Goal: Information Seeking & Learning: Understand process/instructions

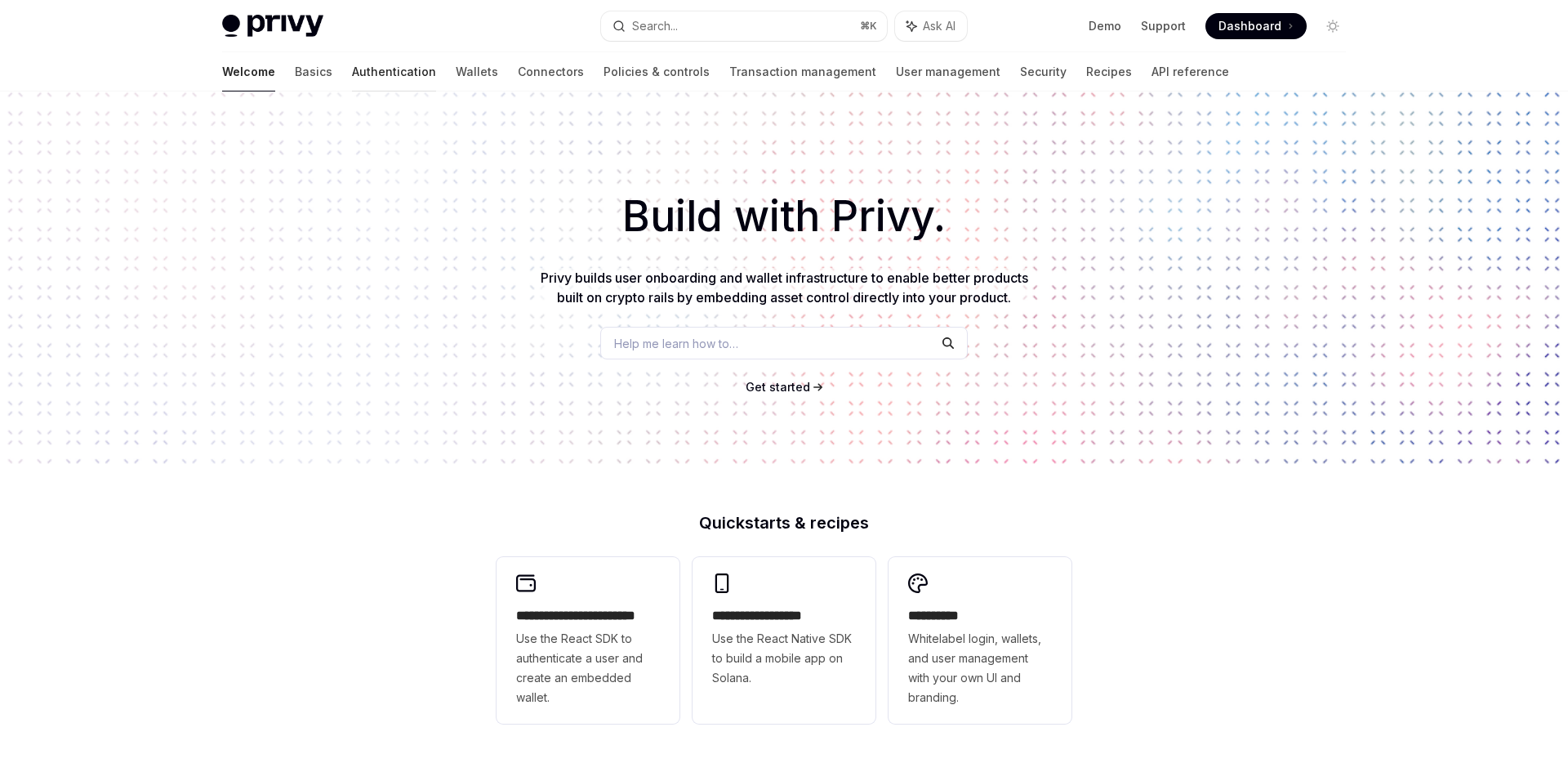
click at [352, 66] on link "Authentication" at bounding box center [394, 72] width 84 height 40
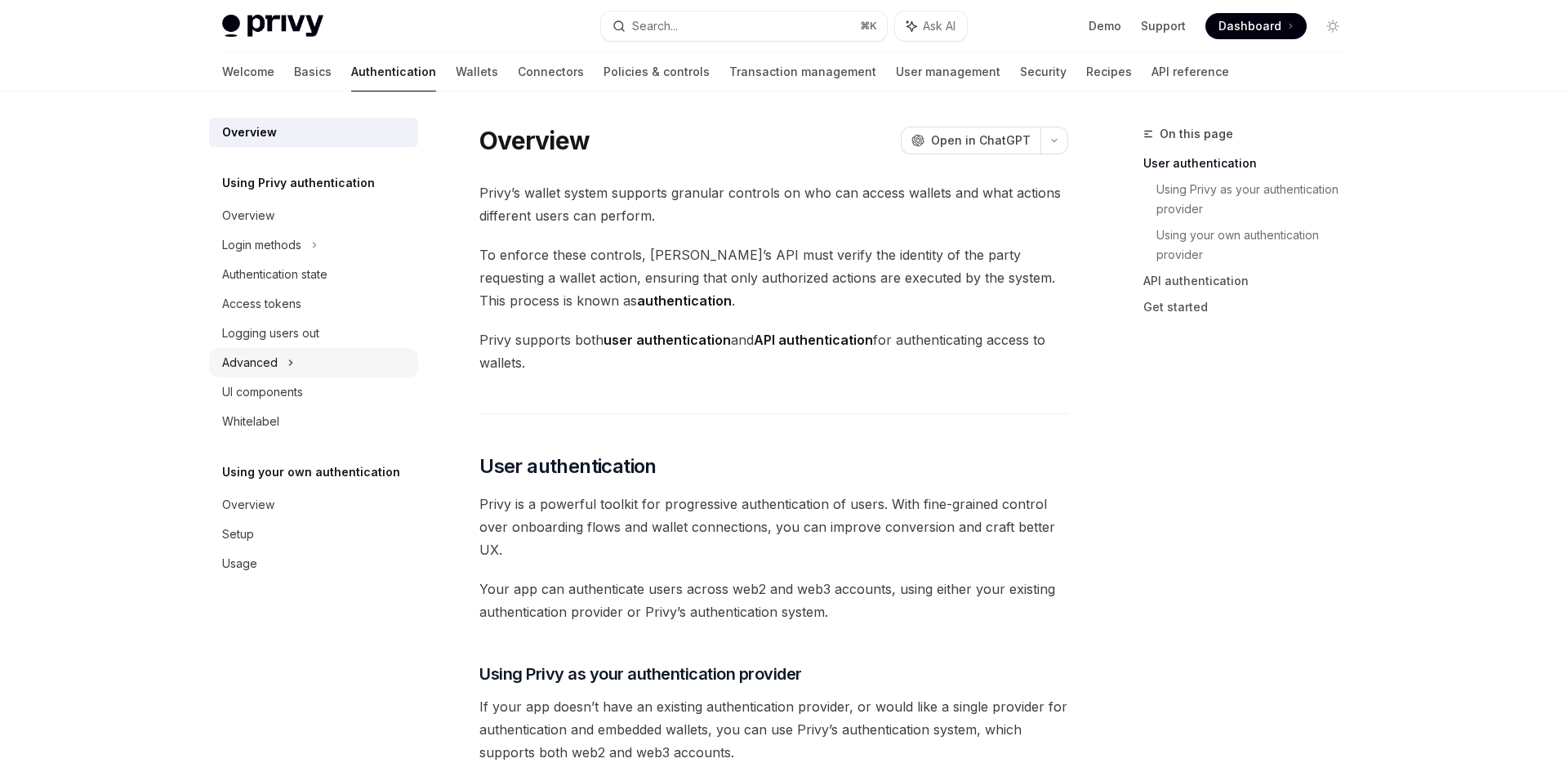
click at [290, 361] on icon at bounding box center [291, 363] width 3 height 5
click at [294, 71] on link "Basics" at bounding box center [313, 72] width 38 height 40
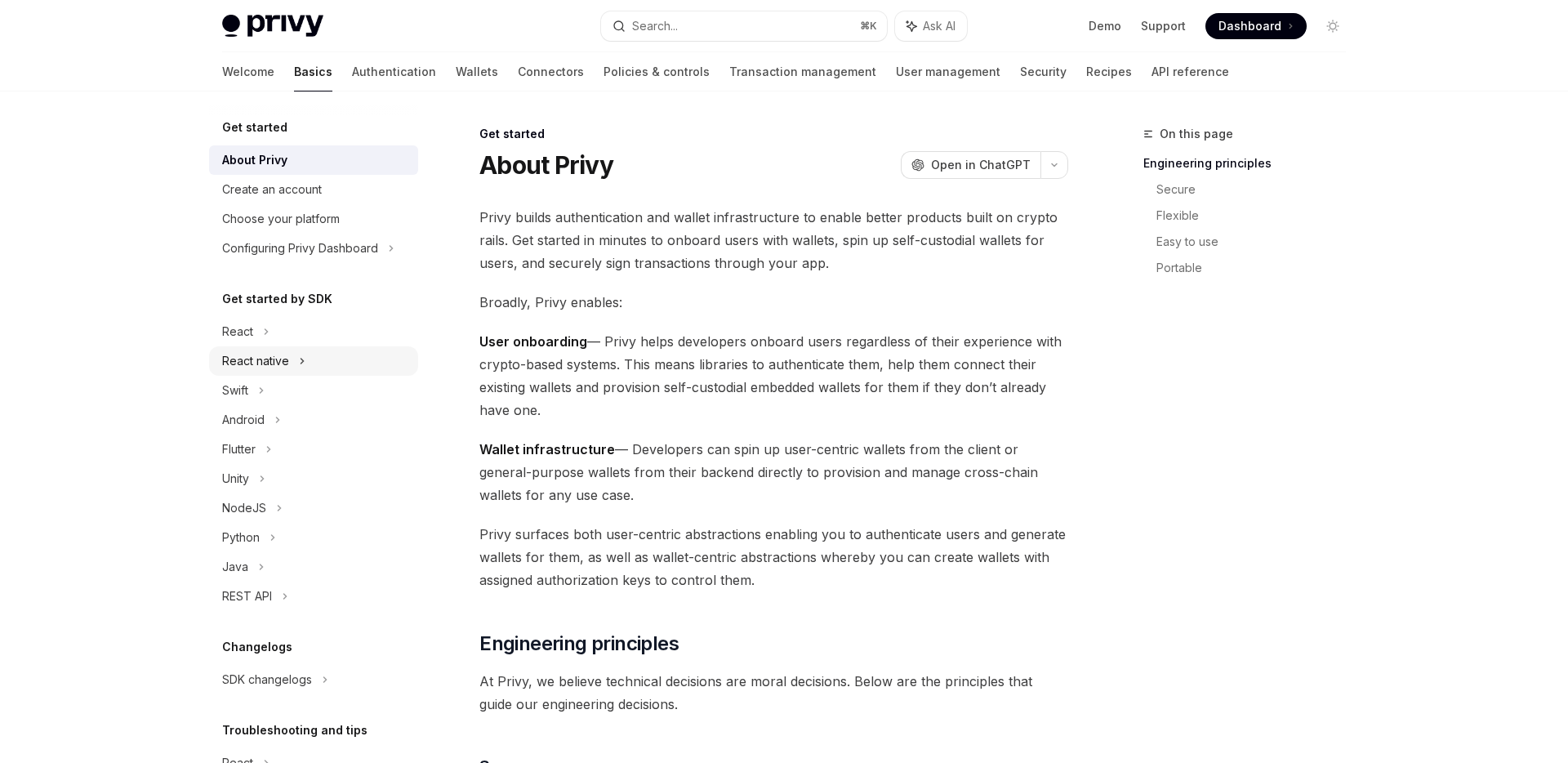
click at [288, 352] on div "React native" at bounding box center [313, 361] width 209 height 30
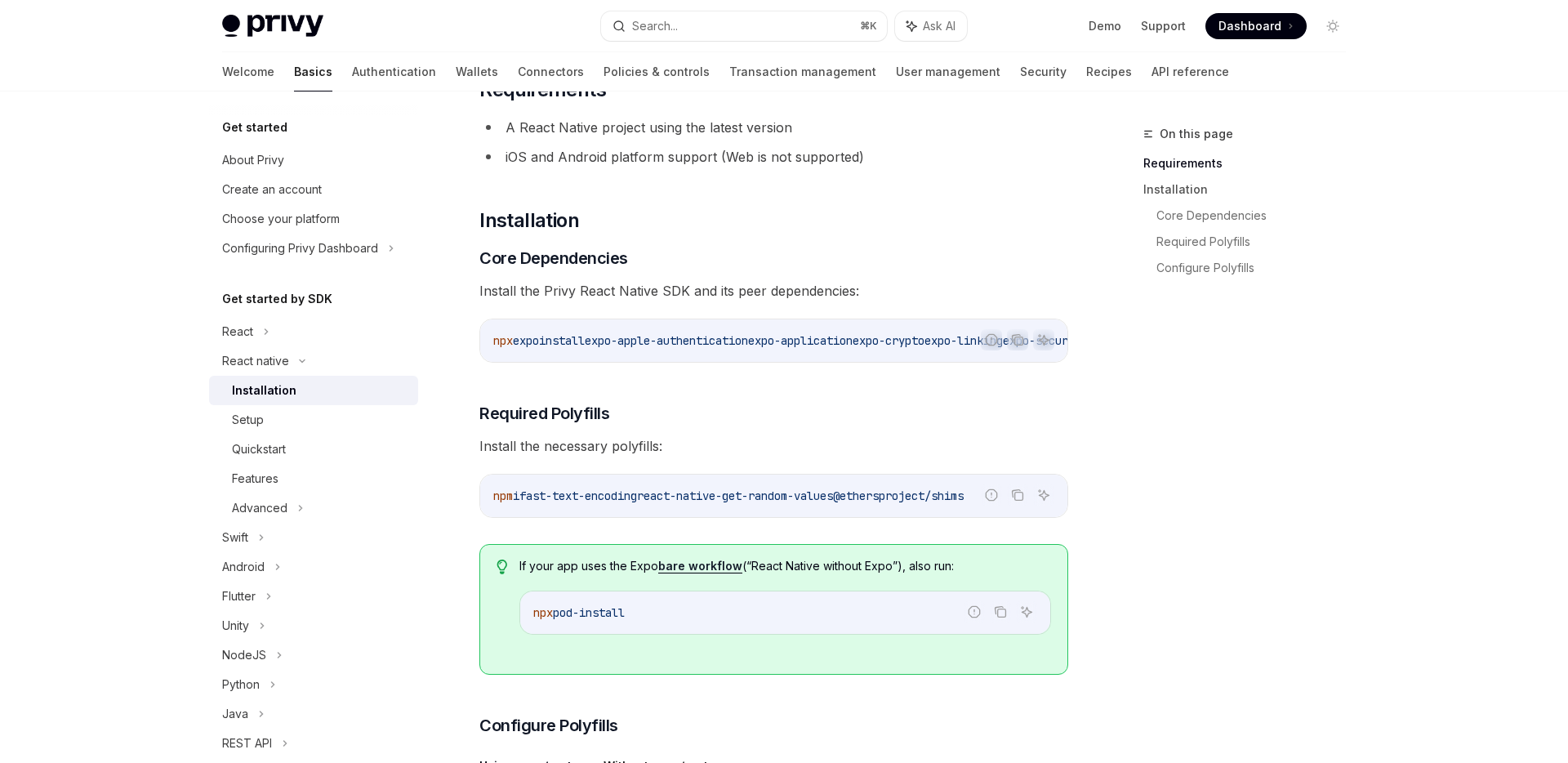
scroll to position [132, 0]
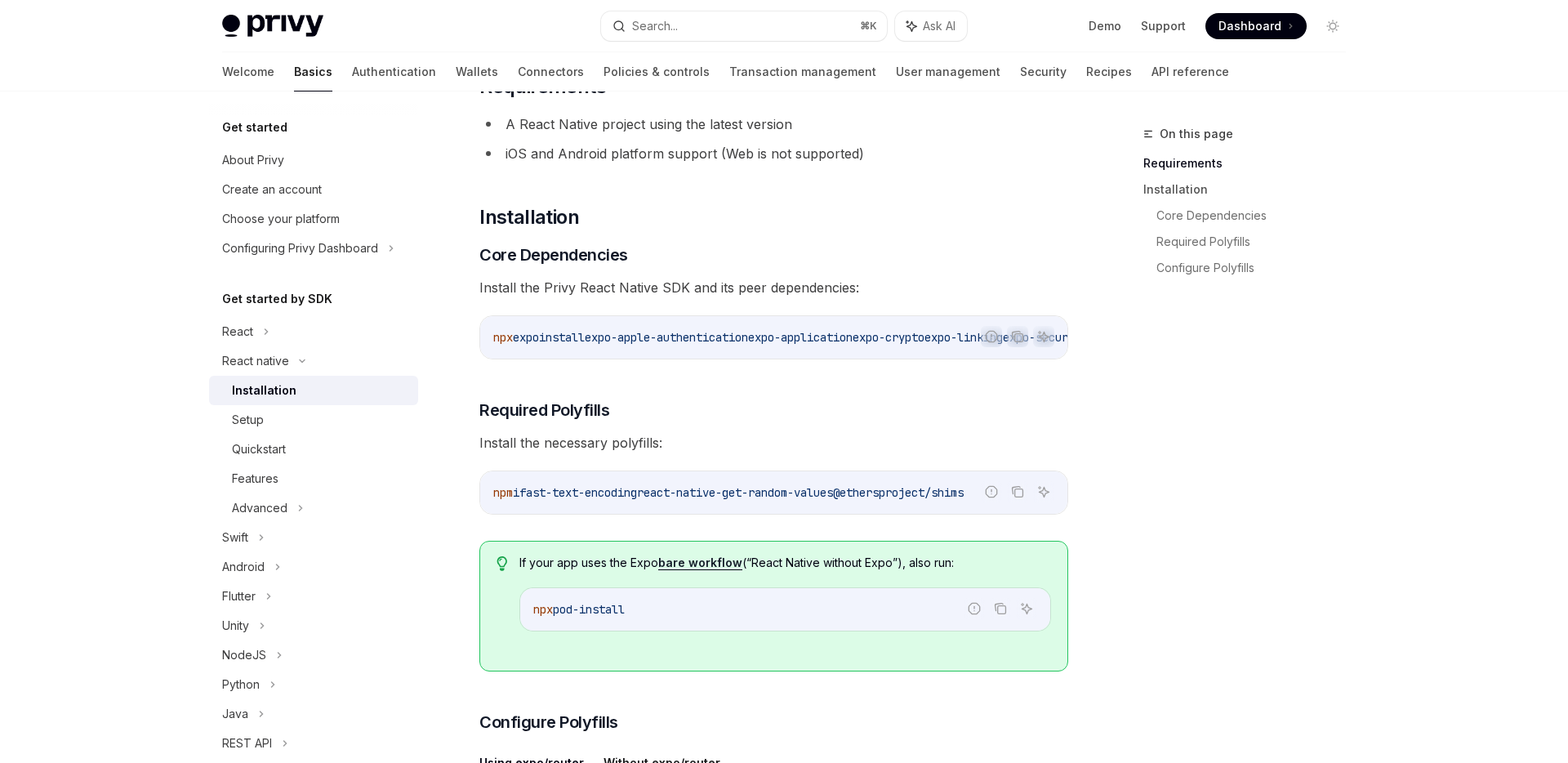
drag, startPoint x: 682, startPoint y: 357, endPoint x: 838, endPoint y: 362, distance: 156.1
click at [838, 358] on div "npx expo install expo-apple-authentication expo-application expo-crypto expo-li…" at bounding box center [773, 337] width 587 height 42
drag, startPoint x: 676, startPoint y: 357, endPoint x: 746, endPoint y: 366, distance: 70.6
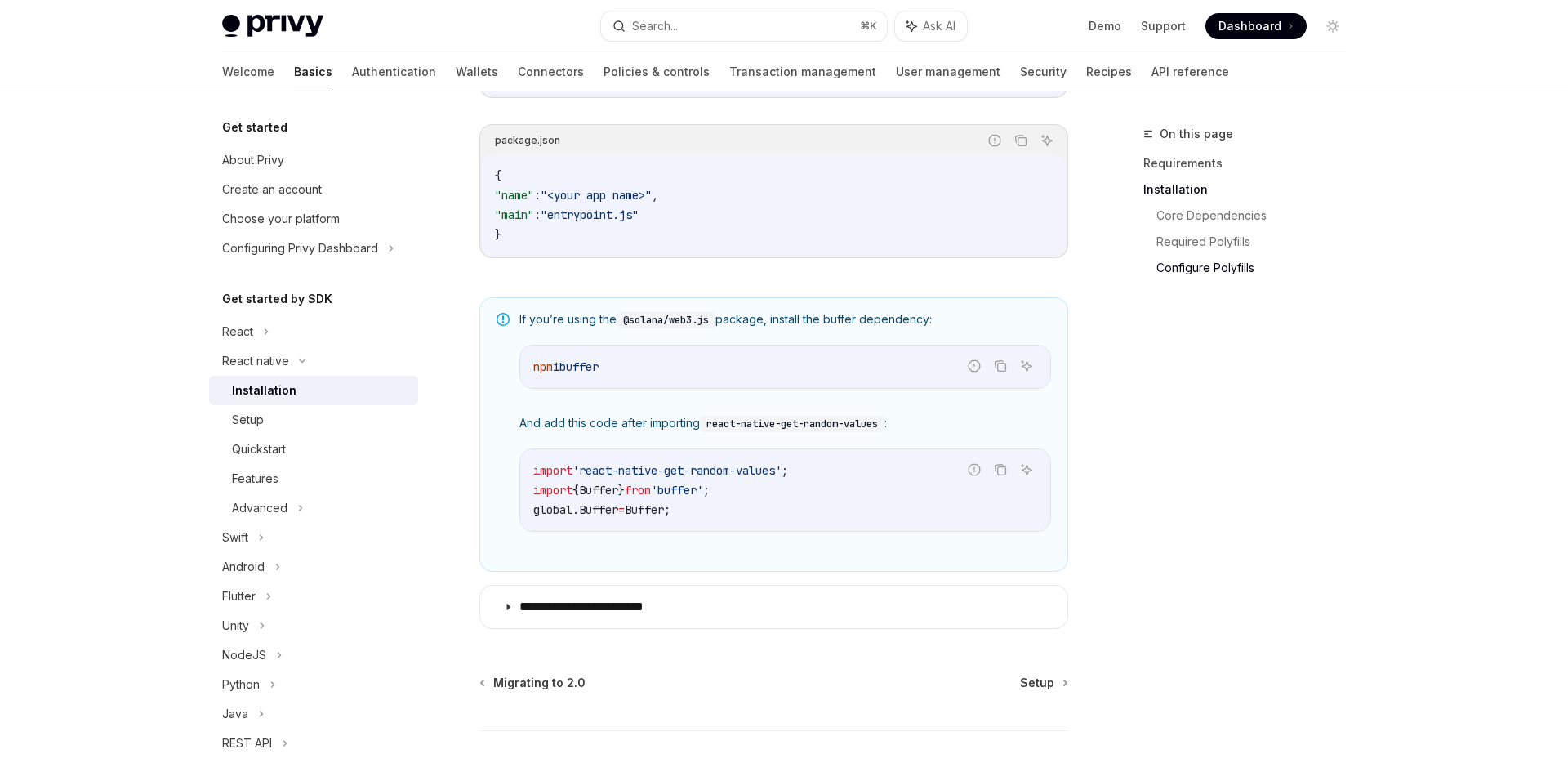
scroll to position [1163, 0]
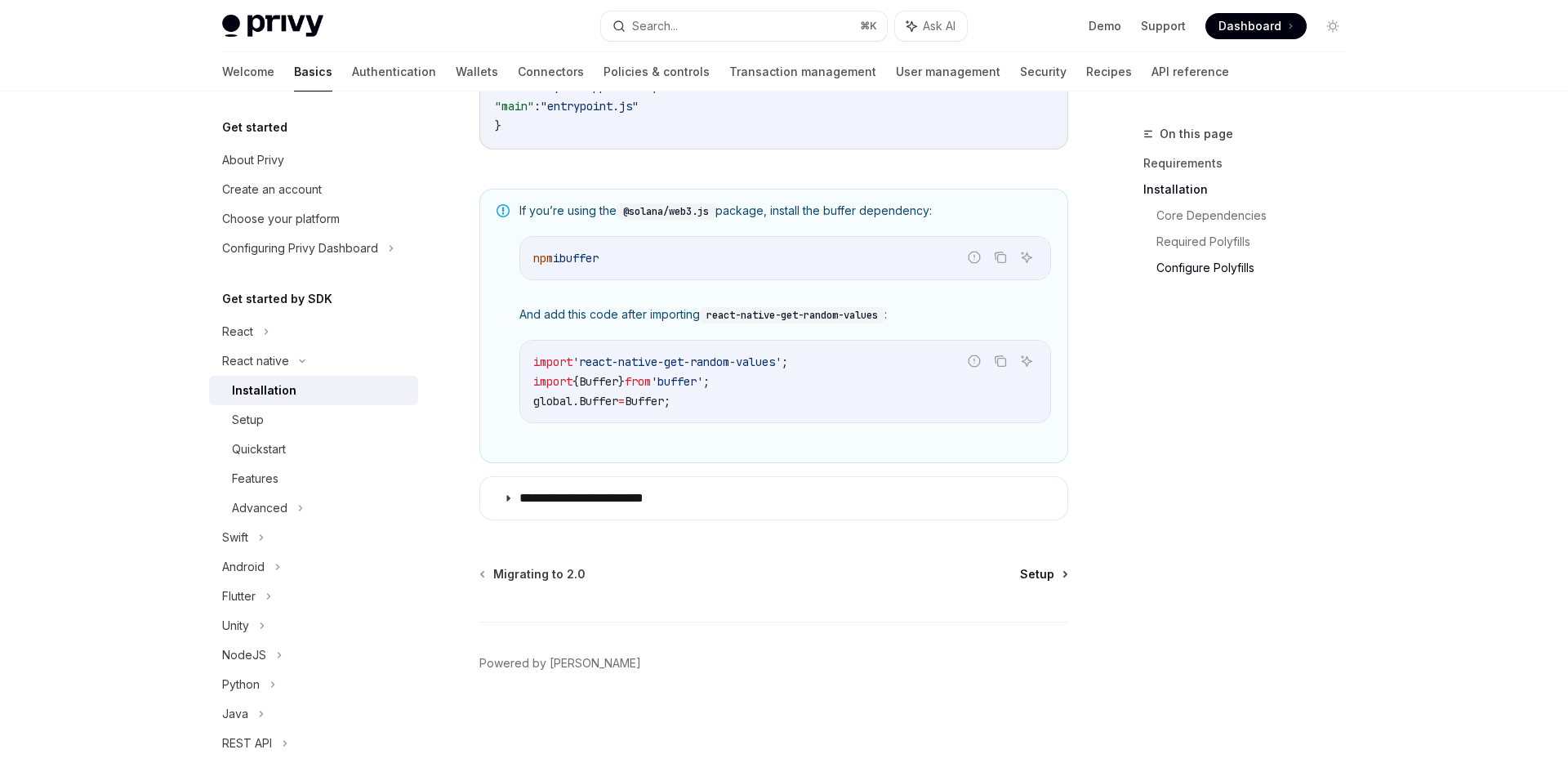
click at [1034, 570] on span "Setup" at bounding box center [1036, 574] width 35 height 16
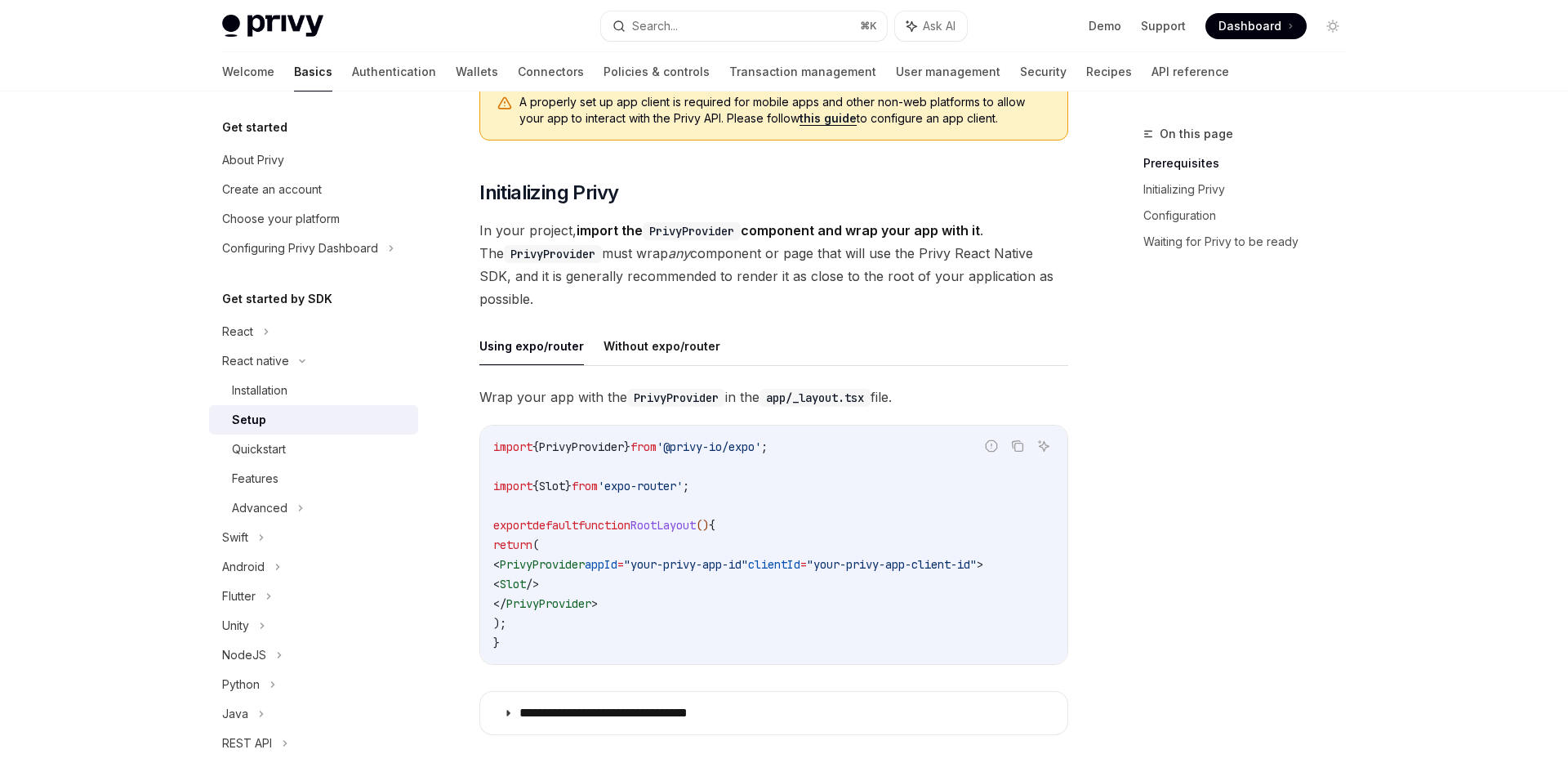
scroll to position [219, 0]
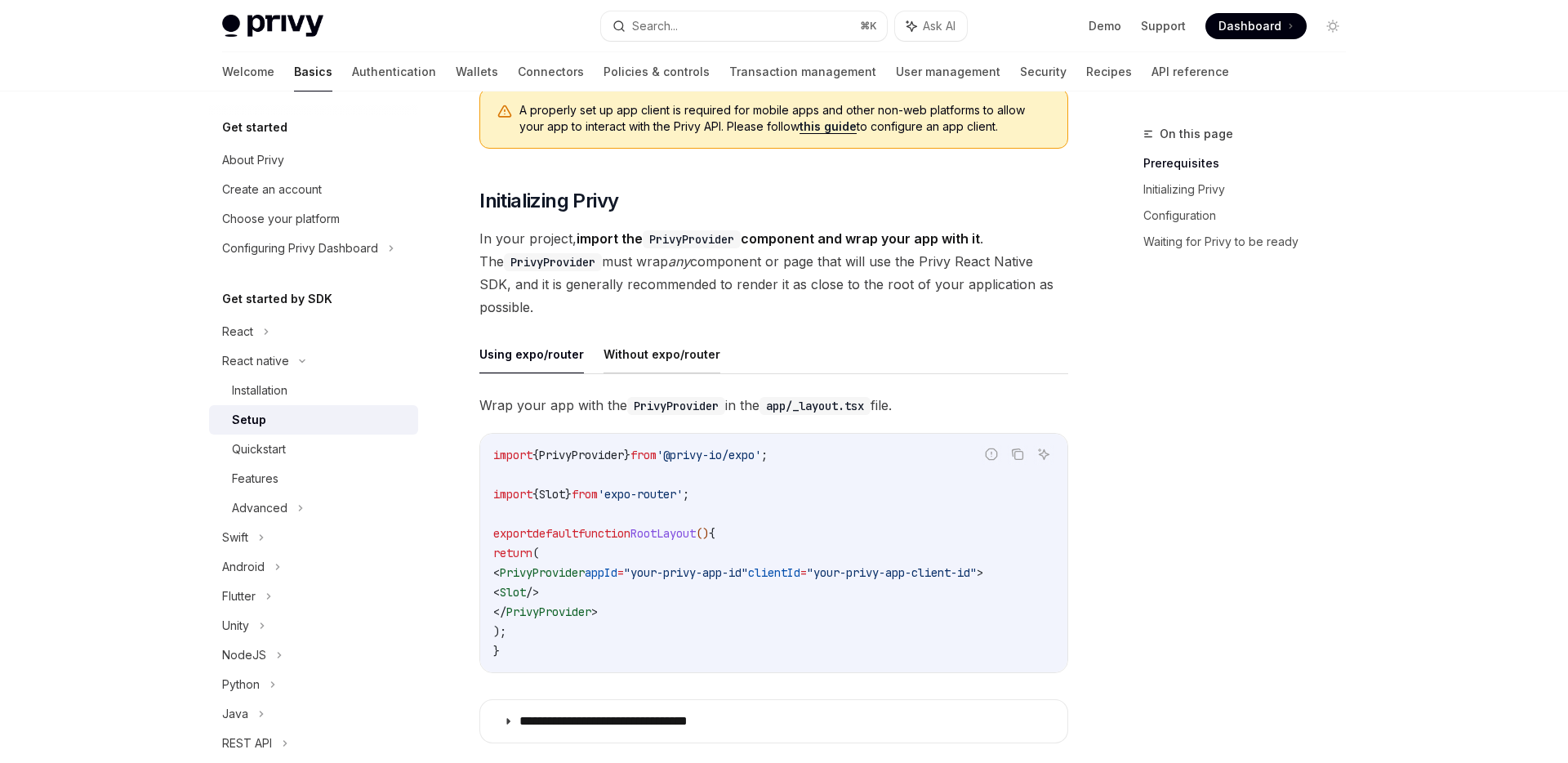
click at [667, 352] on button "Without expo/router" at bounding box center [661, 354] width 117 height 39
click at [535, 356] on button "Using expo/router" at bounding box center [532, 354] width 104 height 39
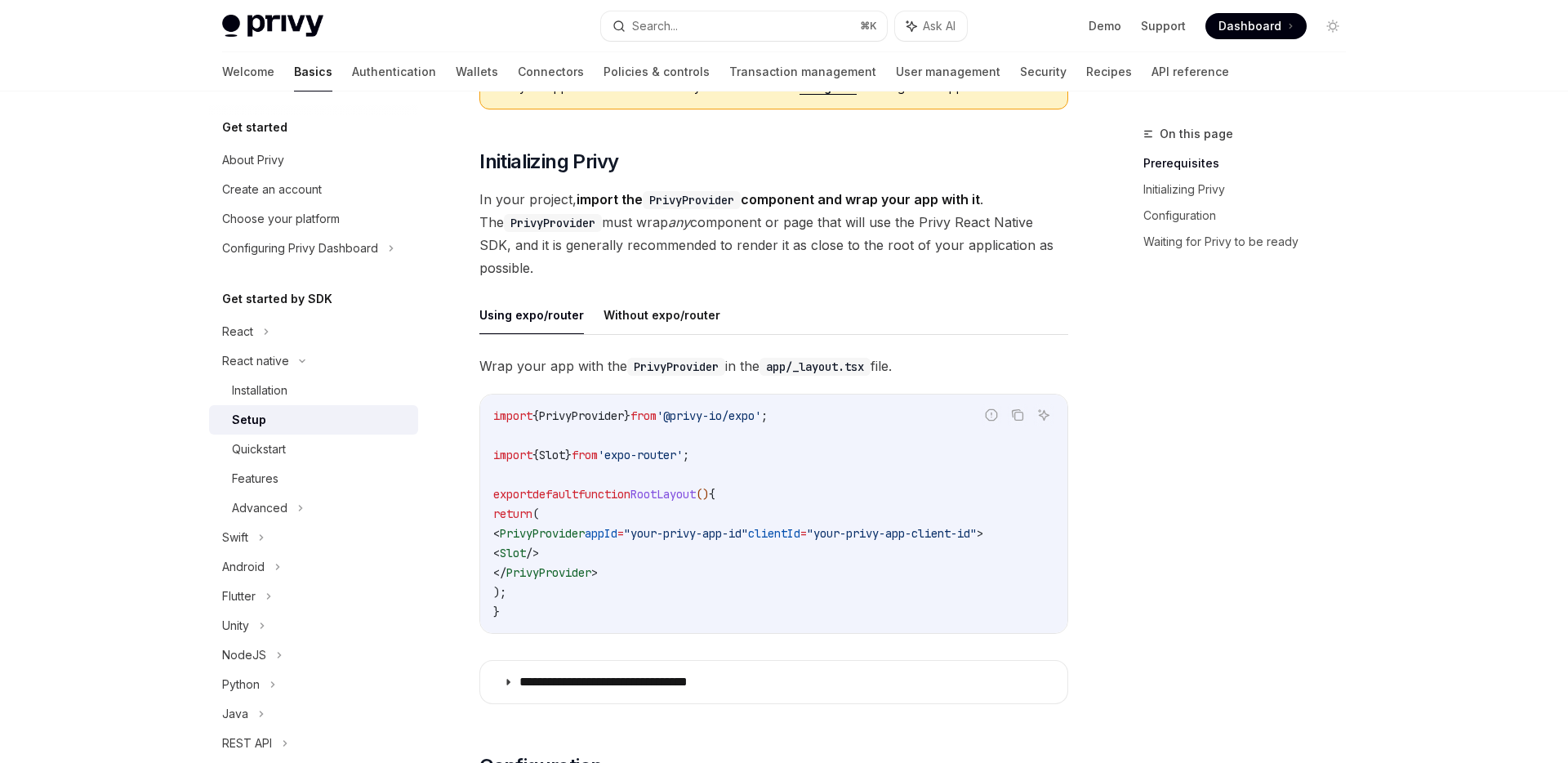
scroll to position [280, 0]
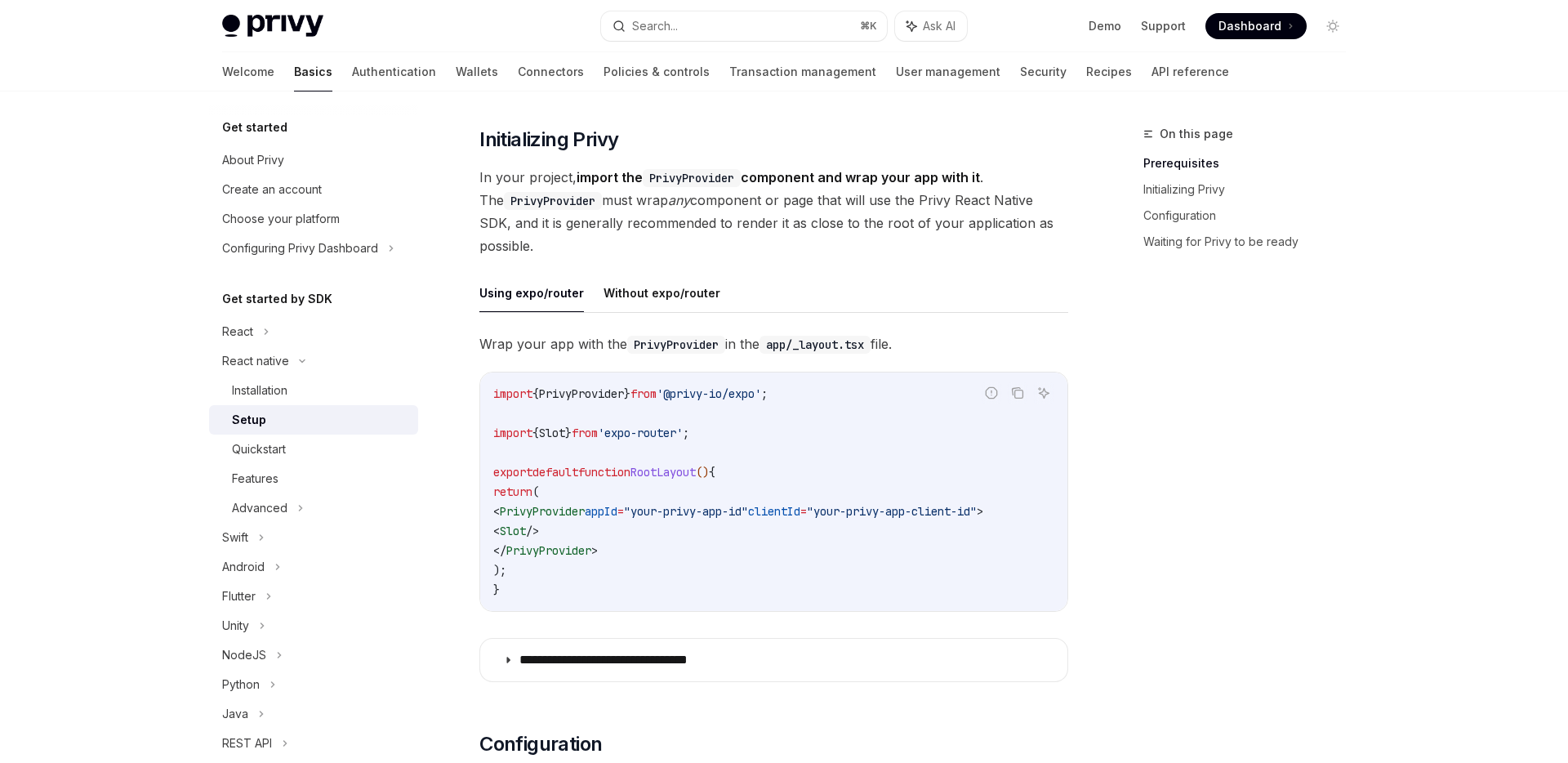
click at [743, 391] on span "'@privy-io/expo'" at bounding box center [709, 393] width 104 height 14
copy code "import { PrivyProvider } from '@privy-io/expo' ;"
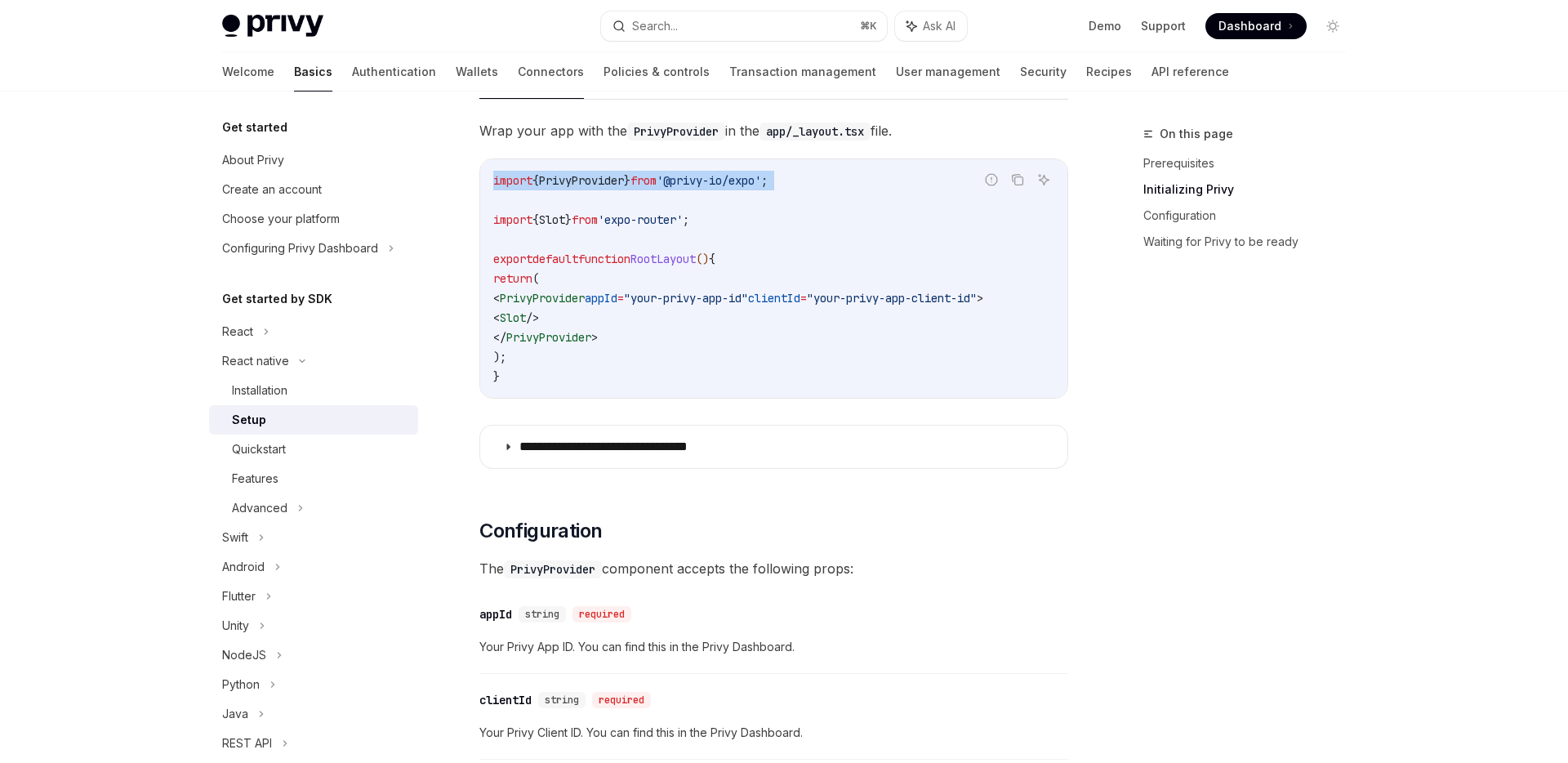
scroll to position [495, 0]
click at [1186, 423] on div "On this page Prerequisites Initializing Privy Configuration Waiting for Privy t…" at bounding box center [1234, 443] width 249 height 639
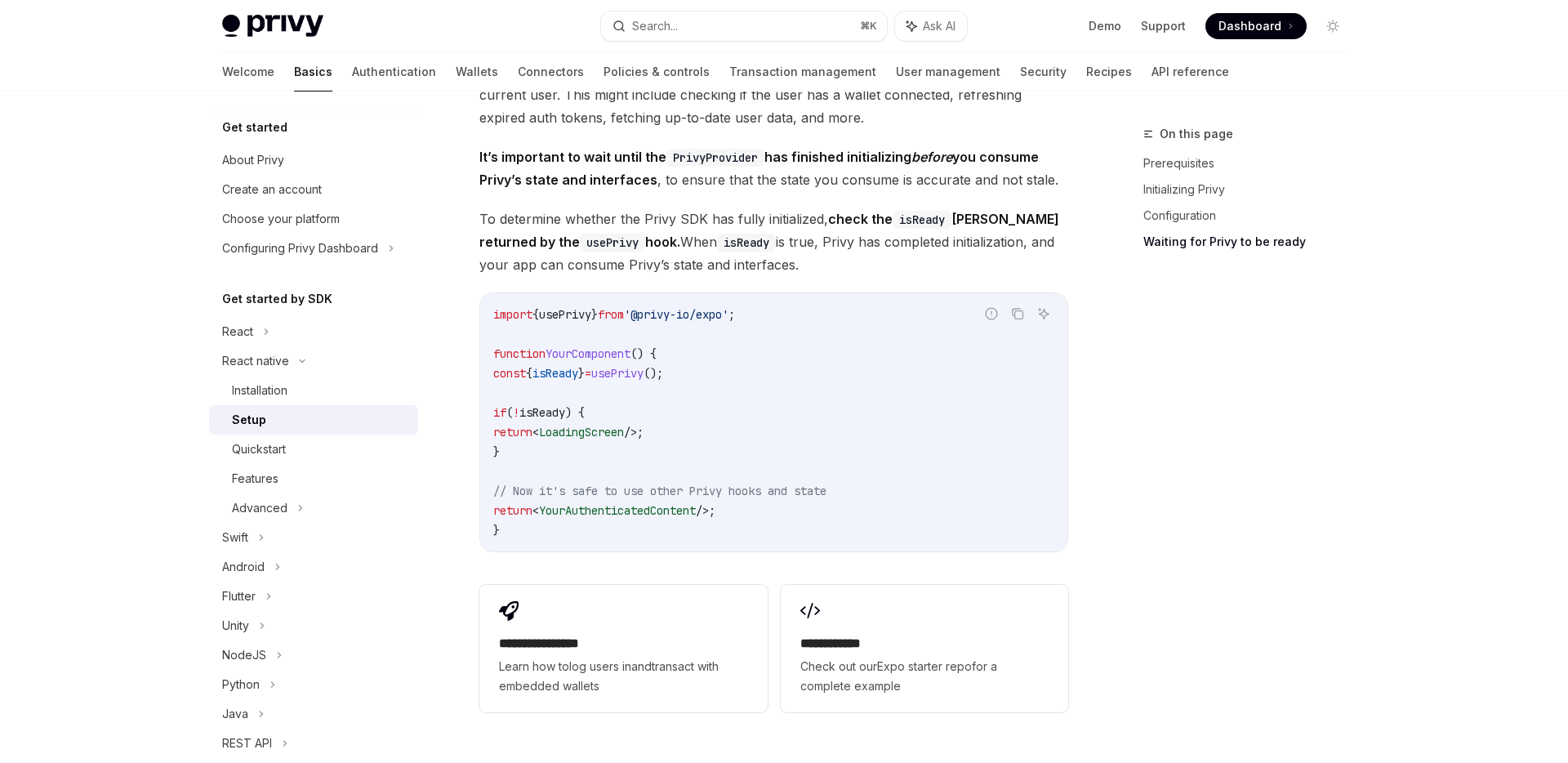
scroll to position [1278, 0]
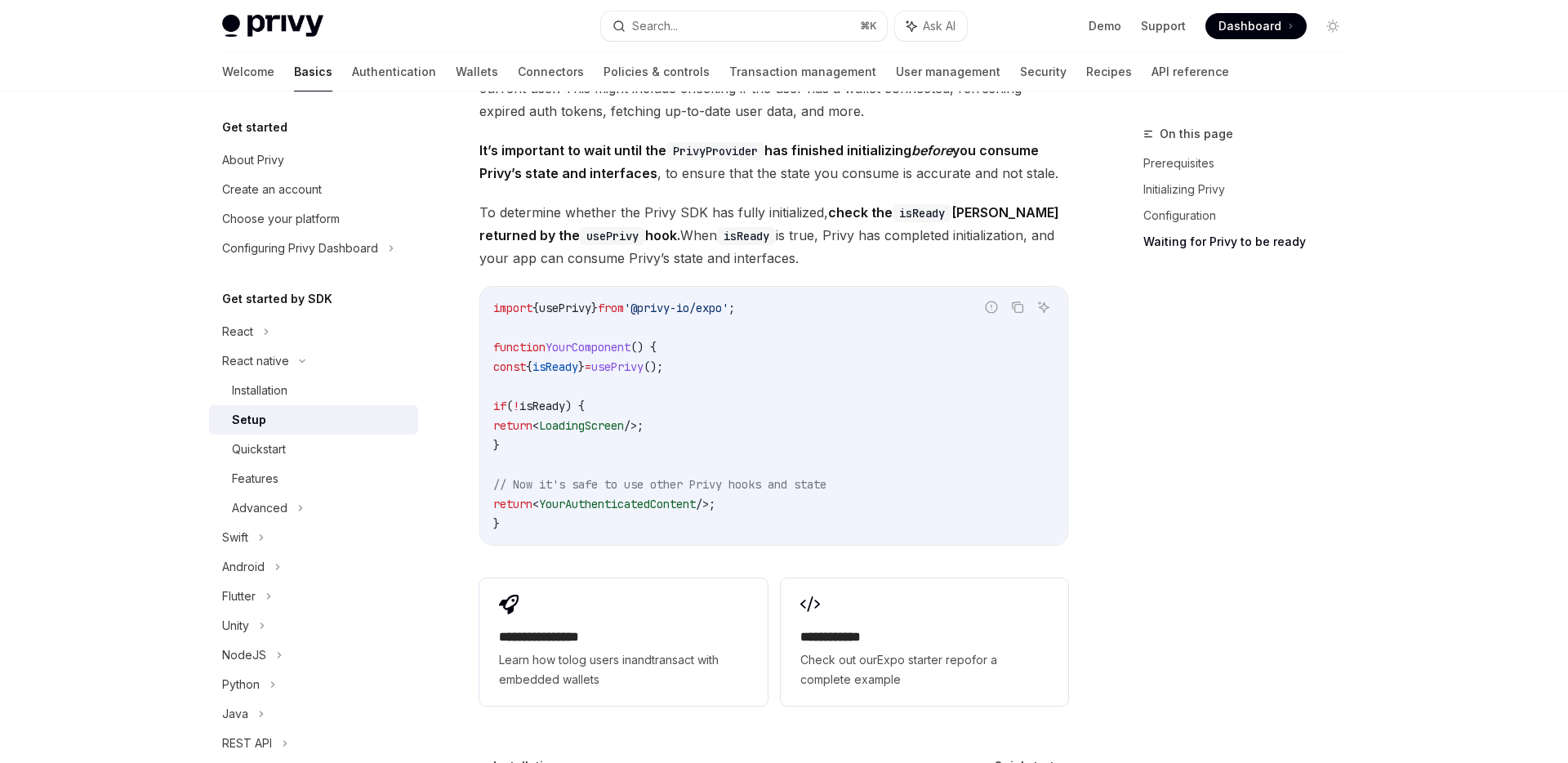
click at [640, 374] on span "usePrivy" at bounding box center [618, 366] width 52 height 14
copy code "const { isReady } = usePrivy ();"
click at [644, 374] on span "usePrivy" at bounding box center [618, 366] width 52 height 14
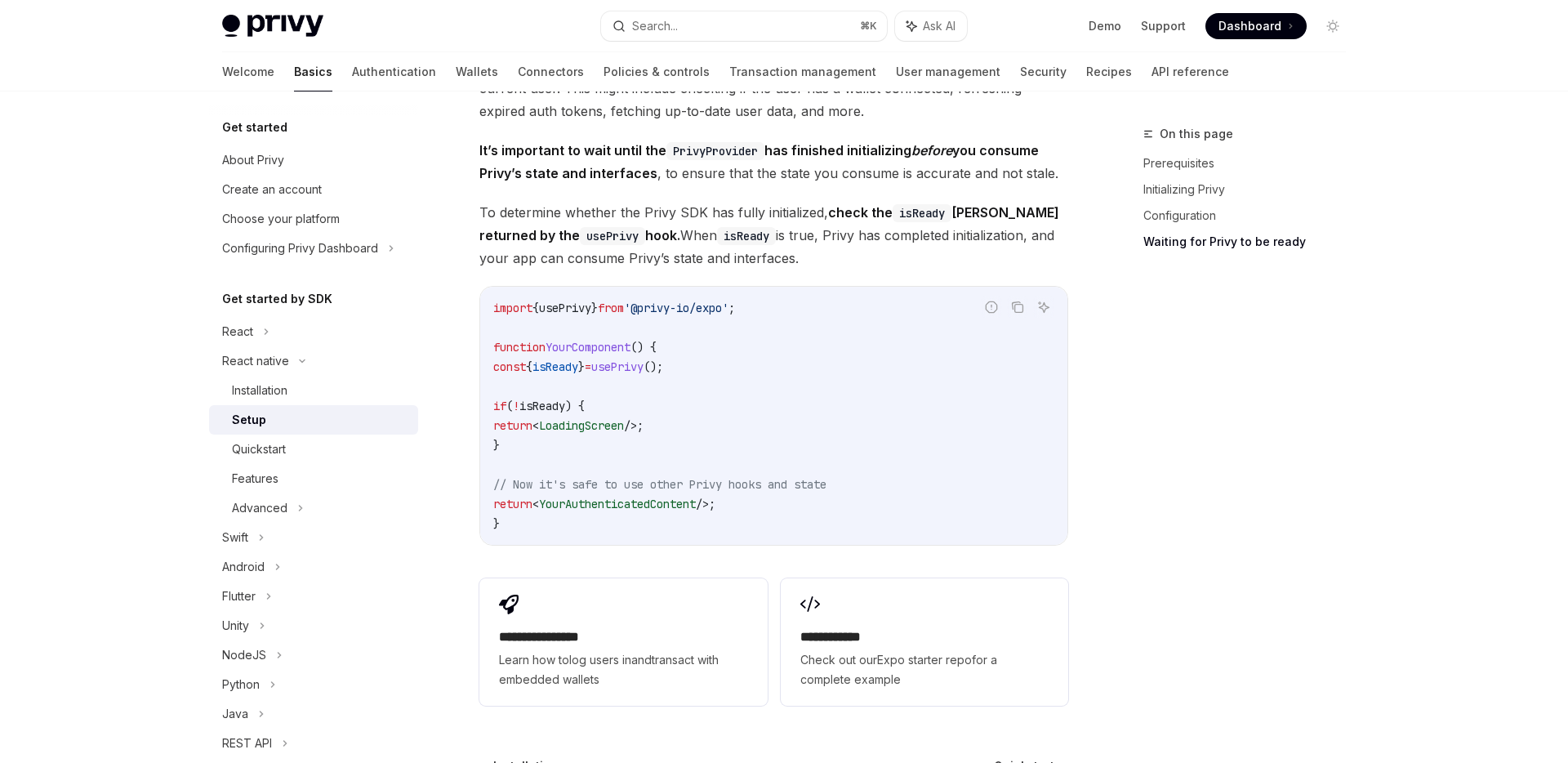
click at [644, 374] on span "usePrivy" at bounding box center [618, 366] width 52 height 14
copy code "const { isReady } = usePrivy ();"
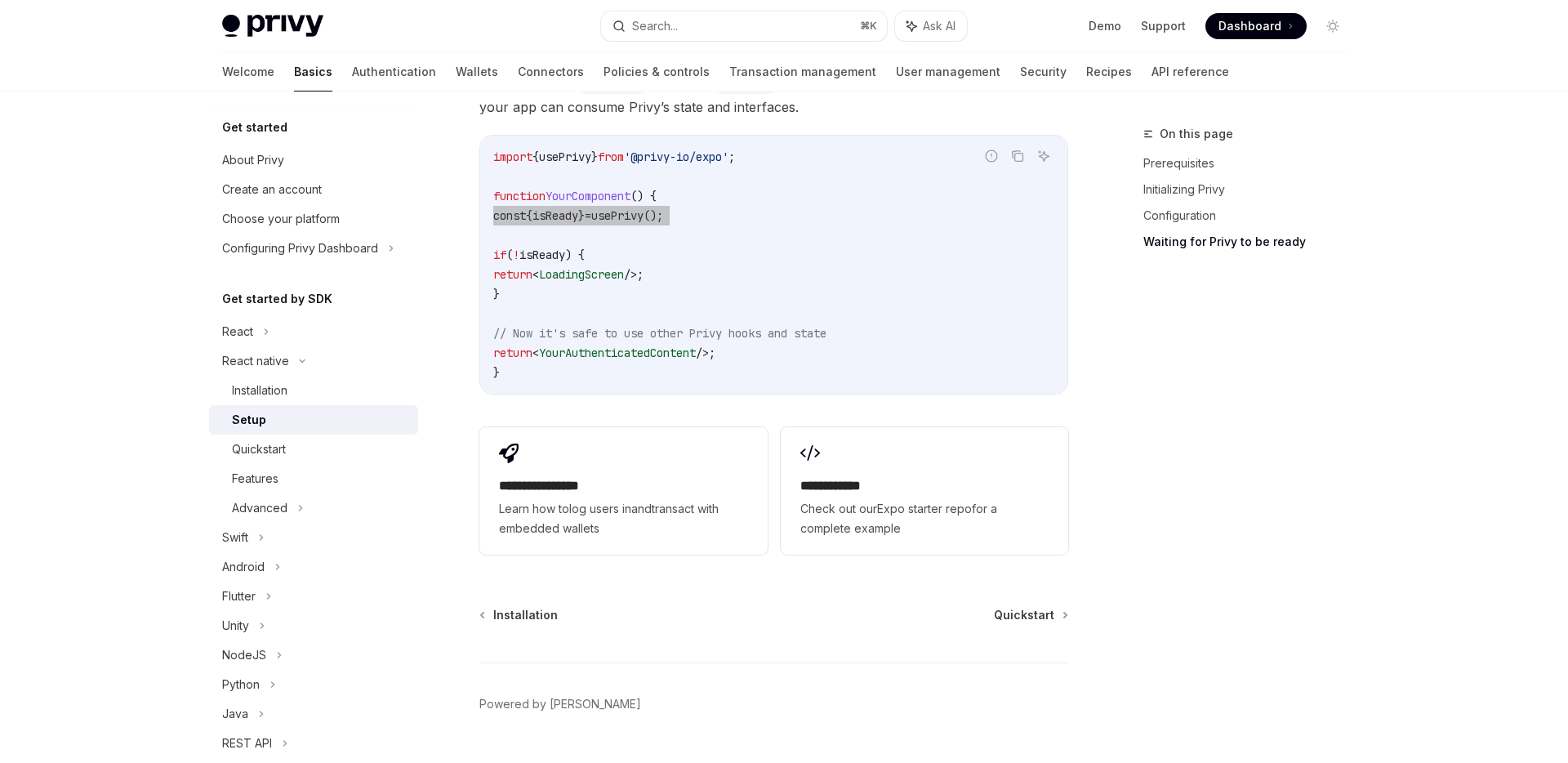
scroll to position [1476, 0]
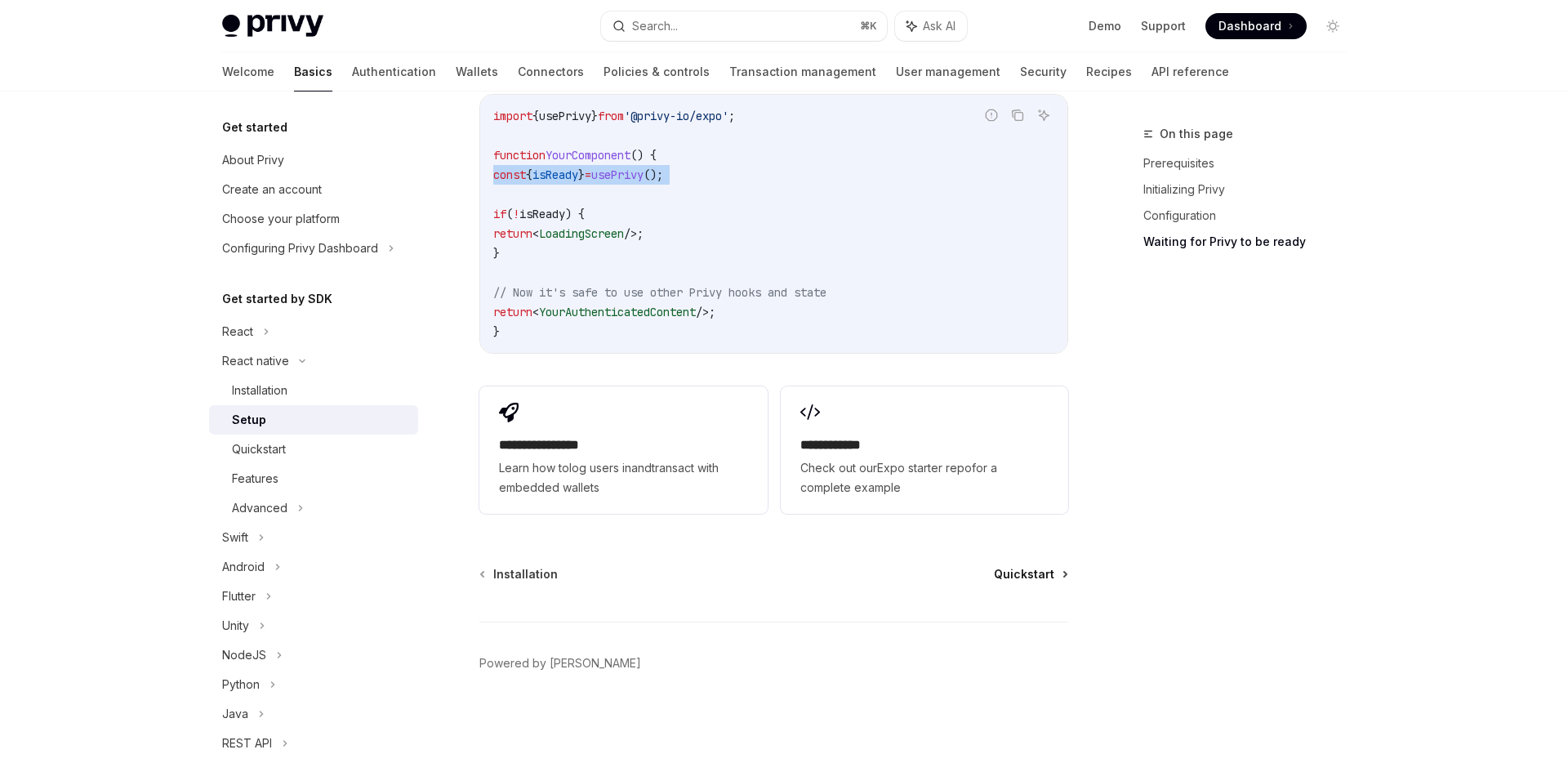
click at [1038, 576] on span "Quickstart" at bounding box center [1024, 574] width 61 height 16
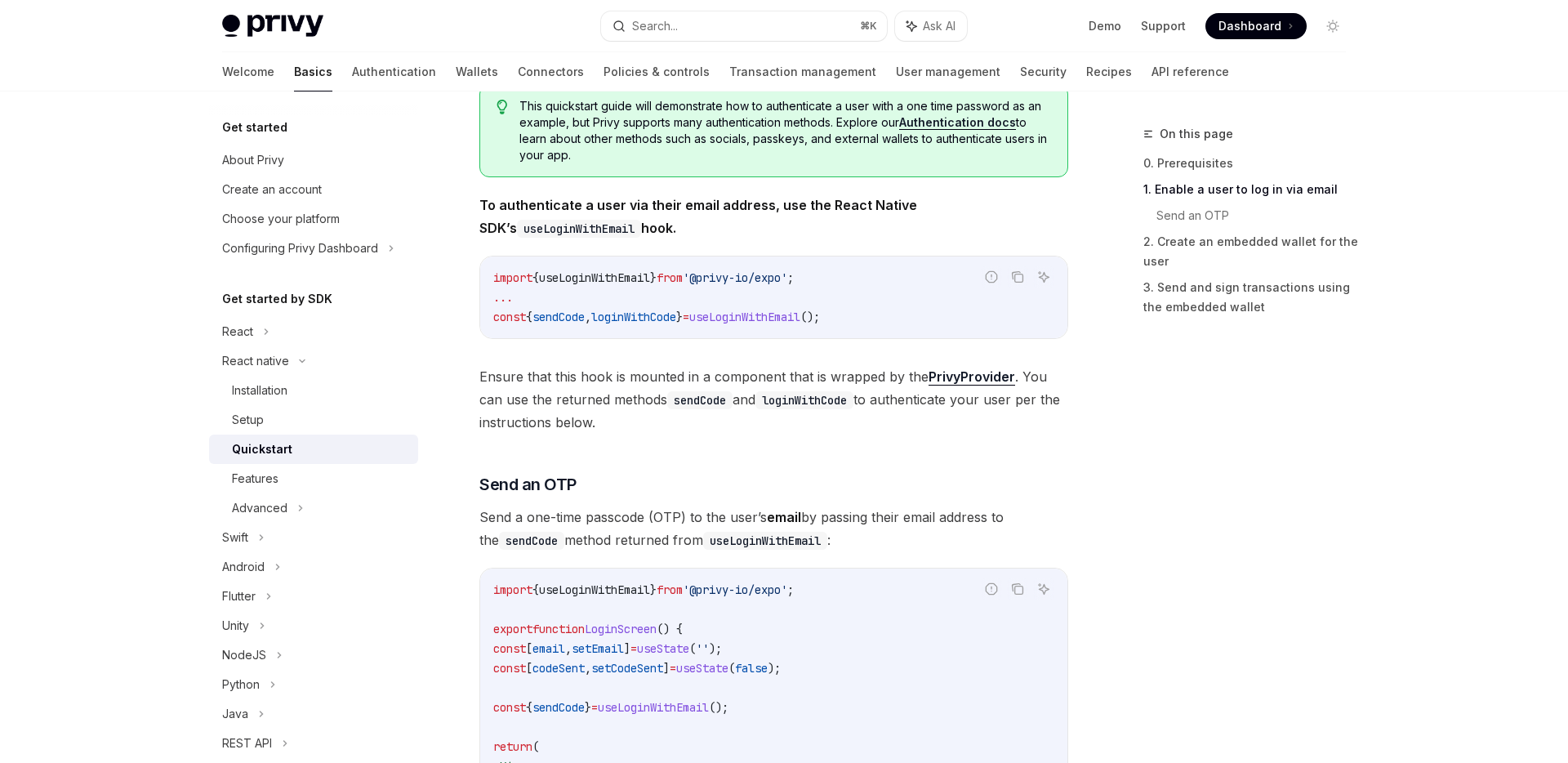
scroll to position [330, 0]
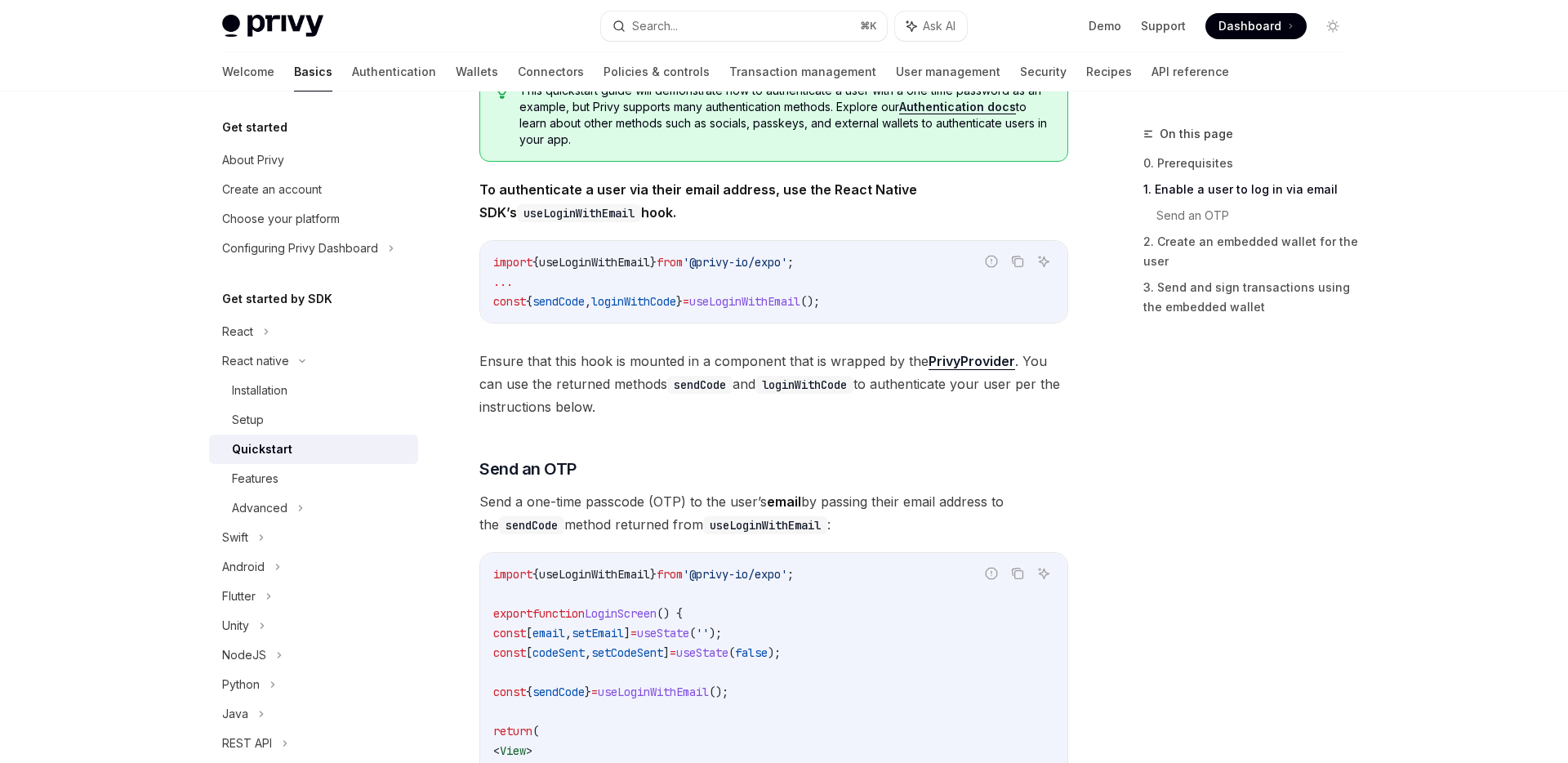
click at [1296, 572] on div "On this page 0. Prerequisites 1. Enable a user to log in via email Send an OTP …" at bounding box center [1234, 443] width 249 height 639
click at [1215, 357] on div "On this page 0. Prerequisites 1. Enable a user to log in via email Send an OTP …" at bounding box center [1234, 443] width 249 height 639
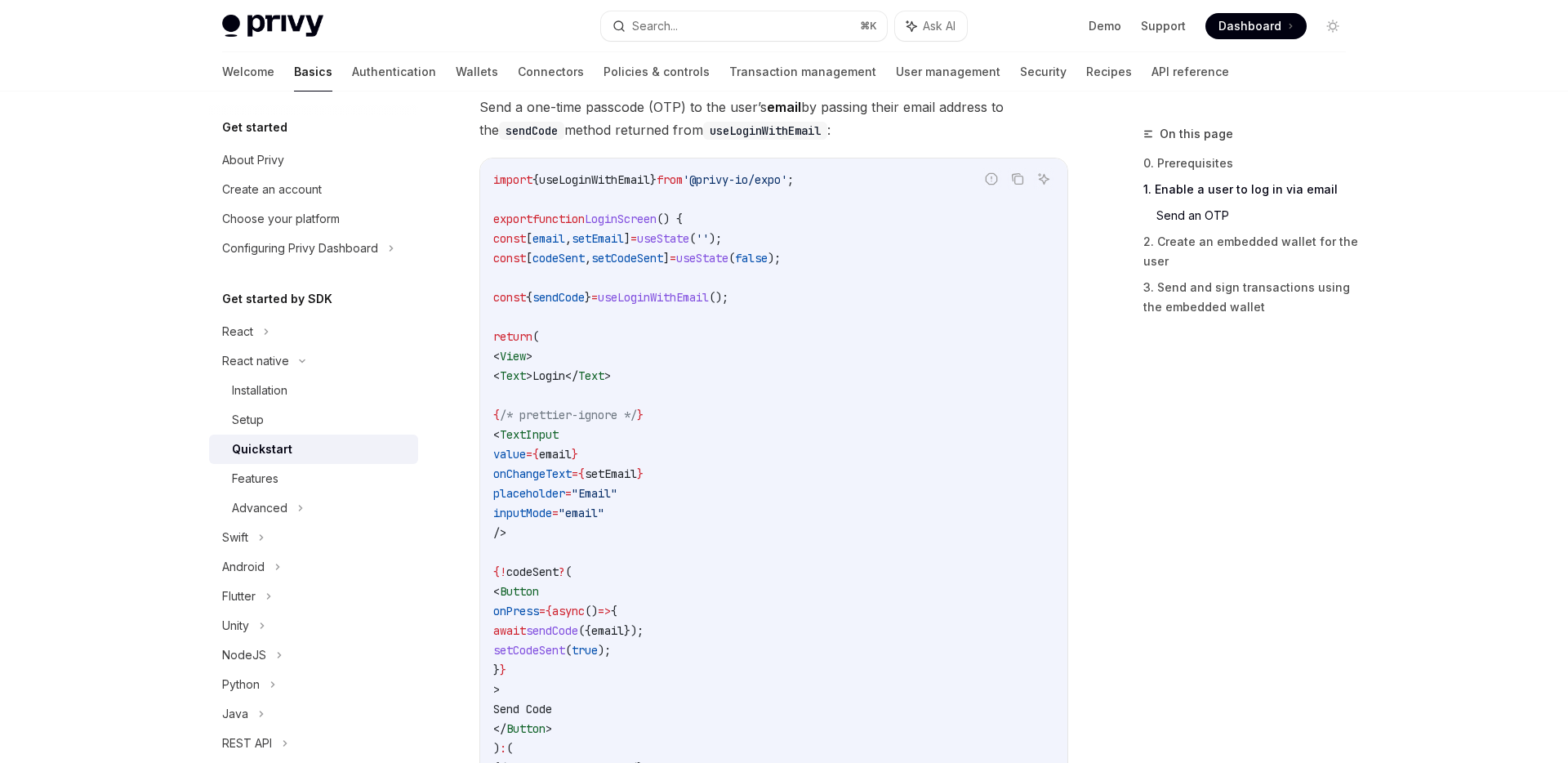
scroll to position [728, 0]
click at [756, 173] on span "'@privy-io/expo'" at bounding box center [735, 177] width 104 height 14
copy code "import { useLoginWithEmail } from '@privy-io/expo' ;"
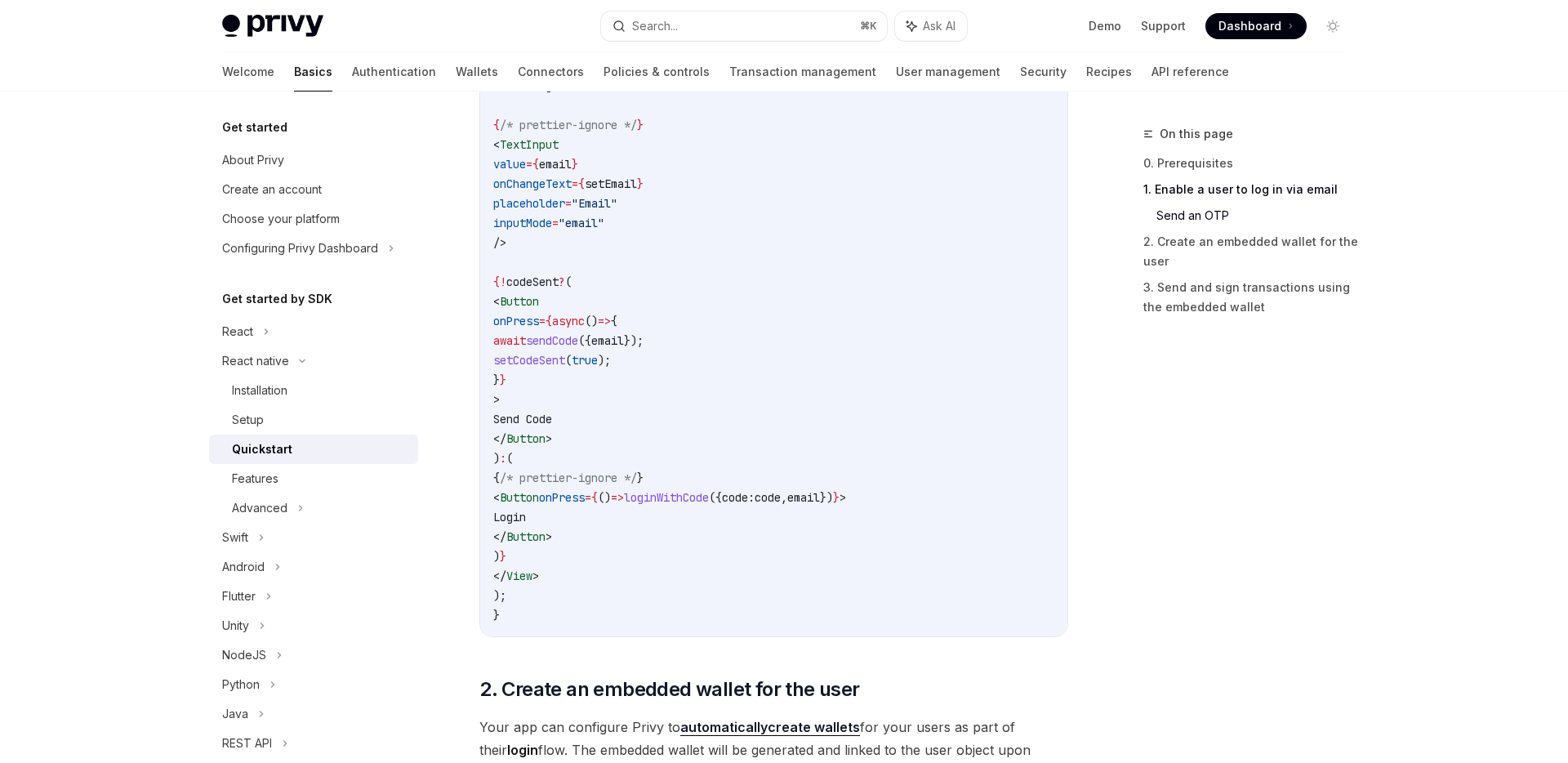
scroll to position [1024, 0]
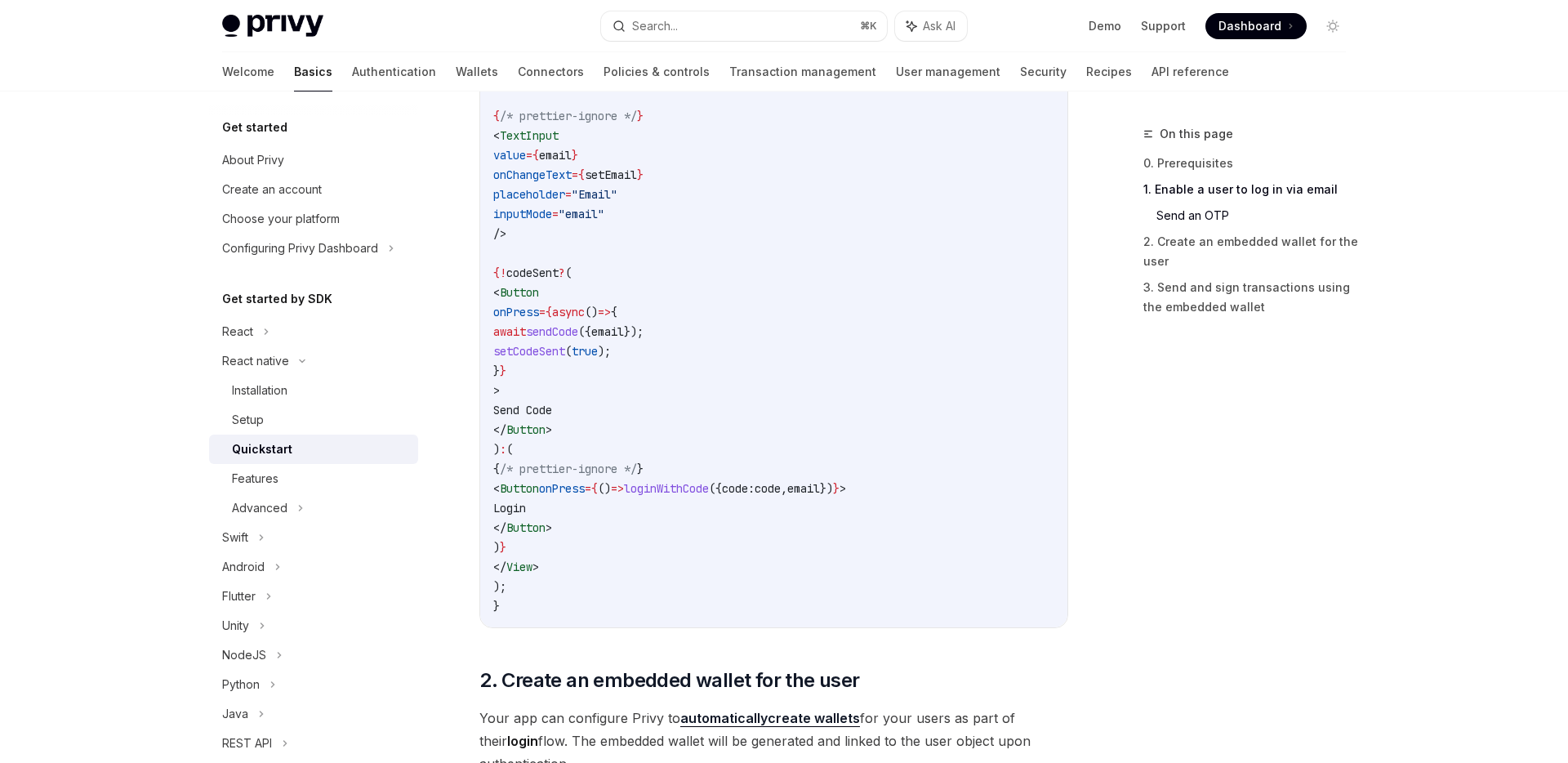
click at [709, 489] on span "loginWithCode" at bounding box center [666, 488] width 85 height 14
copy span "loginWithCode"
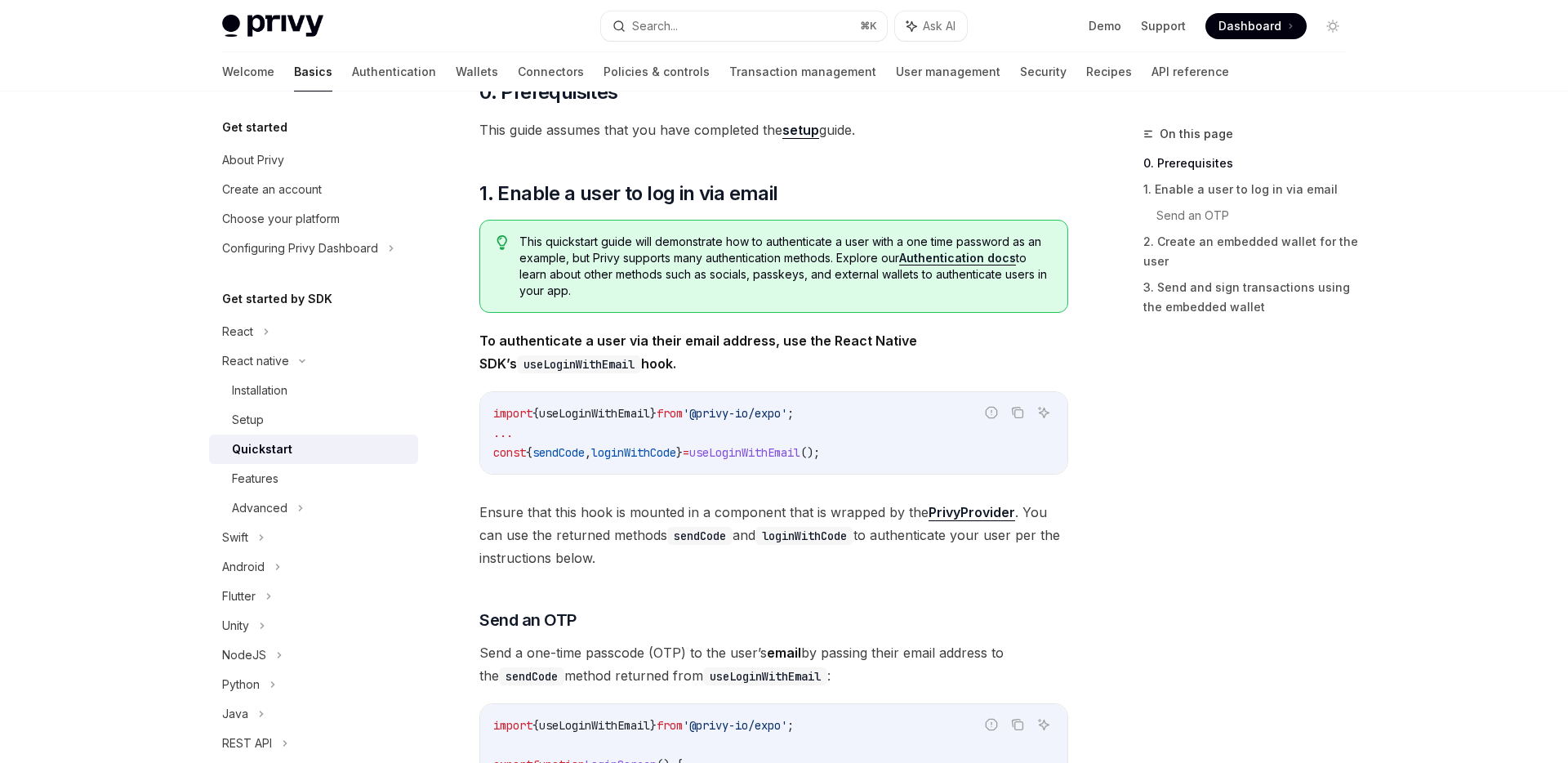
scroll to position [0, 0]
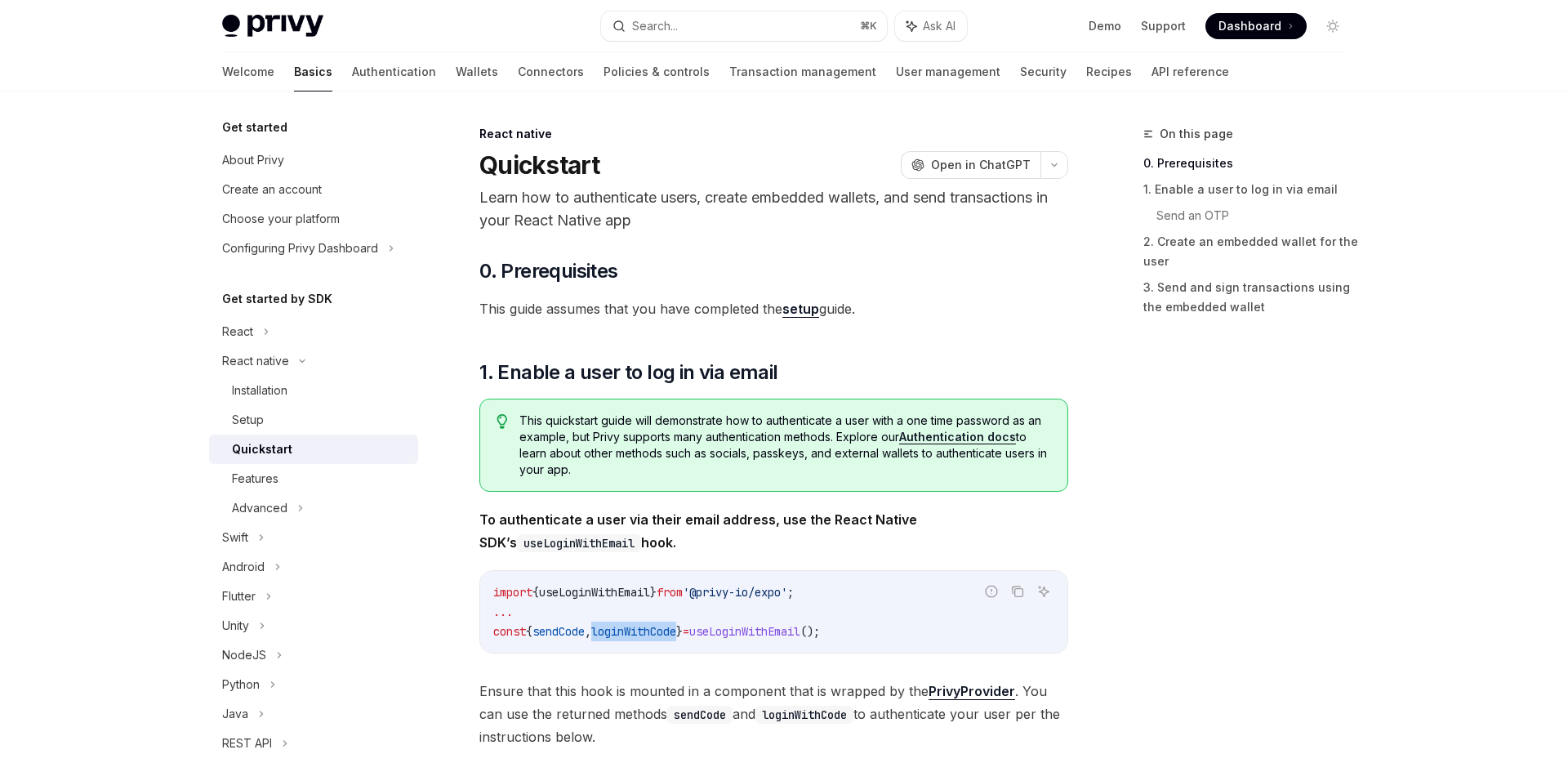
click at [1249, 32] on span "Dashboard" at bounding box center [1250, 25] width 63 height 16
click at [302, 389] on div "Installation" at bounding box center [319, 390] width 176 height 19
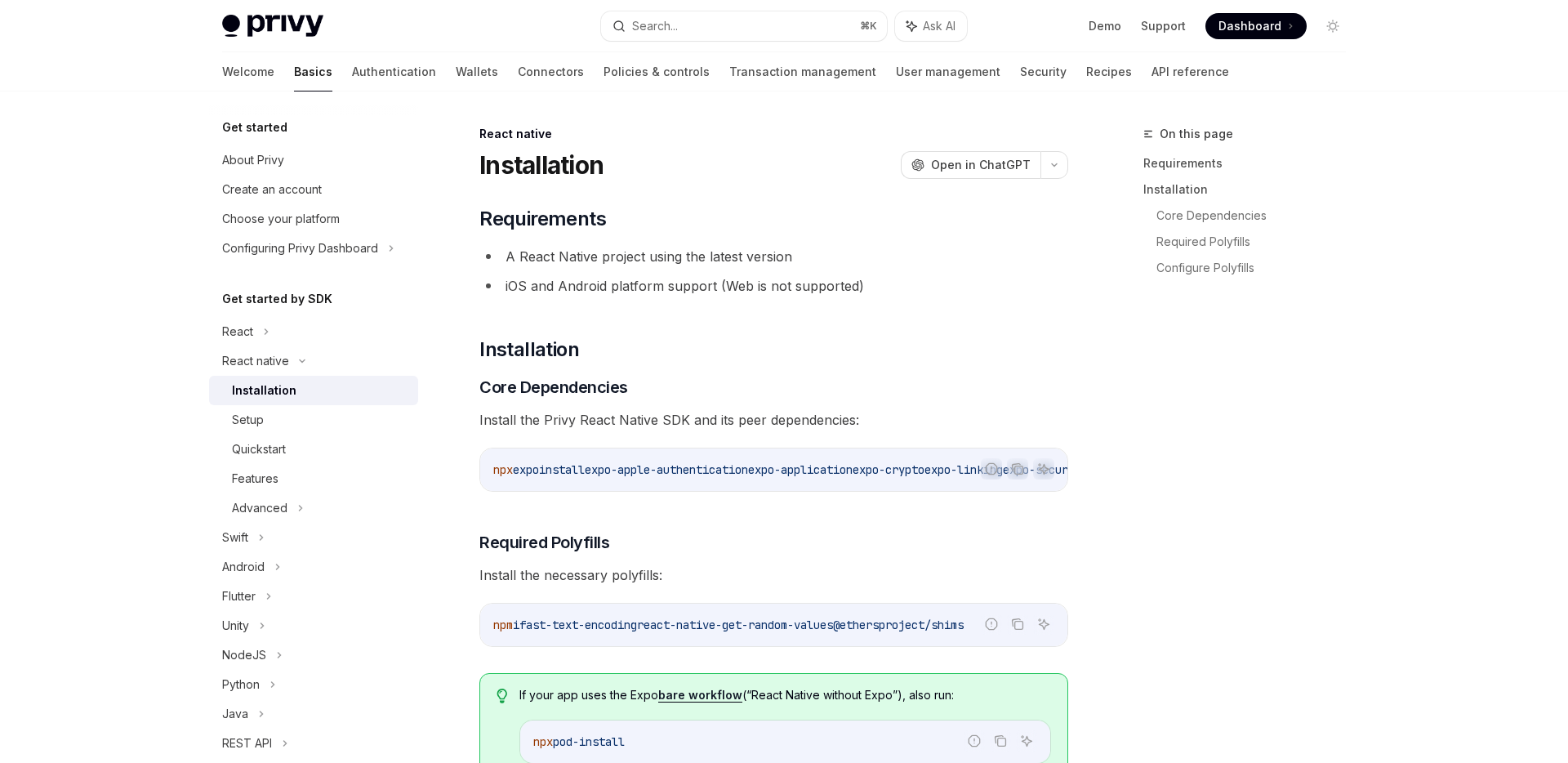
type textarea "*"
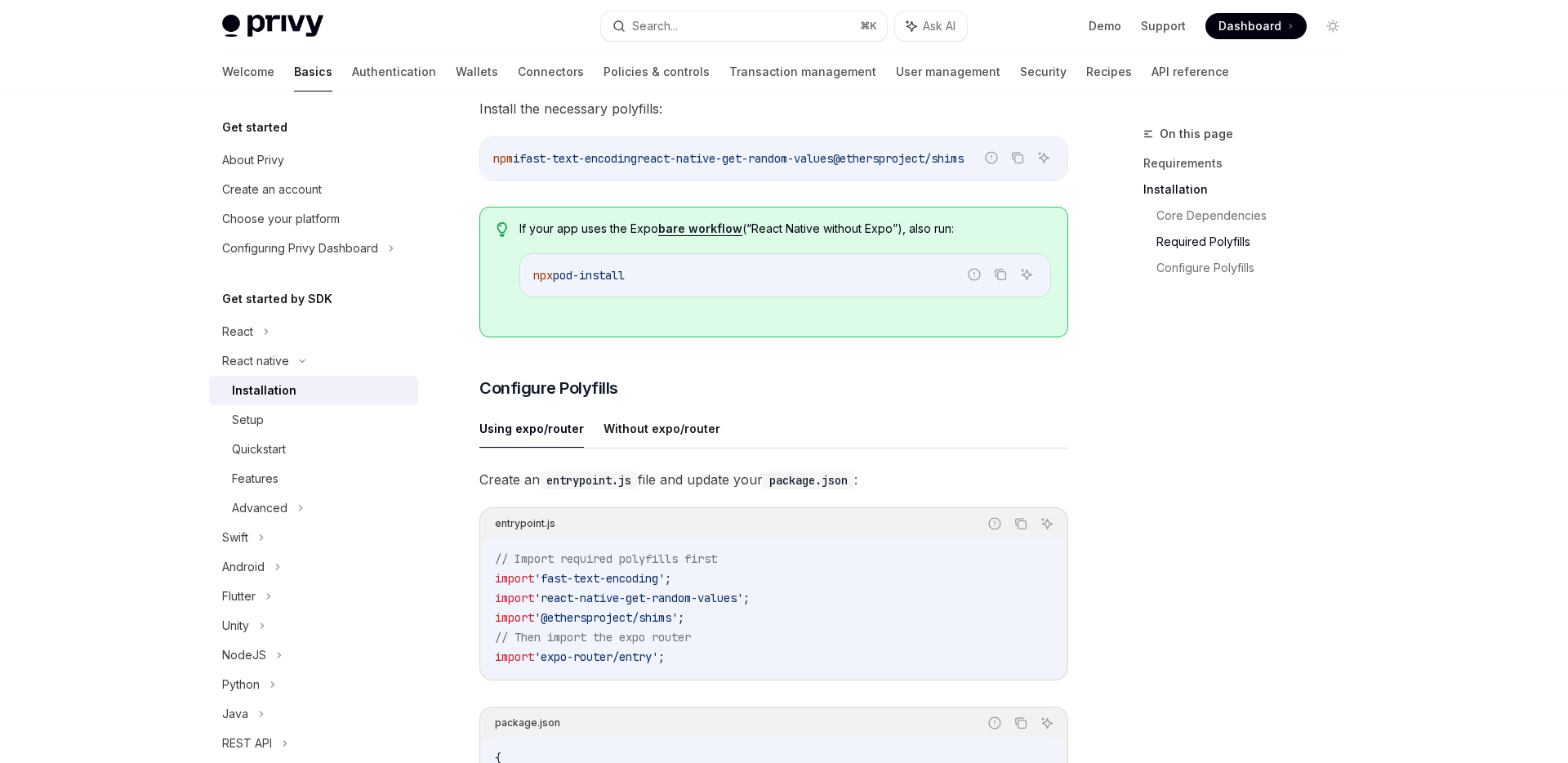
scroll to position [464, 0]
click at [552, 167] on span "fast-text-encoding" at bounding box center [578, 160] width 118 height 14
click at [626, 167] on span "fast-text-encoding" at bounding box center [578, 160] width 118 height 14
copy span "fast-text-encoding"
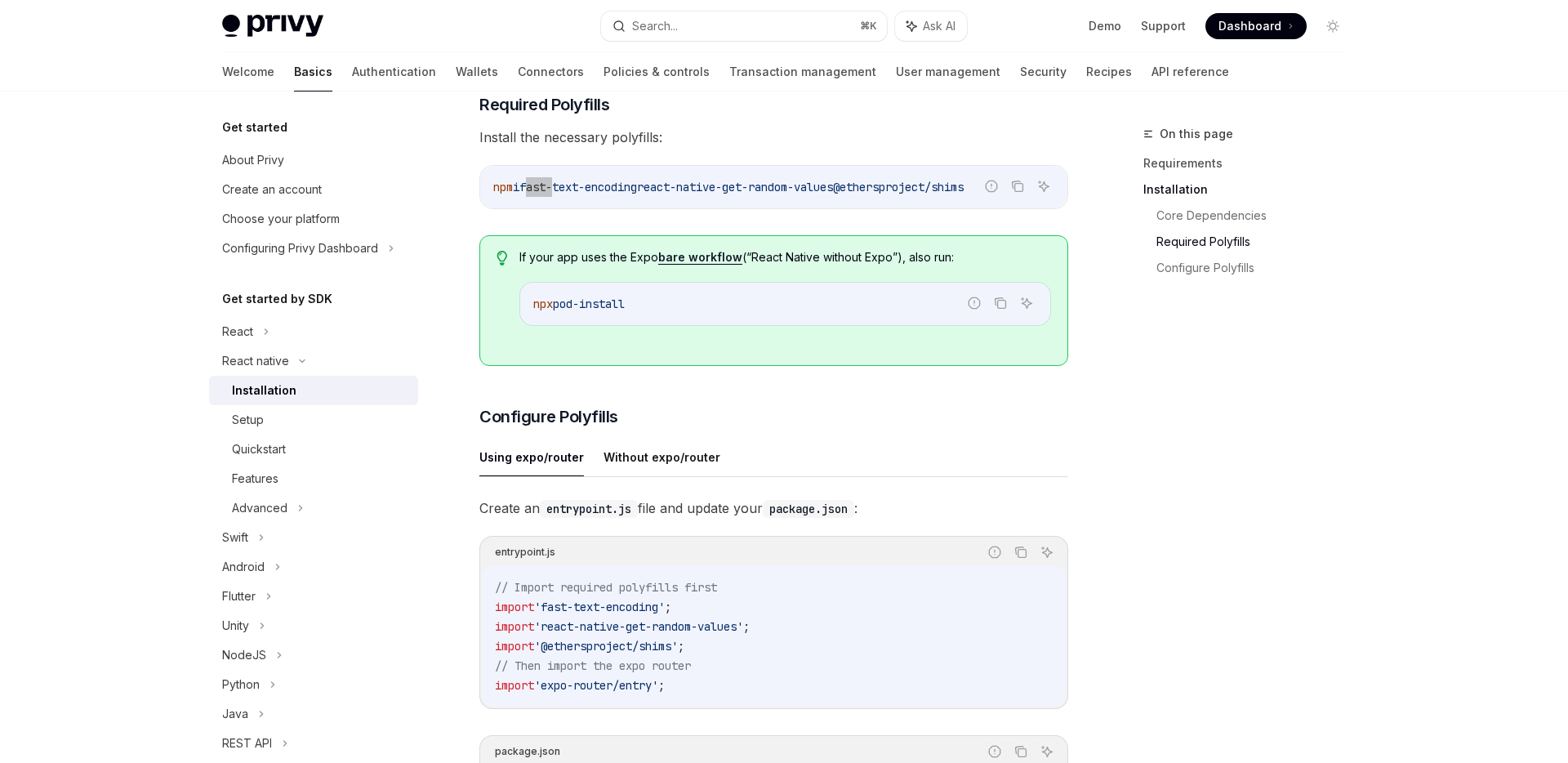
scroll to position [436, 0]
click at [691, 190] on span "react-native-get-random-values" at bounding box center [735, 189] width 196 height 14
click at [833, 195] on span "react-native-get-random-values" at bounding box center [735, 189] width 196 height 14
copy span "react-native-get-random-values"
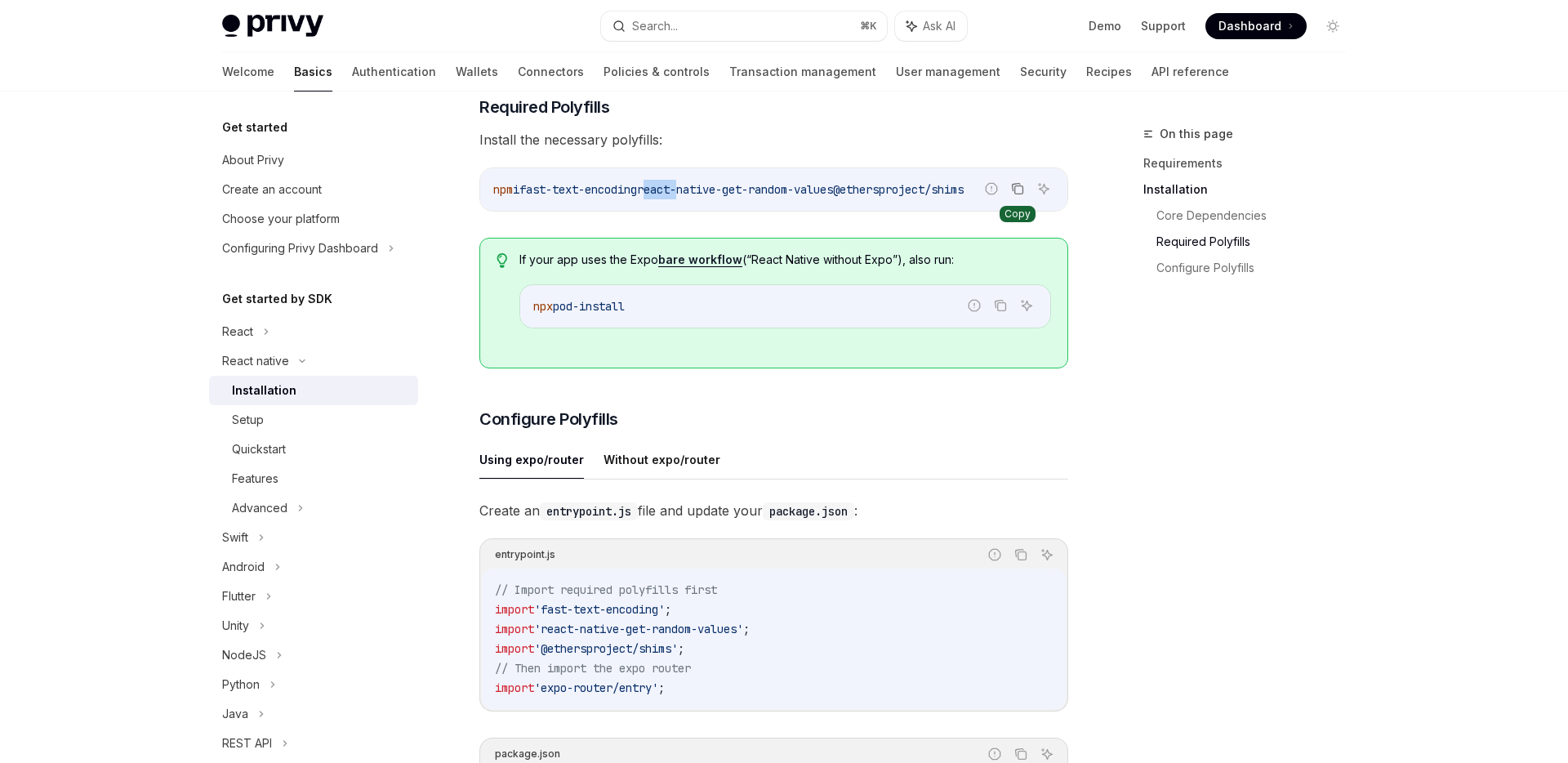
click at [1015, 195] on icon "Copy the contents from the code block" at bounding box center [1019, 191] width 8 height 8
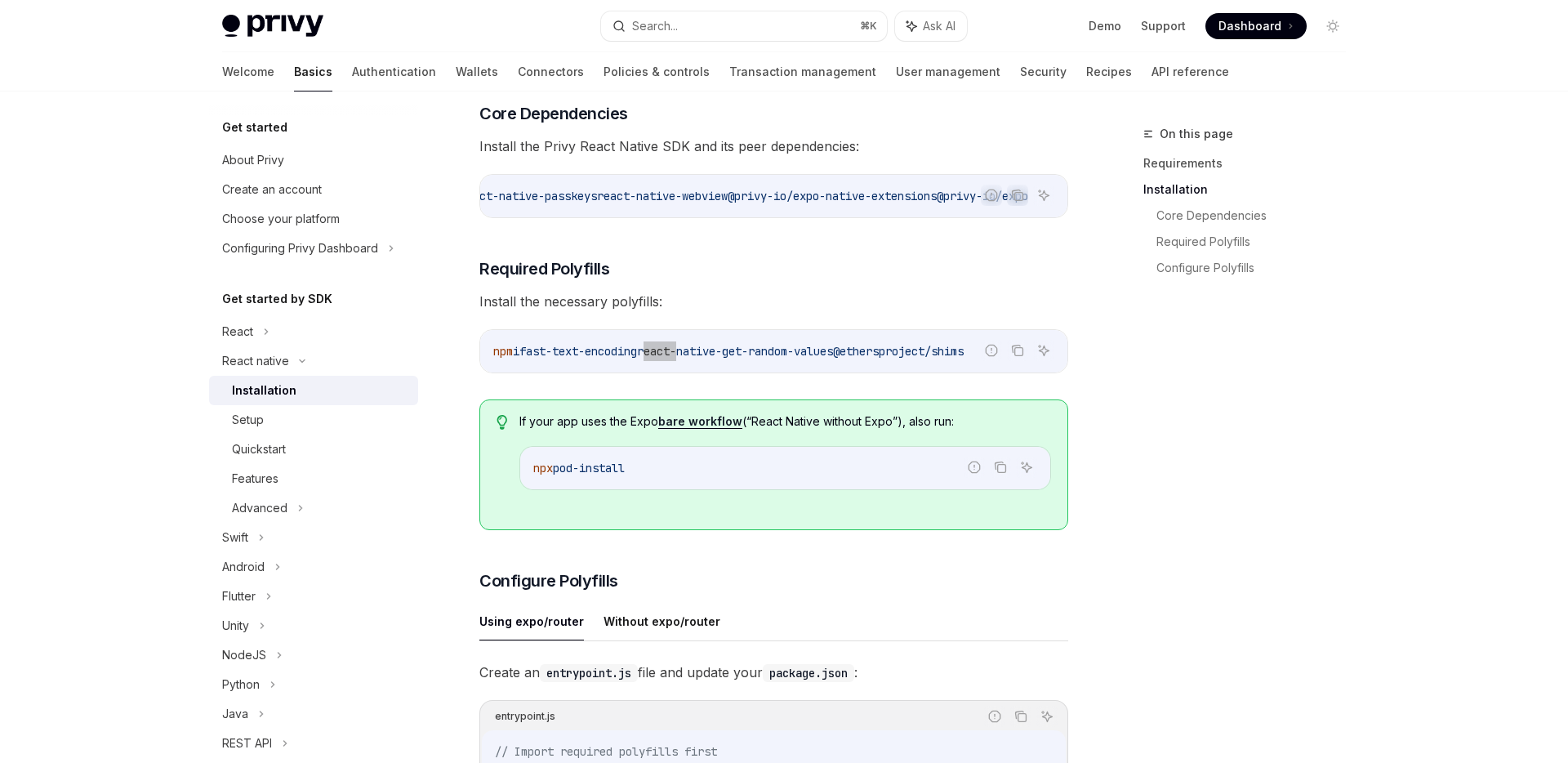
scroll to position [280, 0]
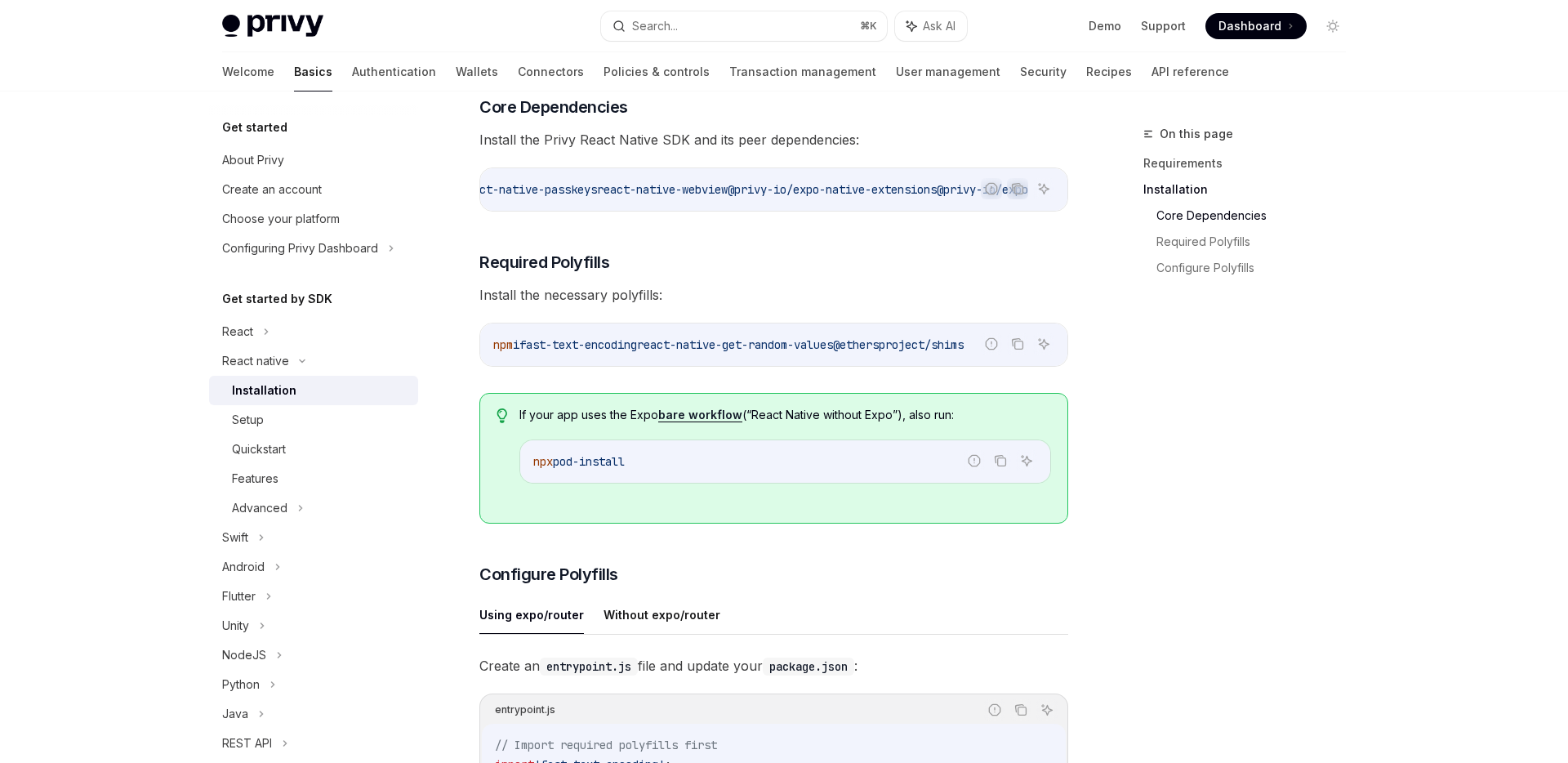
click at [728, 193] on span "@privy-io/expo-native-extensions" at bounding box center [832, 189] width 209 height 14
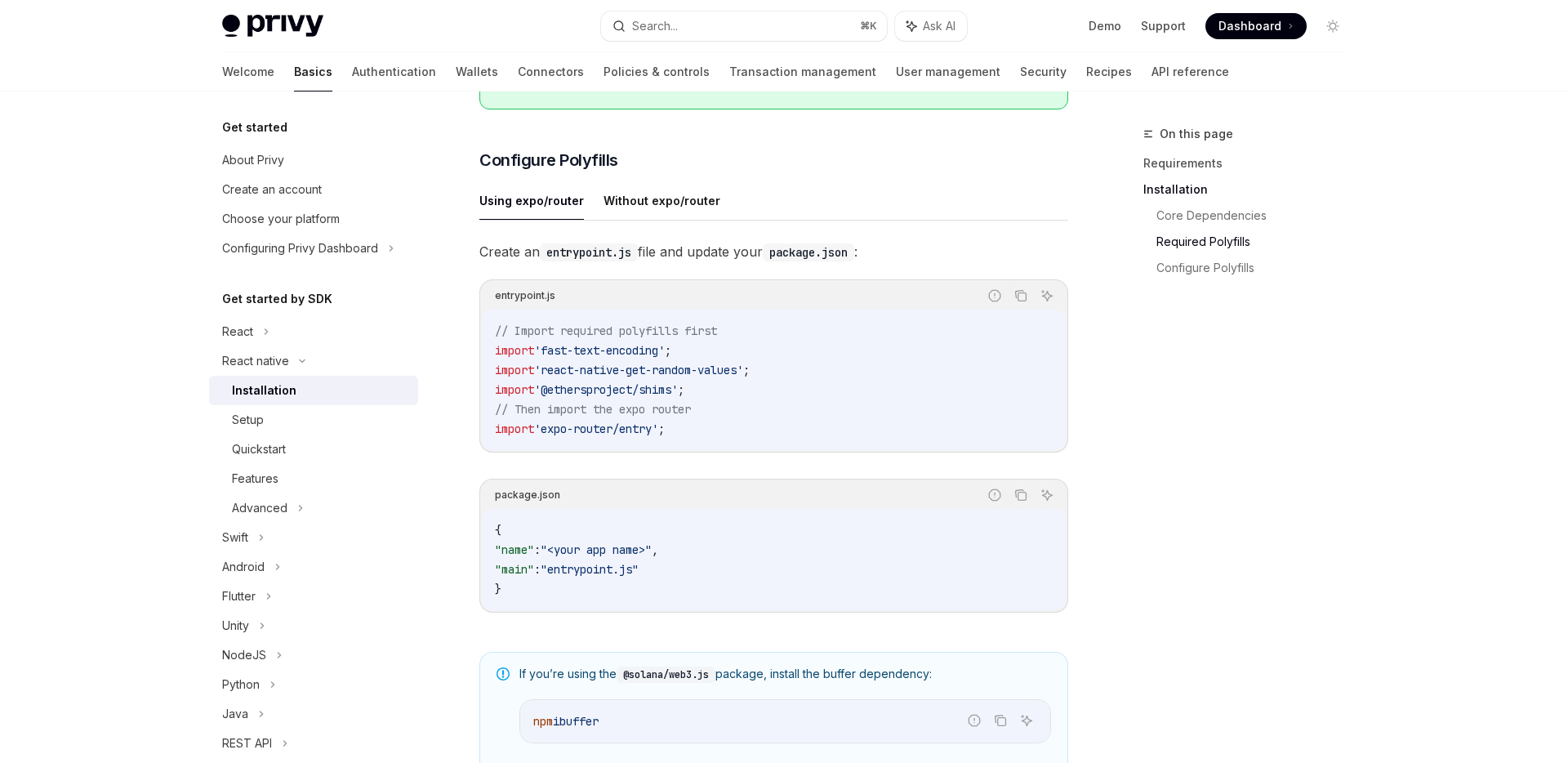
scroll to position [702, 0]
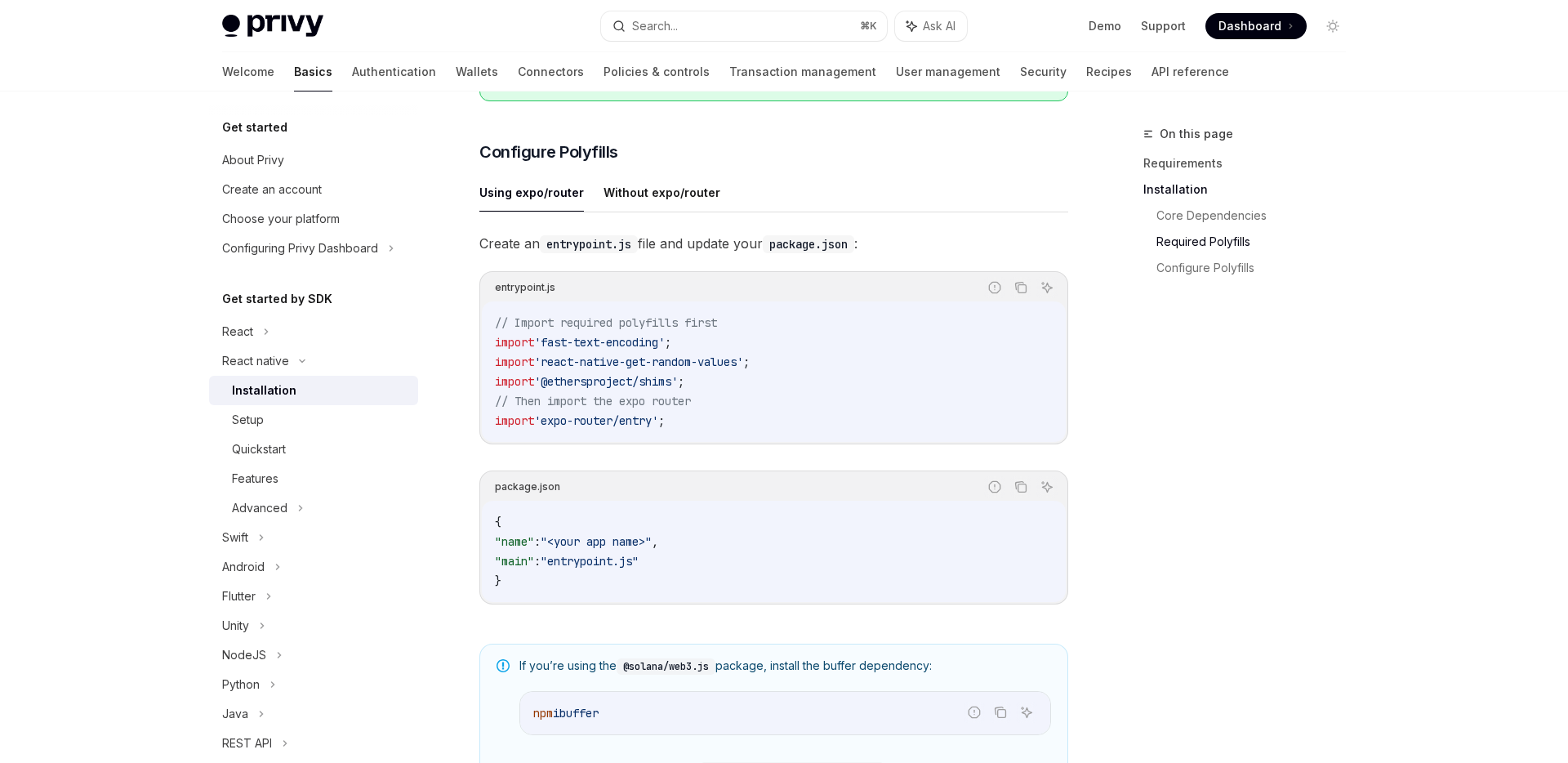
click at [665, 350] on span "'fast-text-encoding'" at bounding box center [599, 341] width 131 height 14
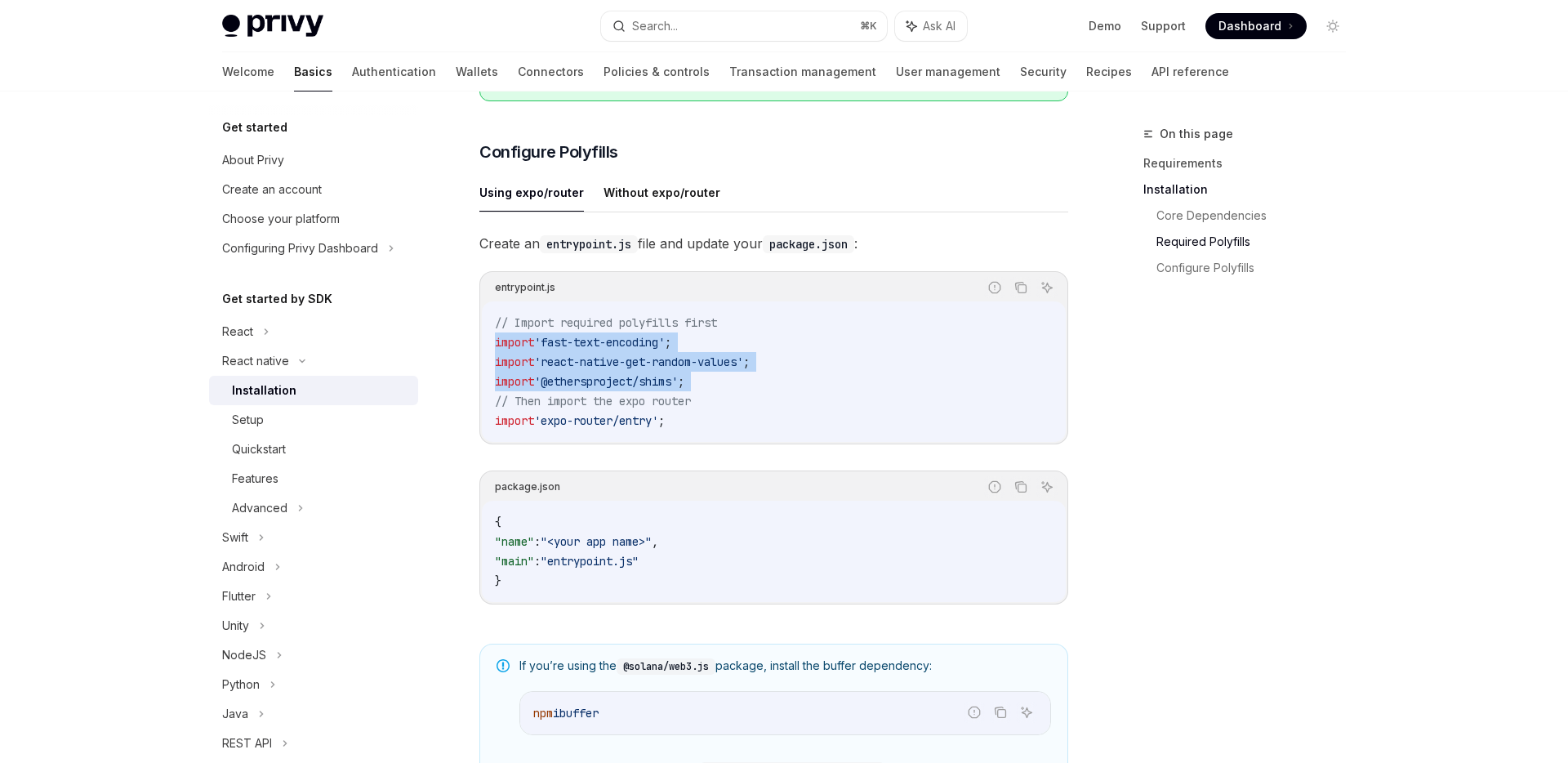
click at [708, 388] on code "// Import required polyfills first import 'fast-text-encoding' ; import 'react-…" at bounding box center [773, 372] width 558 height 118
copy code "import 'fast-text-encoding' ; import 'react-native-get-random-values' ; import …"
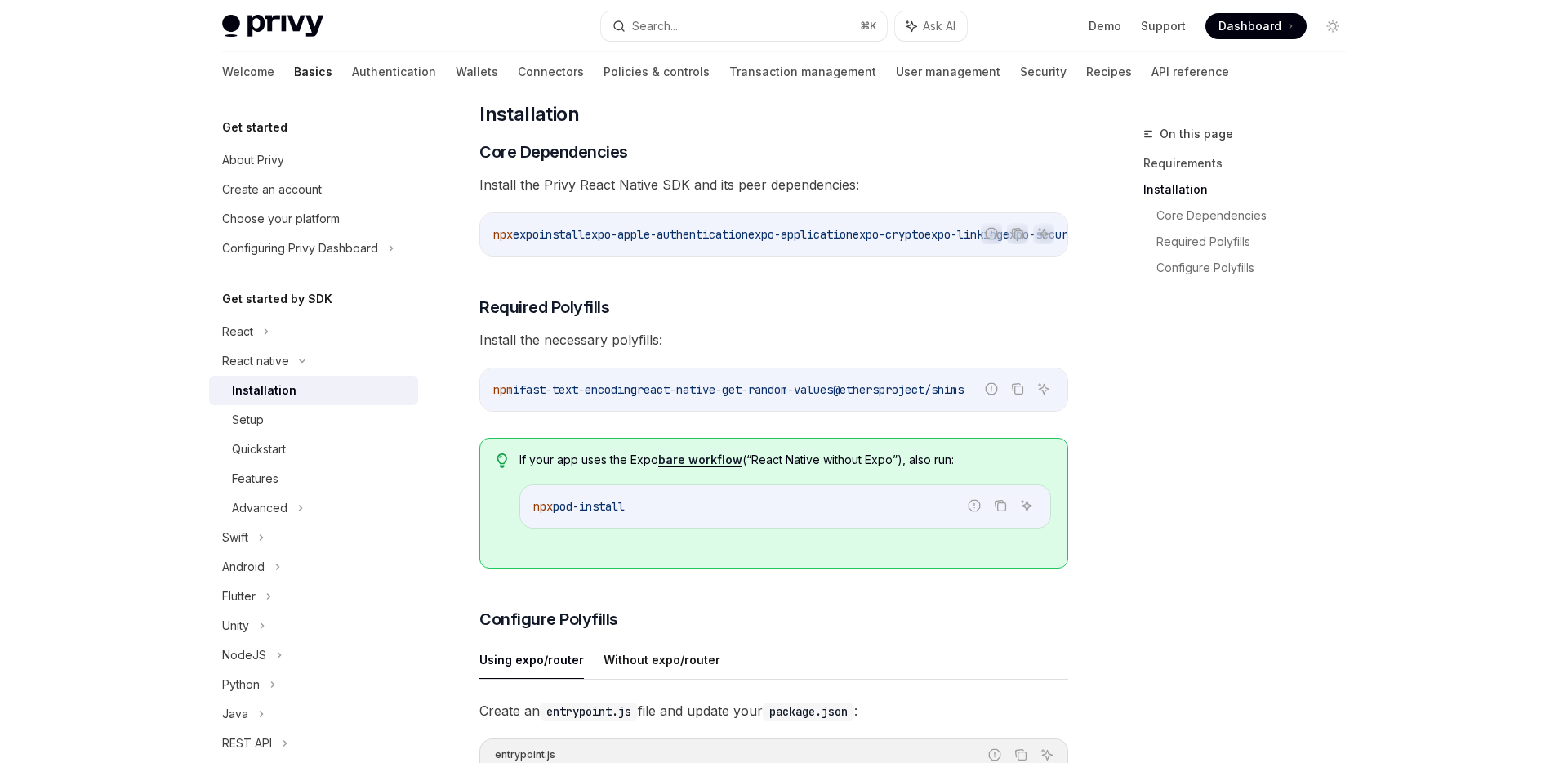
scroll to position [233, 0]
click at [1019, 235] on icon "Copy the contents from the code block" at bounding box center [1018, 236] width 13 height 13
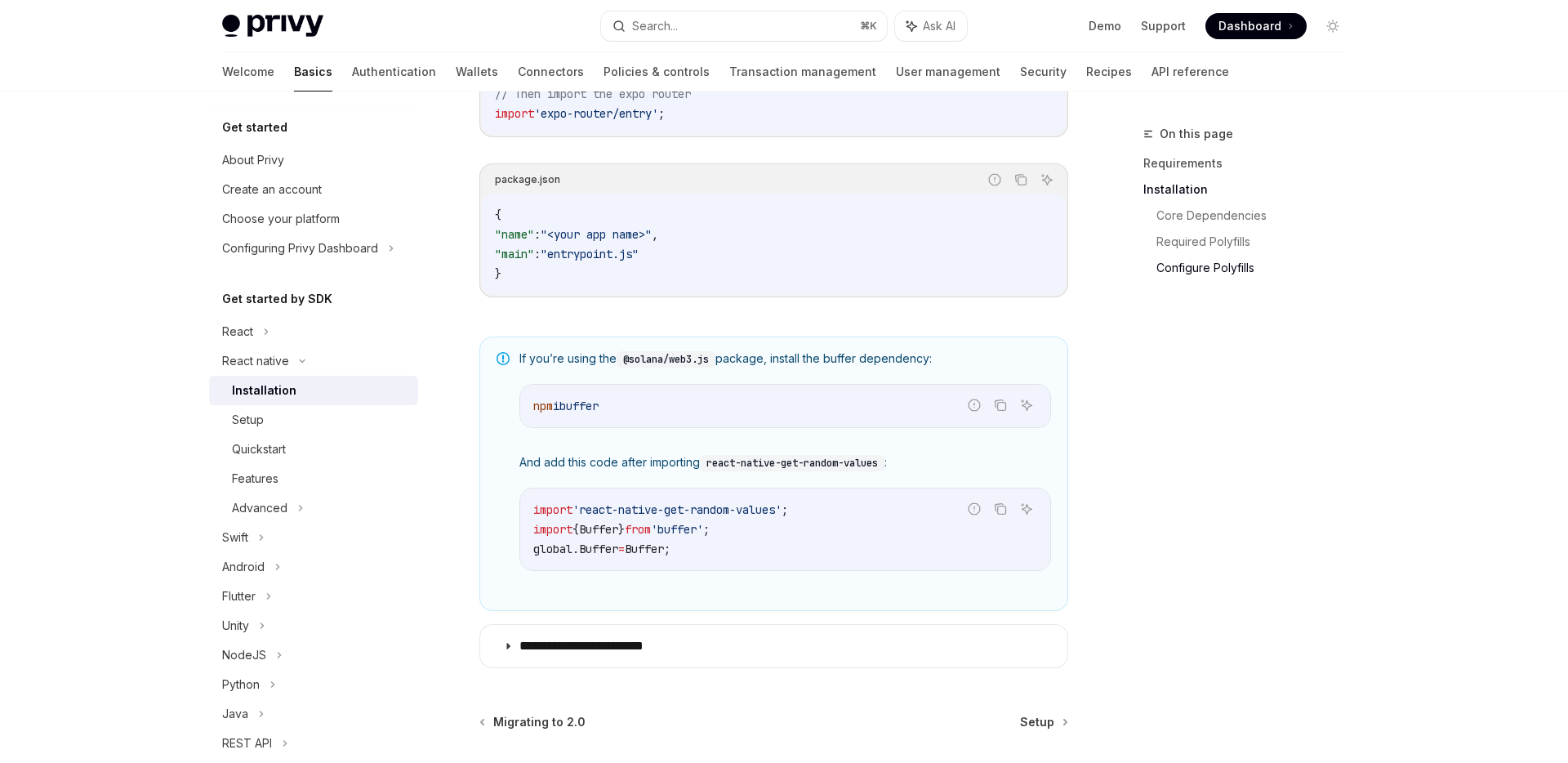
scroll to position [1012, 0]
click at [669, 513] on span "'react-native-get-random-values'" at bounding box center [677, 508] width 209 height 14
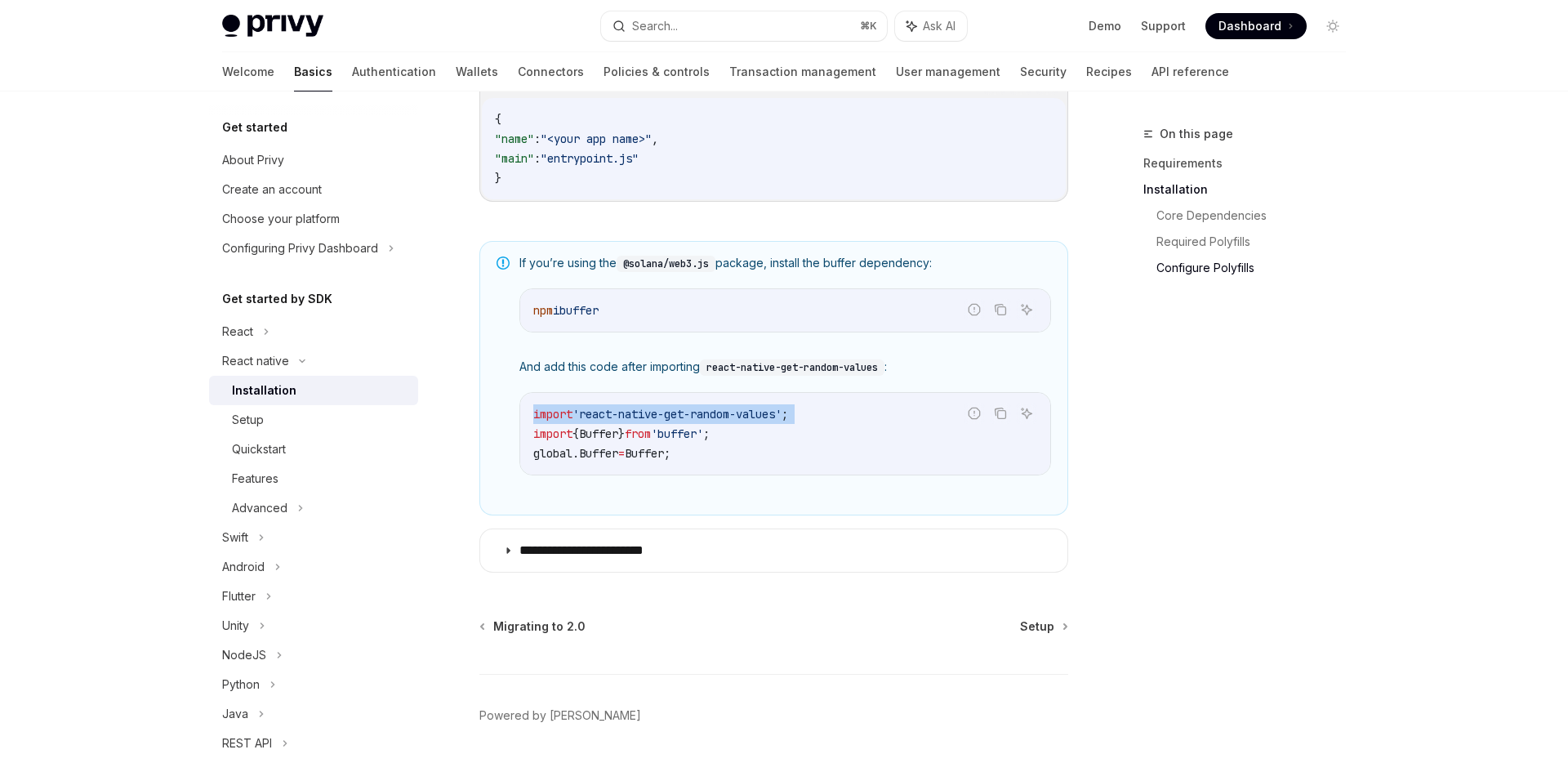
scroll to position [1083, 0]
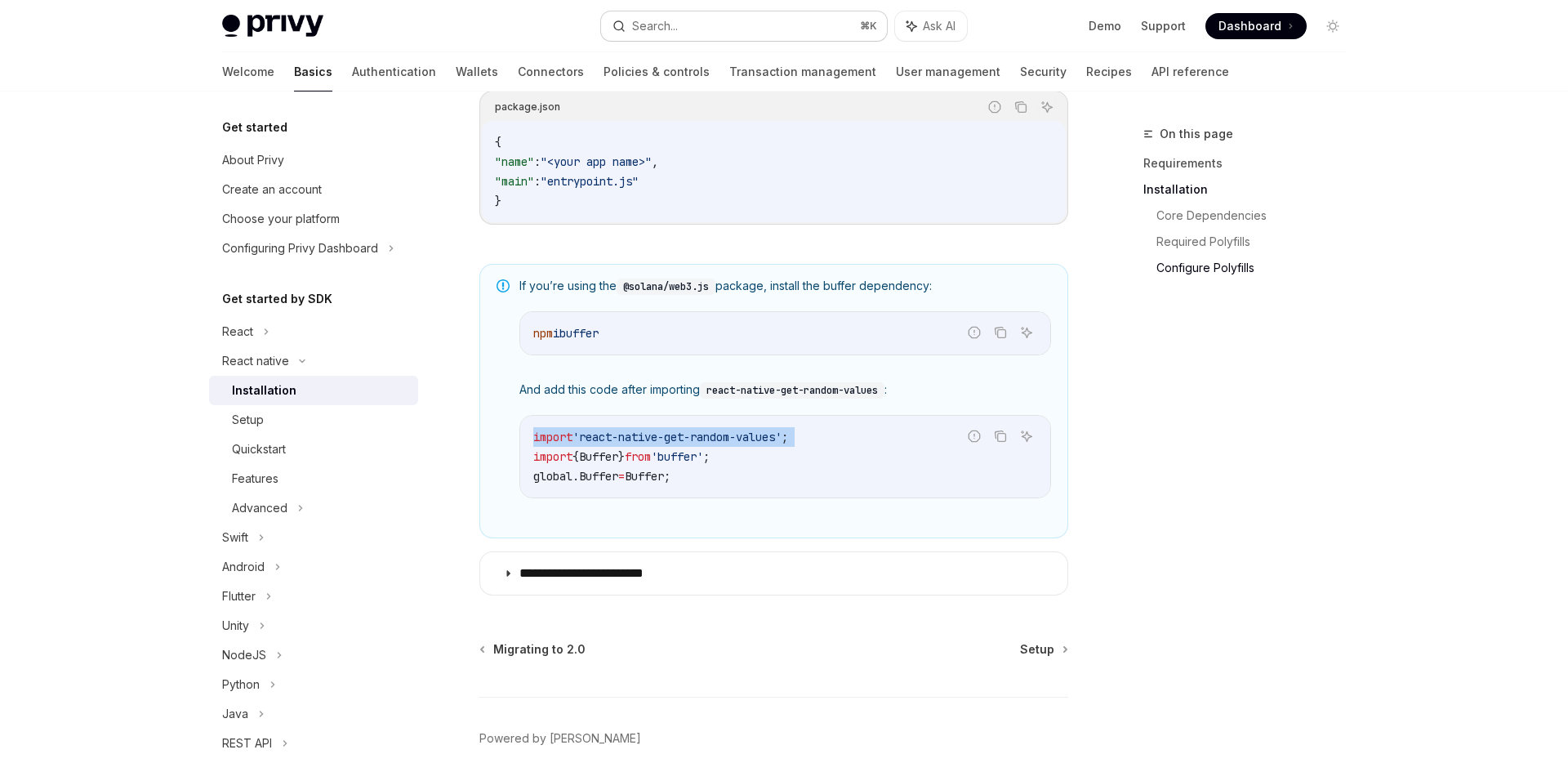
click at [729, 34] on button "Search... ⌘ K" at bounding box center [743, 26] width 286 height 30
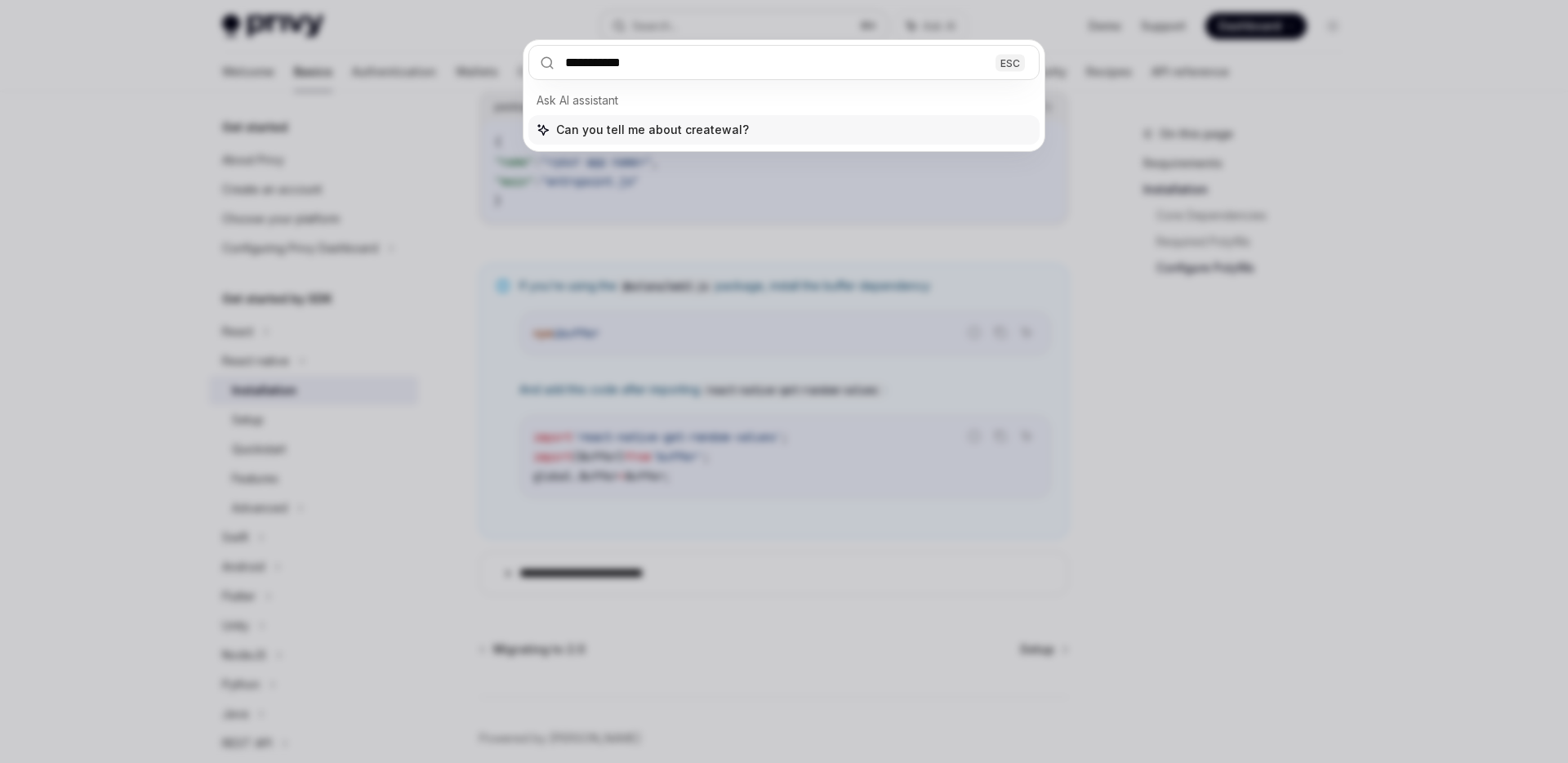
type input "**********"
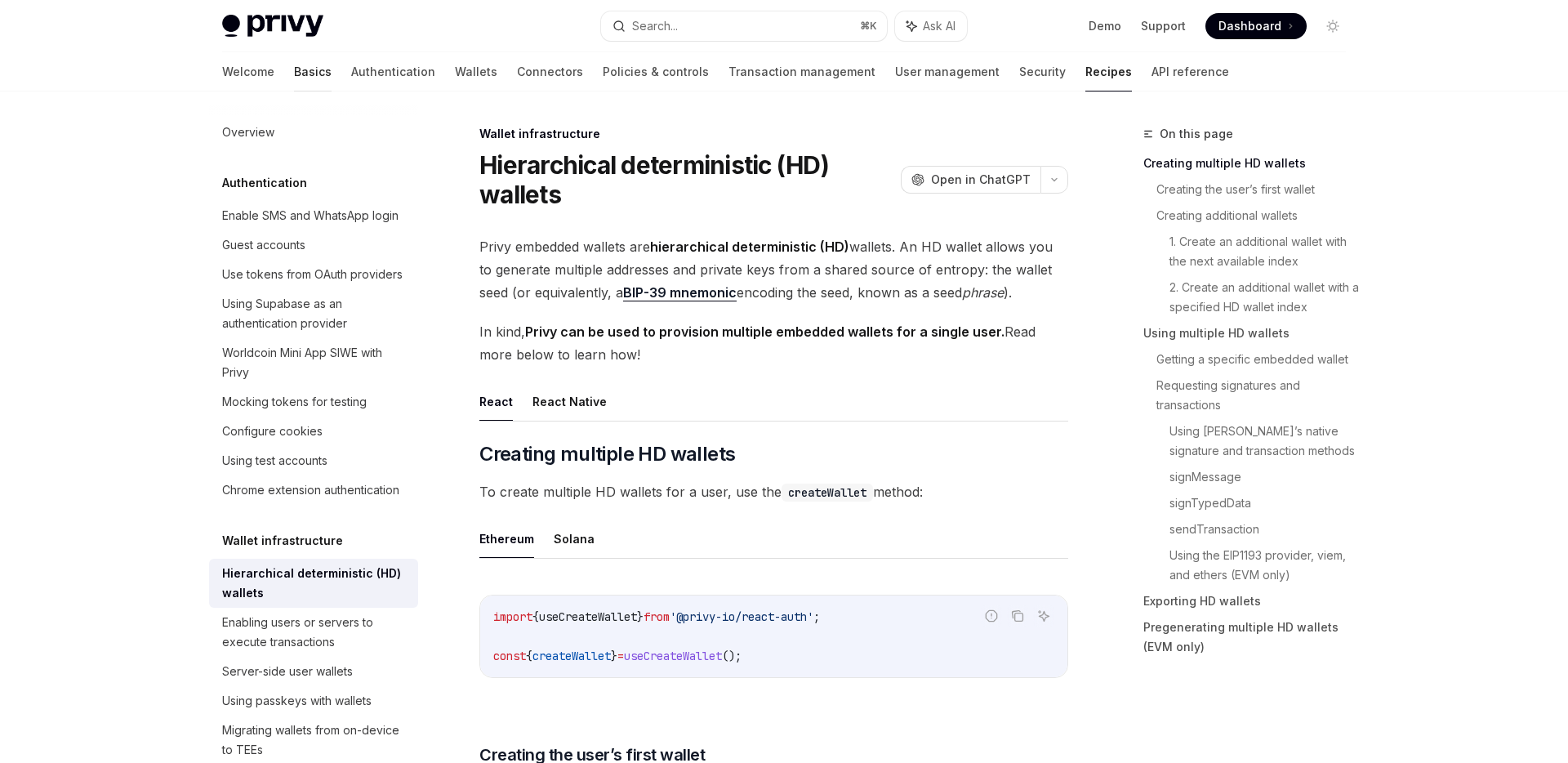
click at [294, 72] on link "Basics" at bounding box center [313, 72] width 38 height 40
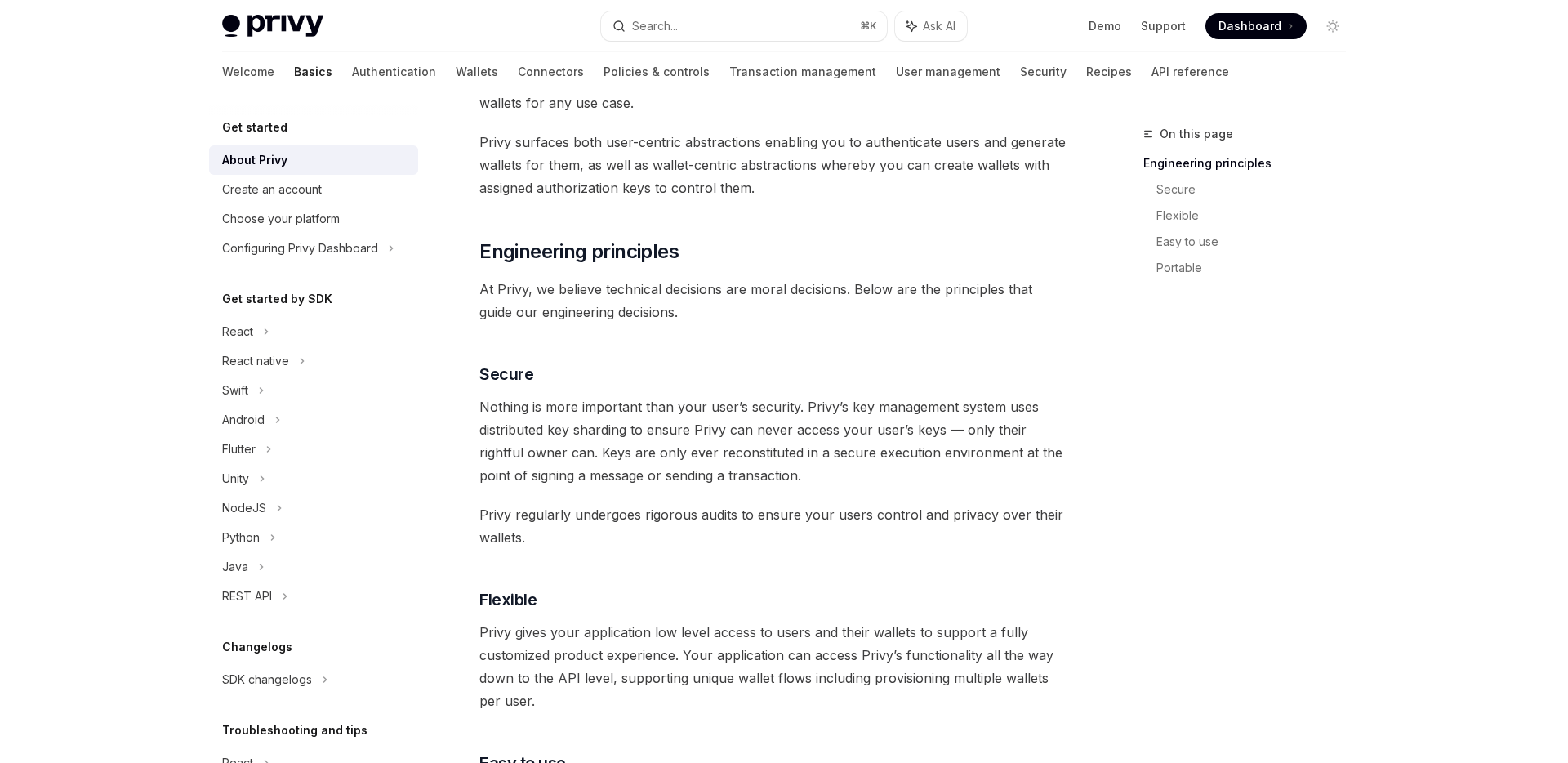
scroll to position [252, 0]
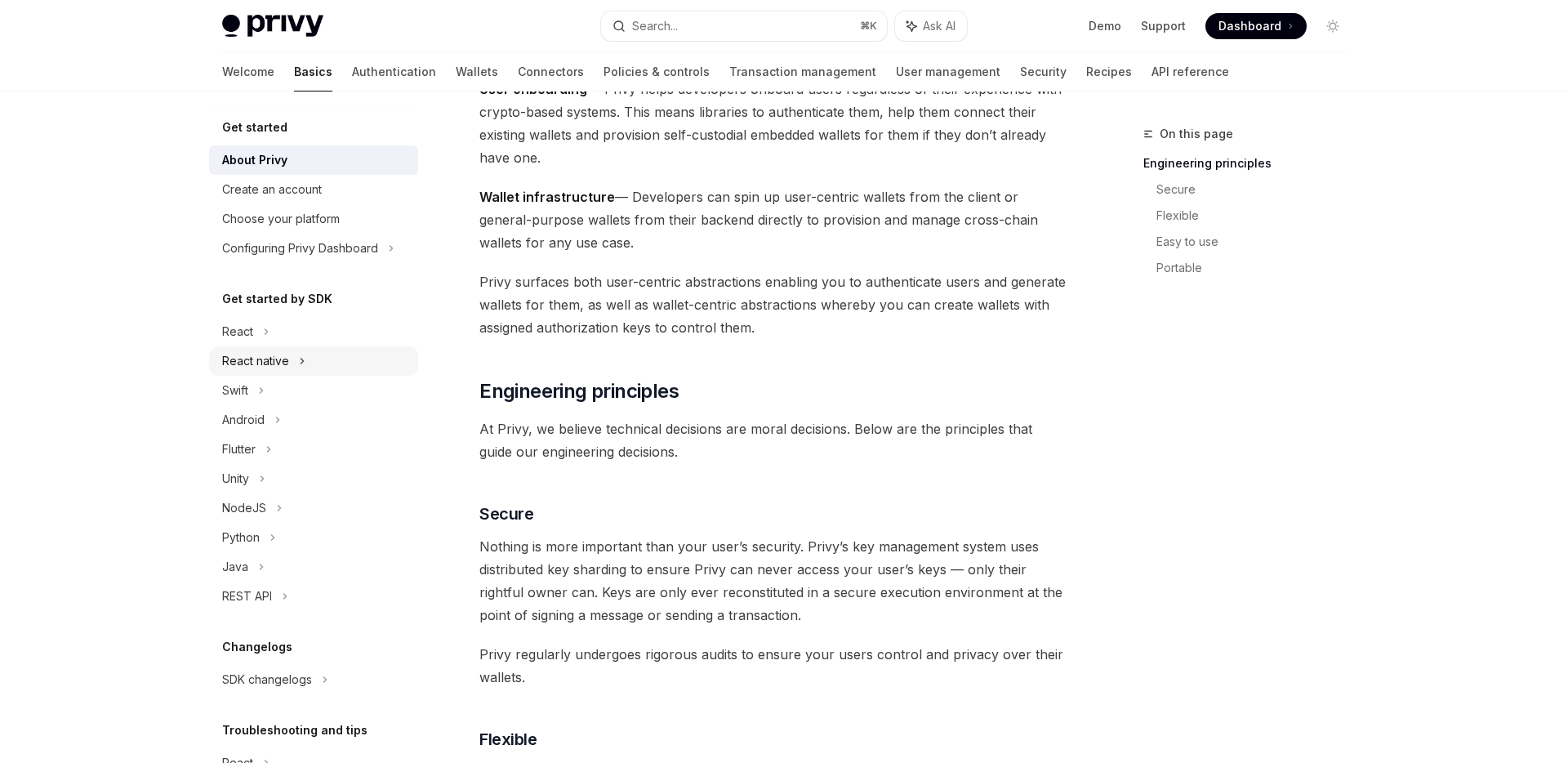
click at [286, 356] on div "React native" at bounding box center [255, 361] width 67 height 19
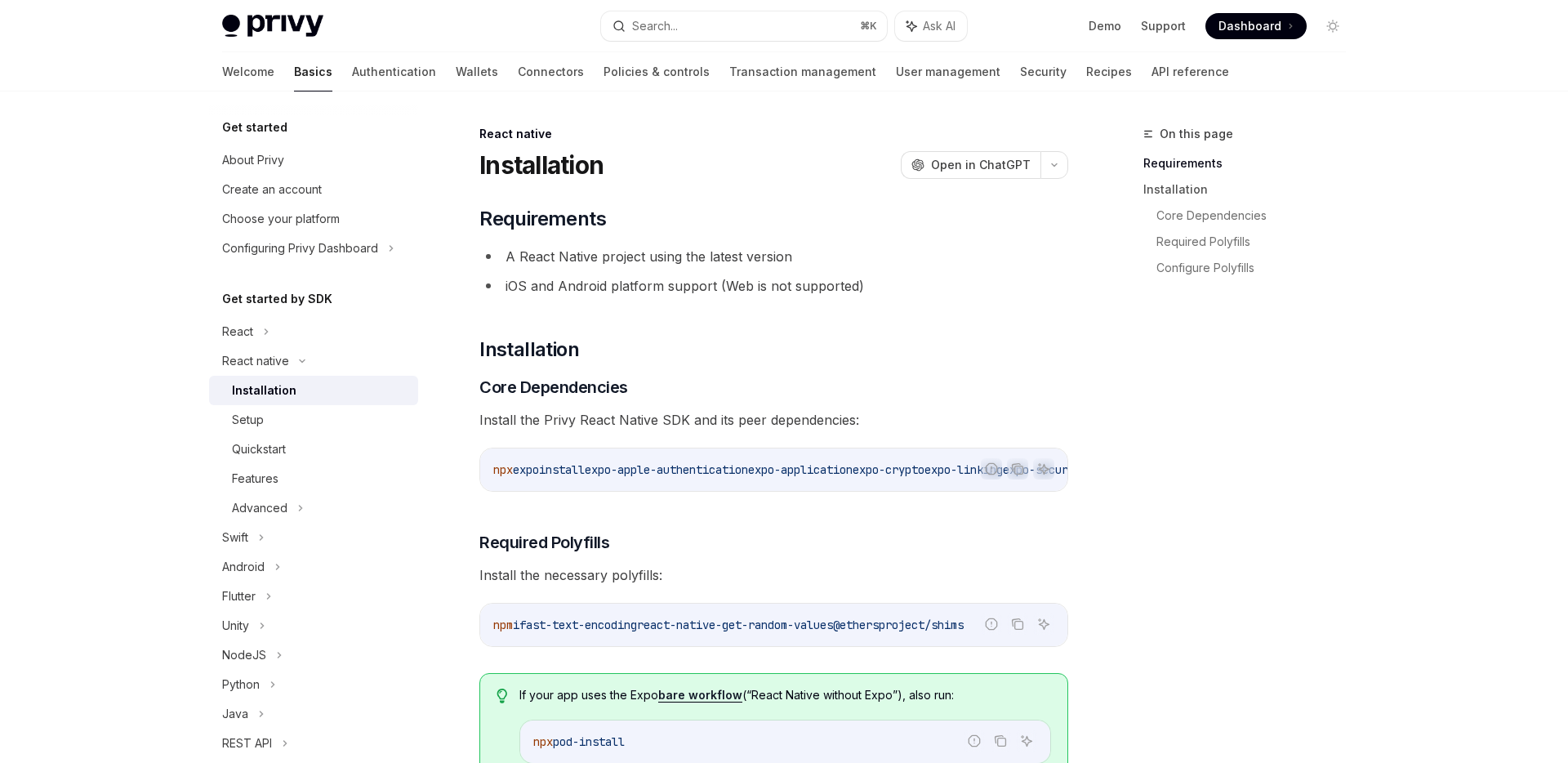
click at [275, 393] on div "Installation" at bounding box center [264, 390] width 65 height 19
type textarea "*"
click at [1019, 470] on icon "Copy the contents from the code block" at bounding box center [1018, 470] width 13 height 13
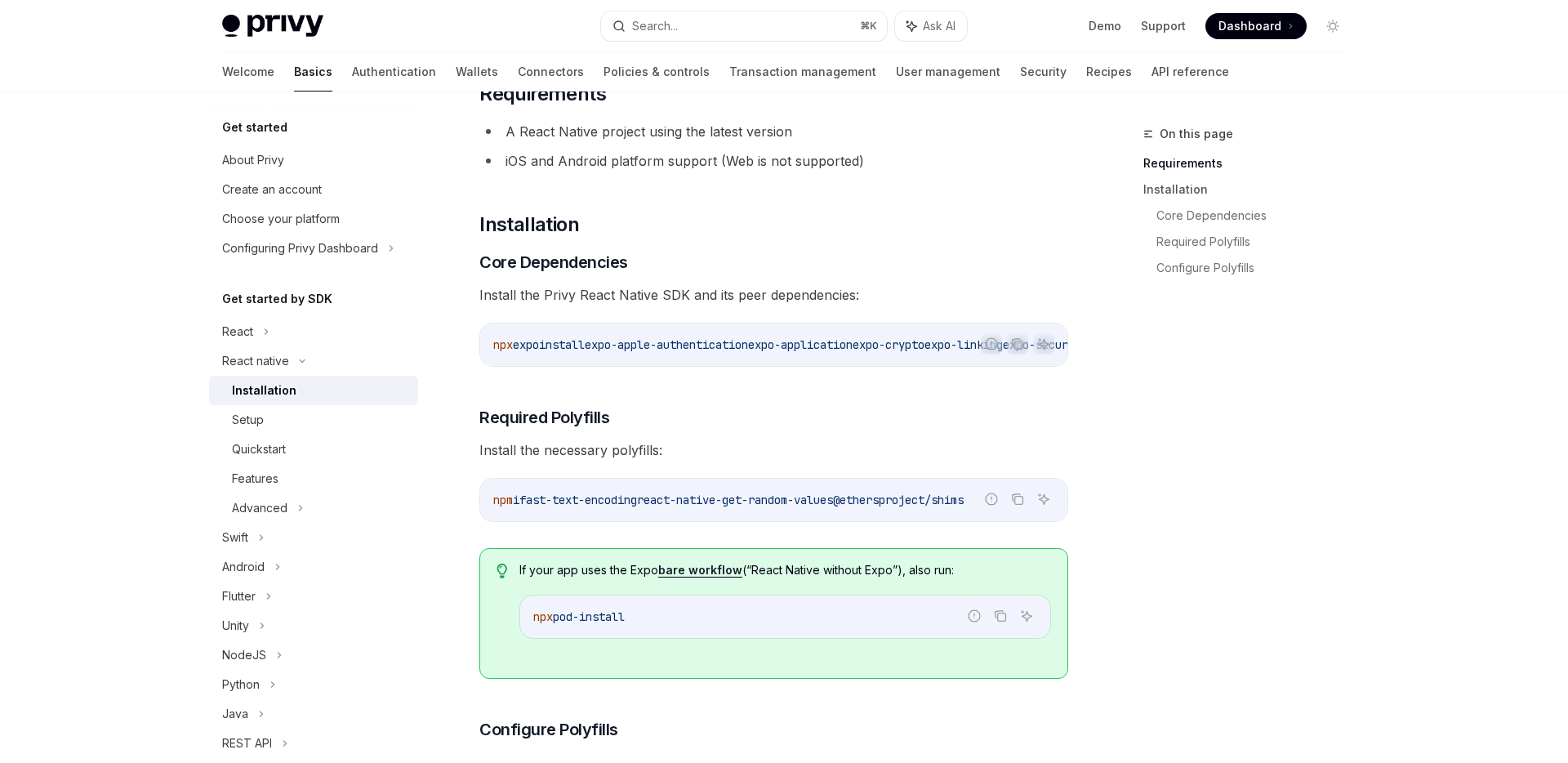
scroll to position [134, 0]
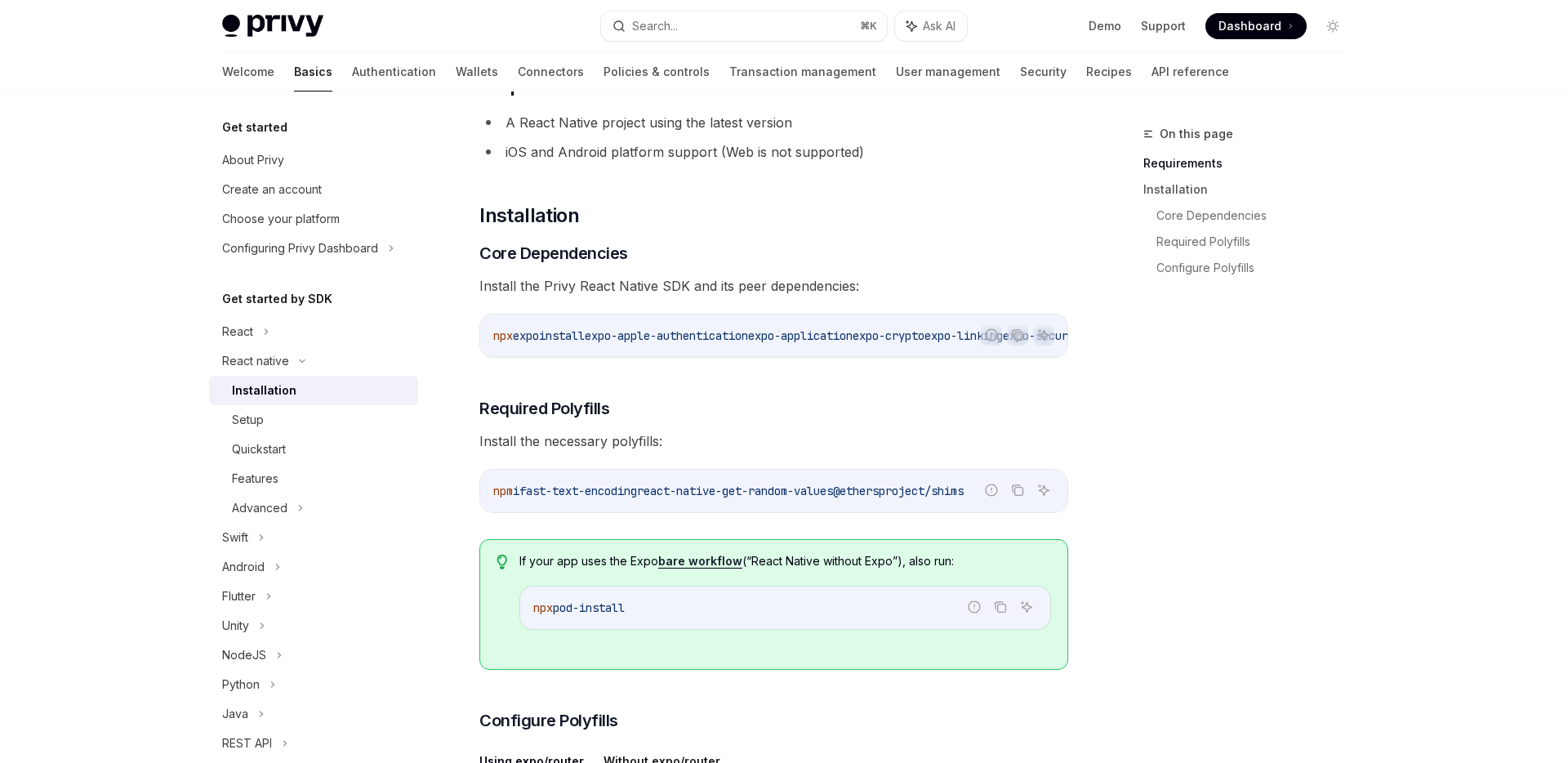
click at [815, 501] on code "npm i fast-text-encoding react-native-get-random-values @ethersproject/shims" at bounding box center [773, 491] width 561 height 19
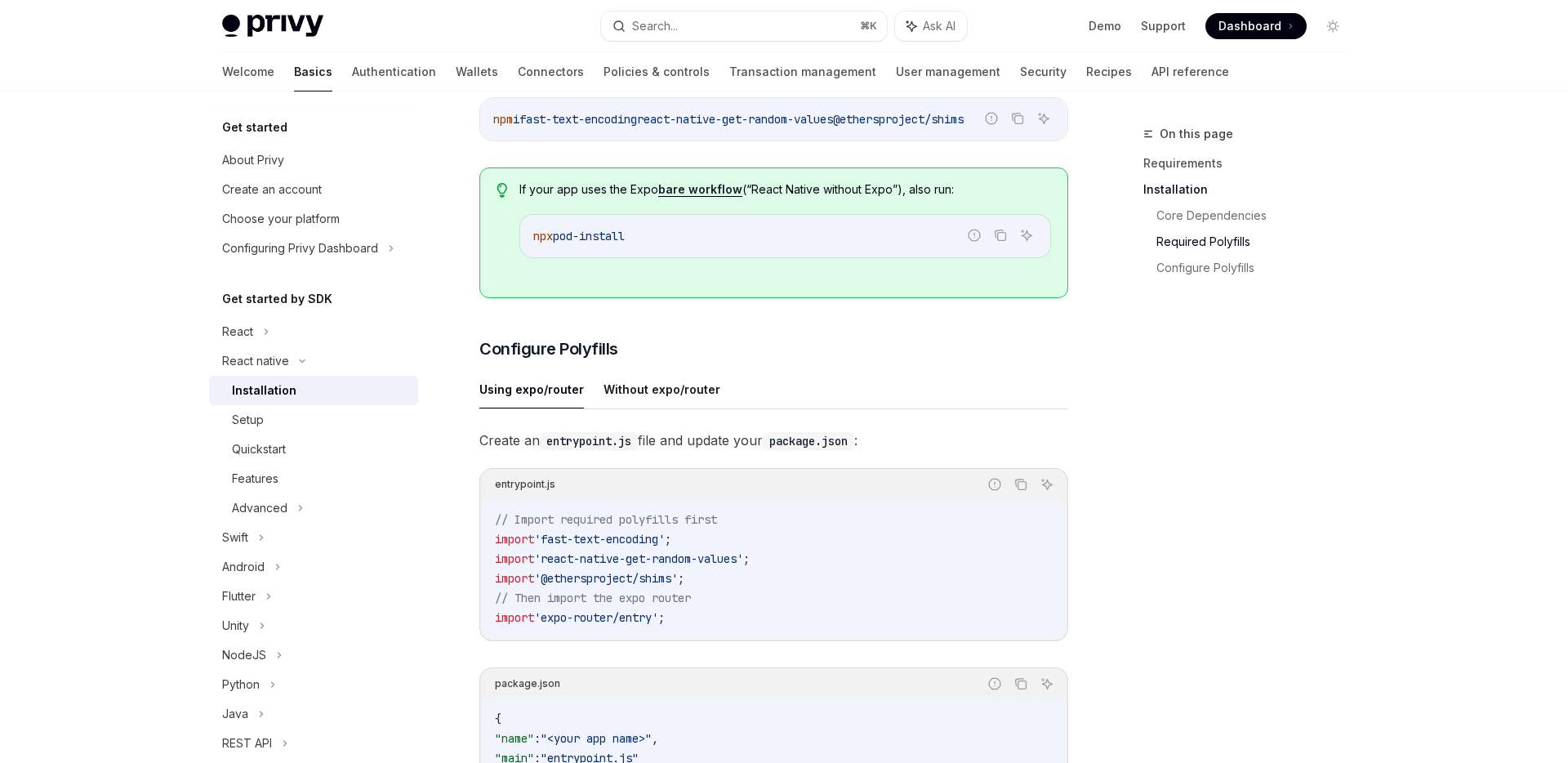
scroll to position [524, 0]
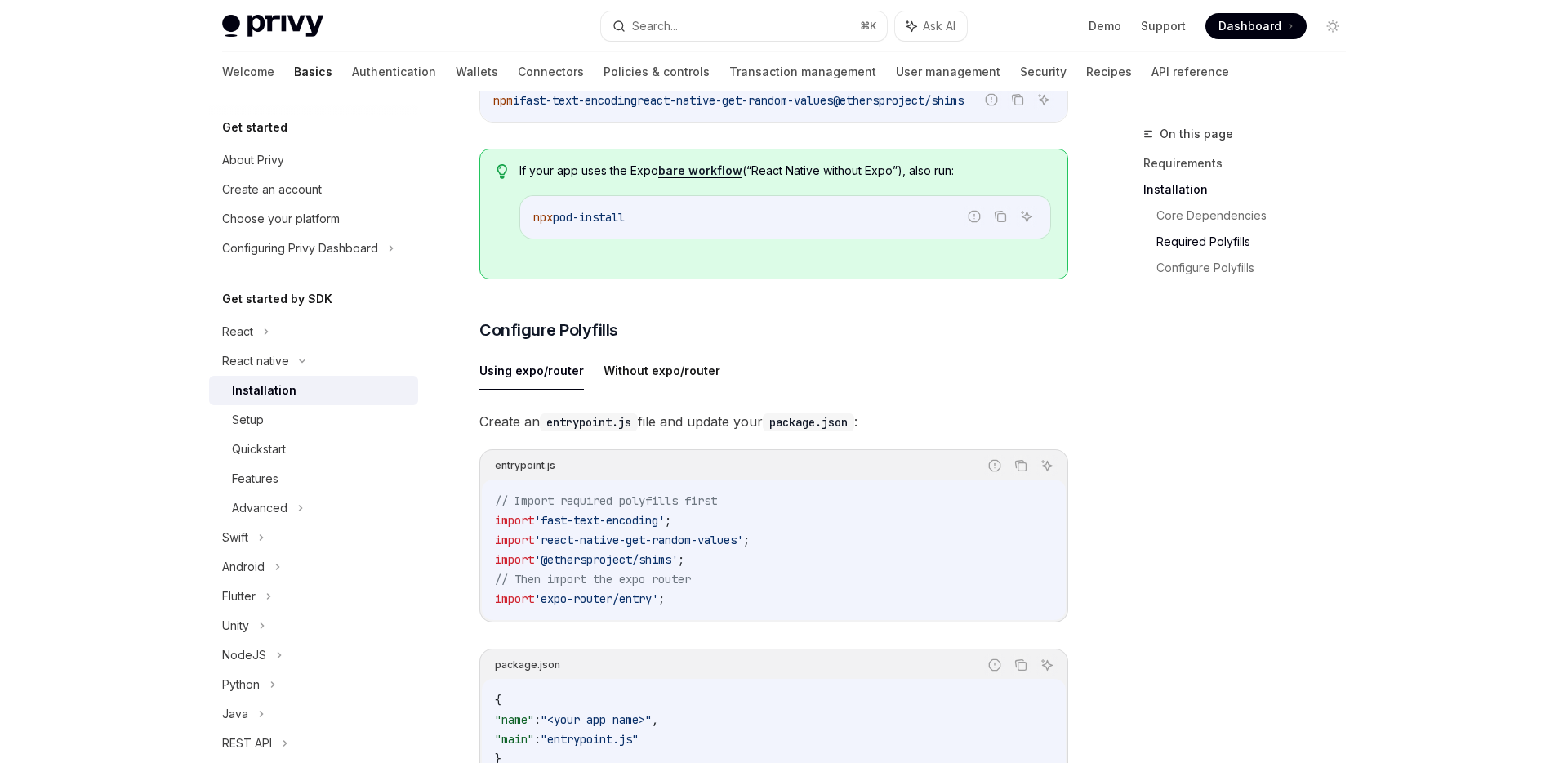
click at [748, 529] on code "// Import required polyfills first import 'fast-text-encoding' ; import 'react-…" at bounding box center [773, 550] width 558 height 118
click at [794, 554] on code "// Import required polyfills first import 'fast-text-encoding' ; import 'react-…" at bounding box center [773, 550] width 558 height 118
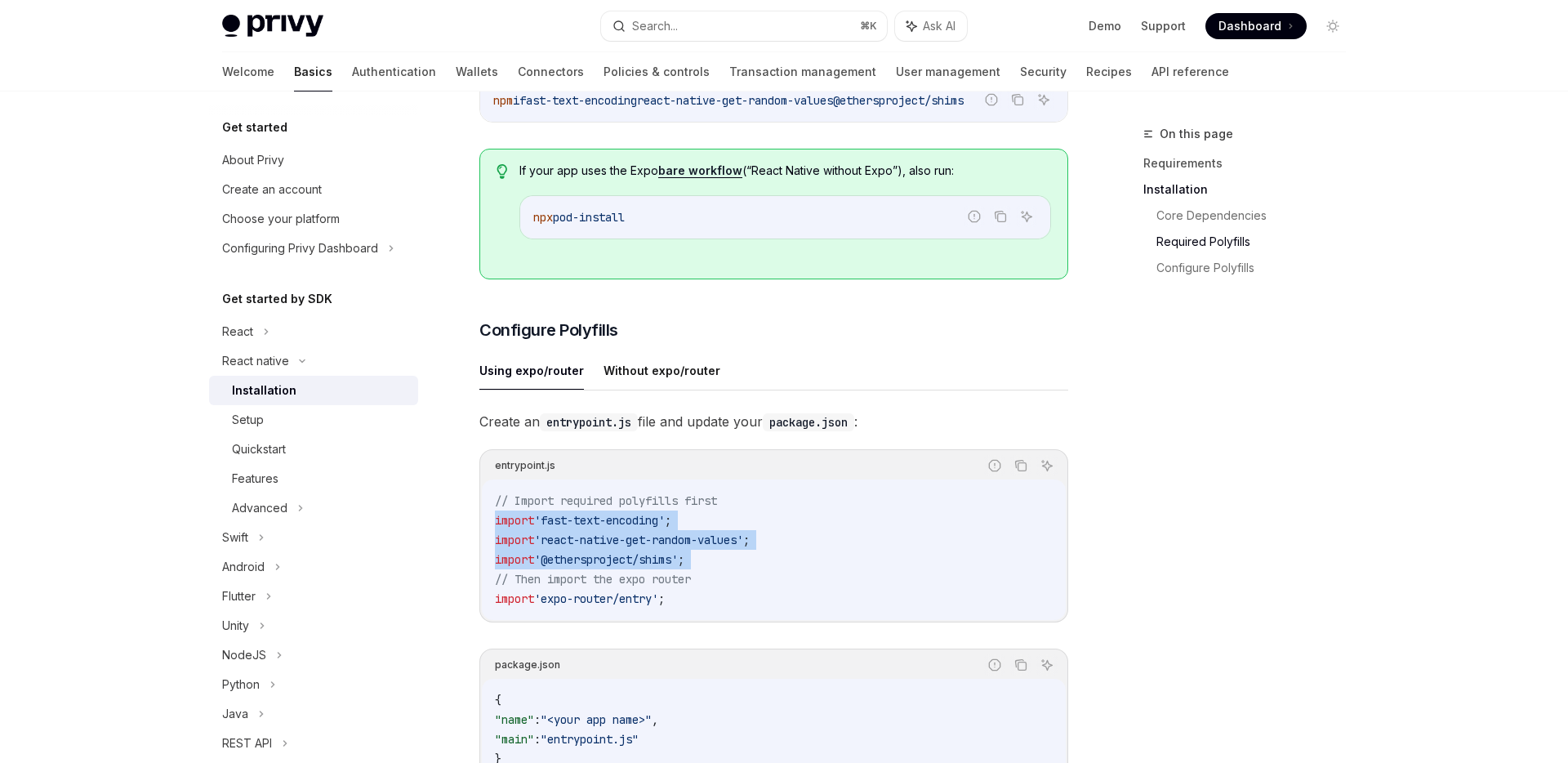
click at [789, 570] on code "// Import required polyfills first import 'fast-text-encoding' ; import 'react-…" at bounding box center [773, 550] width 558 height 118
click at [782, 599] on code "// Import required polyfills first import 'fast-text-encoding' ; import 'react-…" at bounding box center [773, 550] width 558 height 118
click at [774, 563] on code "// Import required polyfills first import 'fast-text-encoding' ; import 'react-…" at bounding box center [773, 550] width 558 height 118
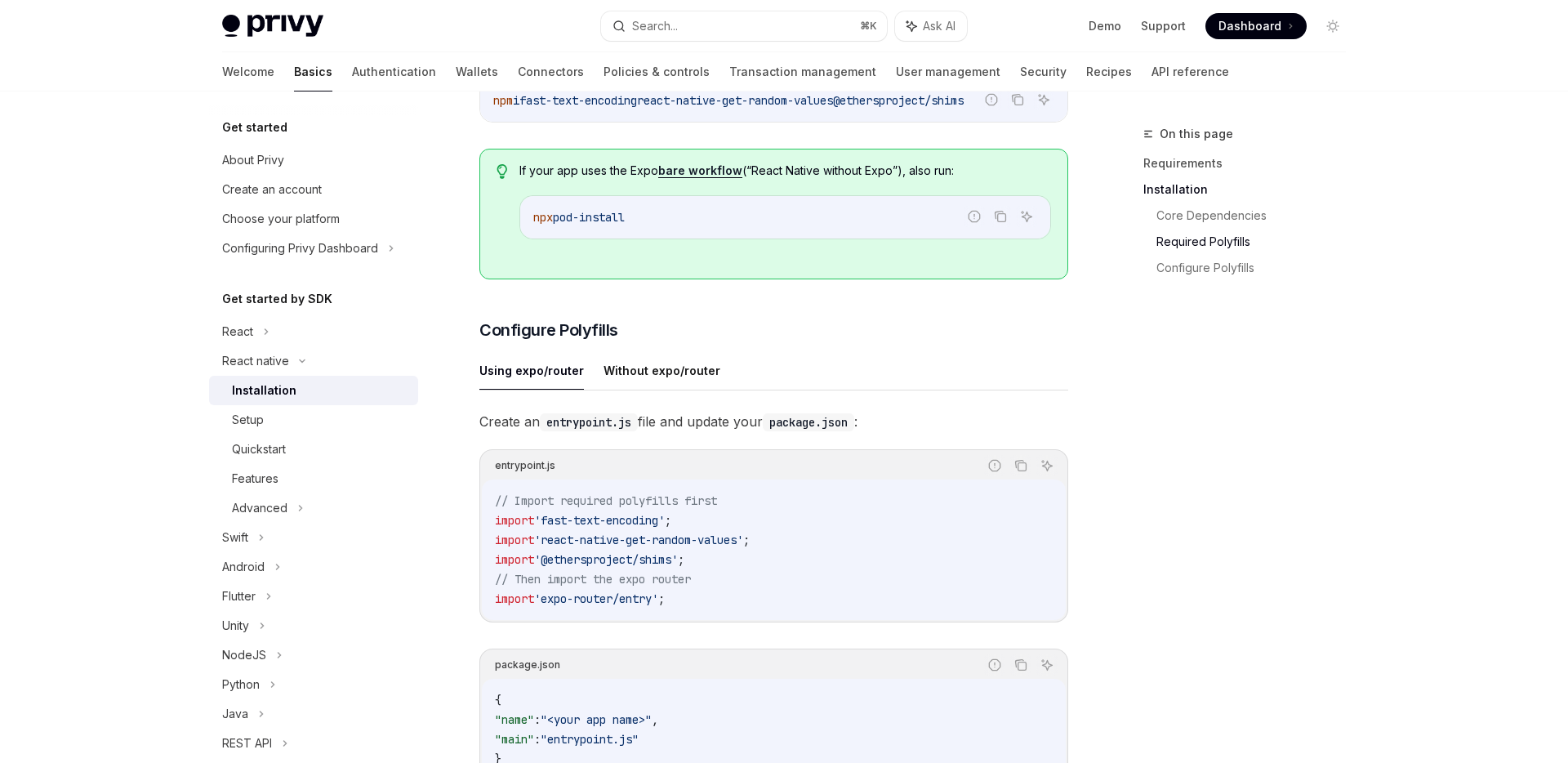
click at [781, 548] on code "// Import required polyfills first import 'fast-text-encoding' ; import 'react-…" at bounding box center [773, 550] width 558 height 118
click at [781, 524] on code "// Import required polyfills first import 'fast-text-encoding' ; import 'react-…" at bounding box center [773, 550] width 558 height 118
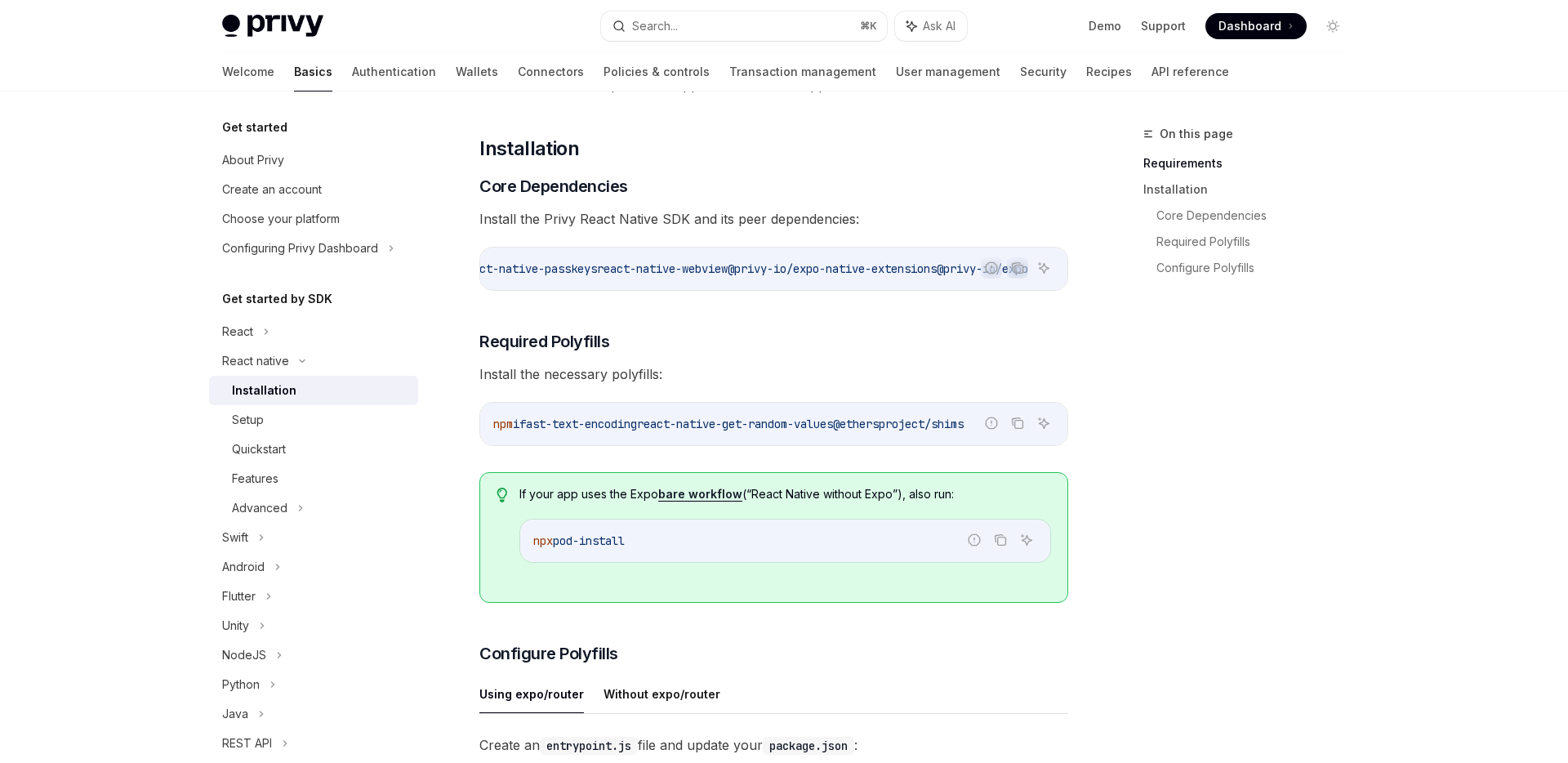
scroll to position [0, 906]
click at [1019, 273] on icon "Copy the contents from the code block" at bounding box center [1019, 270] width 8 height 8
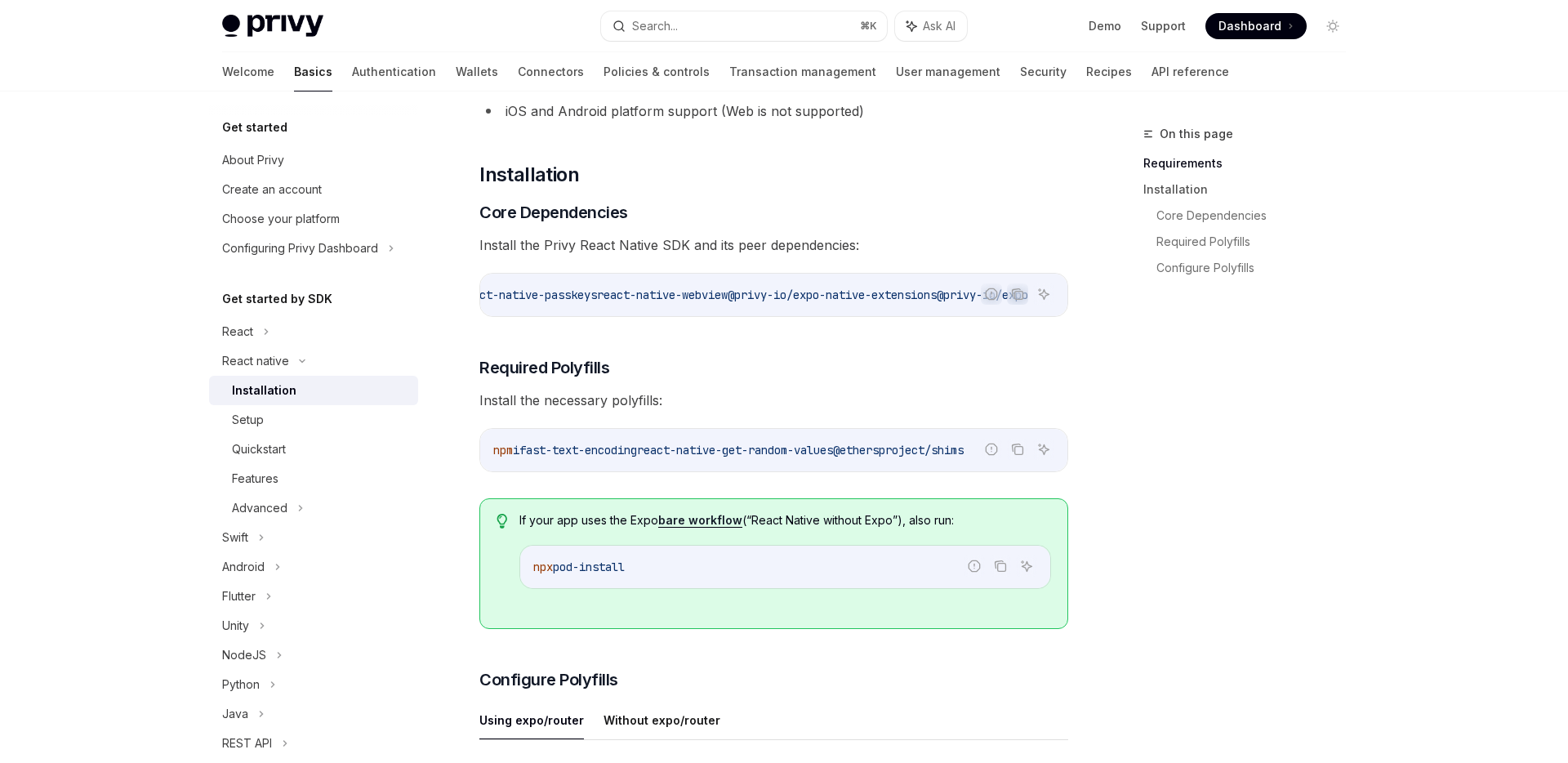
scroll to position [166, 0]
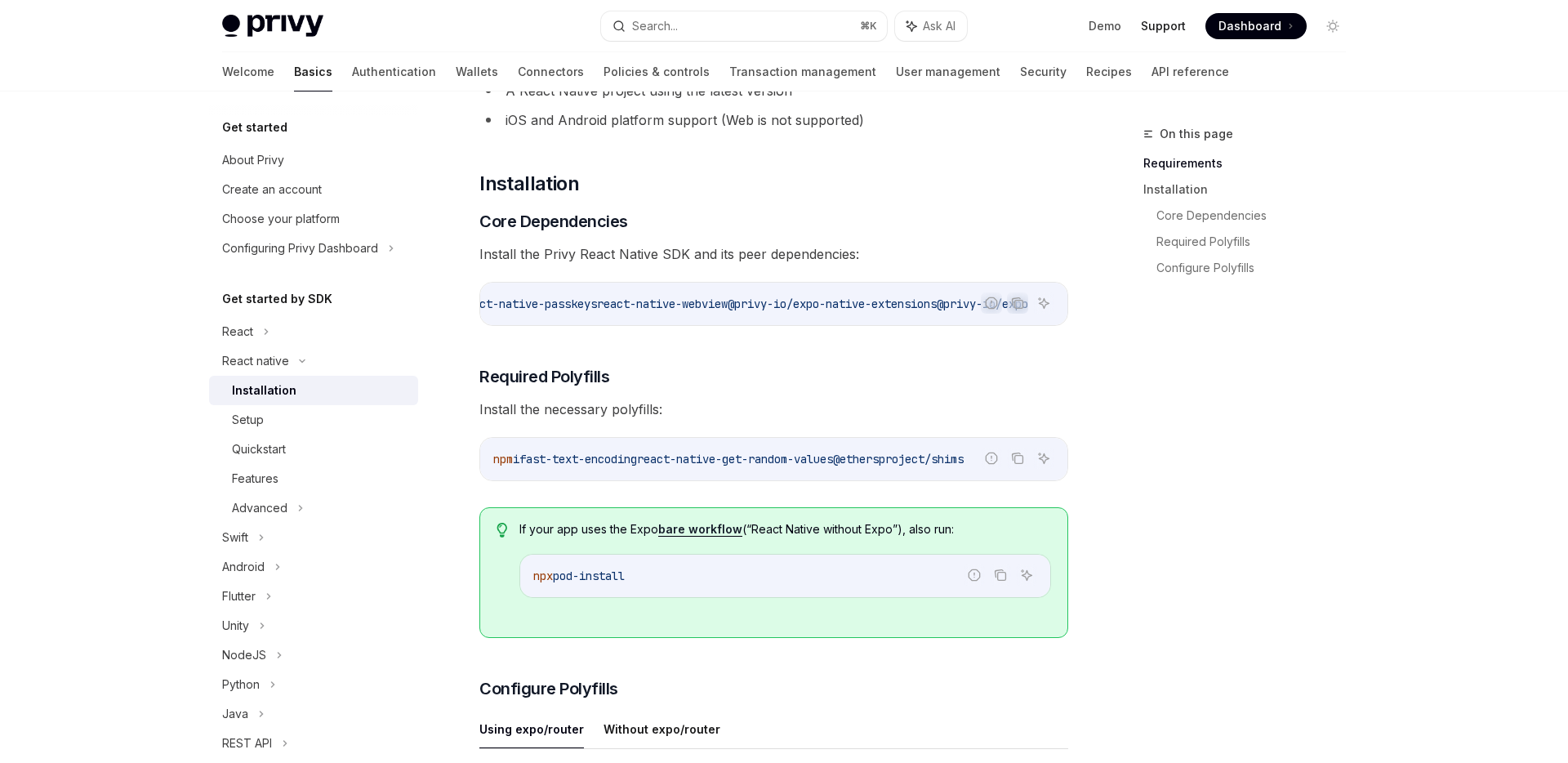
click at [1168, 25] on link "Support" at bounding box center [1163, 25] width 45 height 16
click at [1015, 304] on icon "Copy the contents from the code block" at bounding box center [1019, 305] width 8 height 8
click at [1018, 308] on icon "Copy the contents from the code block" at bounding box center [1019, 305] width 8 height 8
click at [1019, 465] on icon "Copy the contents from the code block" at bounding box center [1018, 459] width 13 height 13
click at [290, 392] on div "Installation" at bounding box center [264, 390] width 65 height 19
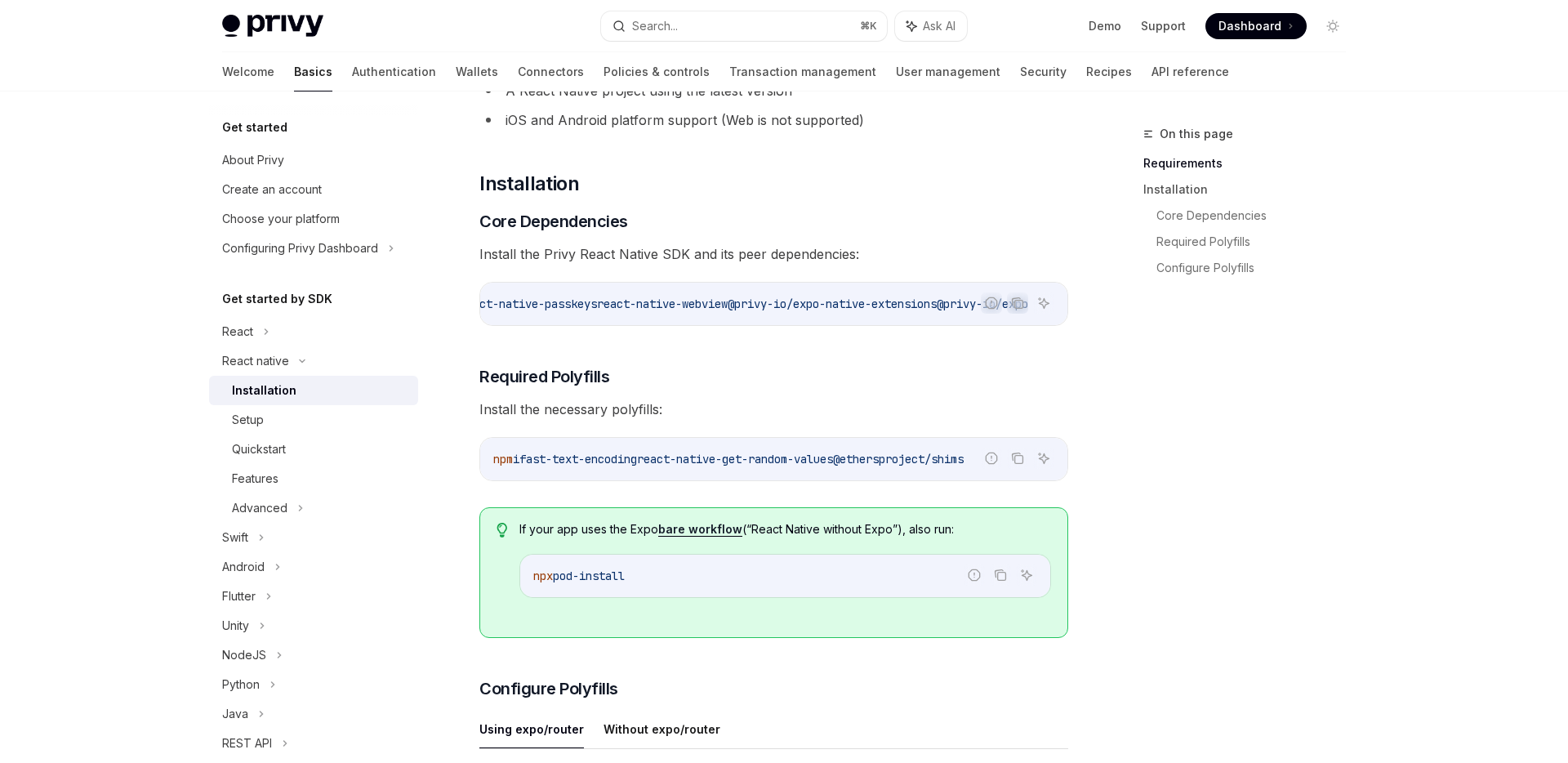
type textarea "*"
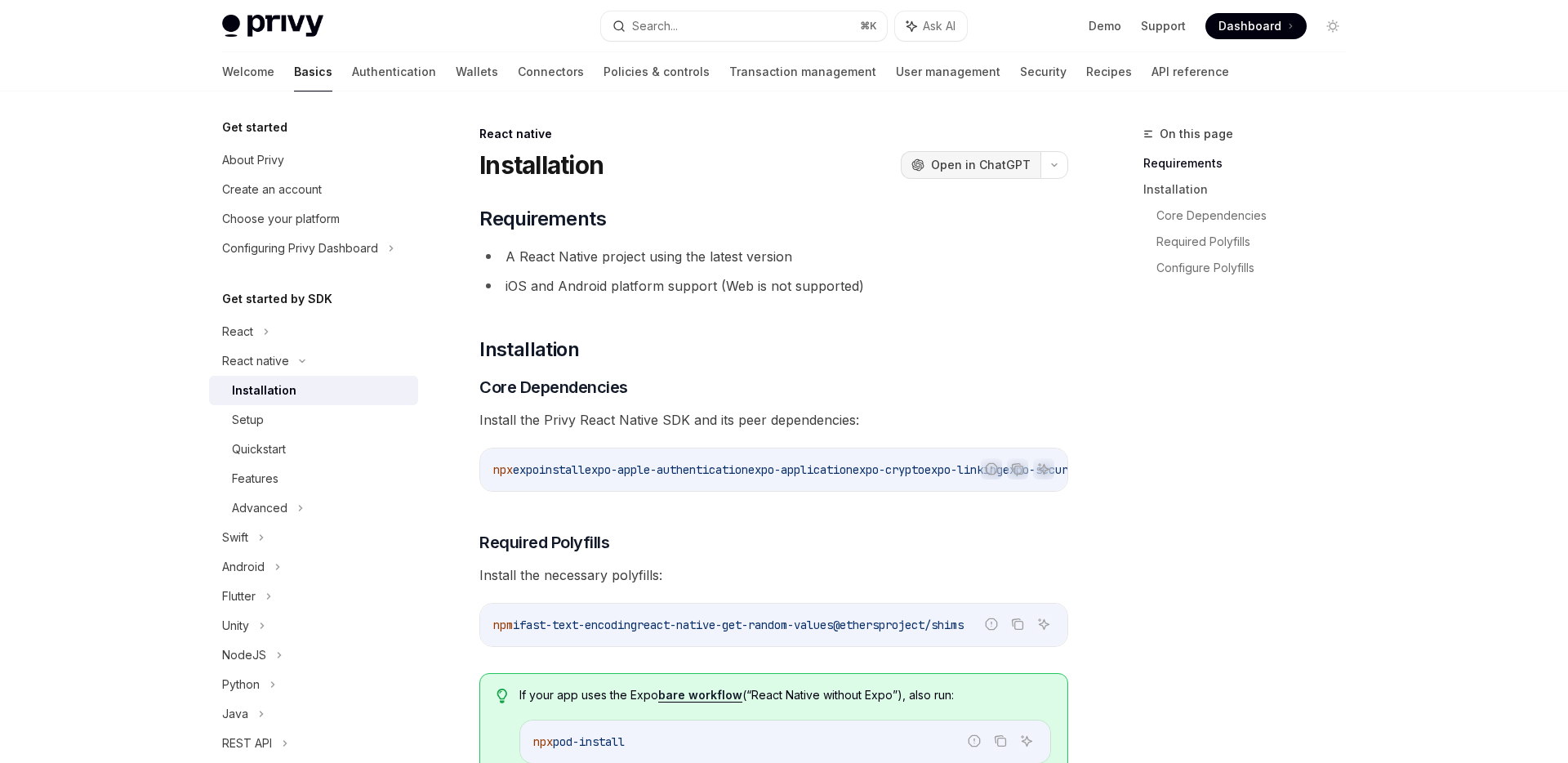
click at [988, 165] on span "Open in ChatGPT" at bounding box center [981, 164] width 99 height 16
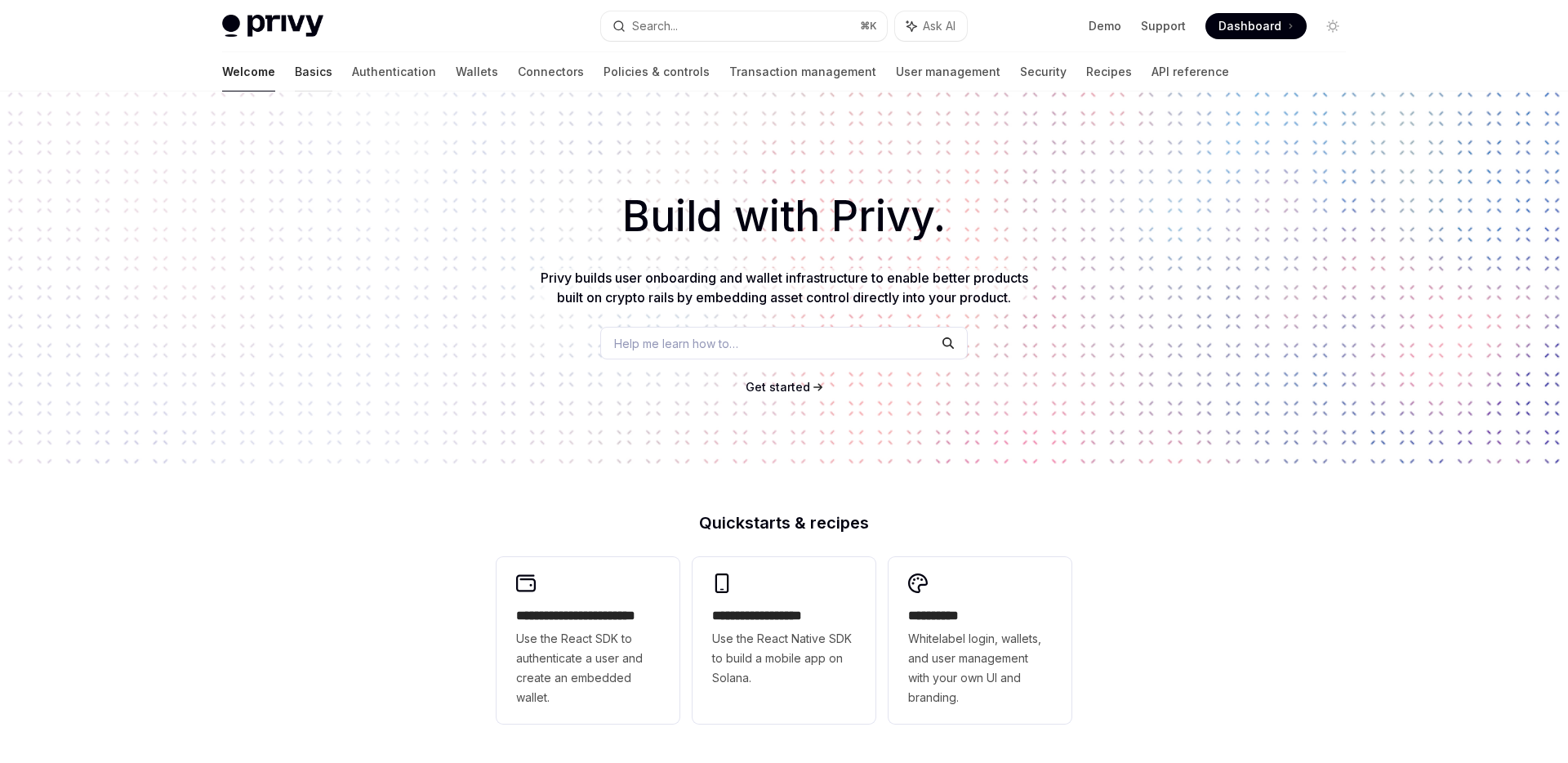
click at [295, 69] on link "Basics" at bounding box center [313, 72] width 38 height 40
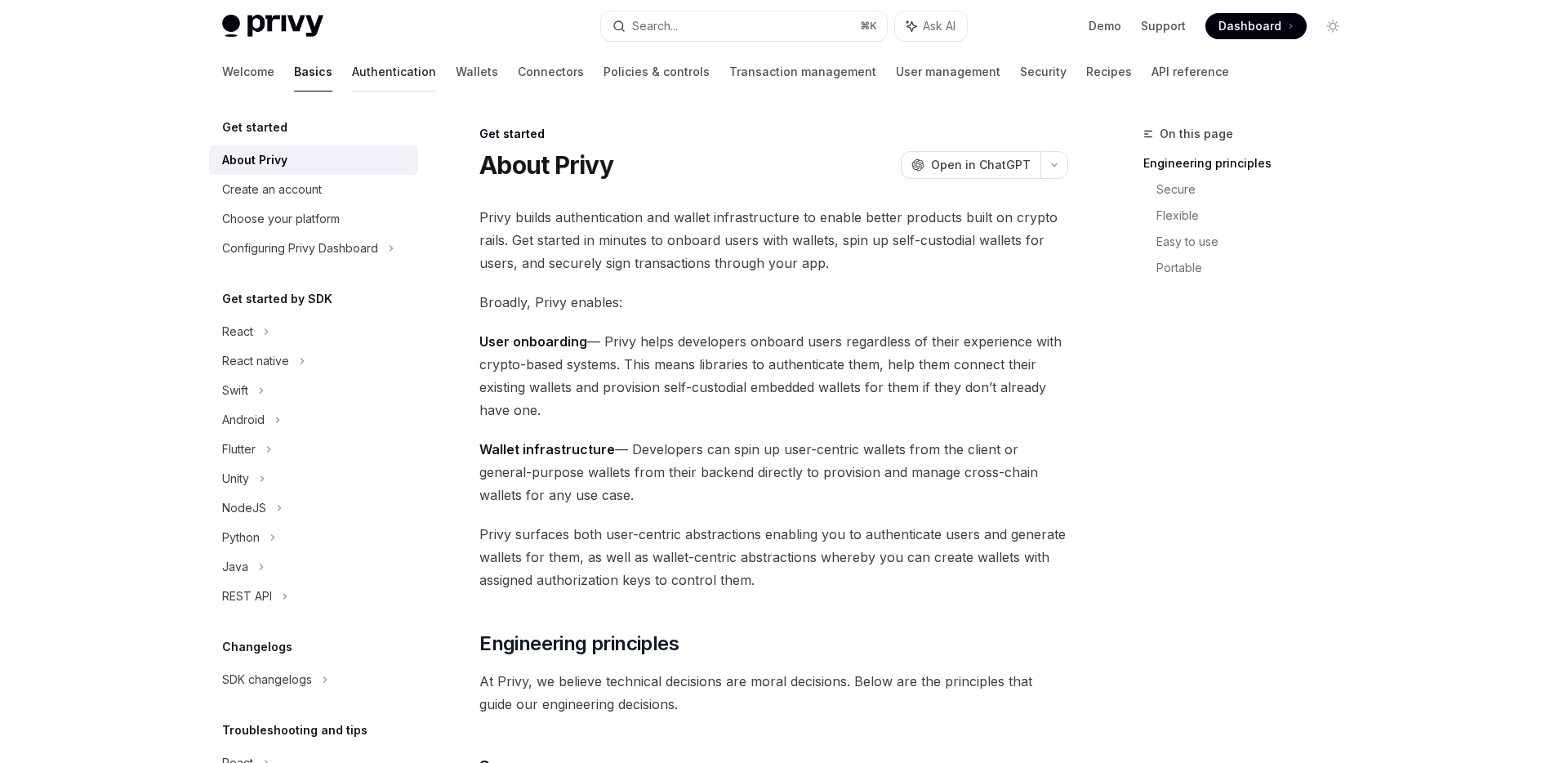
click at [352, 73] on link "Authentication" at bounding box center [394, 72] width 84 height 40
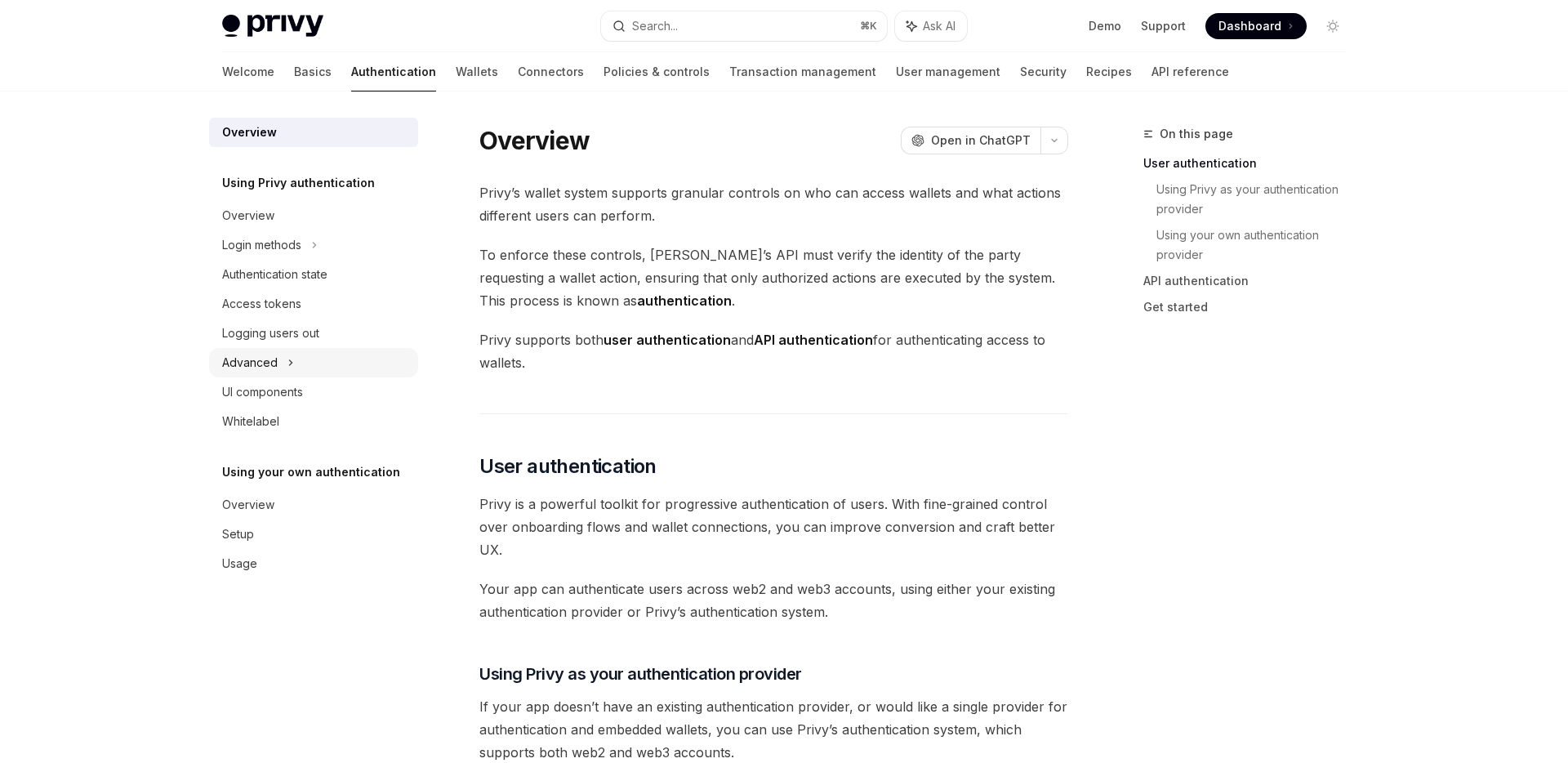
click at [282, 357] on div "Advanced" at bounding box center [313, 363] width 209 height 30
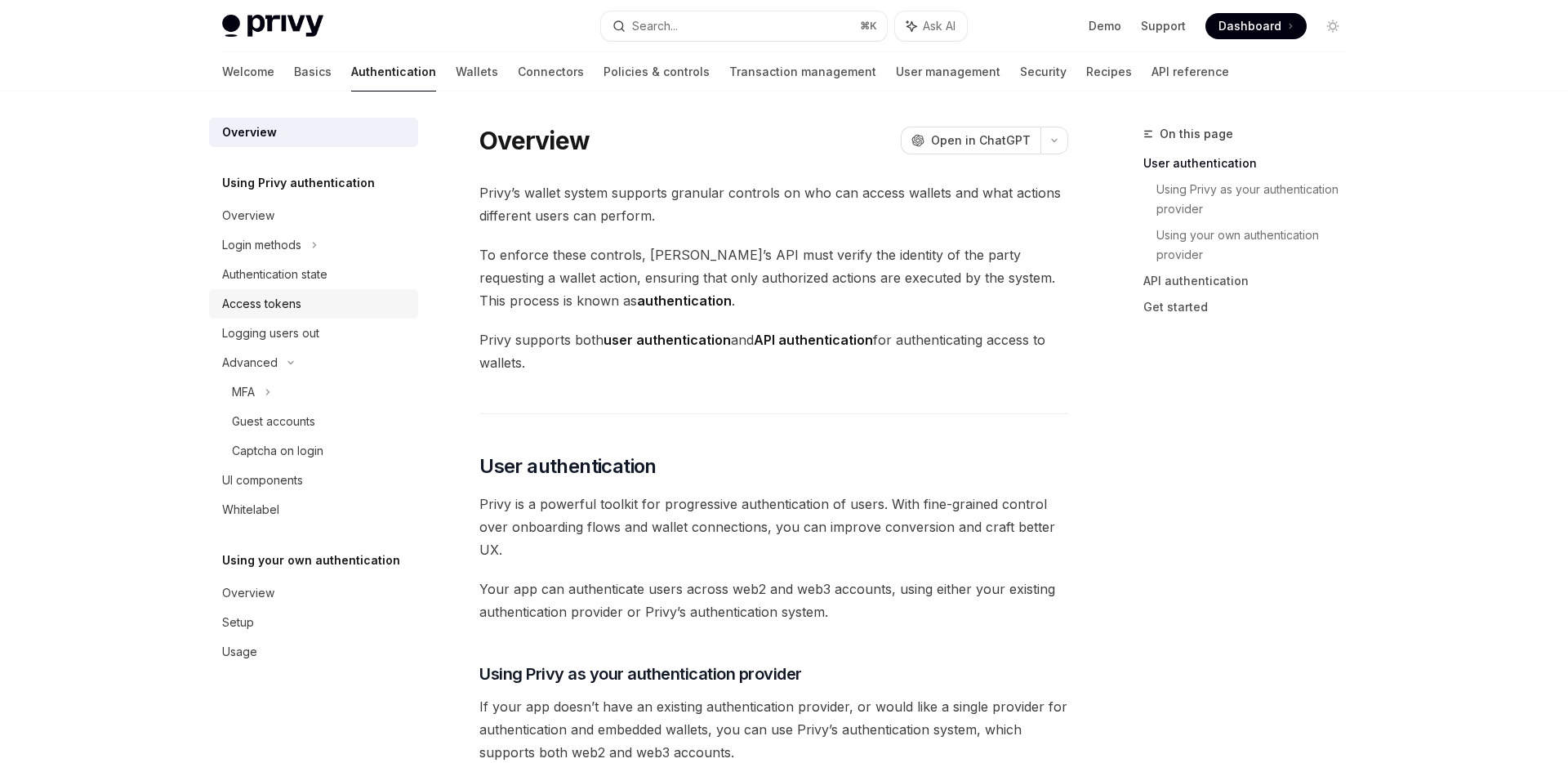
click at [292, 305] on div "Access tokens" at bounding box center [262, 304] width 79 height 19
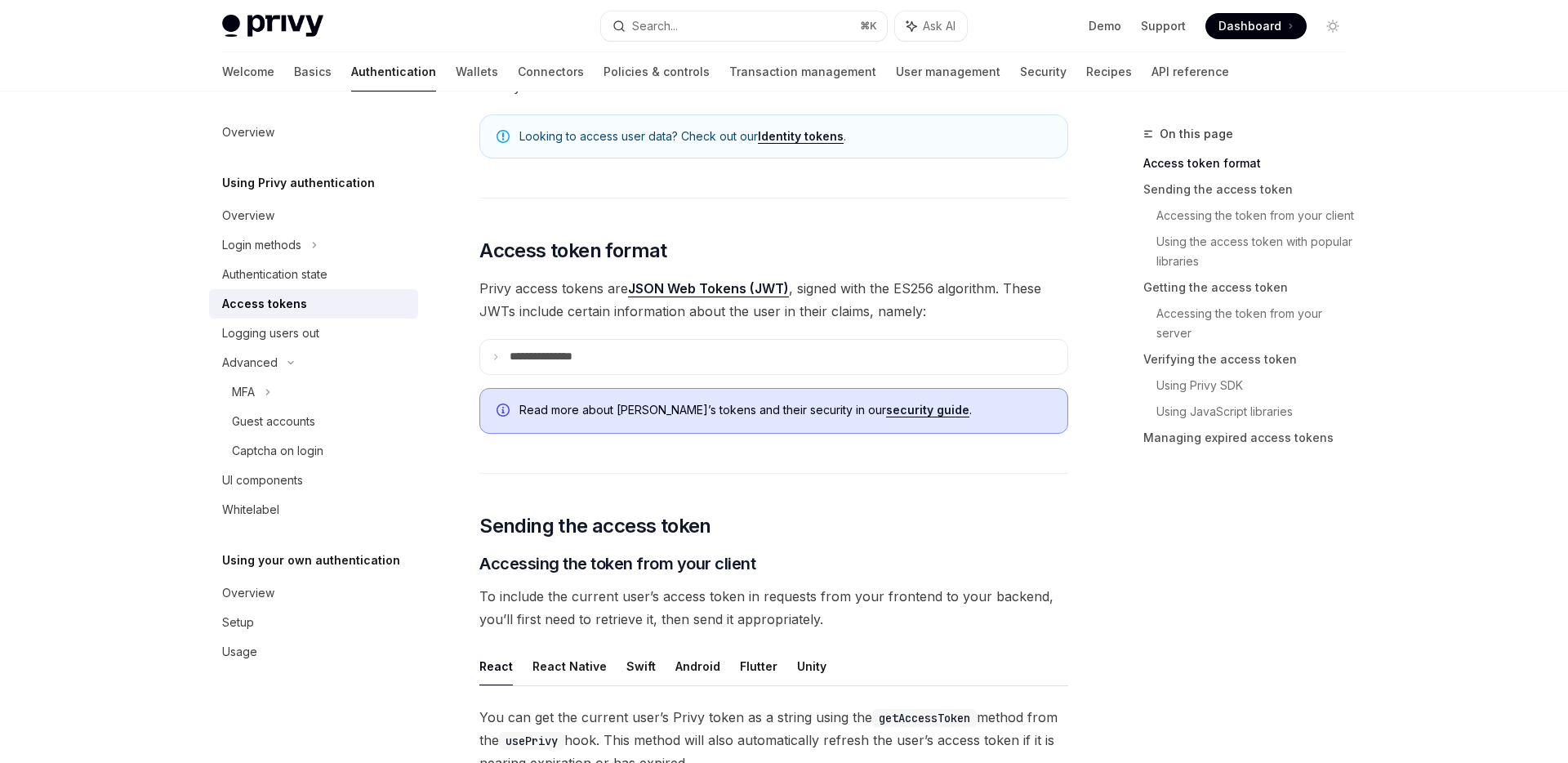
scroll to position [241, 0]
click at [516, 361] on summary "**********" at bounding box center [773, 354] width 587 height 35
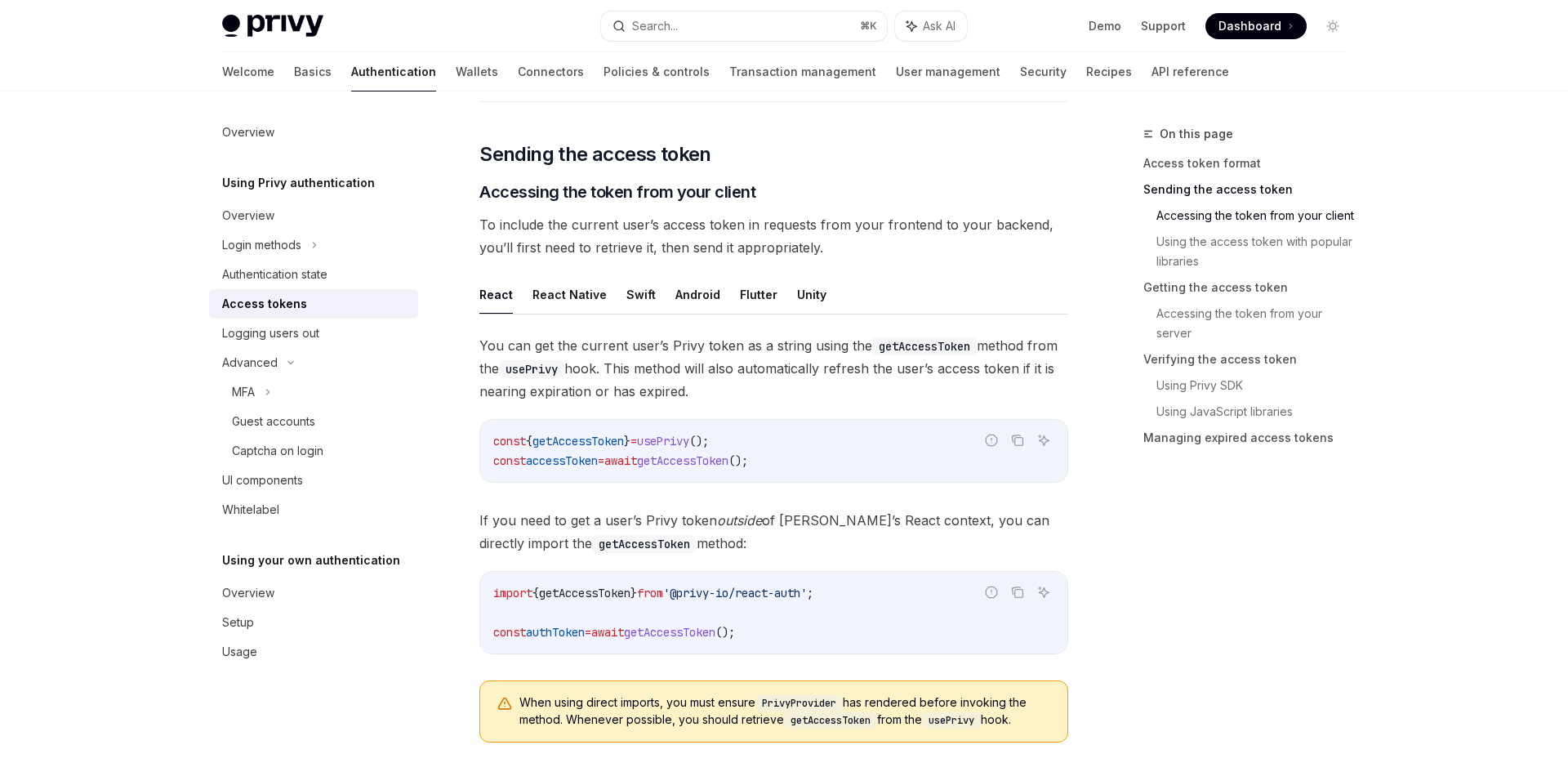
scroll to position [1162, 0]
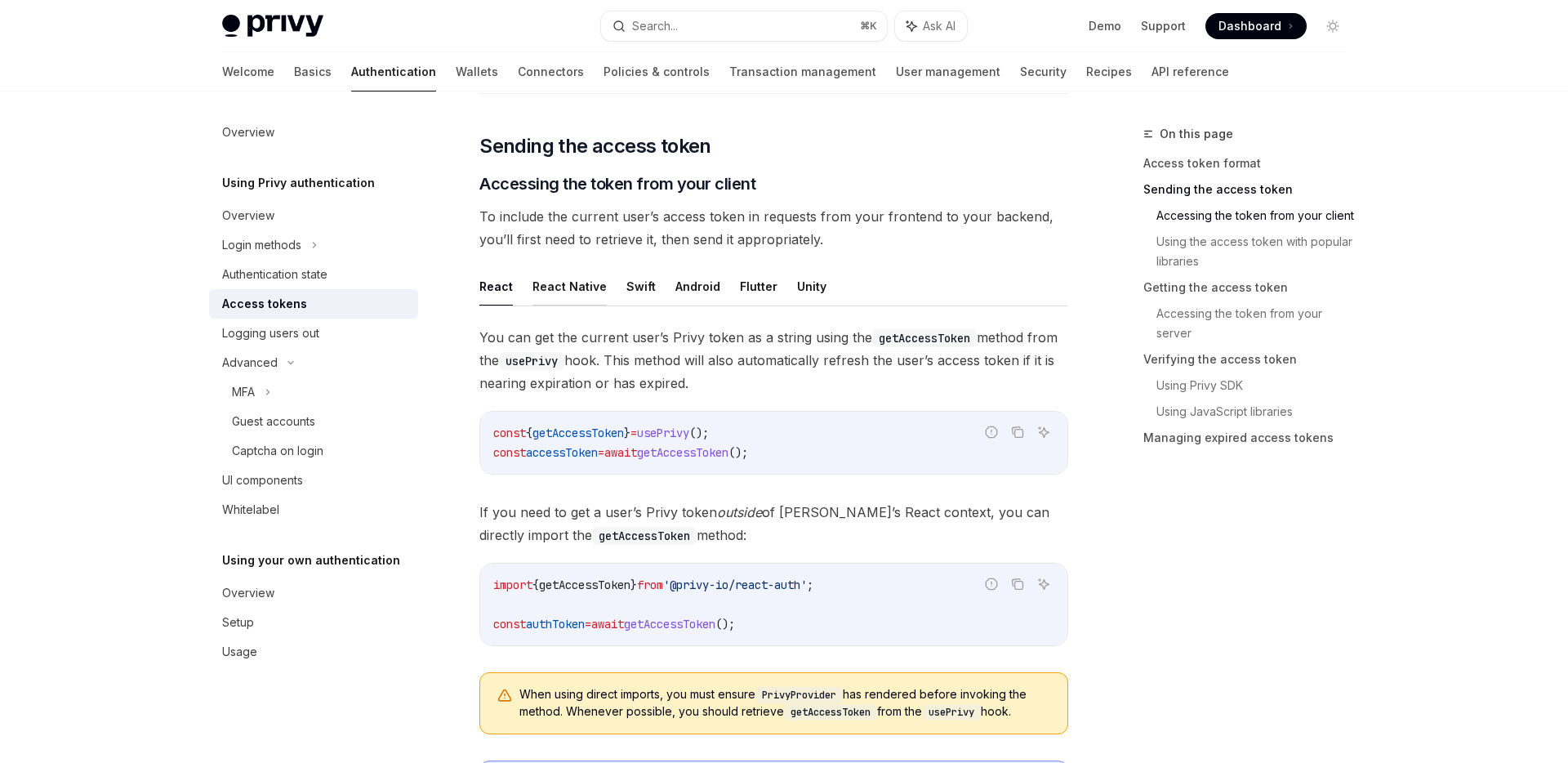
click at [572, 287] on button "React Native" at bounding box center [570, 287] width 74 height 39
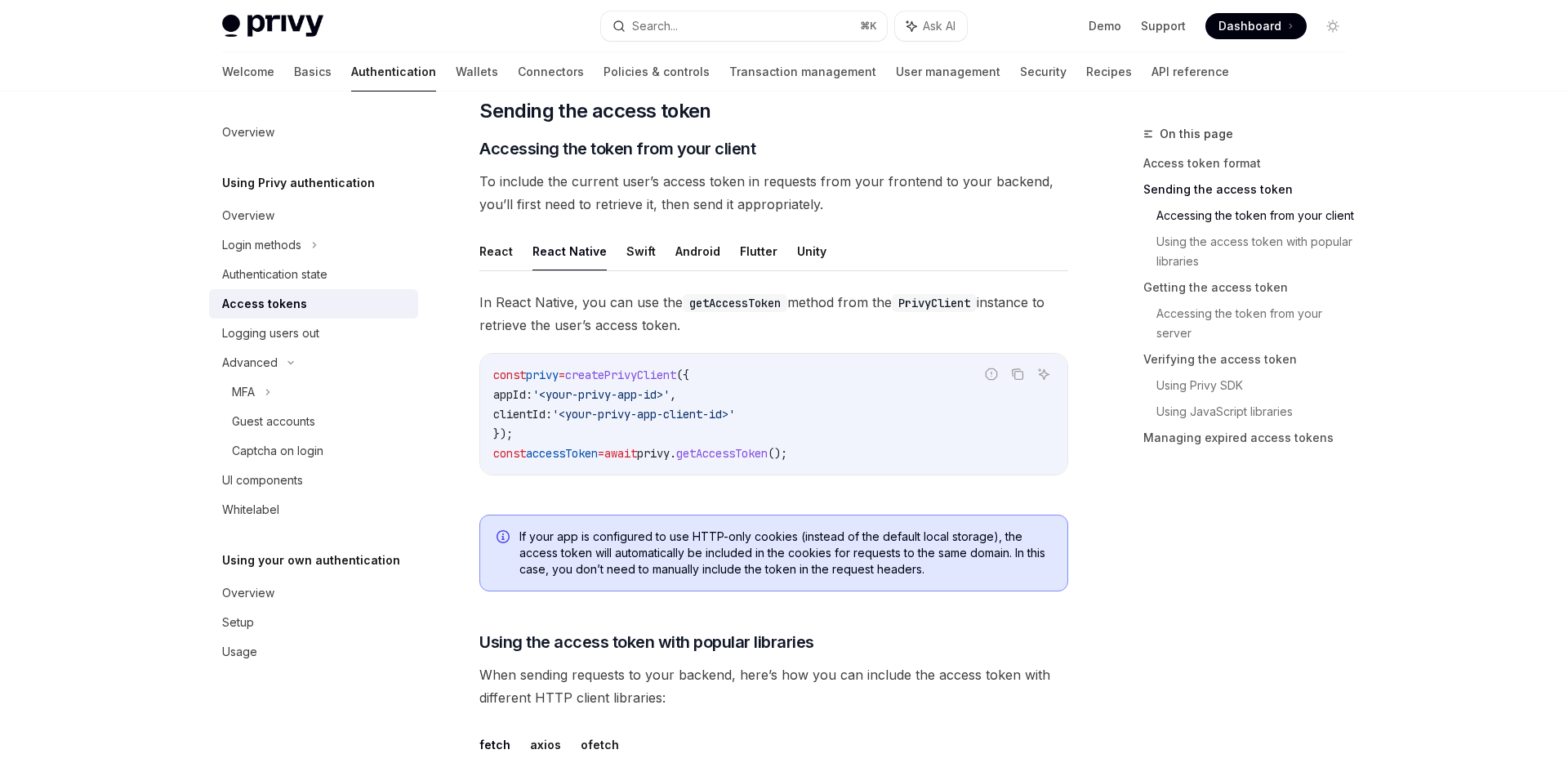
scroll to position [1201, 0]
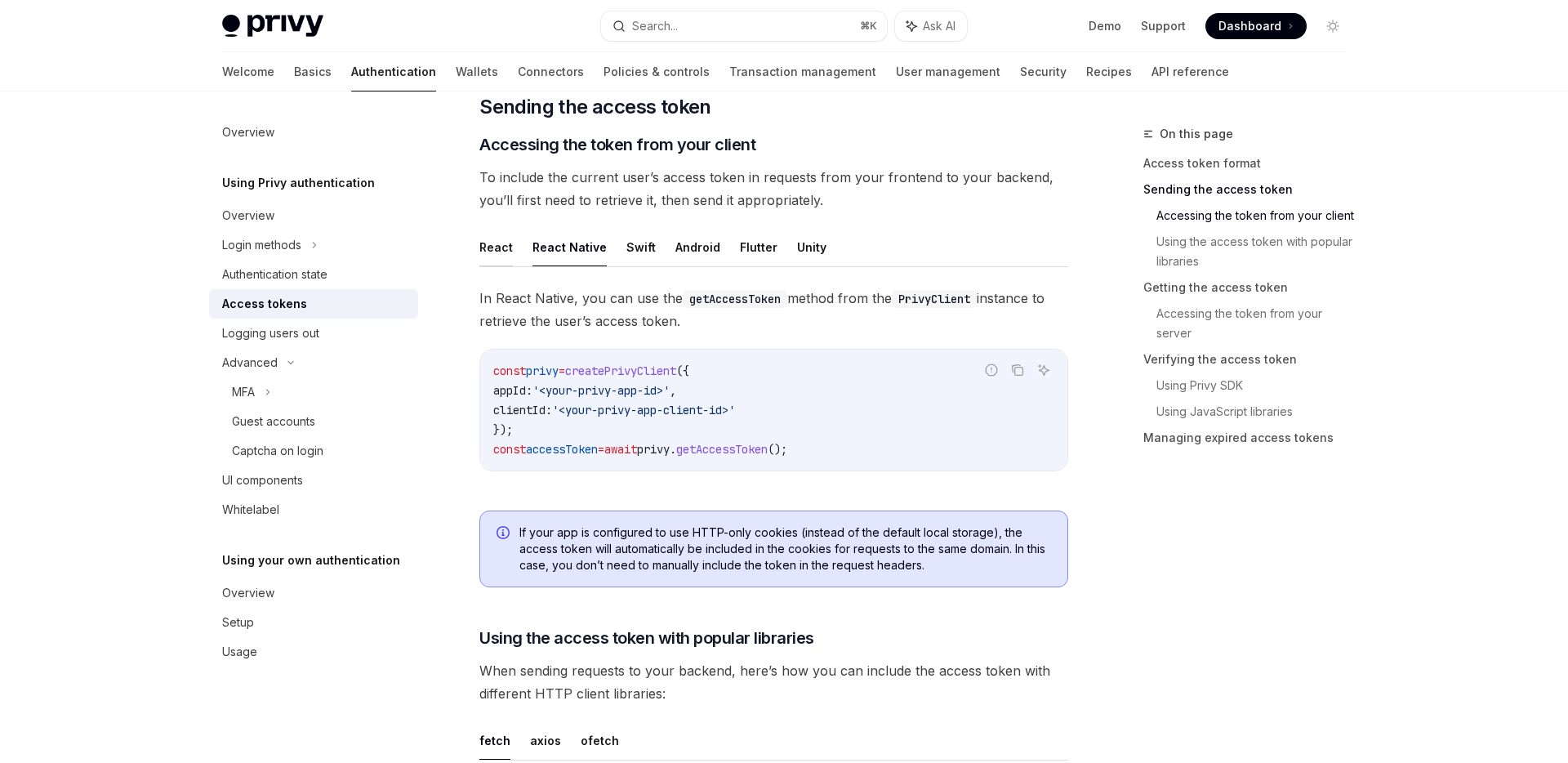
click at [484, 242] on button "React" at bounding box center [496, 247] width 34 height 39
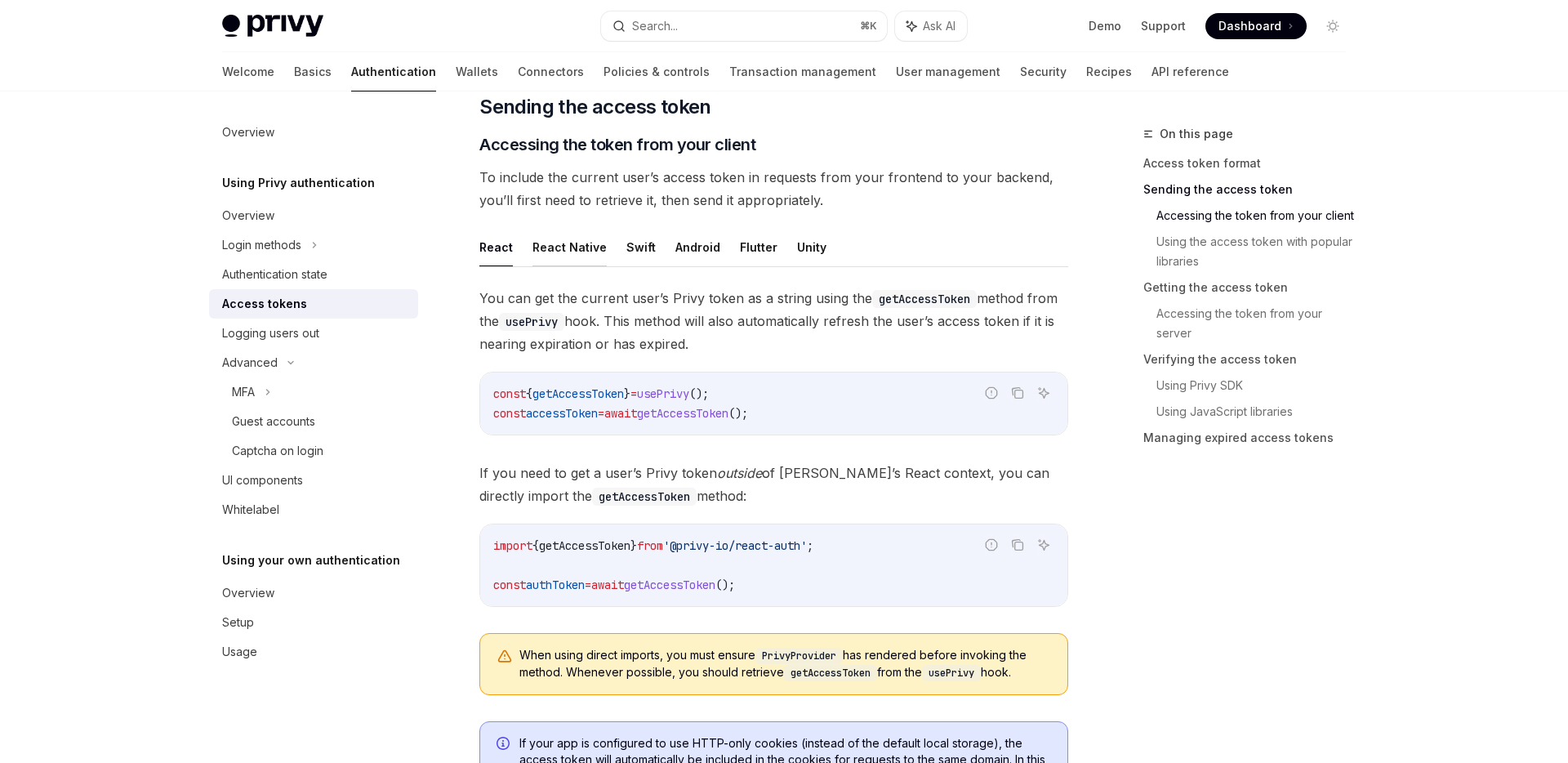
click at [561, 251] on button "React Native" at bounding box center [570, 247] width 74 height 39
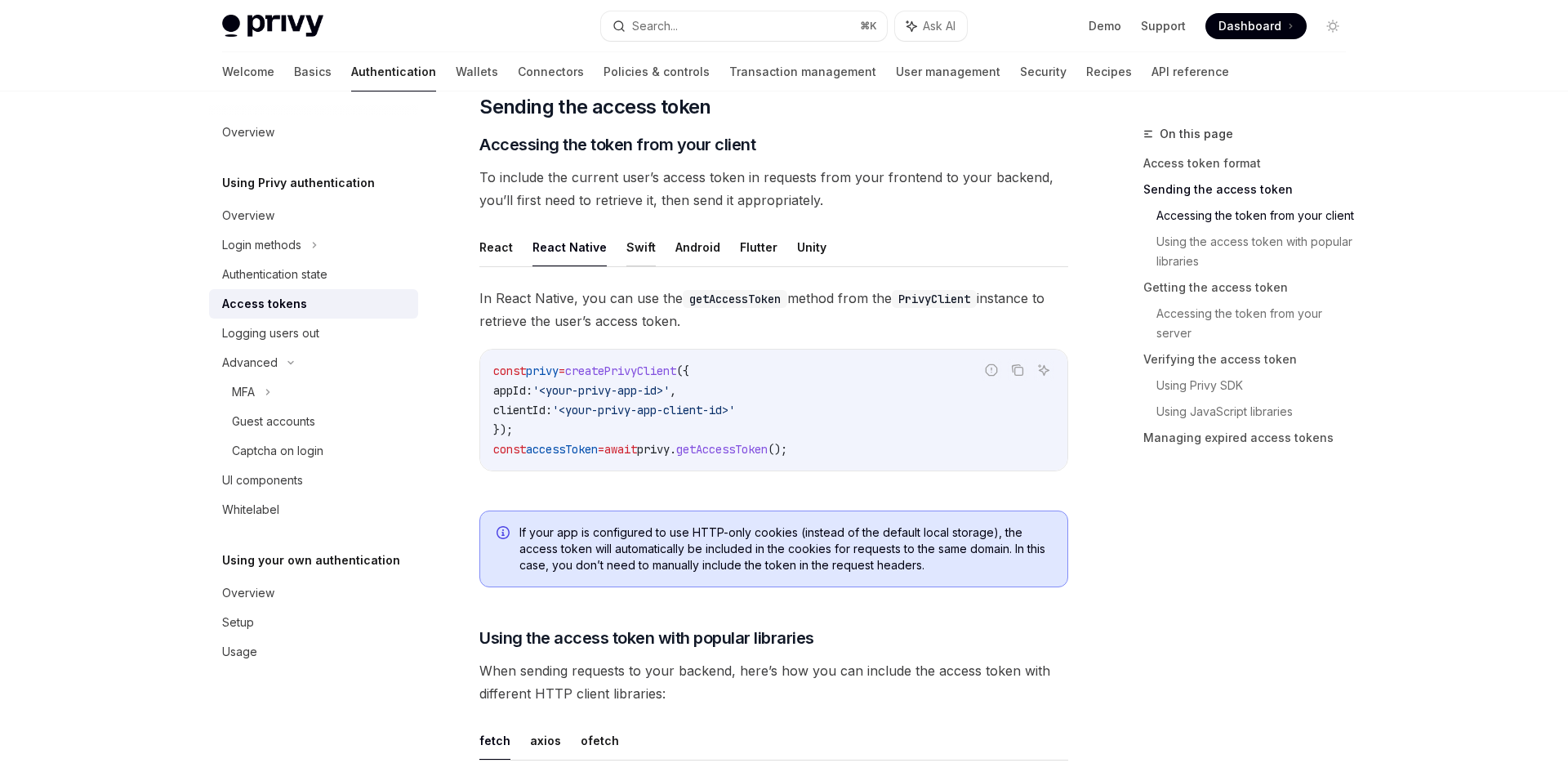
click at [635, 250] on button "Swift" at bounding box center [640, 247] width 29 height 39
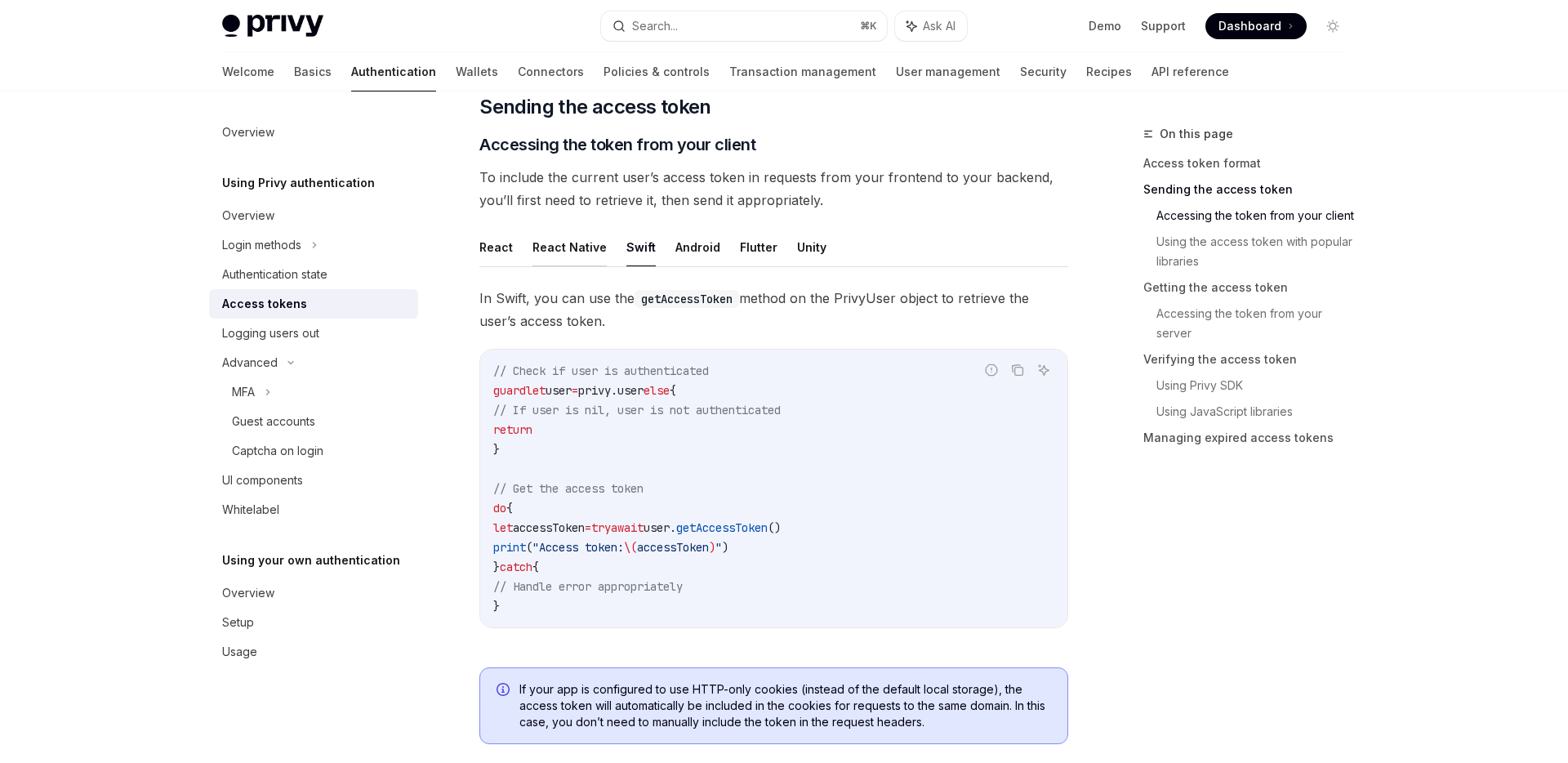
click at [573, 248] on button "React Native" at bounding box center [570, 247] width 74 height 39
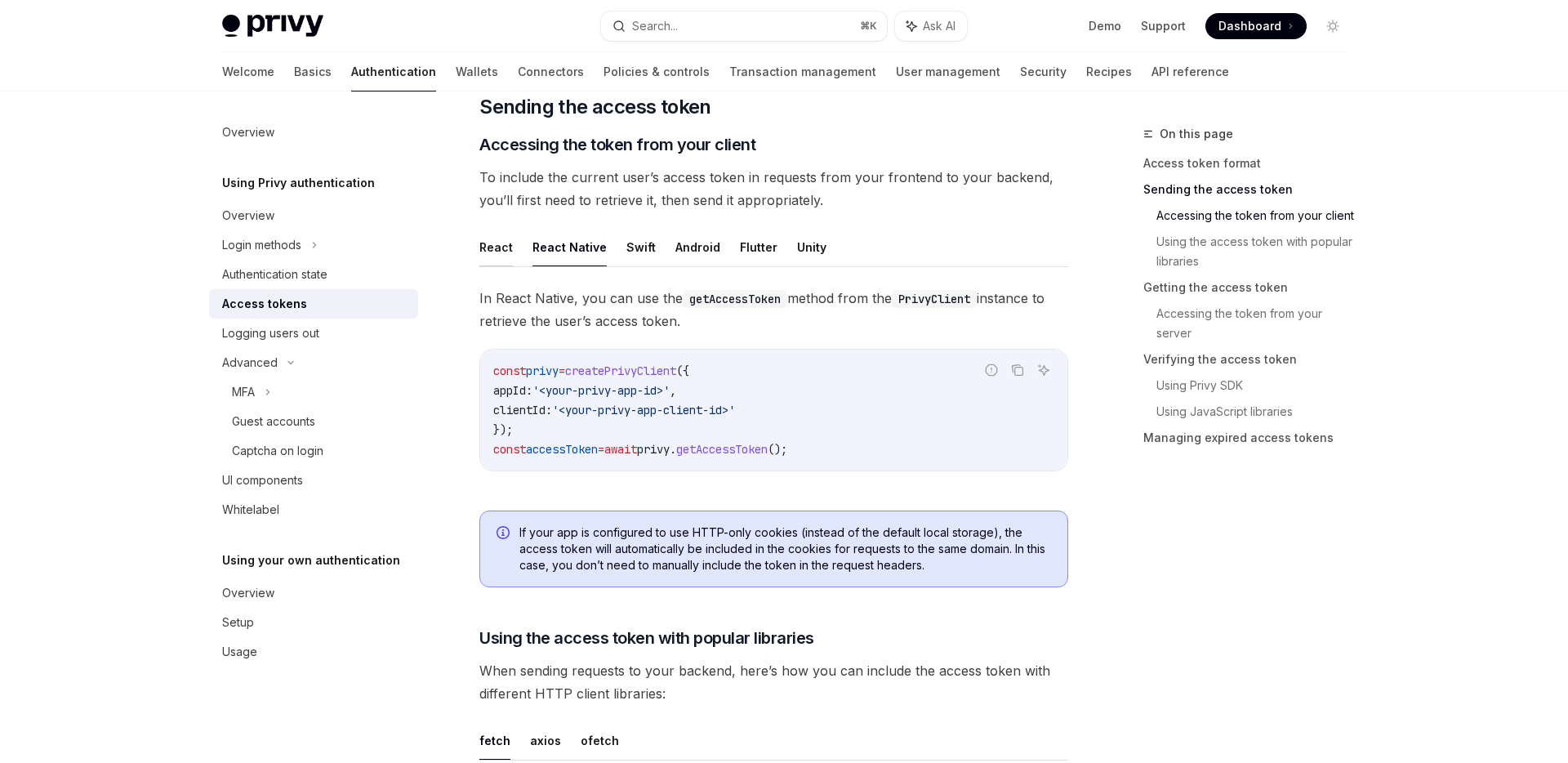
click at [499, 247] on button "React" at bounding box center [496, 247] width 34 height 39
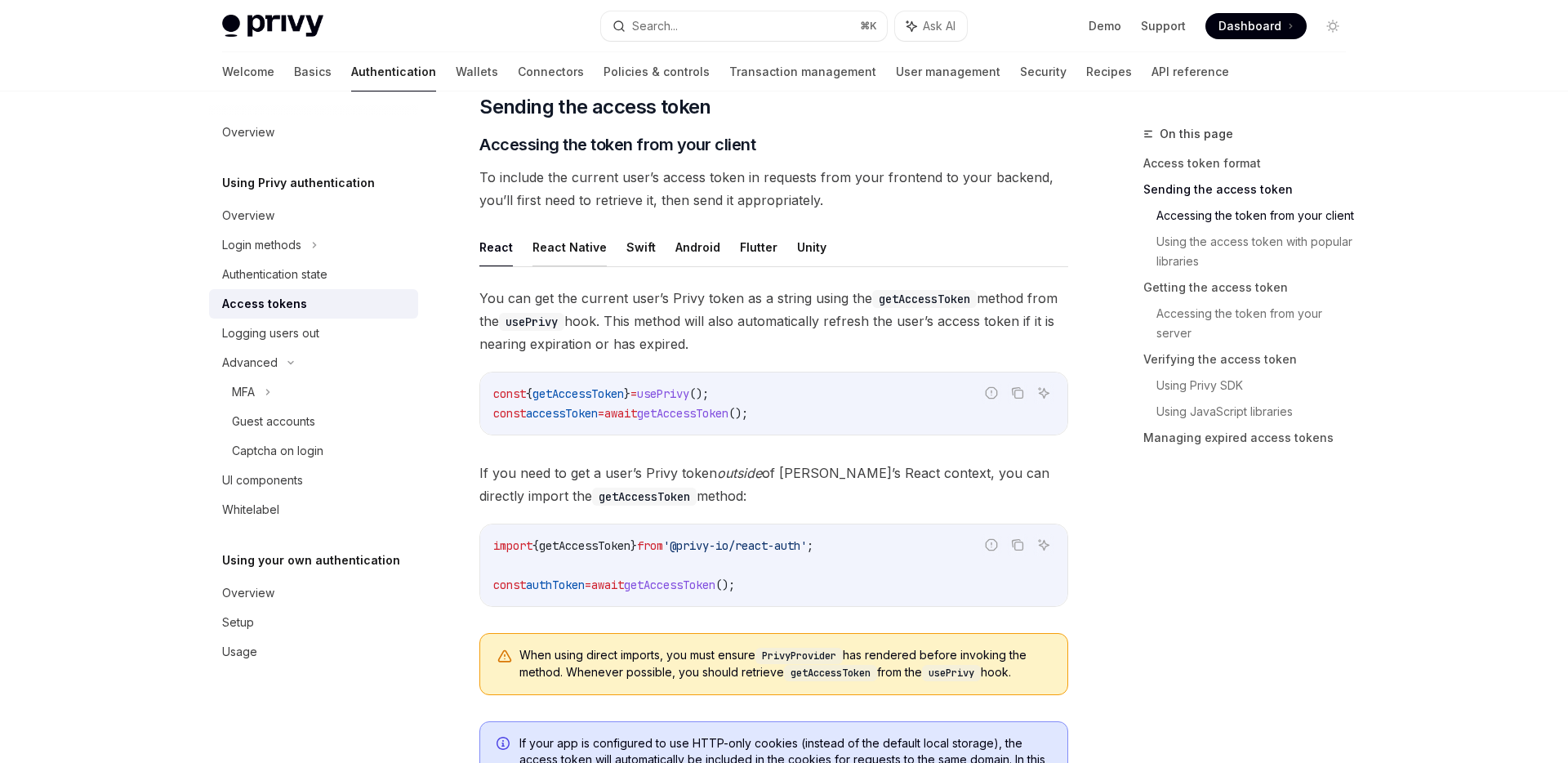
click at [578, 250] on button "React Native" at bounding box center [570, 247] width 74 height 39
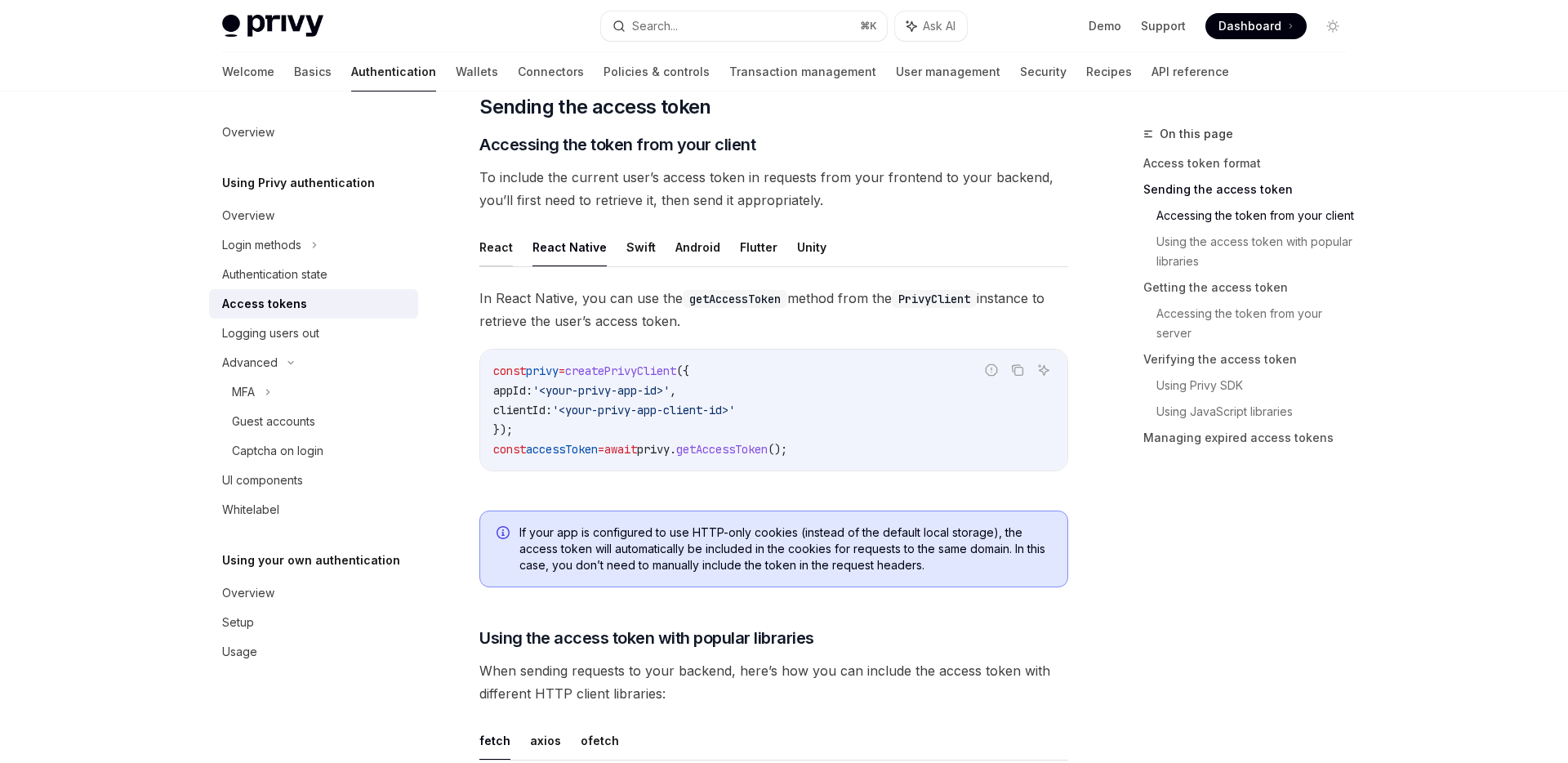
click at [490, 249] on button "React" at bounding box center [496, 247] width 34 height 39
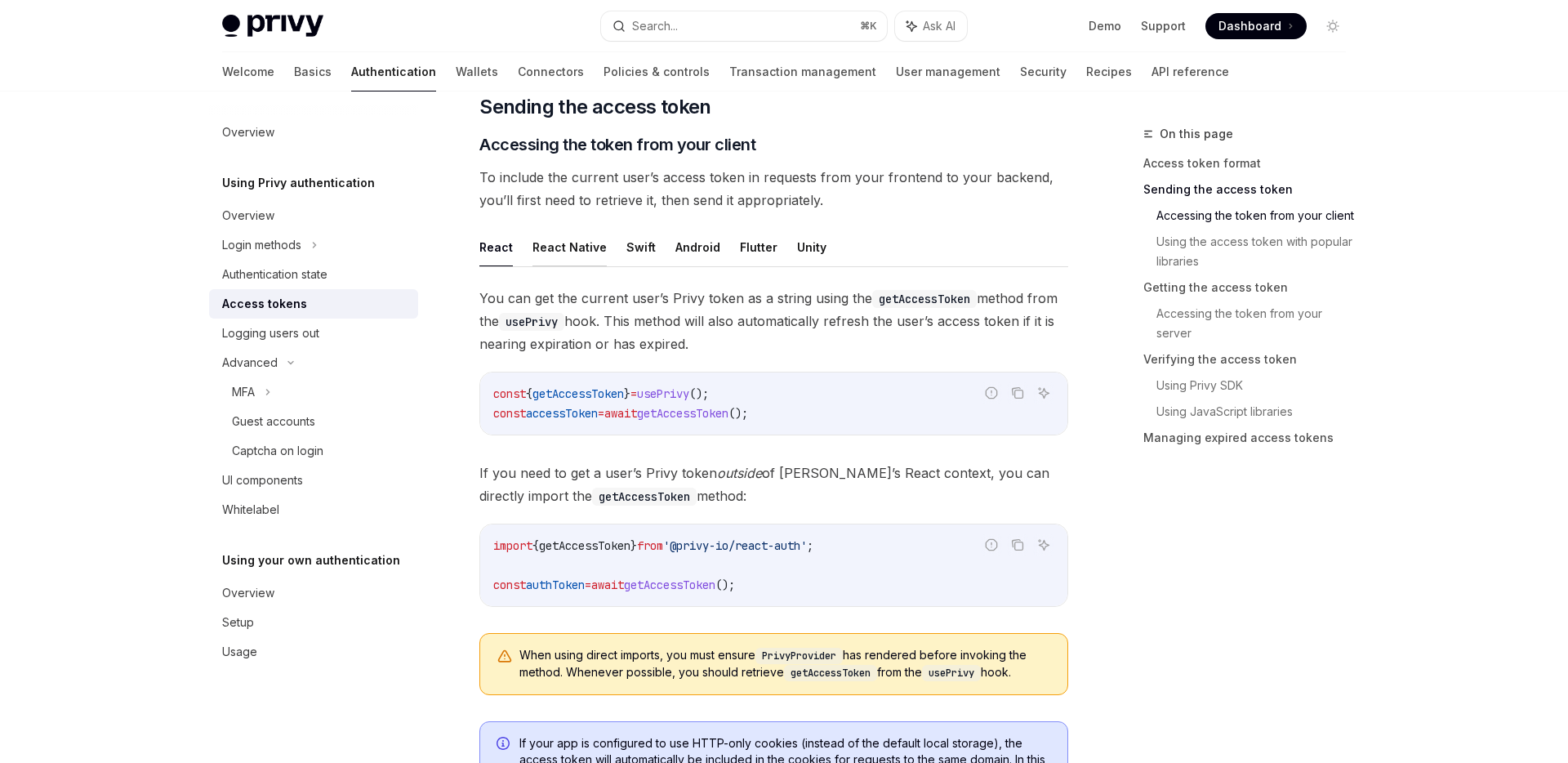
click at [554, 249] on button "React Native" at bounding box center [570, 247] width 74 height 39
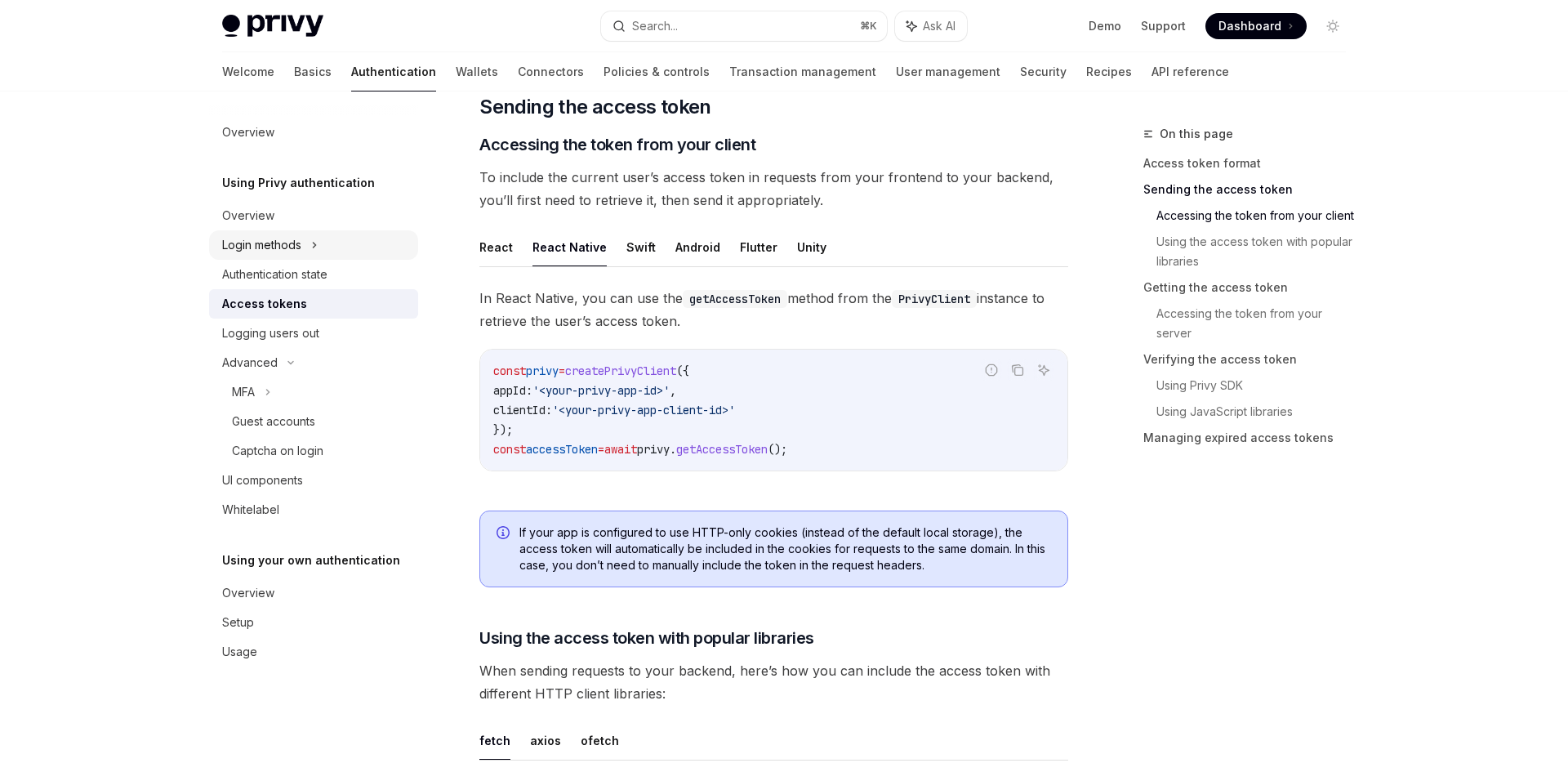
click at [295, 252] on div "Login methods" at bounding box center [262, 244] width 79 height 19
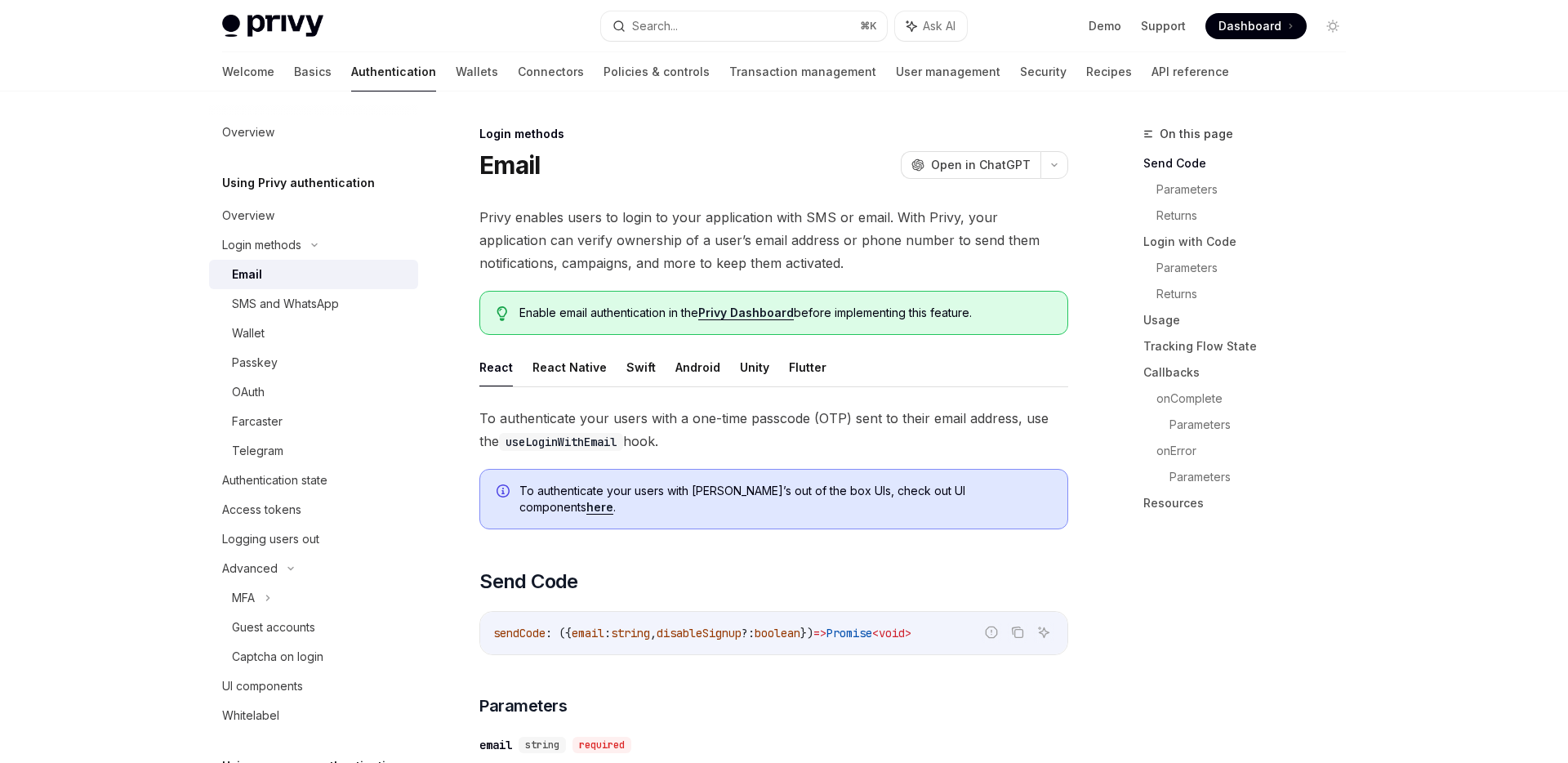
click at [290, 284] on link "Email" at bounding box center [313, 274] width 209 height 30
click at [569, 364] on button "React Native" at bounding box center [570, 368] width 74 height 39
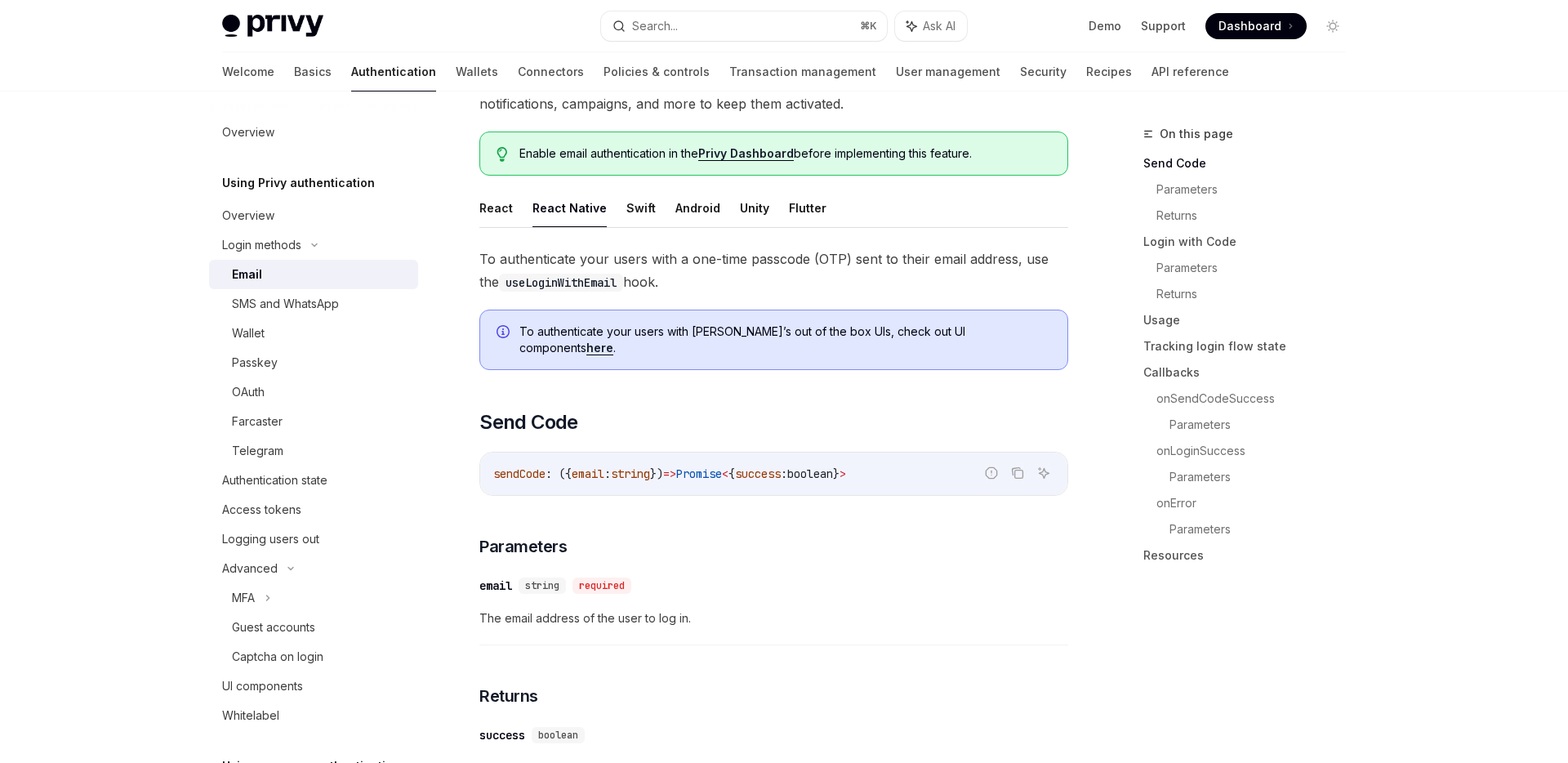
scroll to position [164, 0]
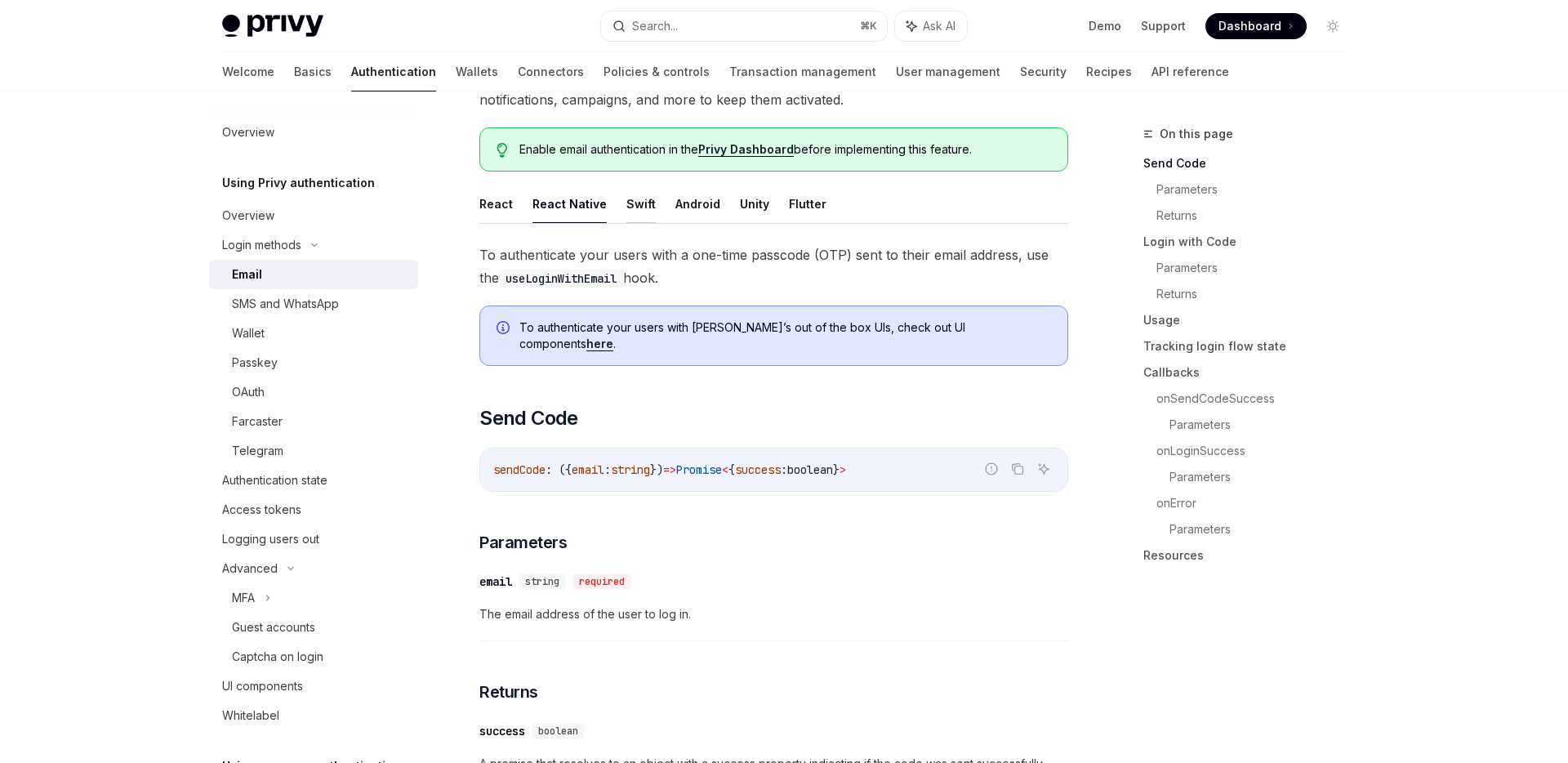
click at [634, 207] on button "Swift" at bounding box center [640, 204] width 29 height 39
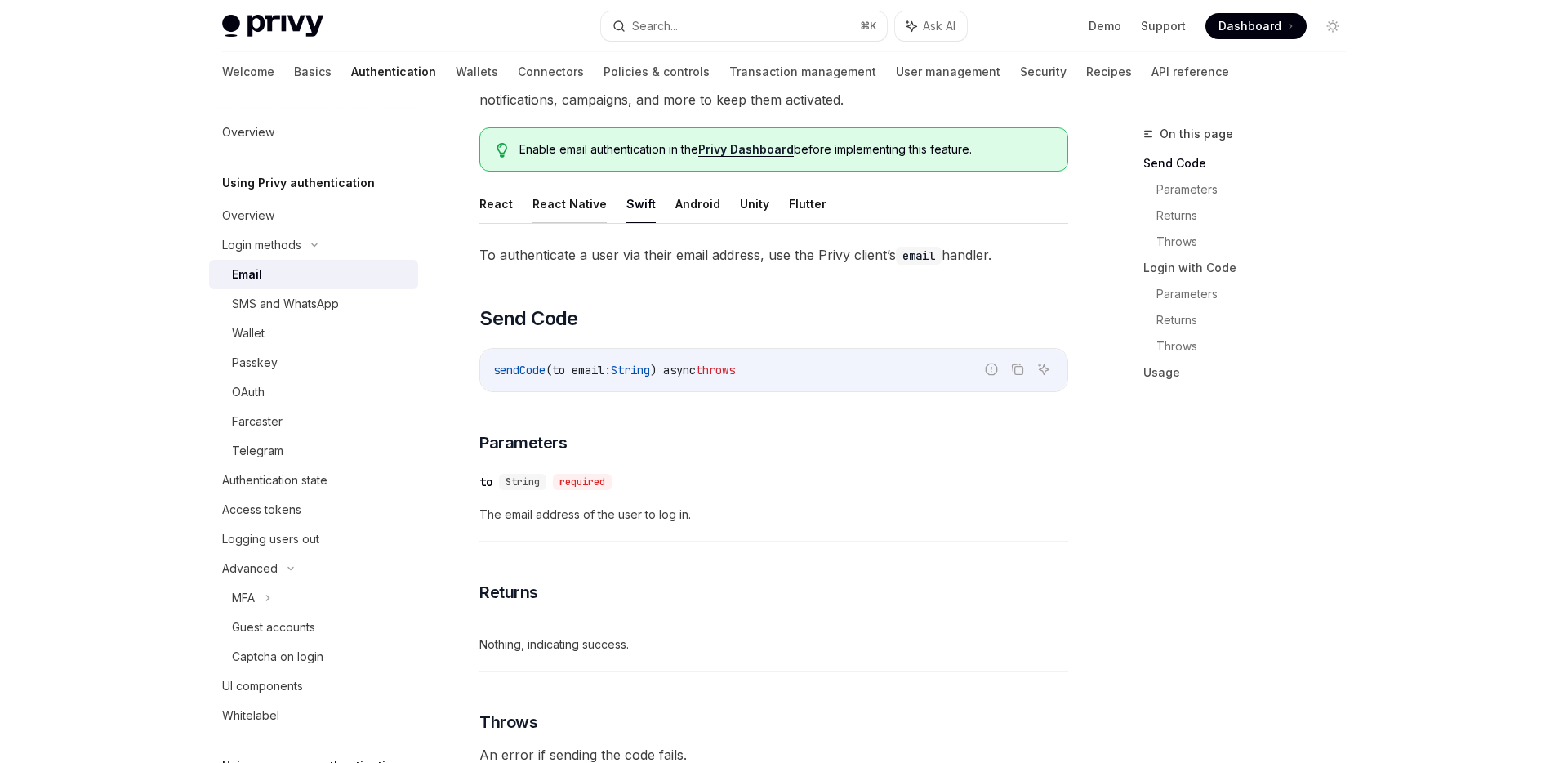
click at [570, 208] on button "React Native" at bounding box center [570, 204] width 74 height 39
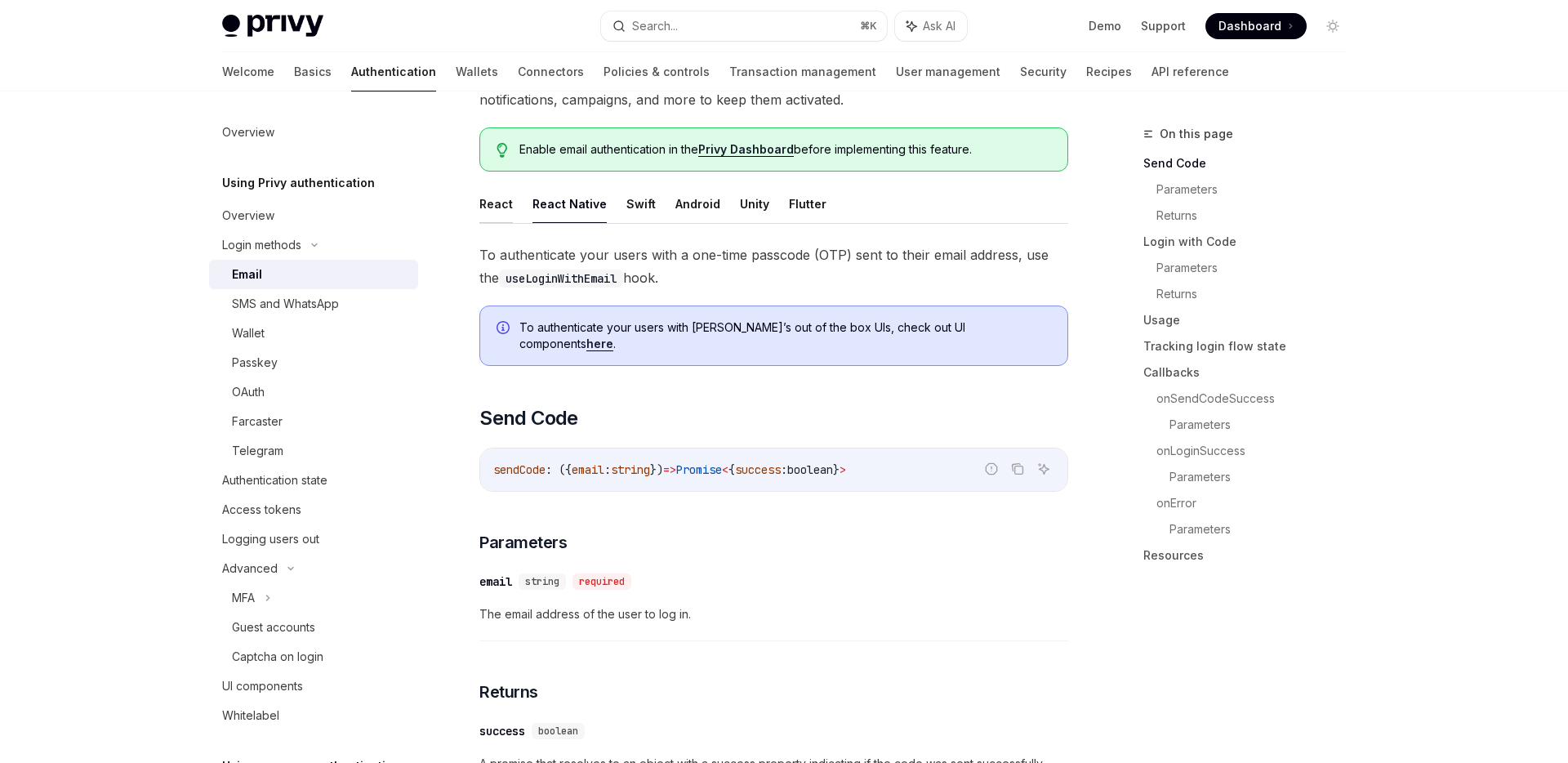
click at [505, 201] on button "React" at bounding box center [496, 204] width 34 height 39
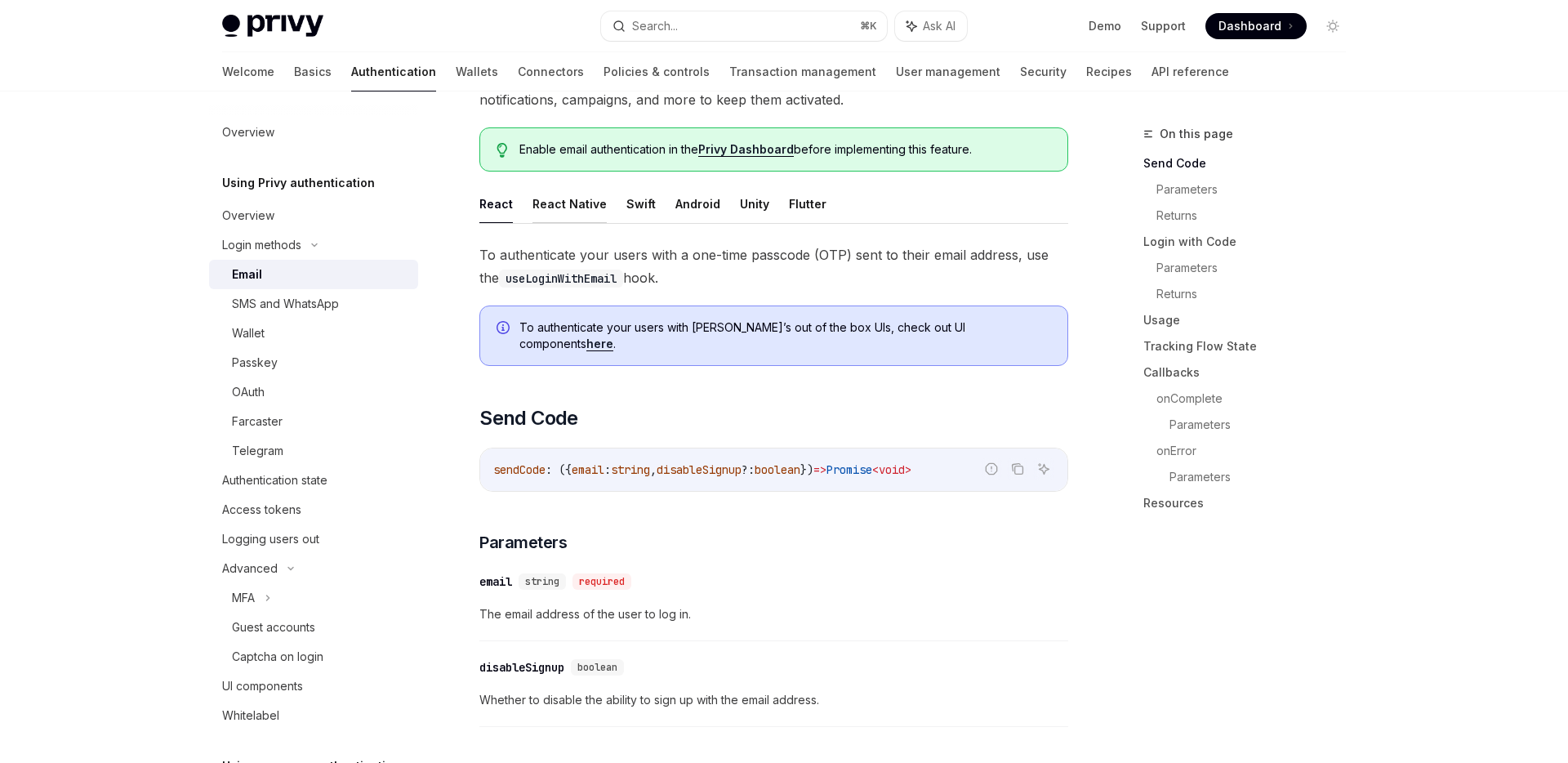
click at [560, 206] on button "React Native" at bounding box center [570, 204] width 74 height 39
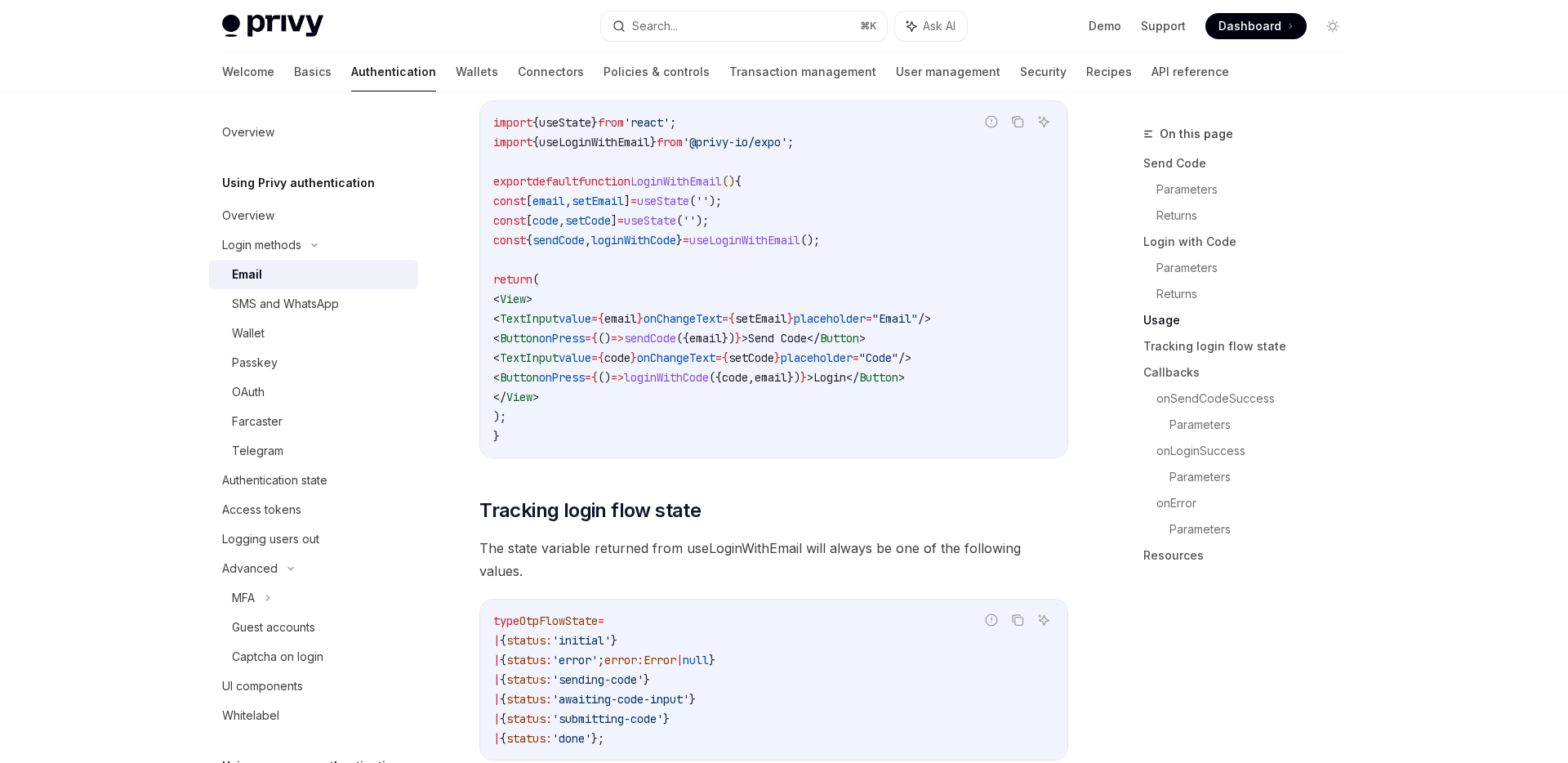
scroll to position [1576, 0]
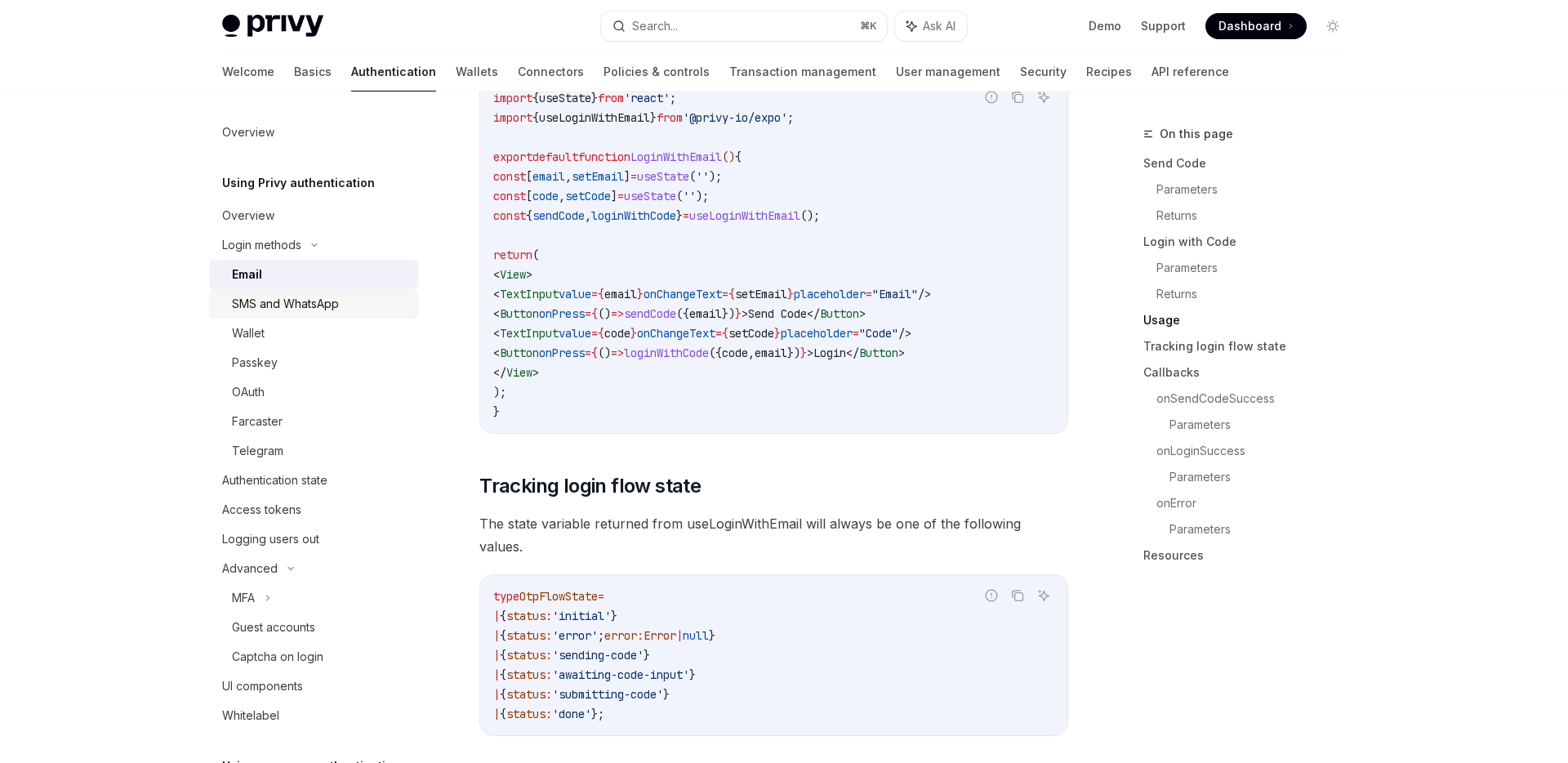
click at [313, 296] on div "SMS and WhatsApp" at bounding box center [285, 304] width 107 height 19
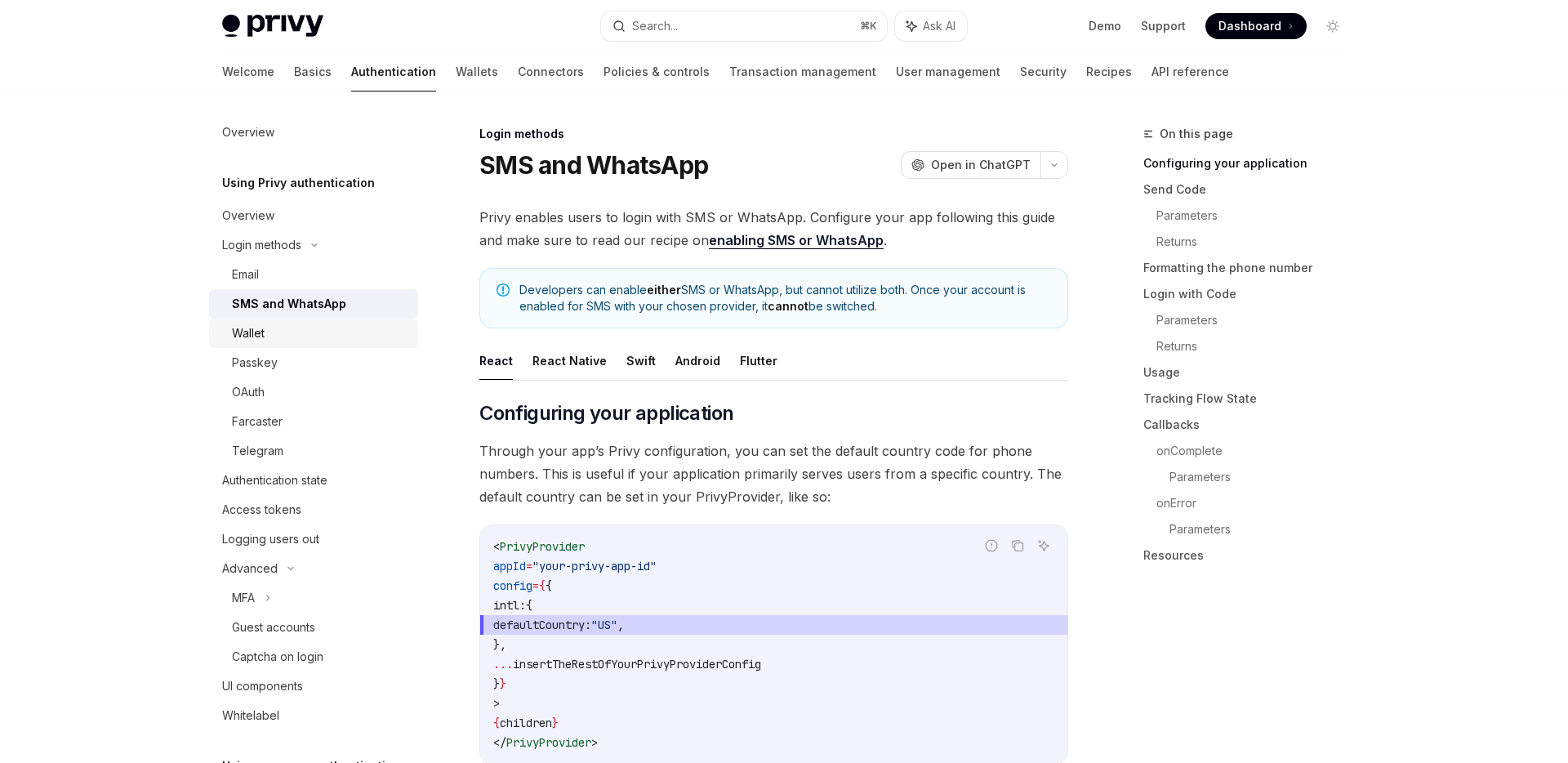
click at [292, 327] on div "Wallet" at bounding box center [319, 333] width 176 height 19
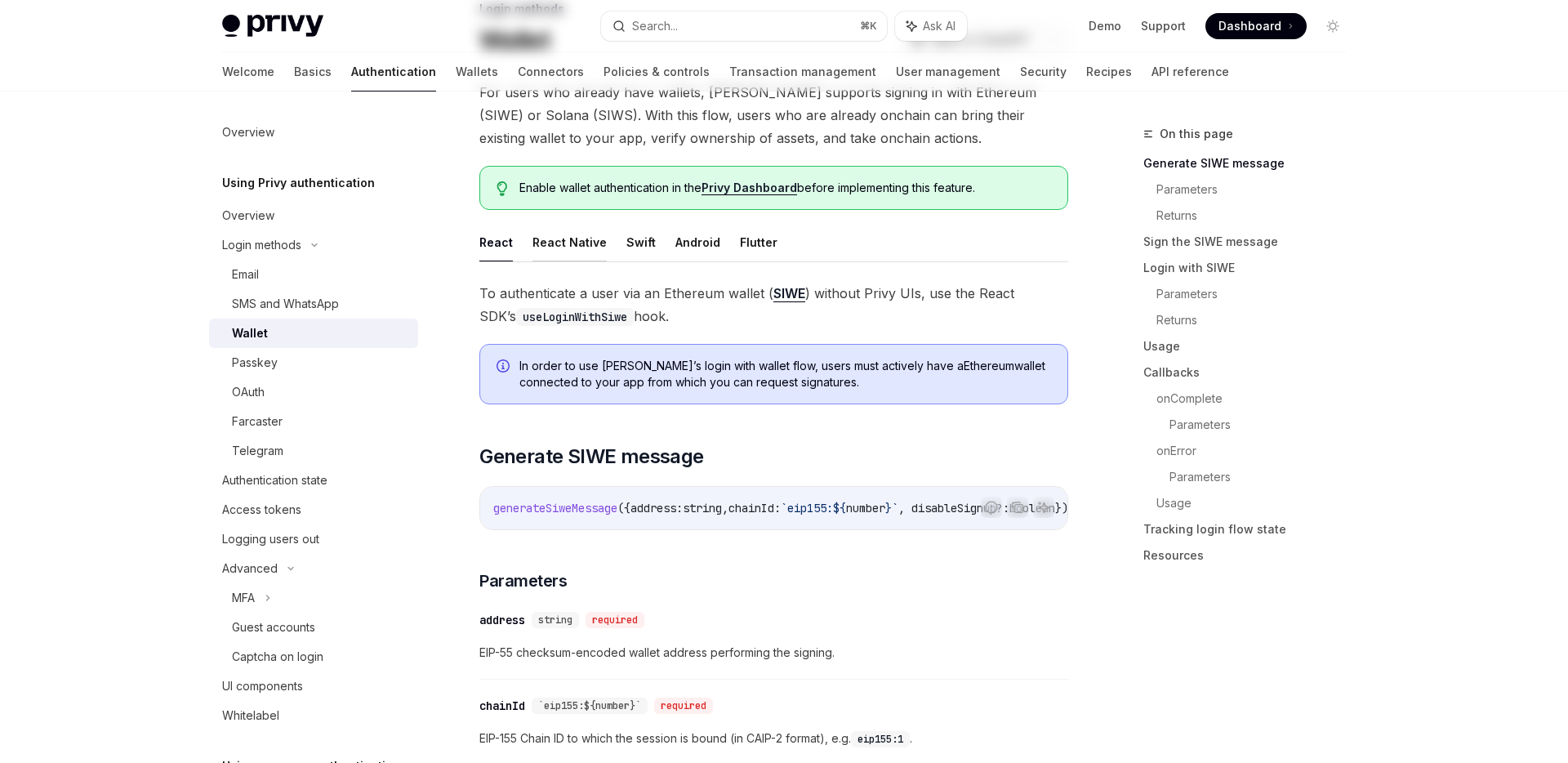
scroll to position [132, 0]
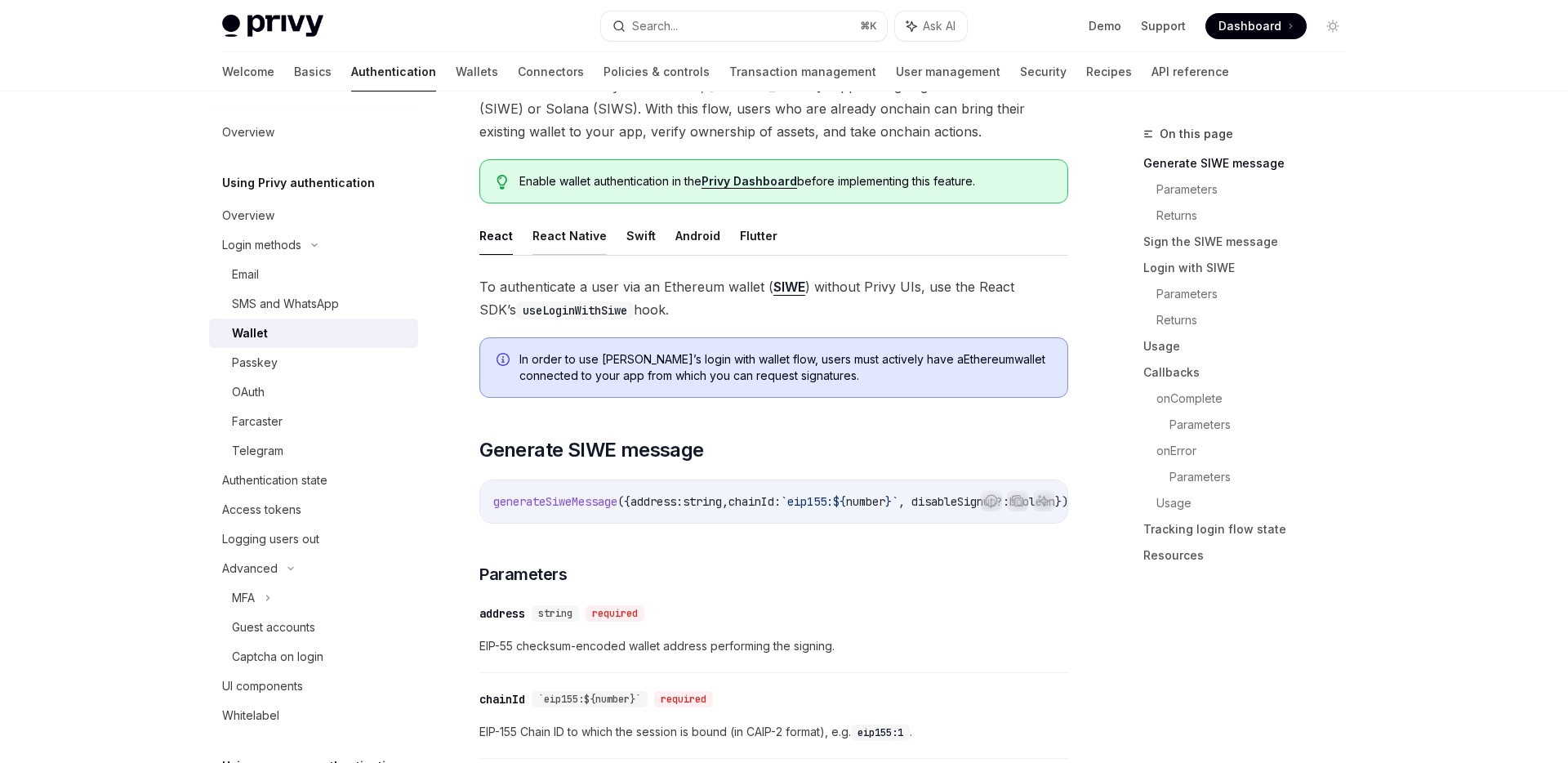
click at [564, 230] on button "React Native" at bounding box center [570, 236] width 74 height 39
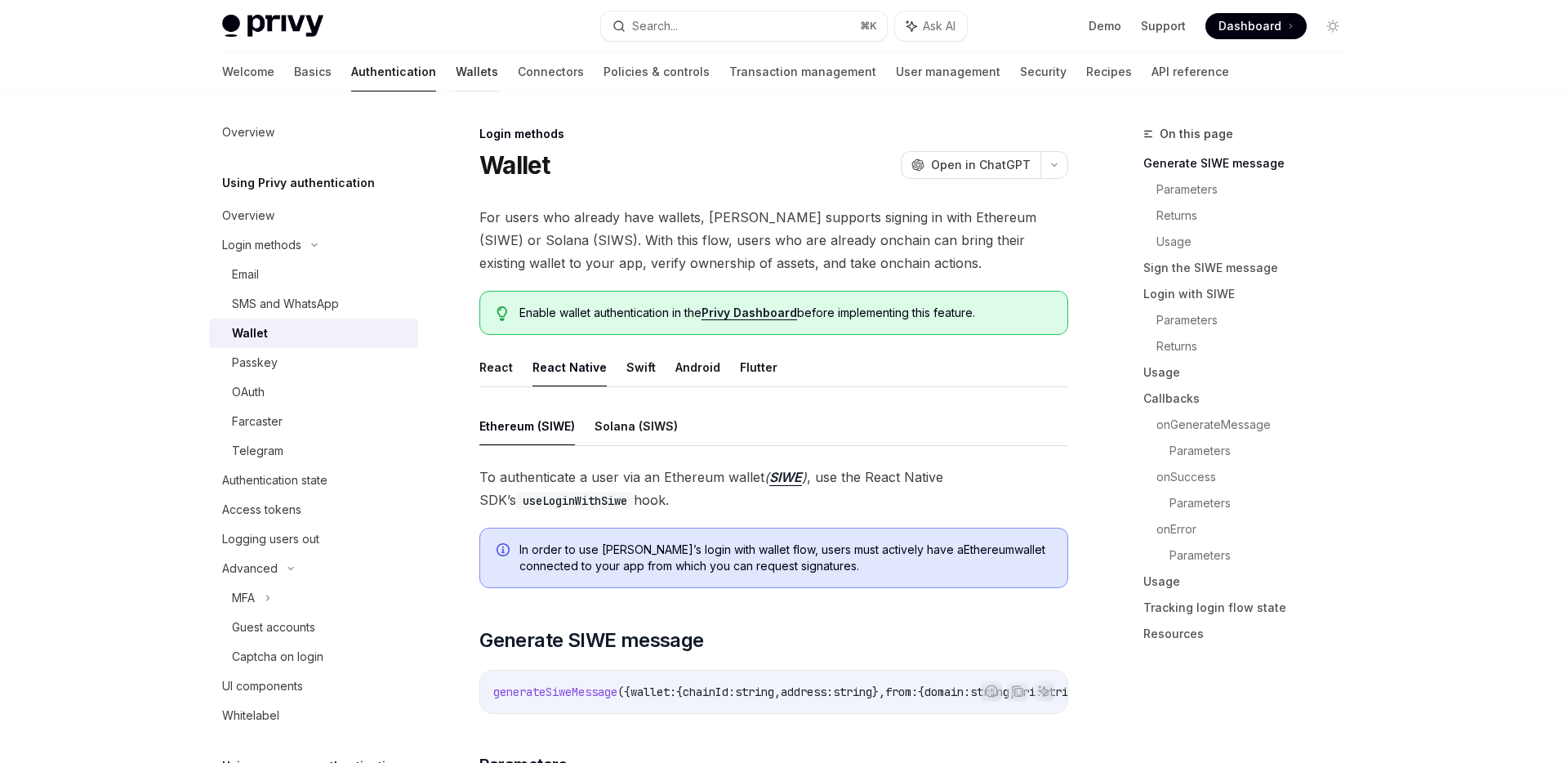
click at [456, 67] on link "Wallets" at bounding box center [477, 72] width 42 height 40
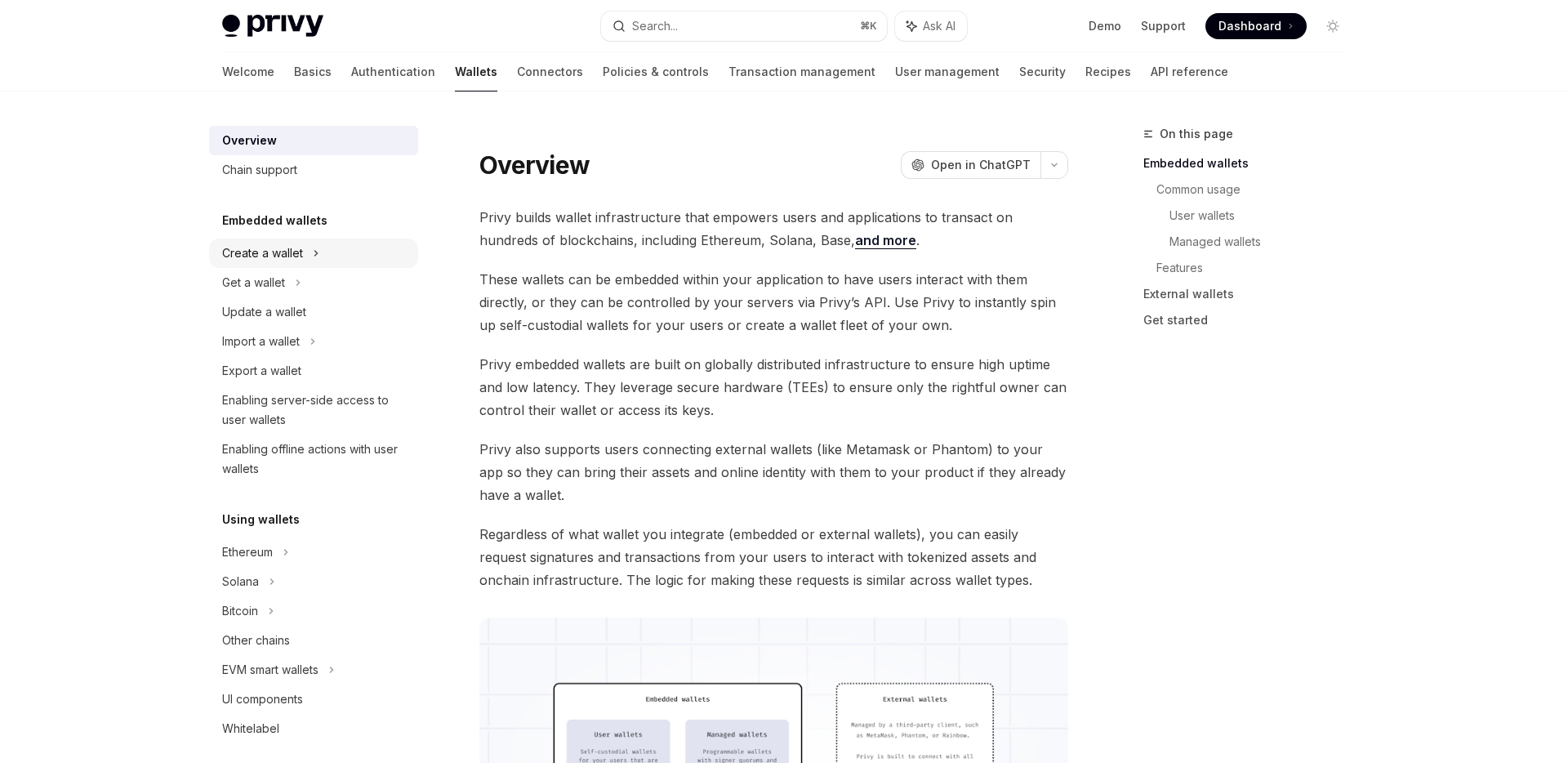
click at [287, 240] on div "Create a wallet" at bounding box center [313, 253] width 209 height 30
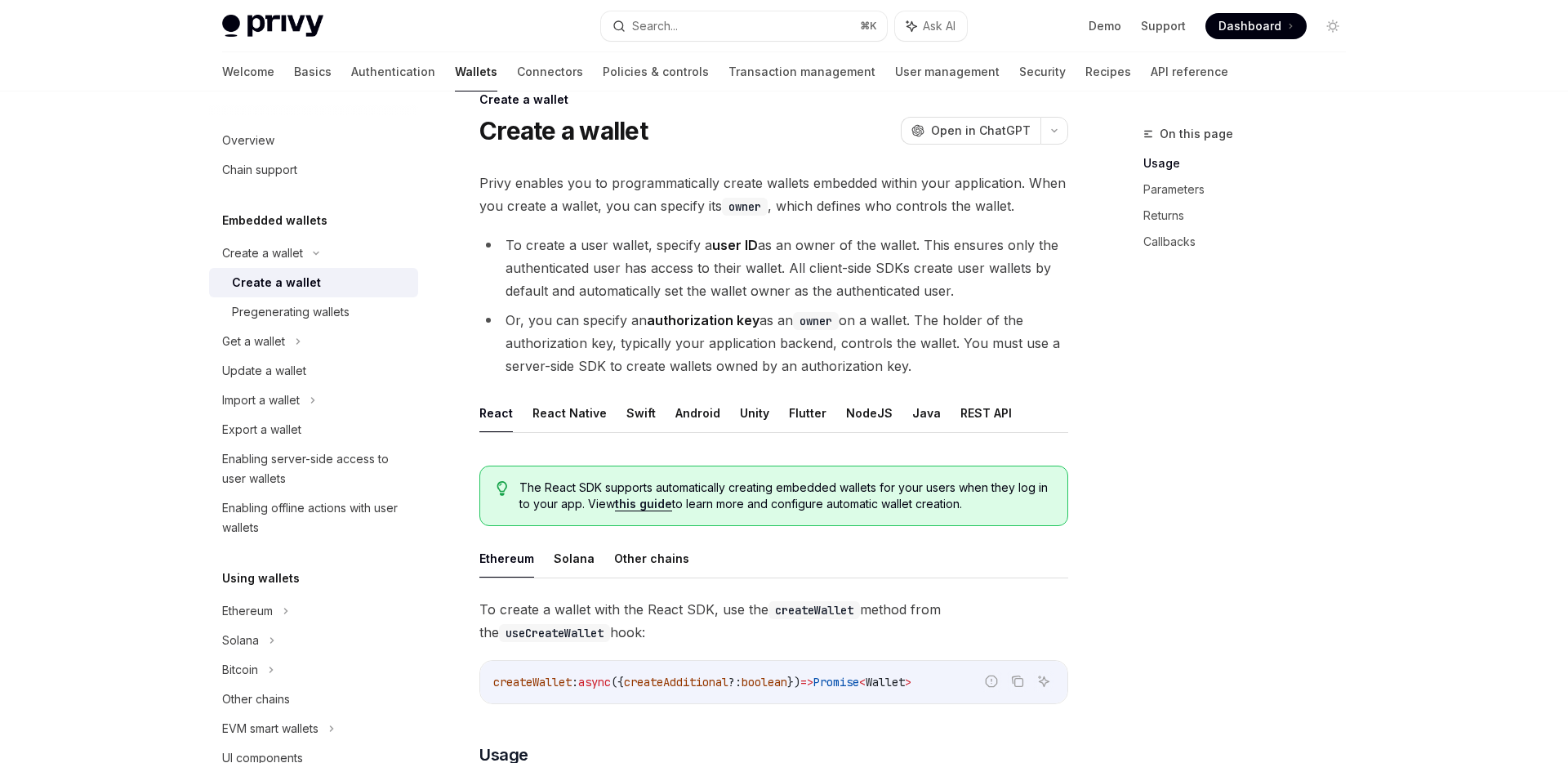
scroll to position [53, 0]
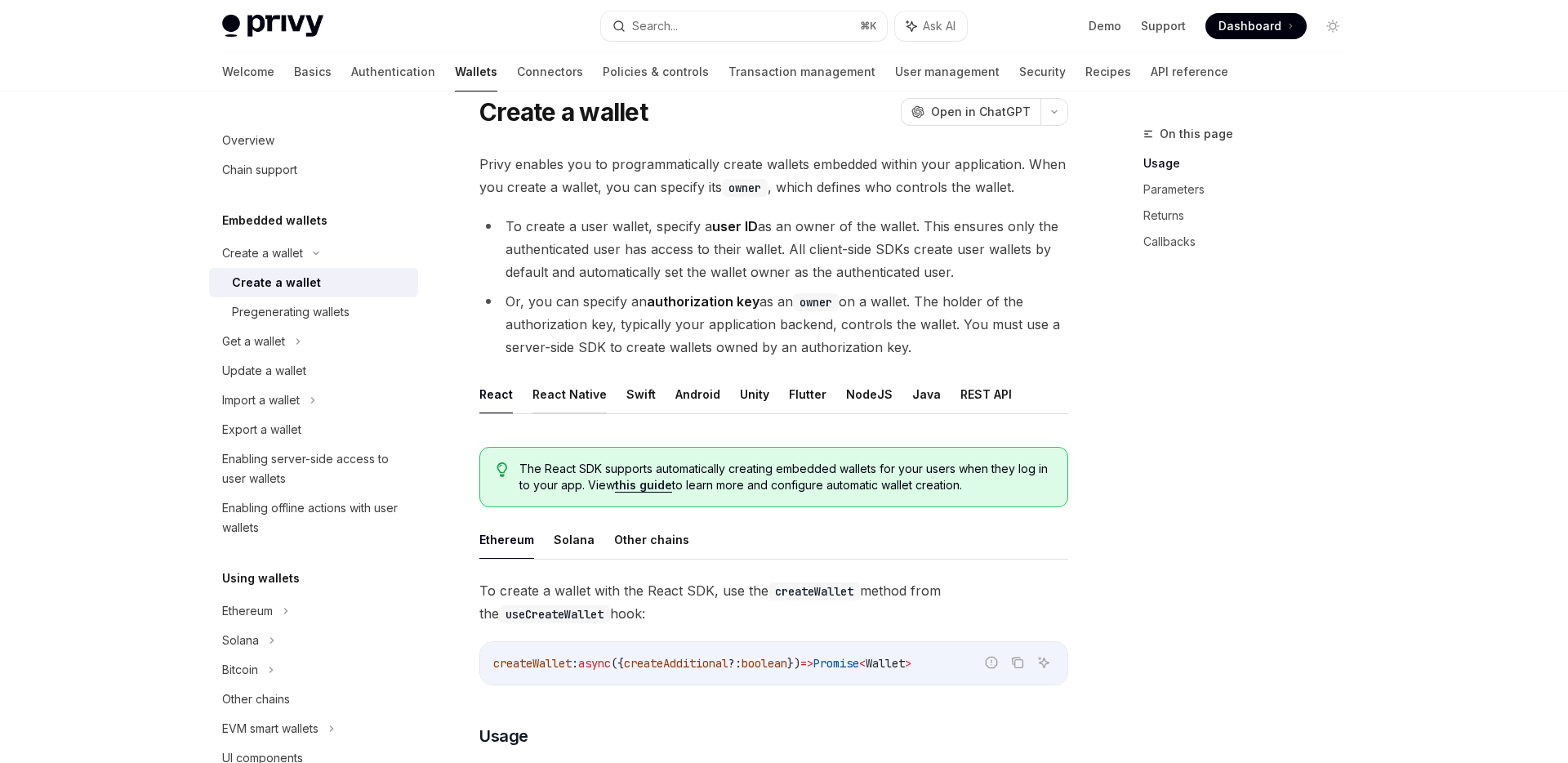
click at [554, 398] on button "React Native" at bounding box center [570, 395] width 74 height 39
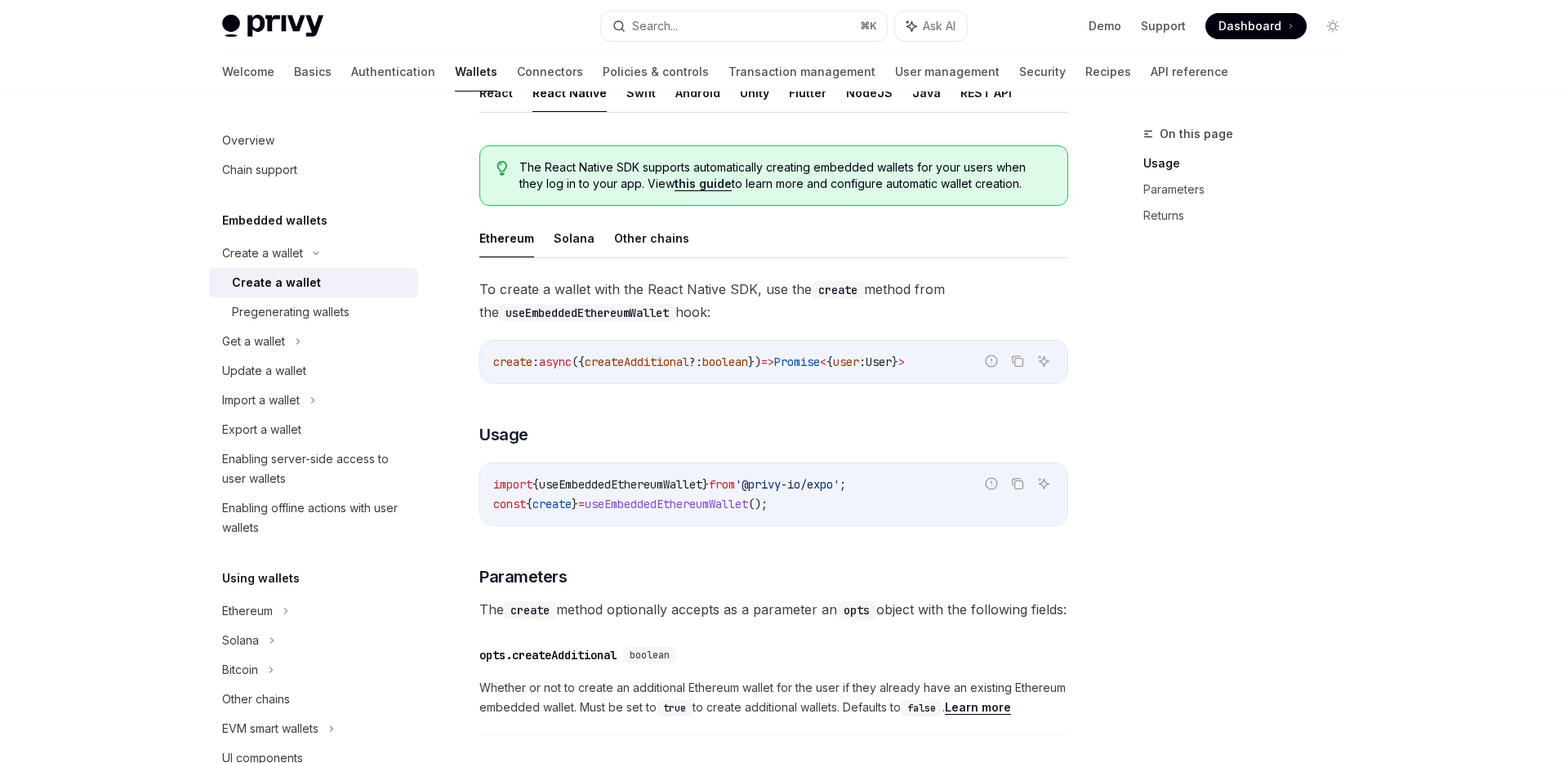
scroll to position [357, 0]
click at [318, 314] on div "Pregenerating wallets" at bounding box center [291, 312] width 118 height 19
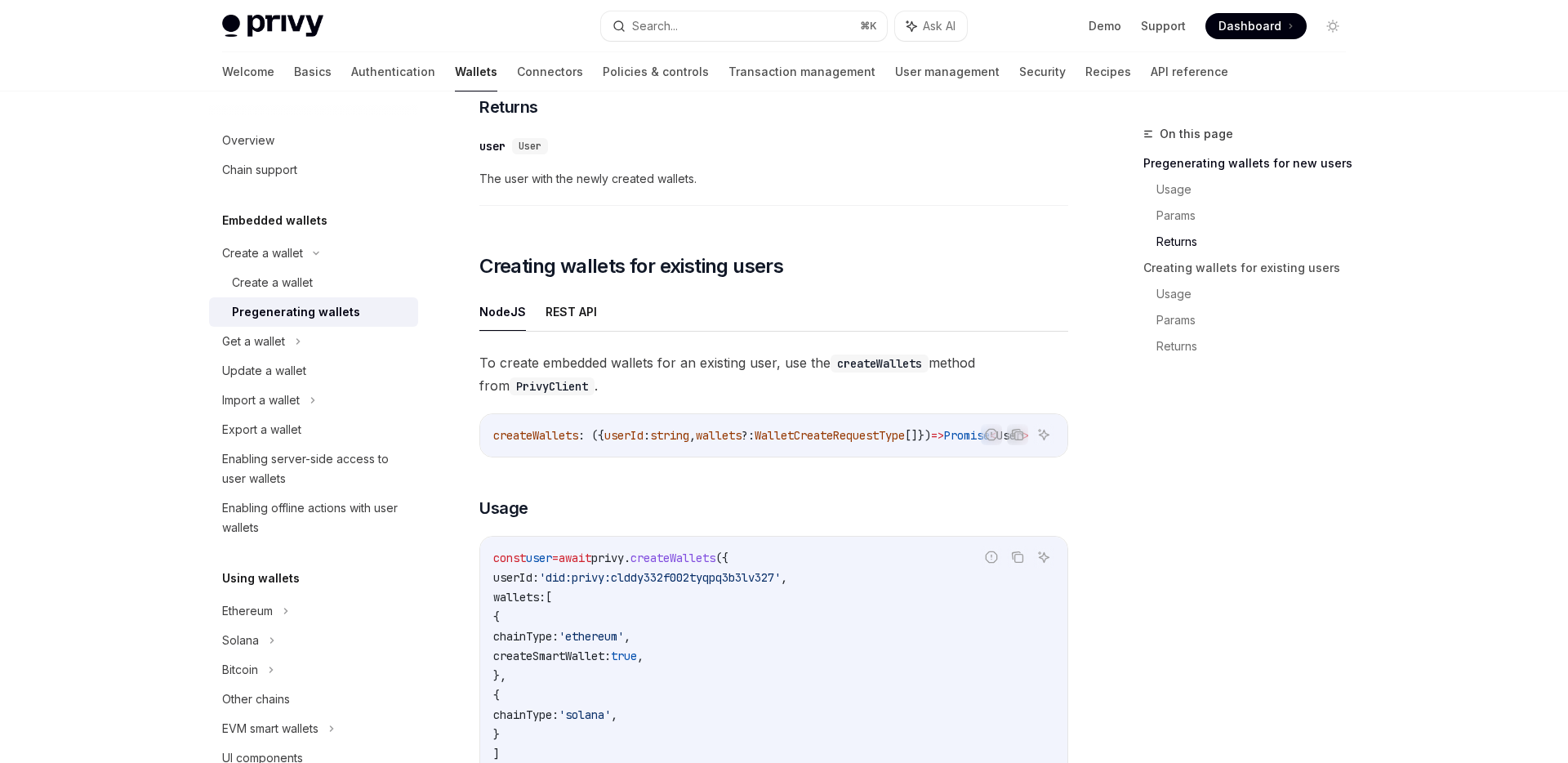
scroll to position [1727, 0]
click at [292, 279] on div "Create a wallet" at bounding box center [272, 282] width 81 height 19
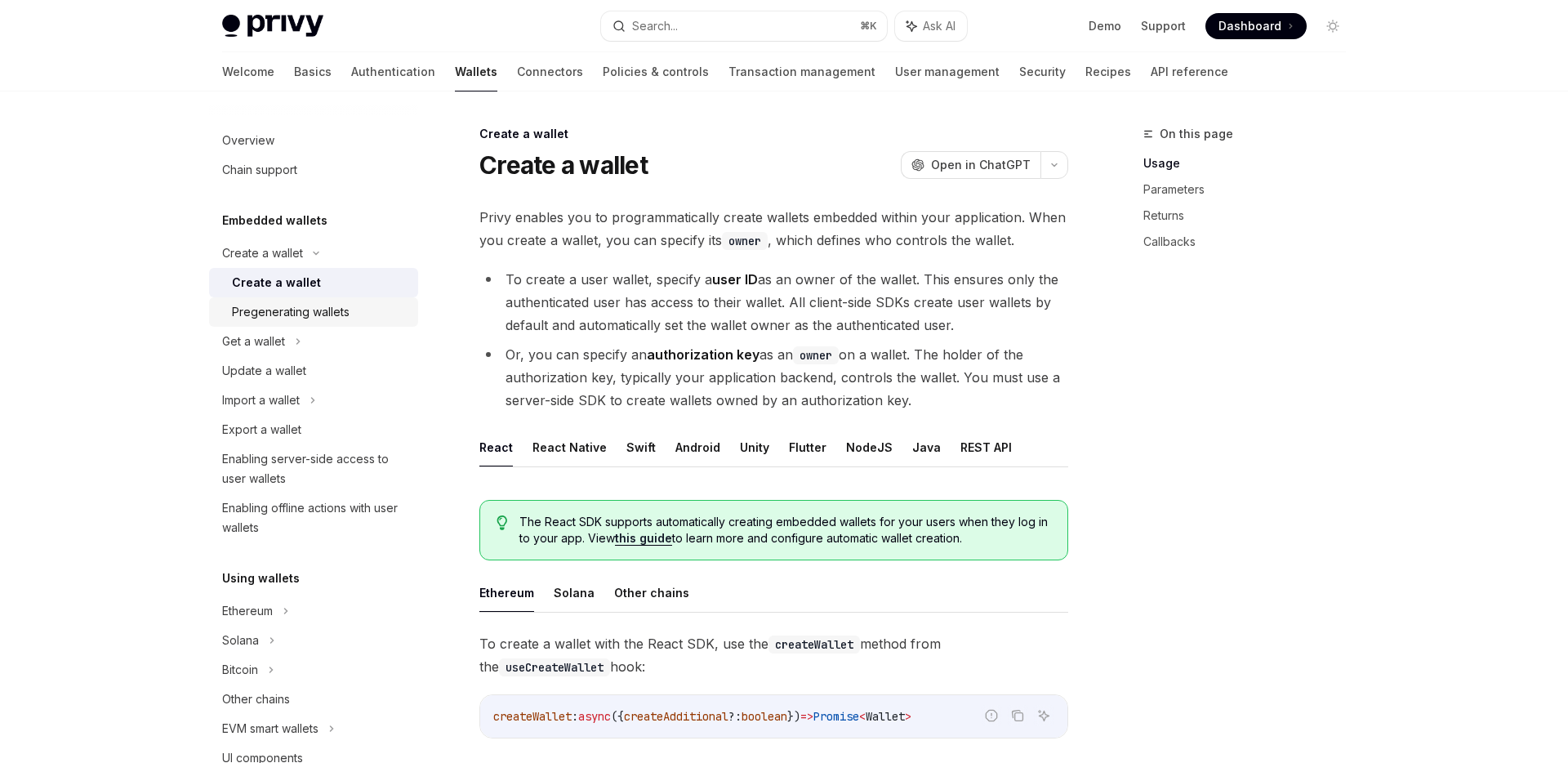
click at [290, 304] on div "Pregenerating wallets" at bounding box center [291, 312] width 118 height 19
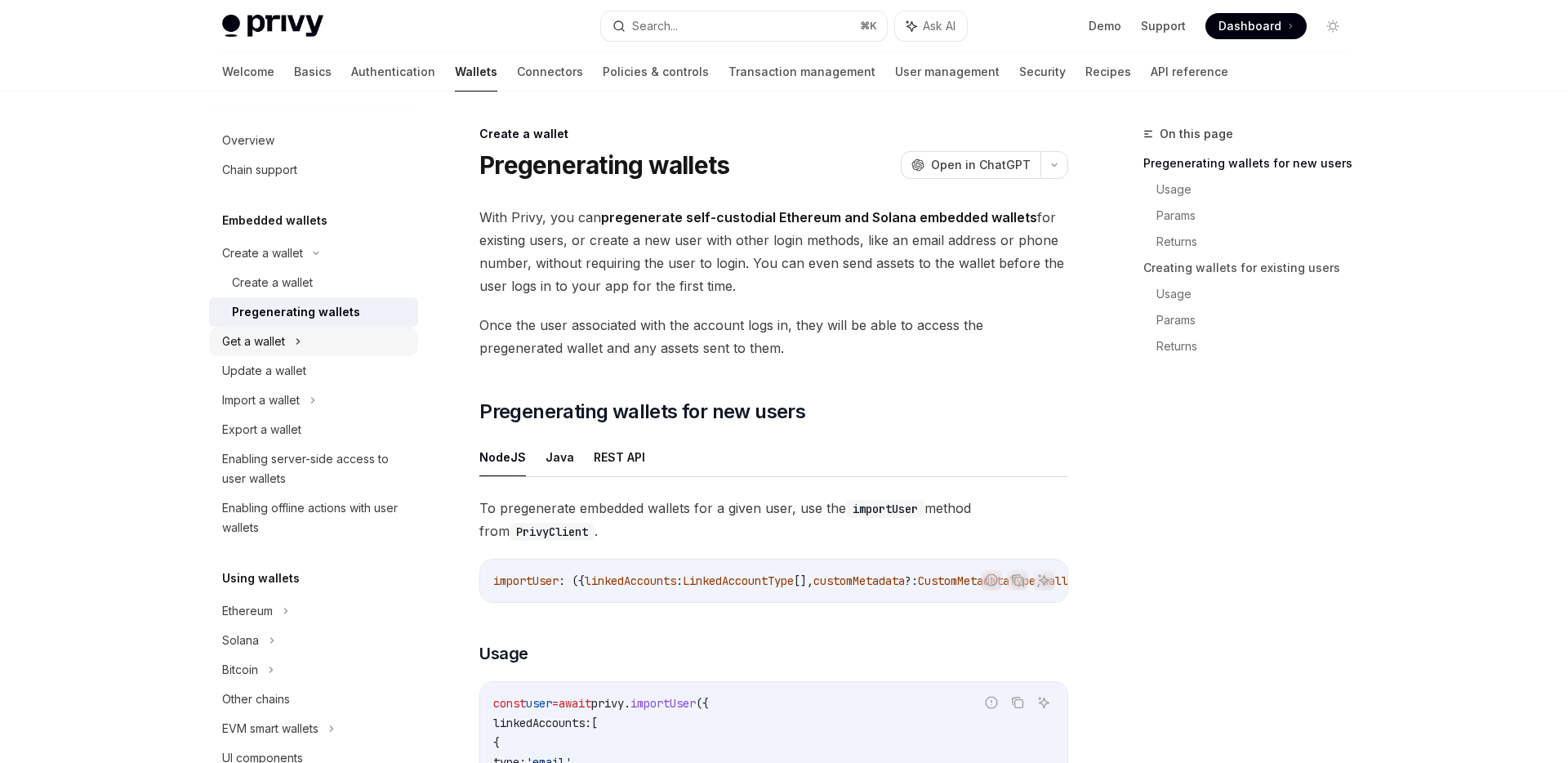
click at [284, 343] on div "Get a wallet" at bounding box center [254, 341] width 63 height 19
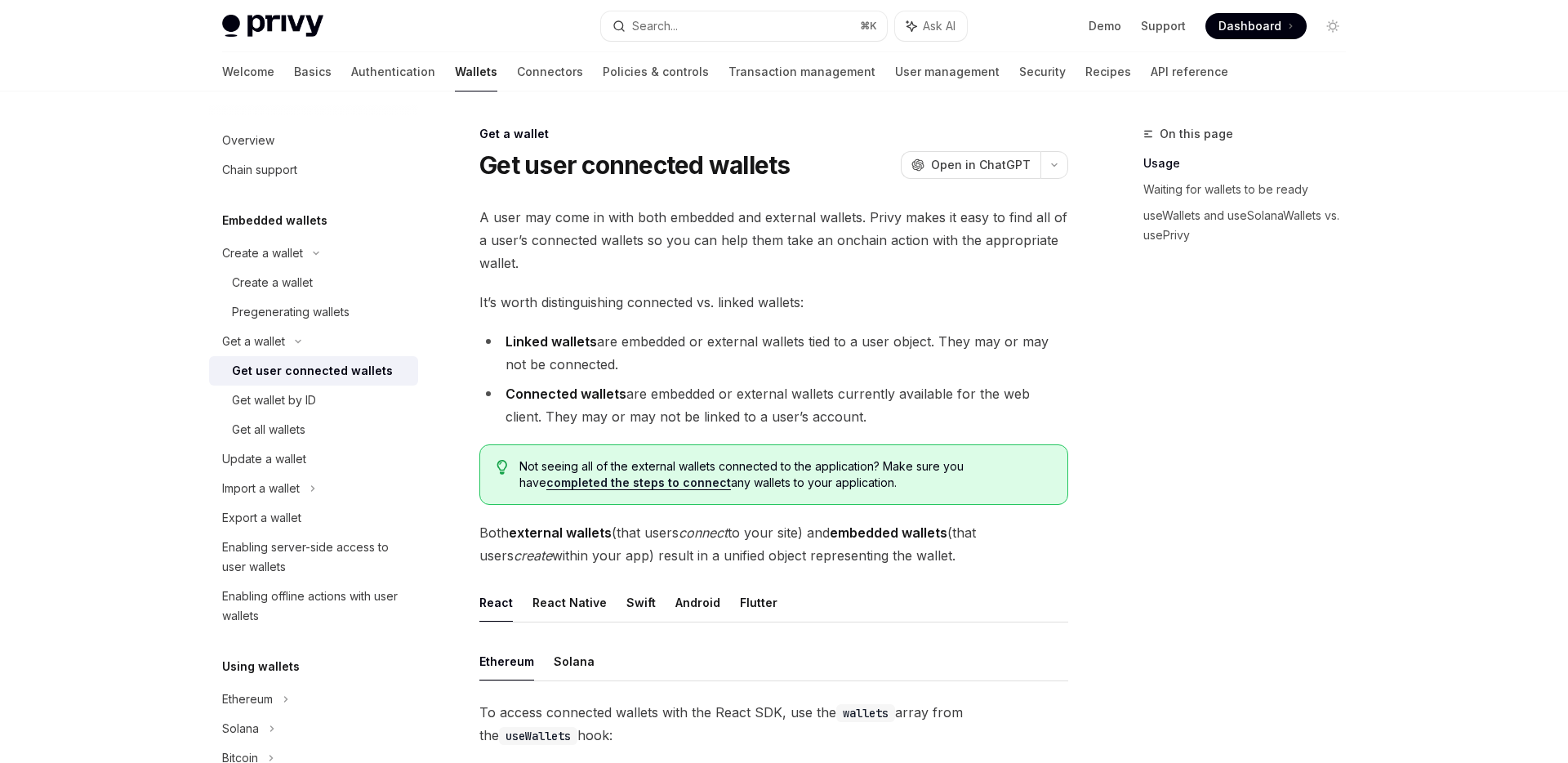
click at [281, 375] on div "Get user connected wallets" at bounding box center [312, 370] width 161 height 19
click at [280, 402] on div "Get wallet by ID" at bounding box center [274, 400] width 84 height 19
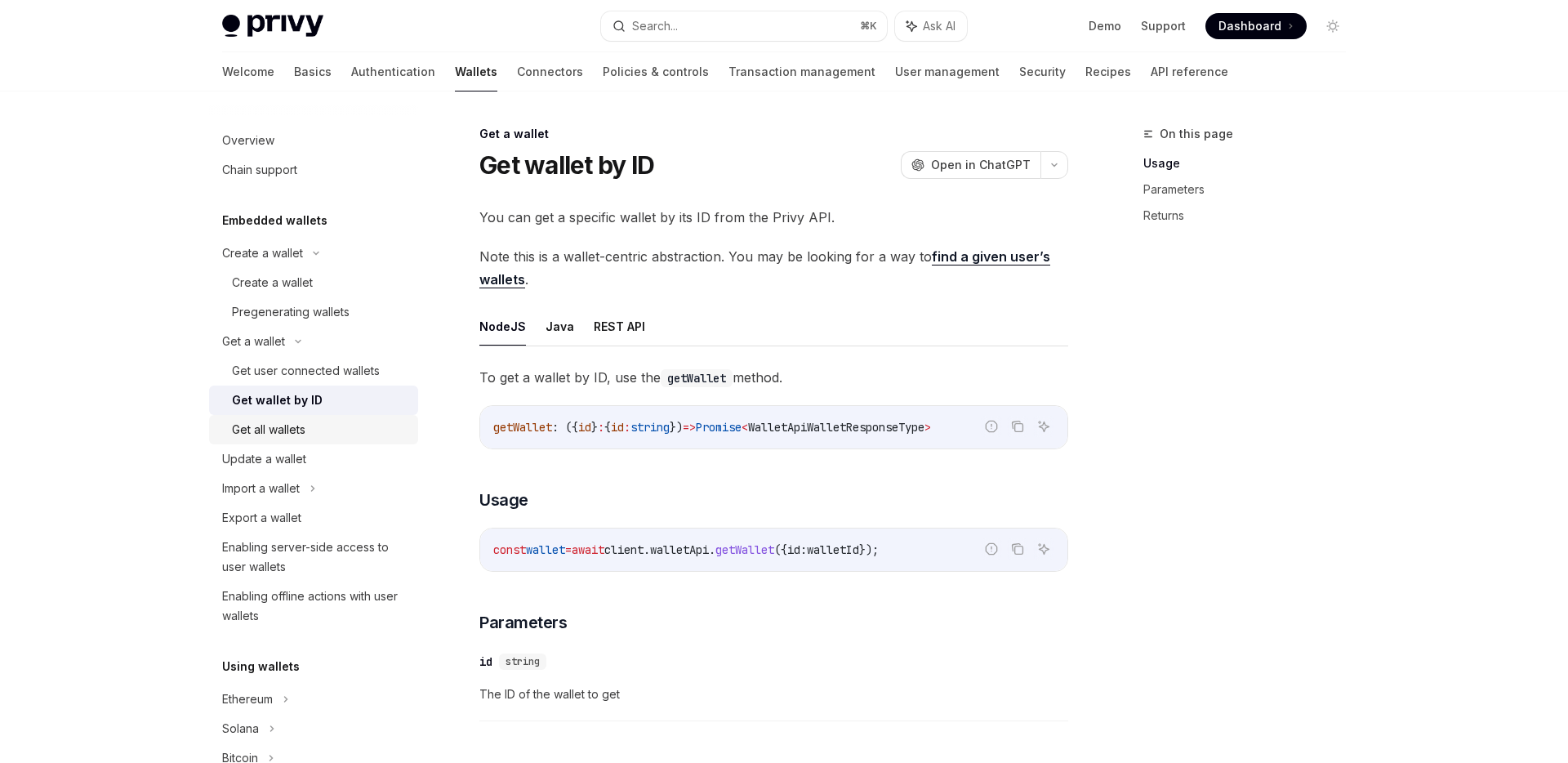
click at [308, 422] on div "Get all wallets" at bounding box center [319, 429] width 176 height 19
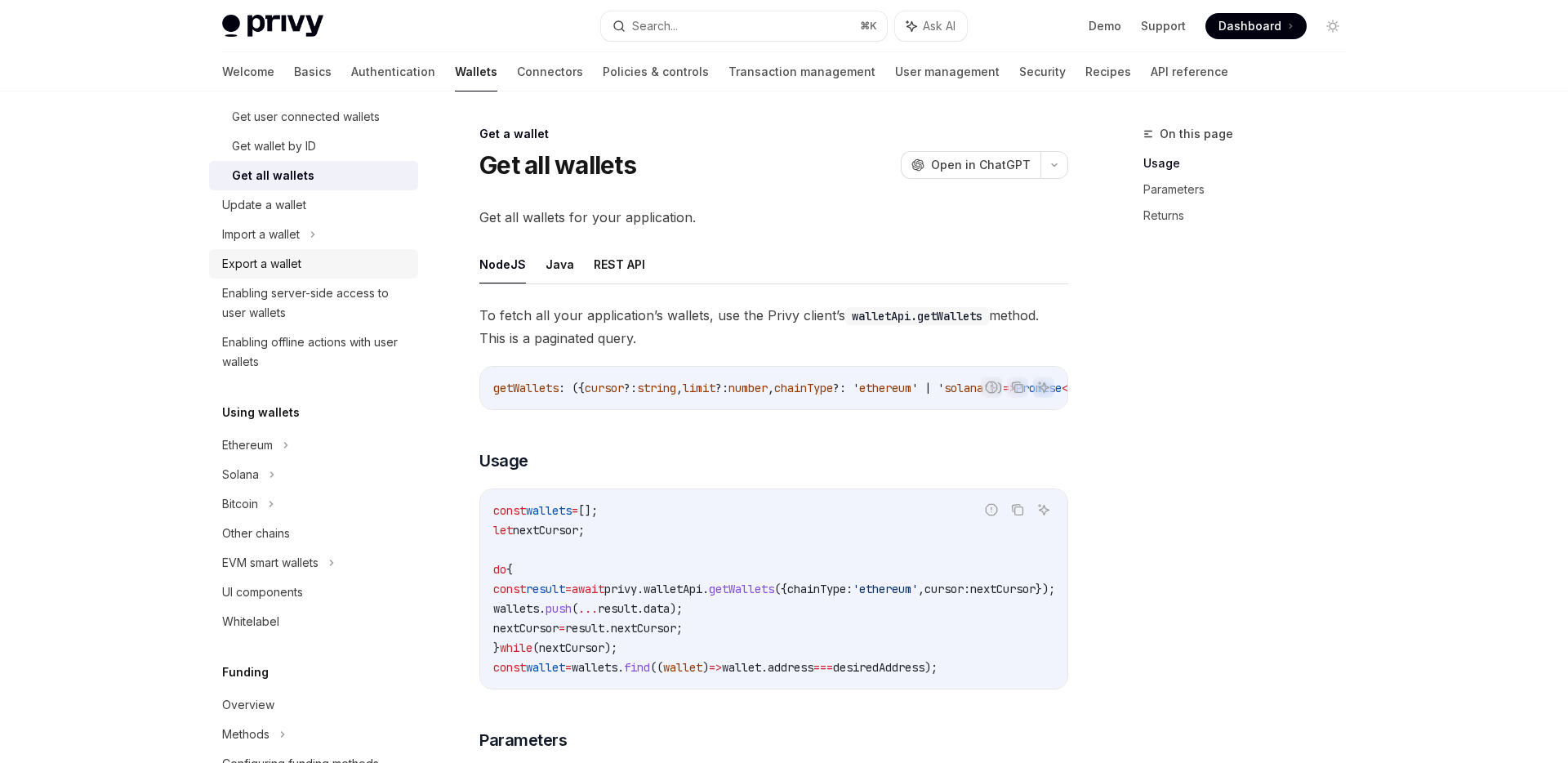
scroll to position [264, 0]
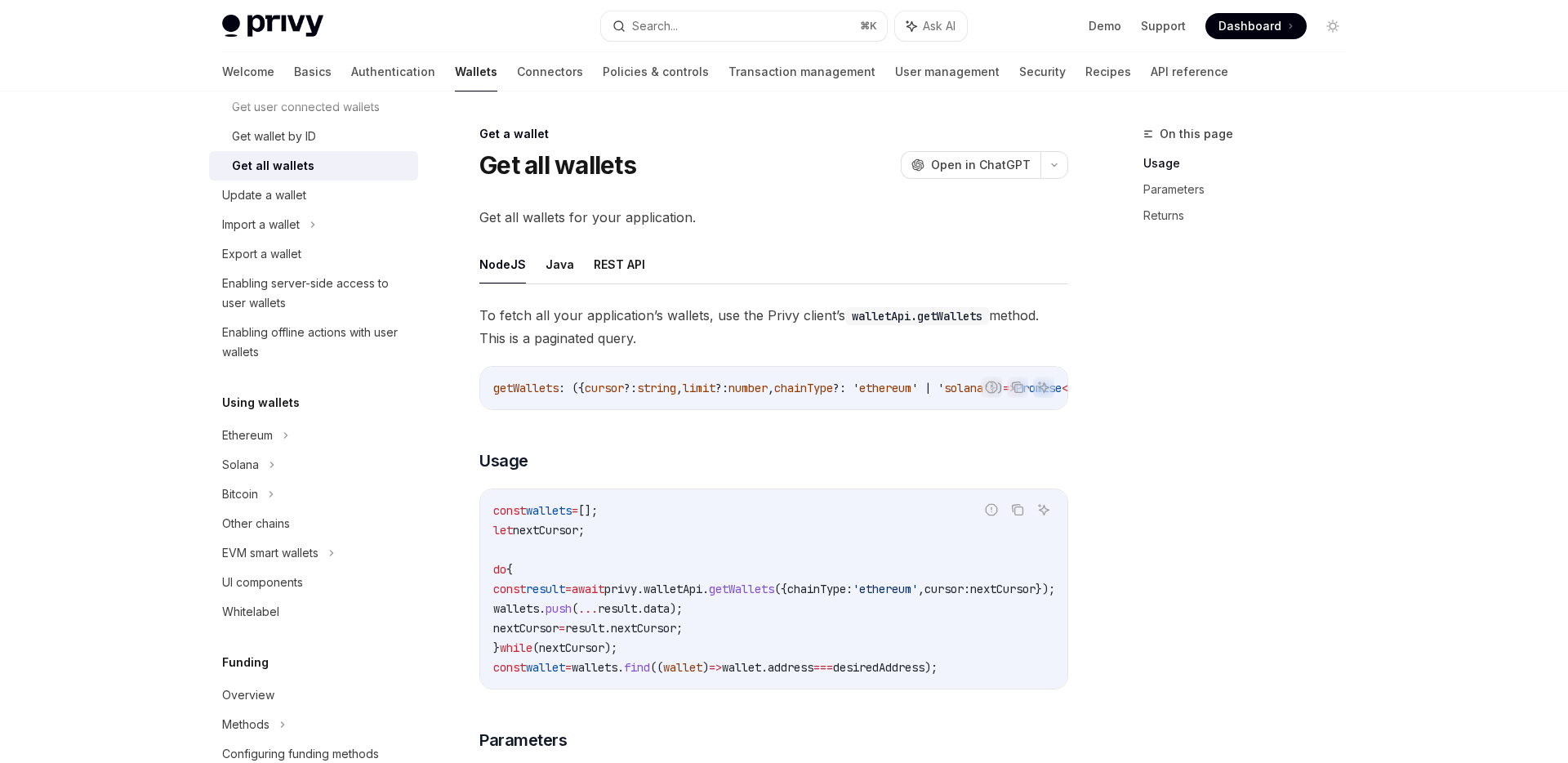
click at [284, 411] on h5 "Using wallets" at bounding box center [261, 402] width 78 height 19
click at [278, 433] on div "Ethereum" at bounding box center [313, 435] width 209 height 30
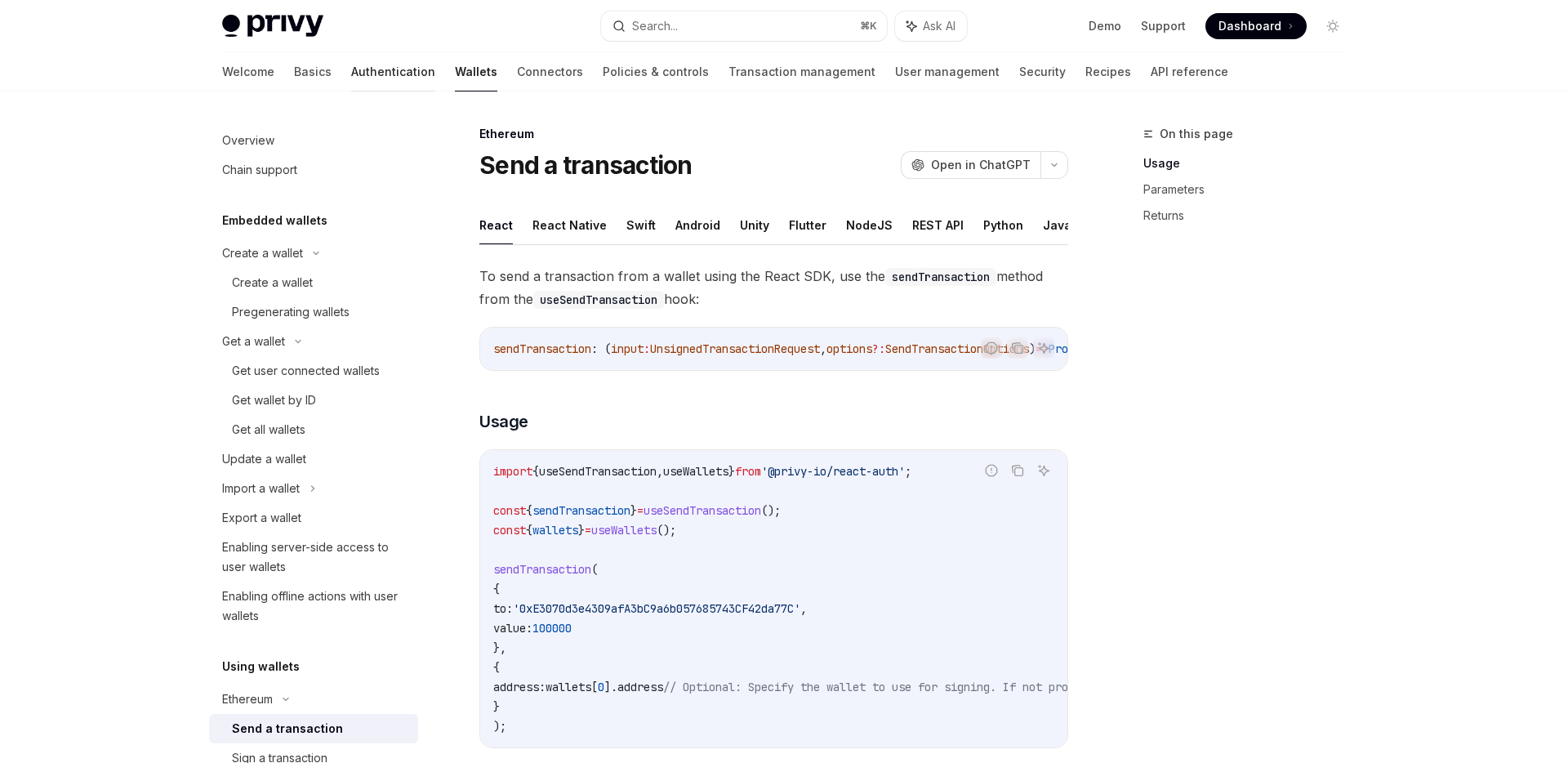
click at [351, 67] on link "Authentication" at bounding box center [393, 72] width 84 height 40
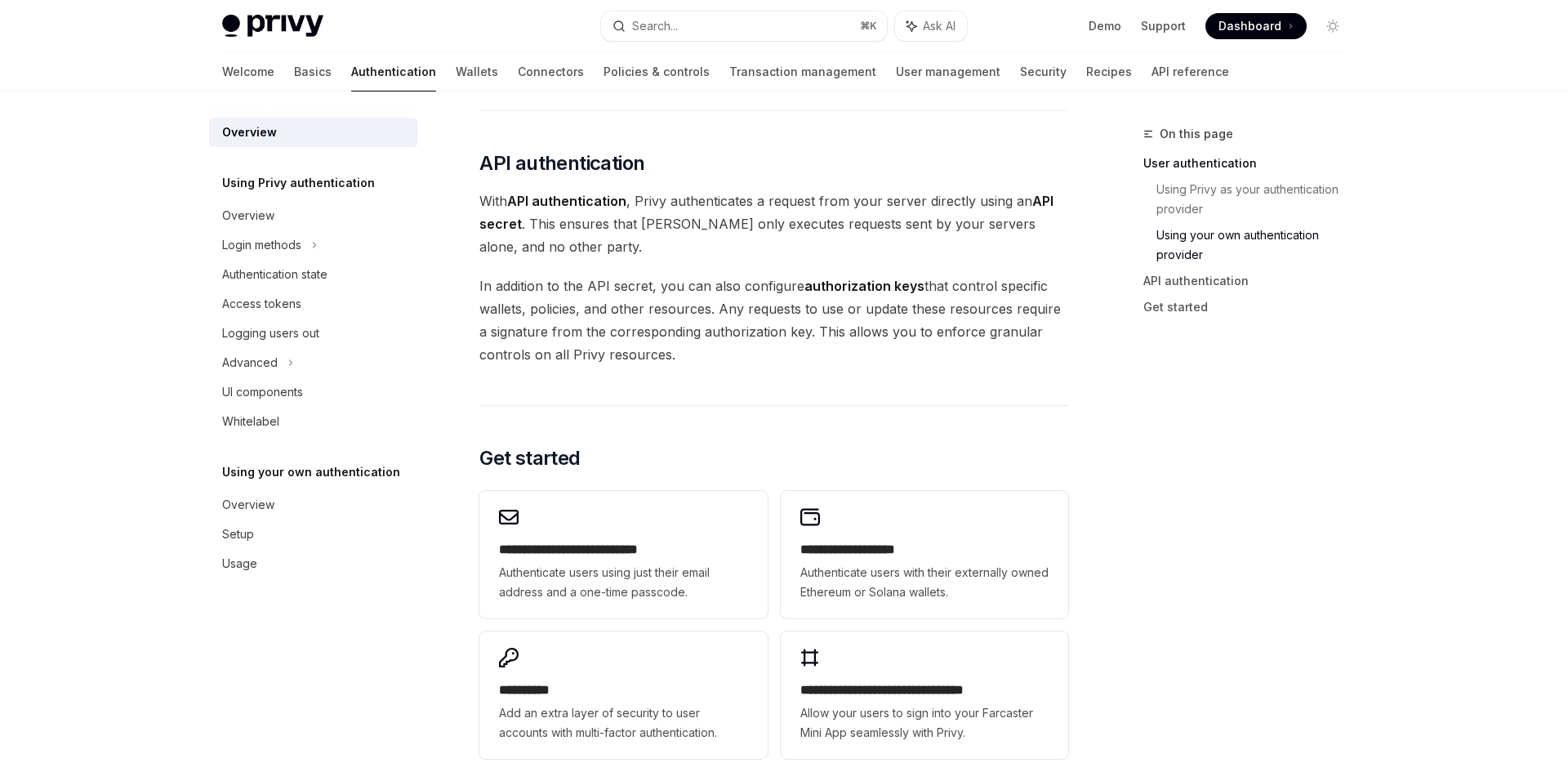
scroll to position [1206, 0]
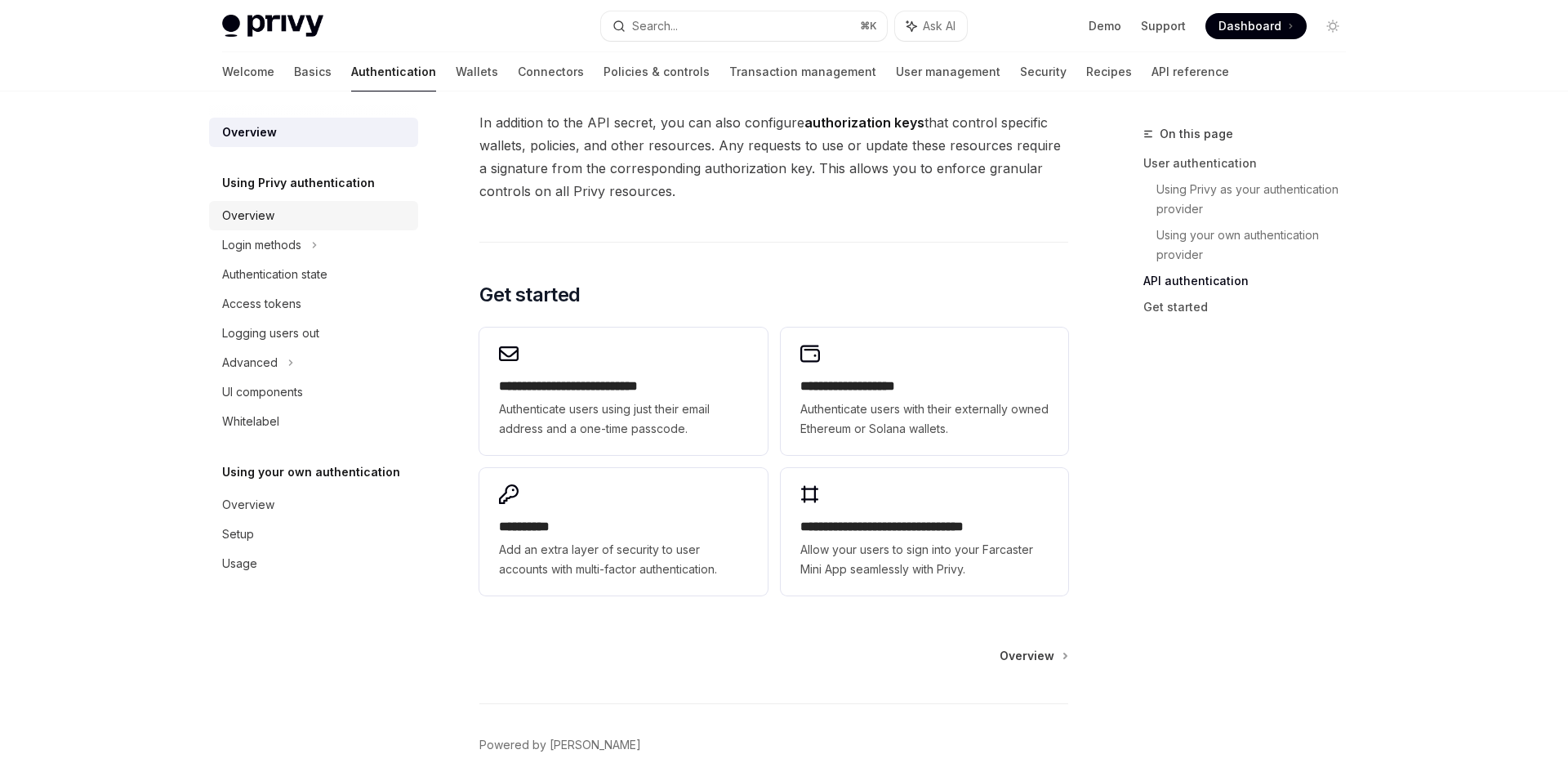
click at [271, 213] on div "Overview" at bounding box center [249, 215] width 52 height 19
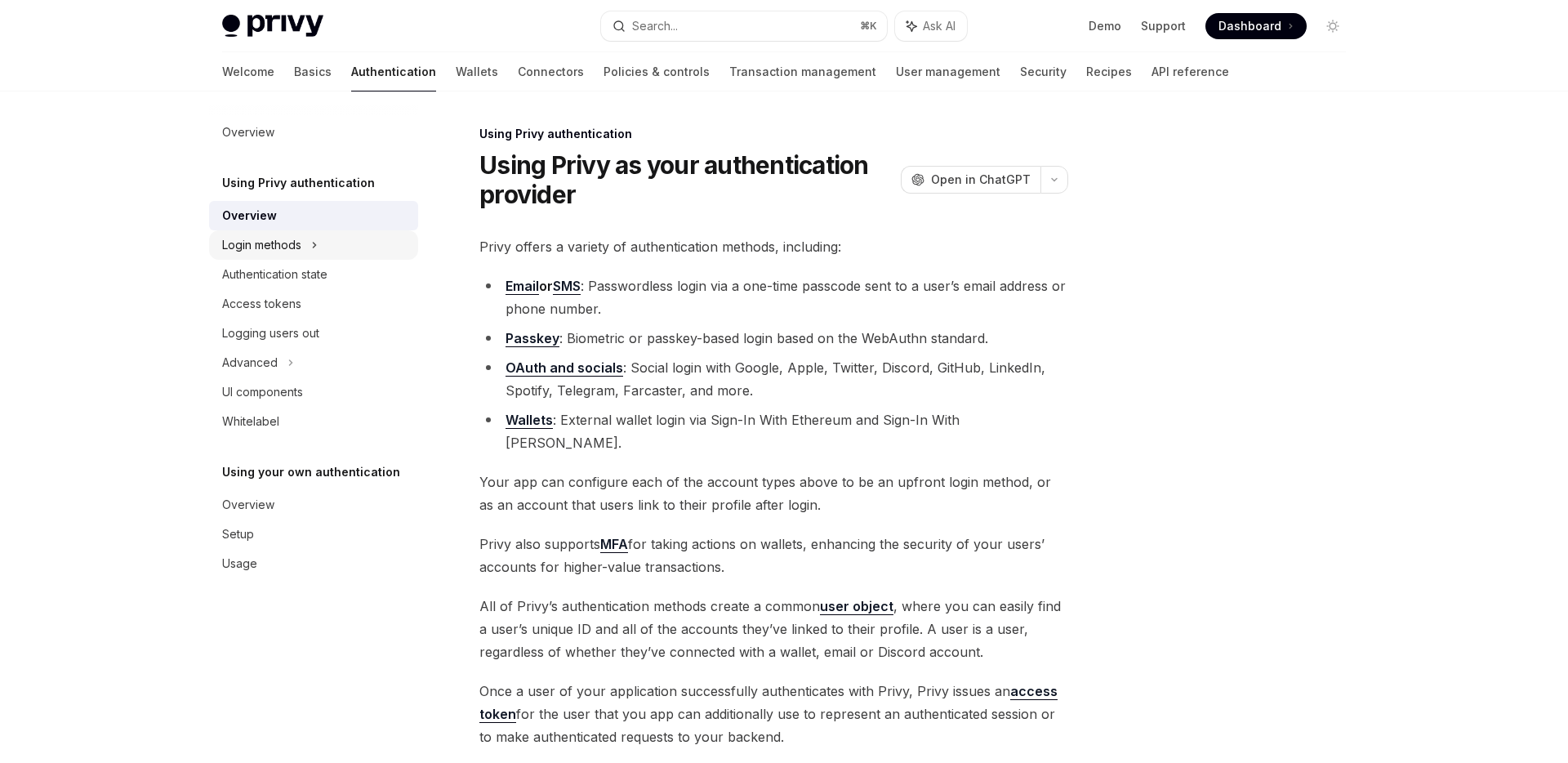
click at [276, 239] on div "Login methods" at bounding box center [262, 244] width 79 height 19
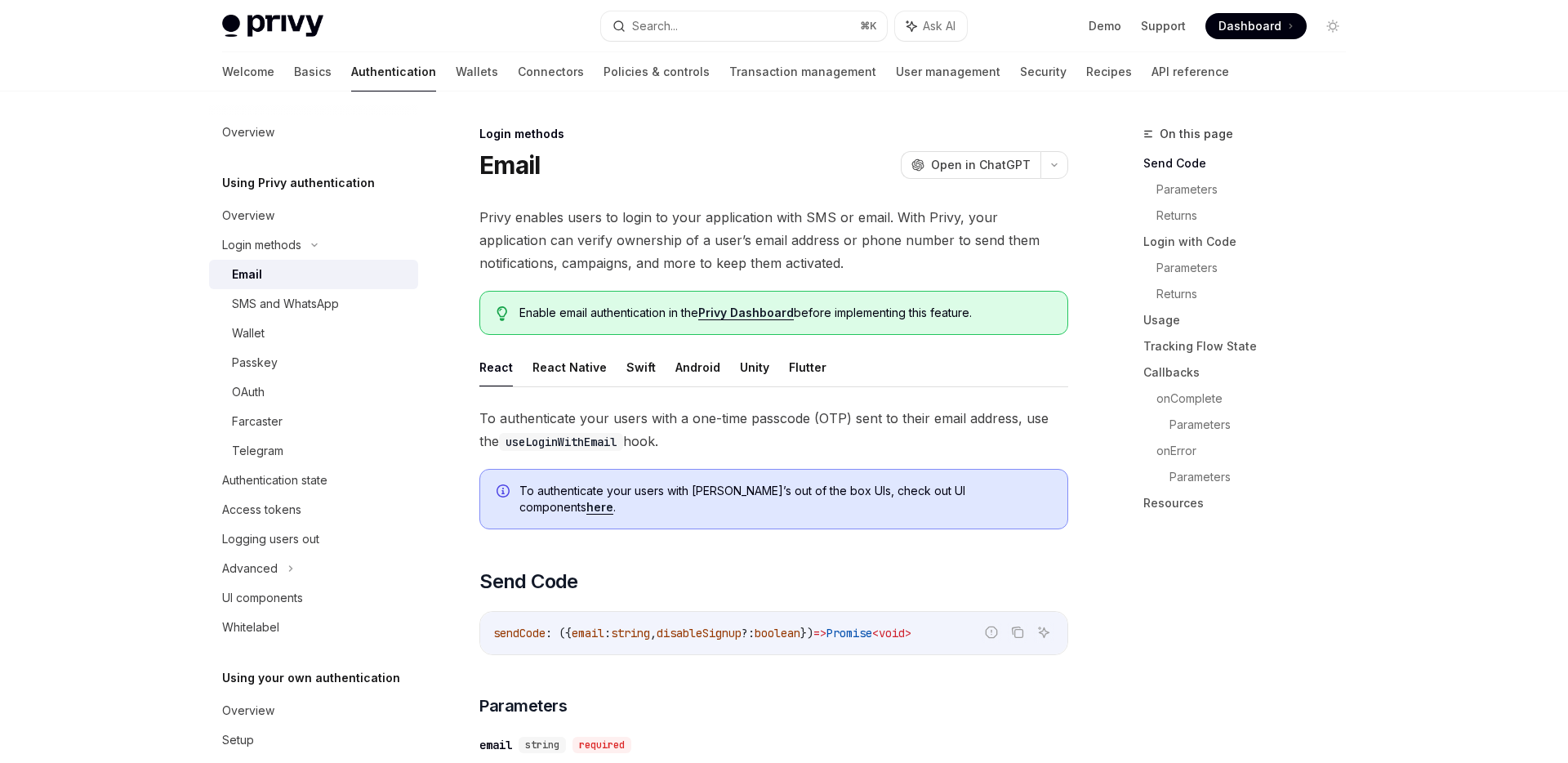
click at [270, 278] on div "Email" at bounding box center [319, 274] width 176 height 19
click at [294, 68] on link "Basics" at bounding box center [313, 72] width 38 height 40
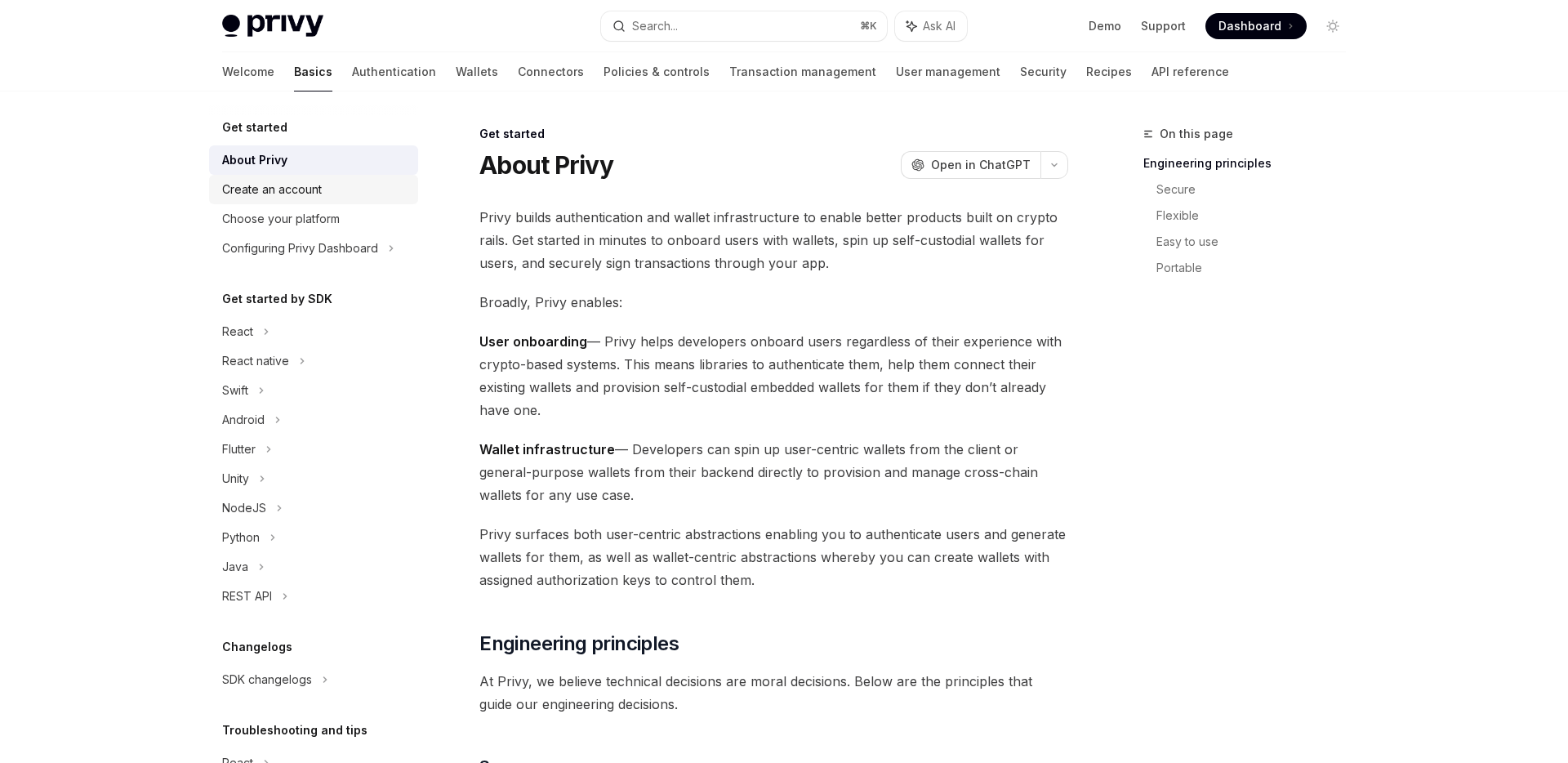
click at [282, 190] on div "Create an account" at bounding box center [272, 189] width 99 height 19
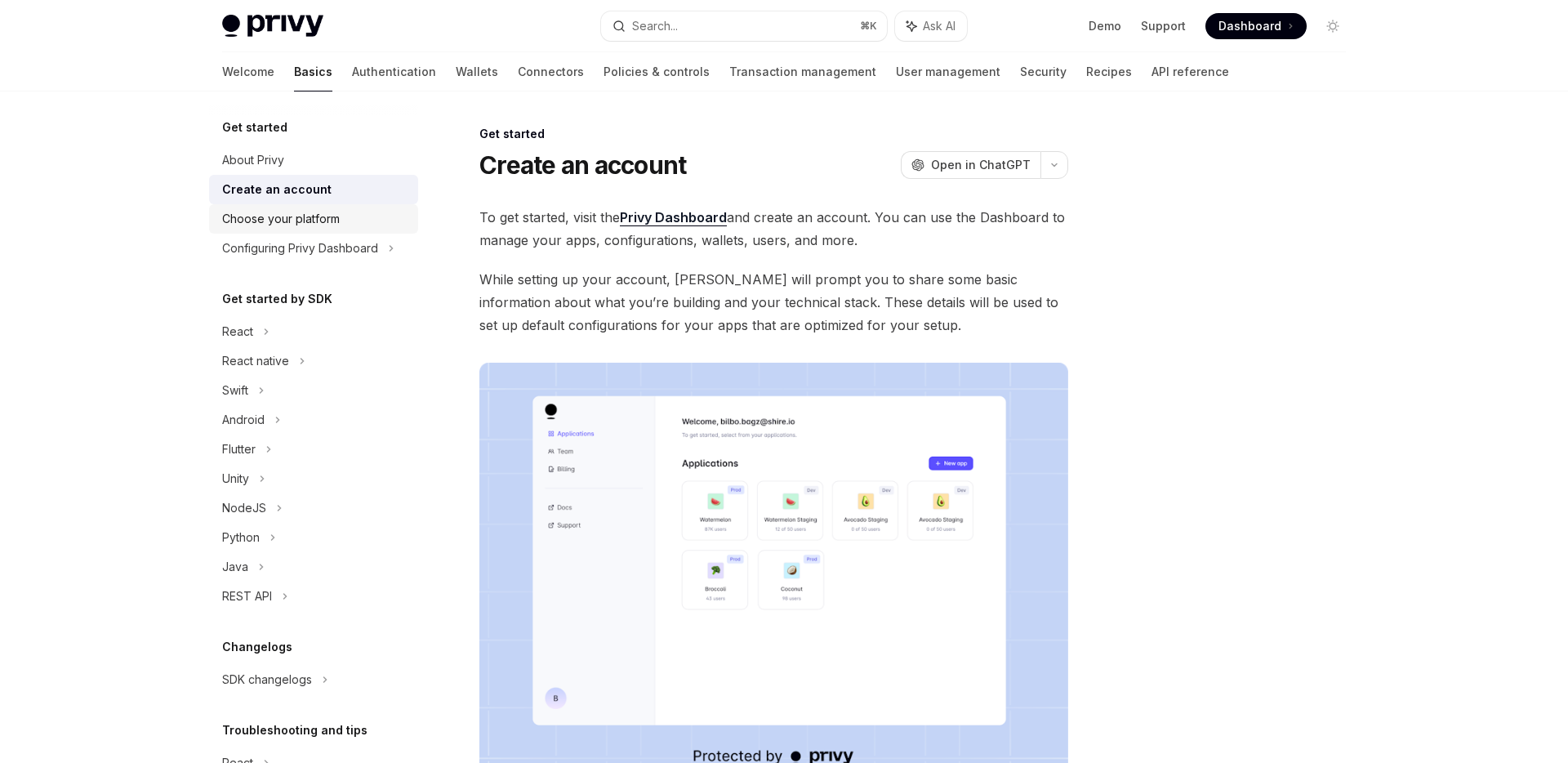
click at [284, 222] on div "Choose your platform" at bounding box center [281, 218] width 118 height 19
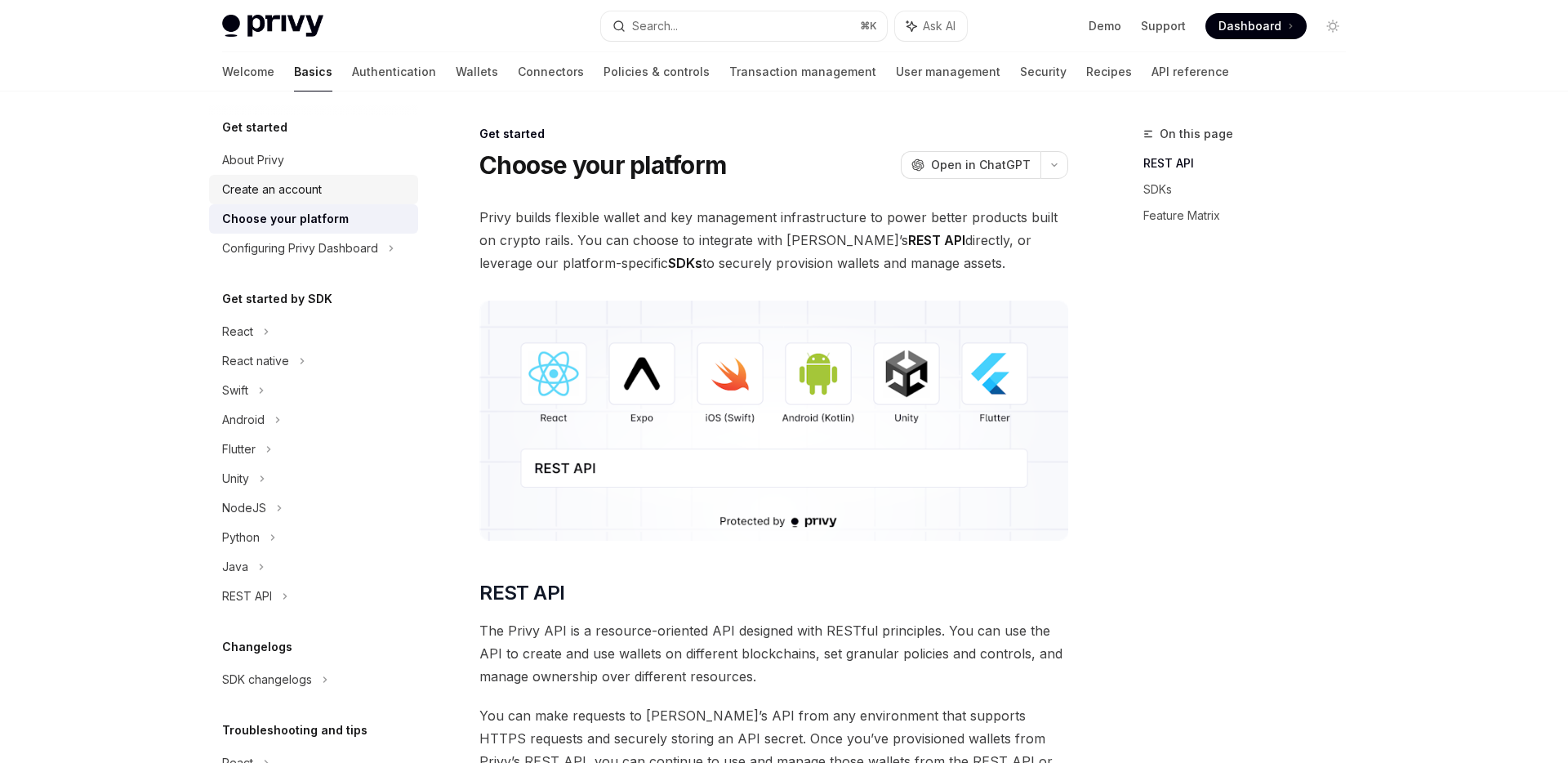
click at [282, 185] on div "Create an account" at bounding box center [272, 189] width 99 height 19
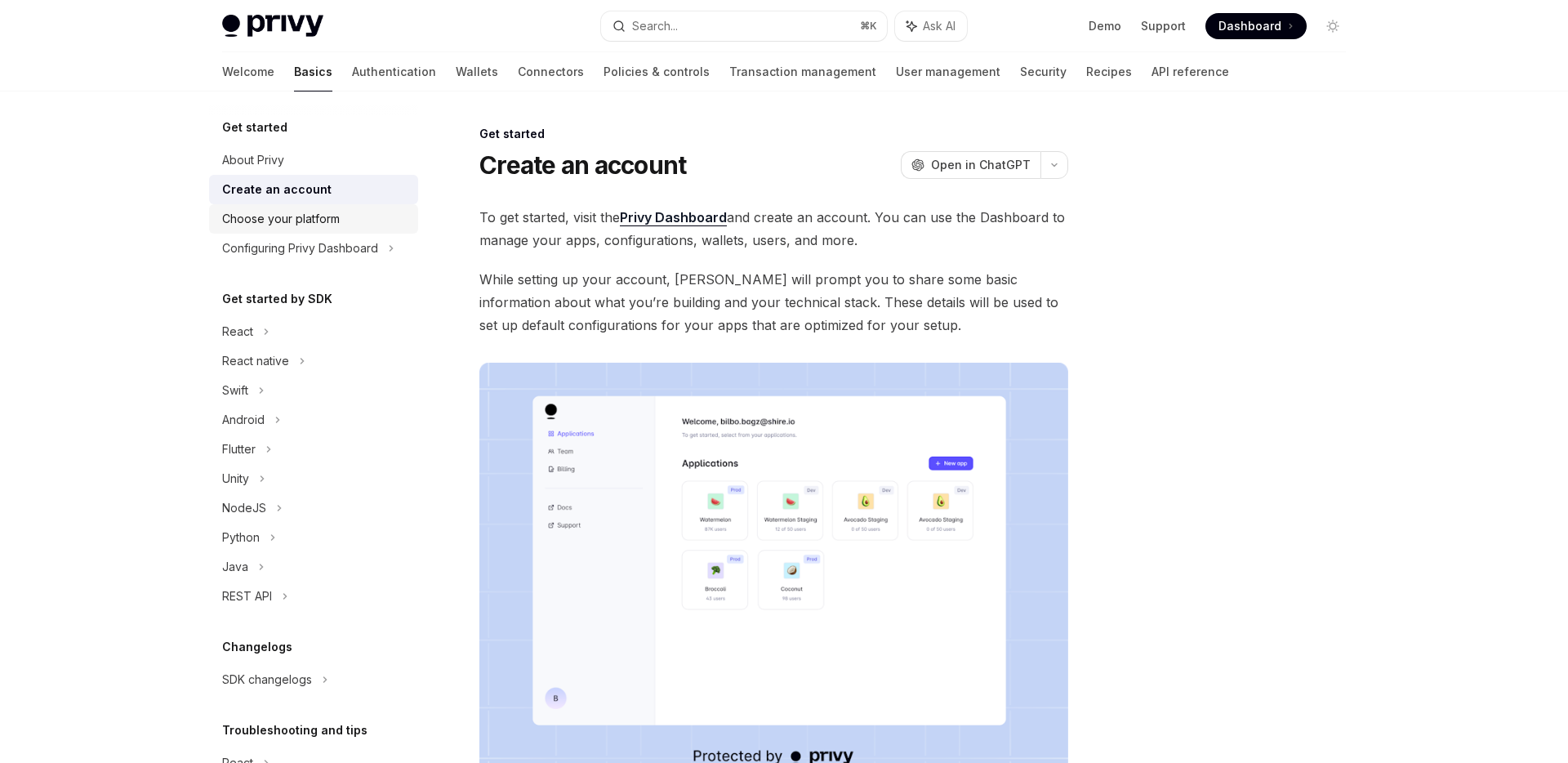
click at [286, 213] on div "Choose your platform" at bounding box center [281, 218] width 118 height 19
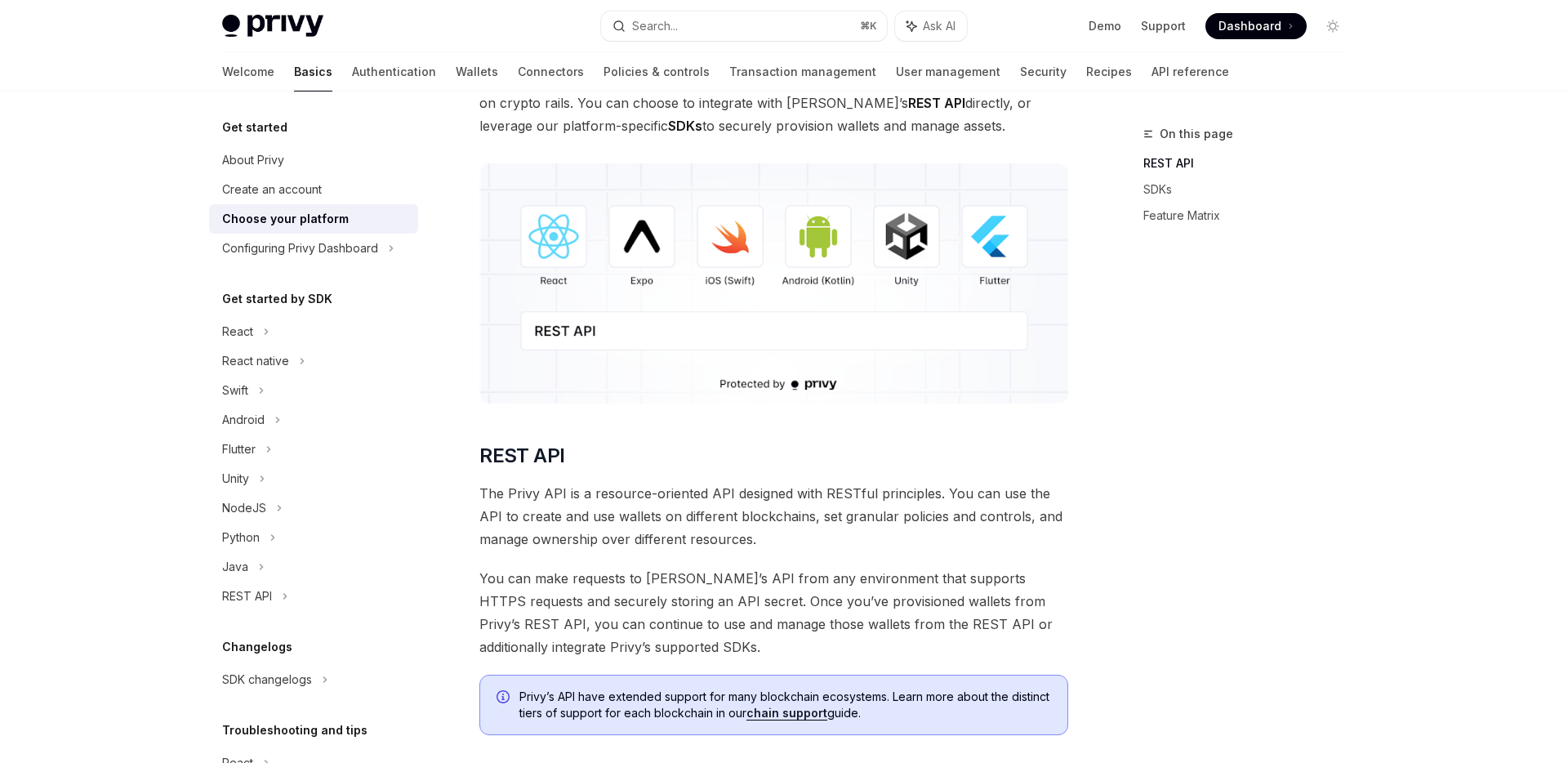
scroll to position [226, 0]
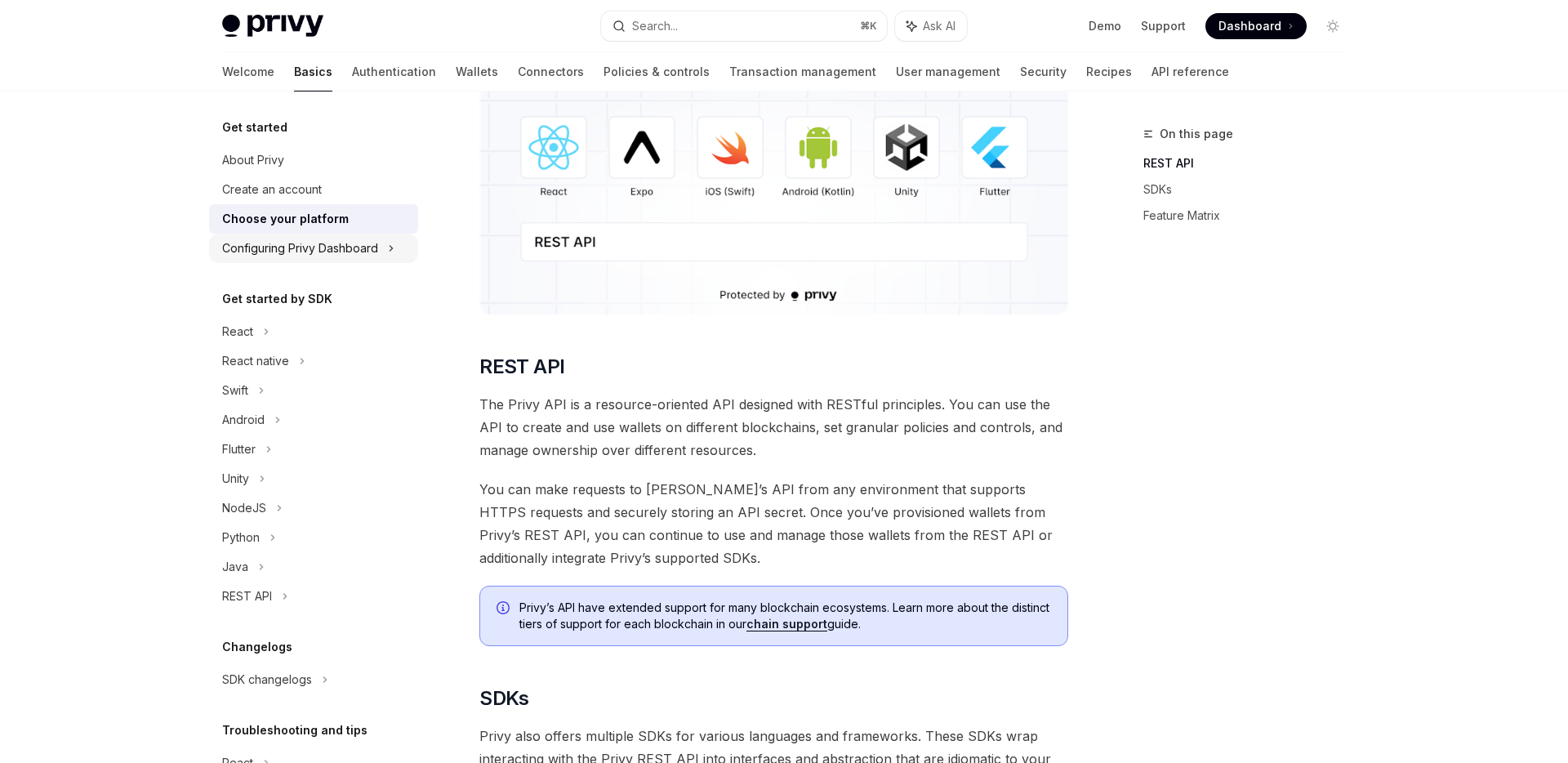
click at [341, 254] on div "Configuring Privy Dashboard" at bounding box center [300, 248] width 156 height 19
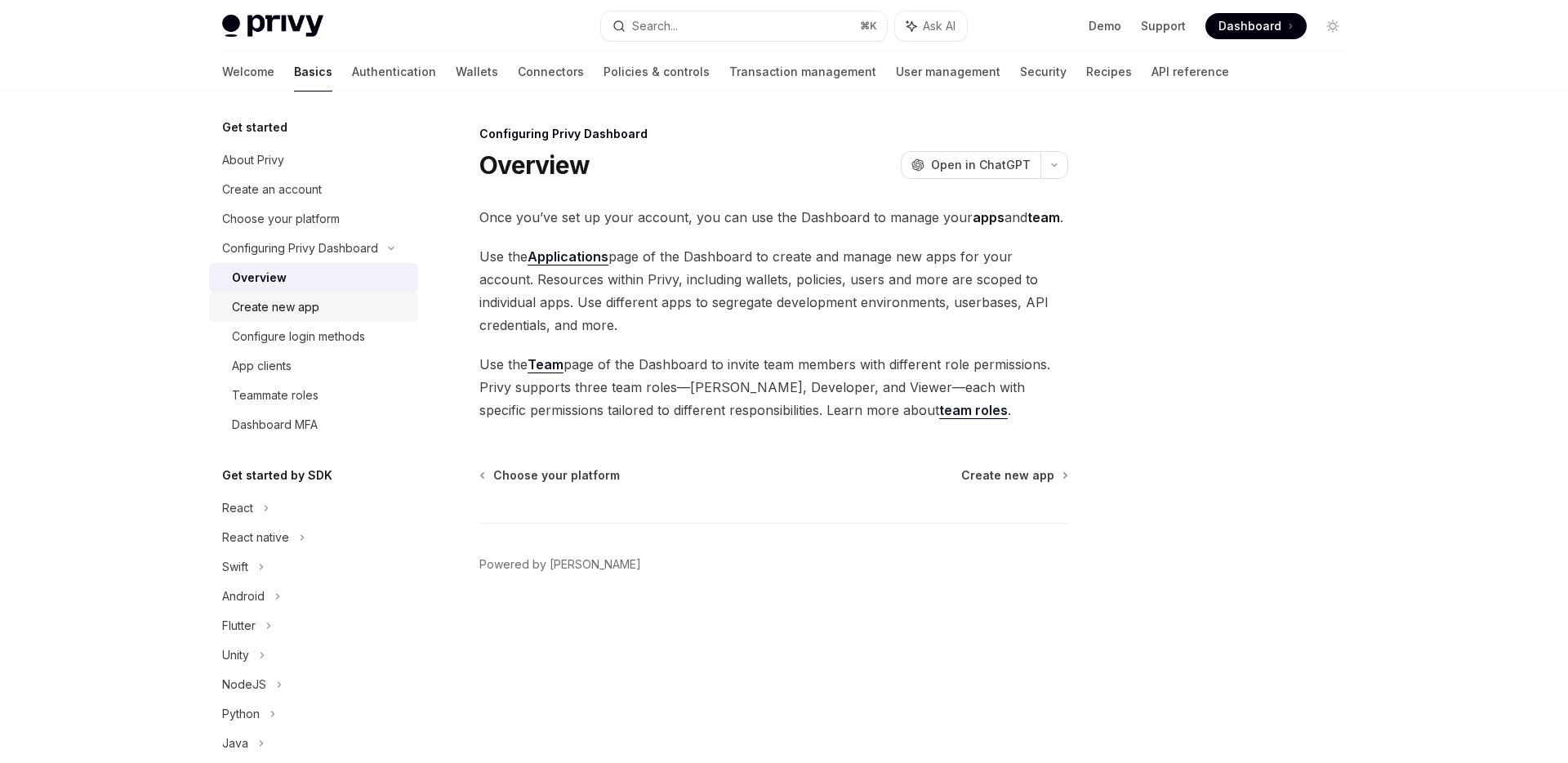
click at [326, 298] on div "Create new app" at bounding box center [319, 307] width 176 height 19
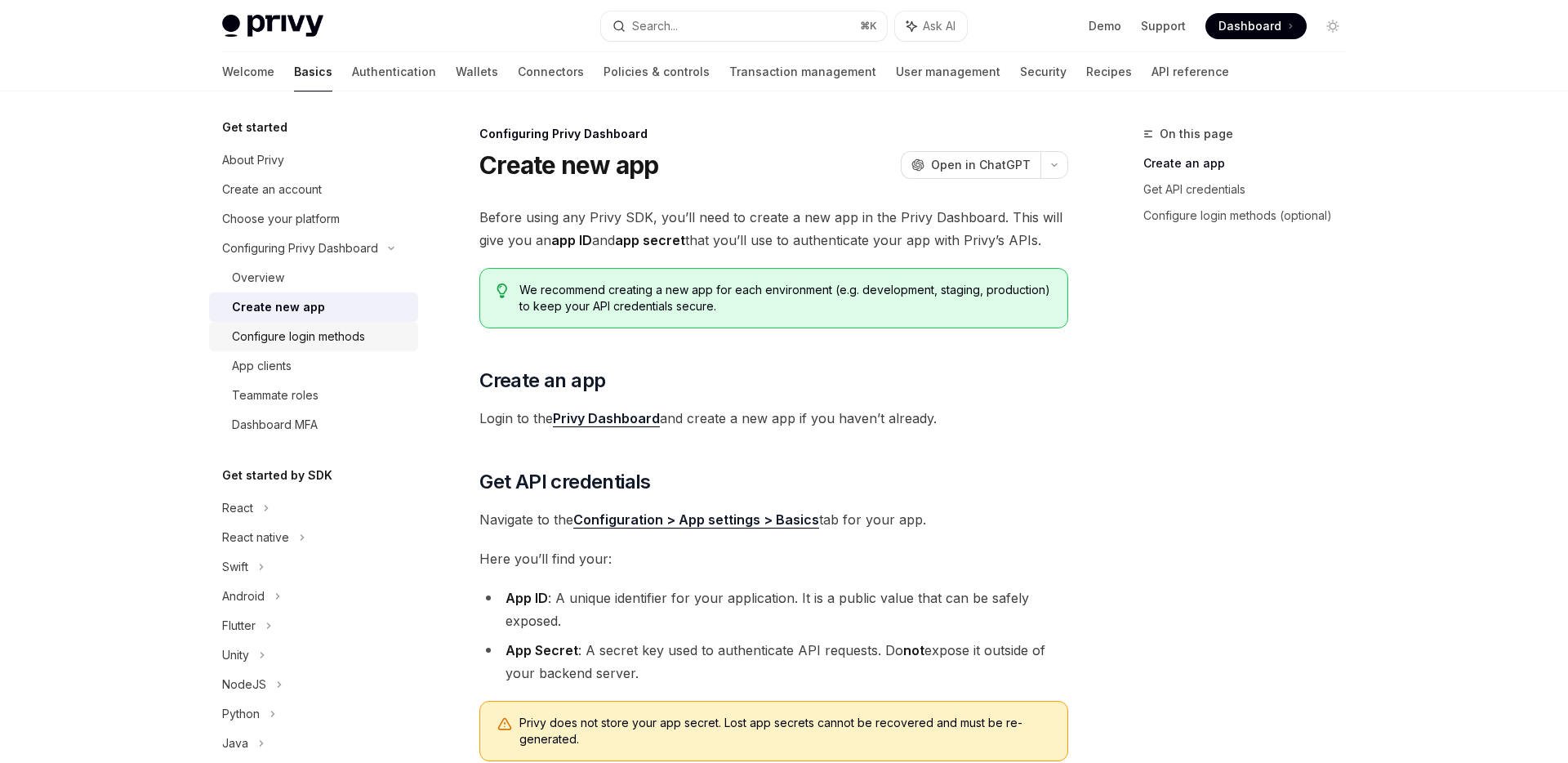
click at [318, 337] on div "Configure login methods" at bounding box center [298, 336] width 133 height 19
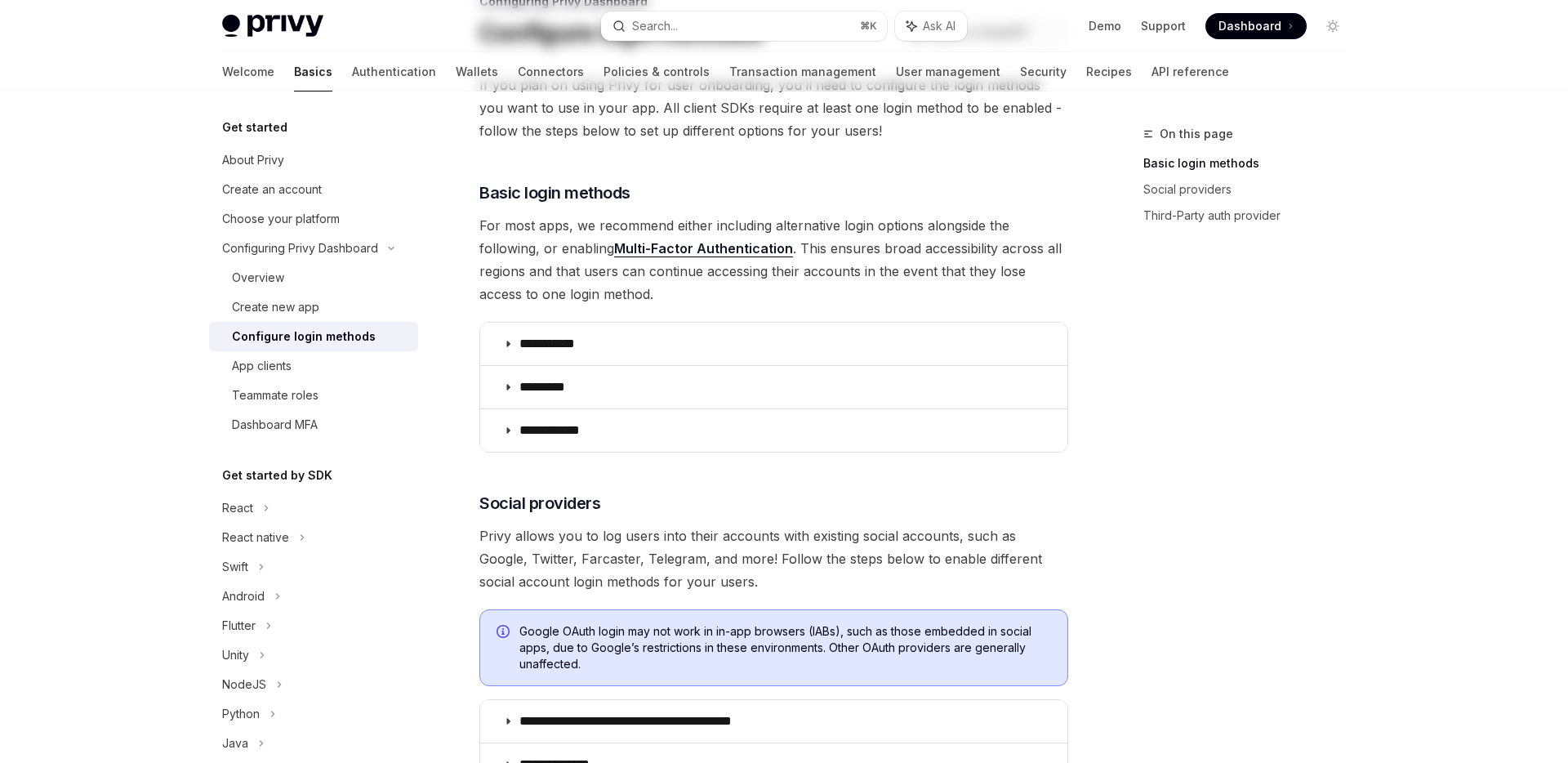
scroll to position [150, 0]
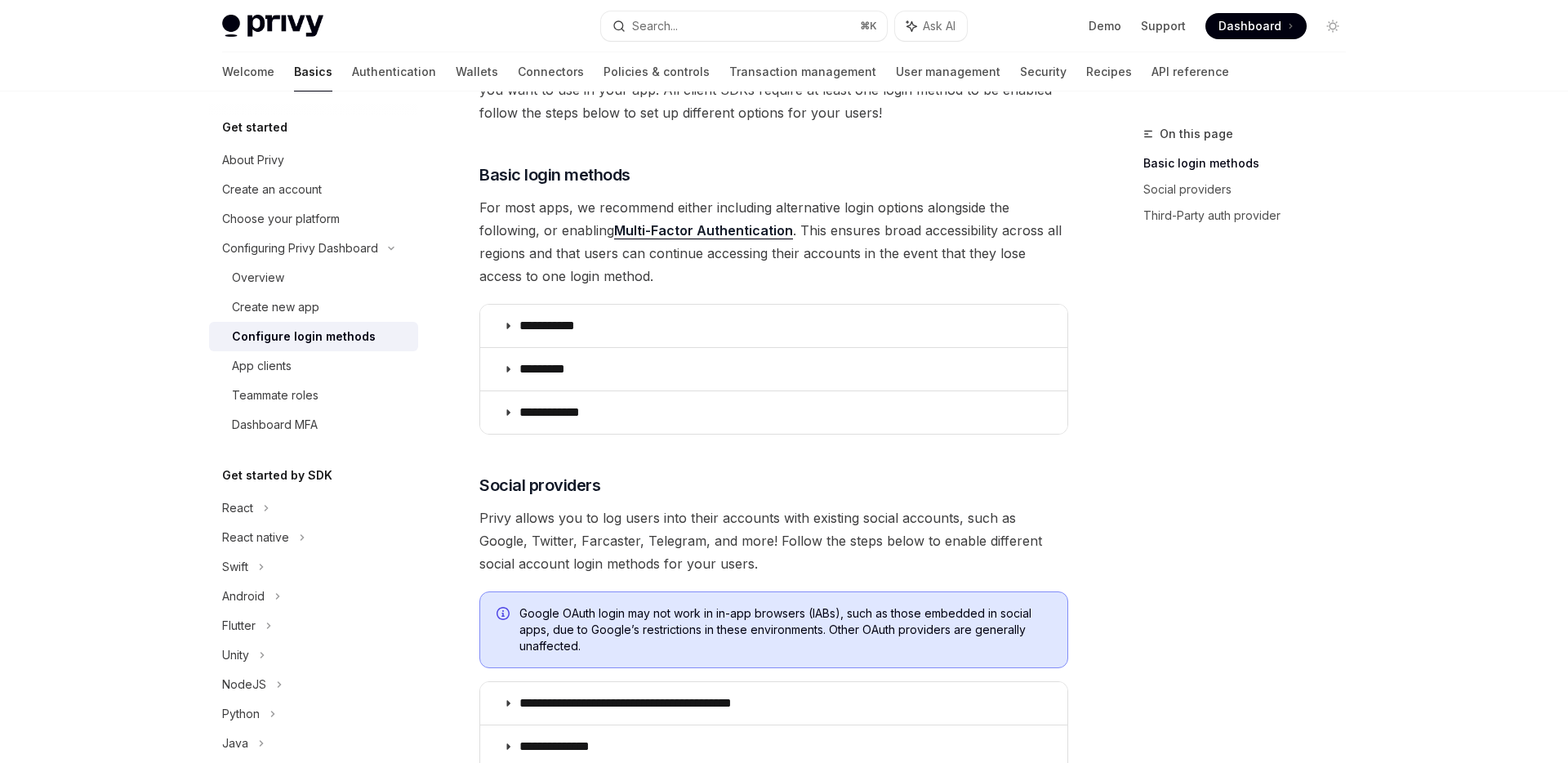
click at [729, 234] on link "Multi-Factor Authentication" at bounding box center [704, 231] width 179 height 17
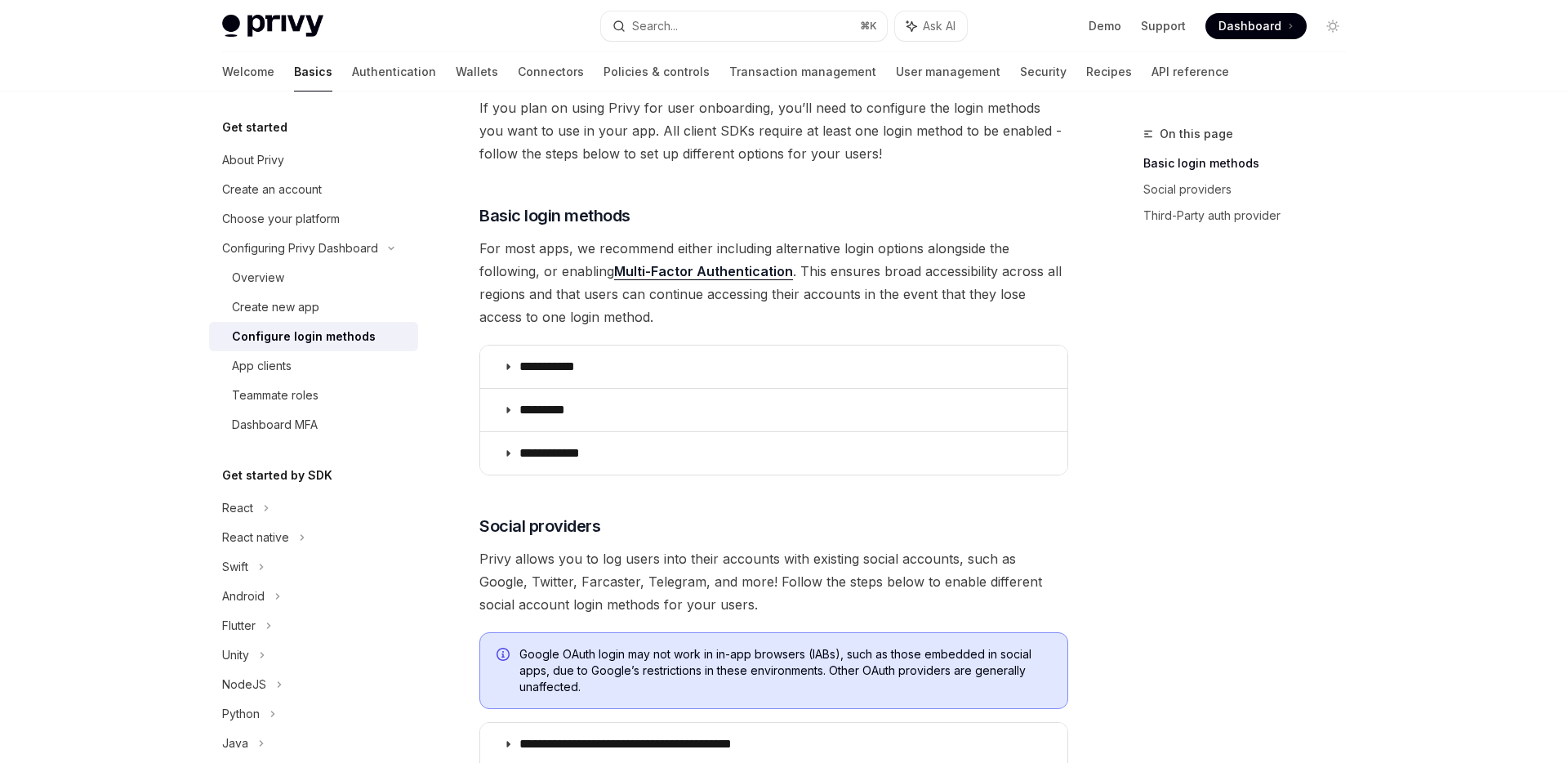
scroll to position [116, 0]
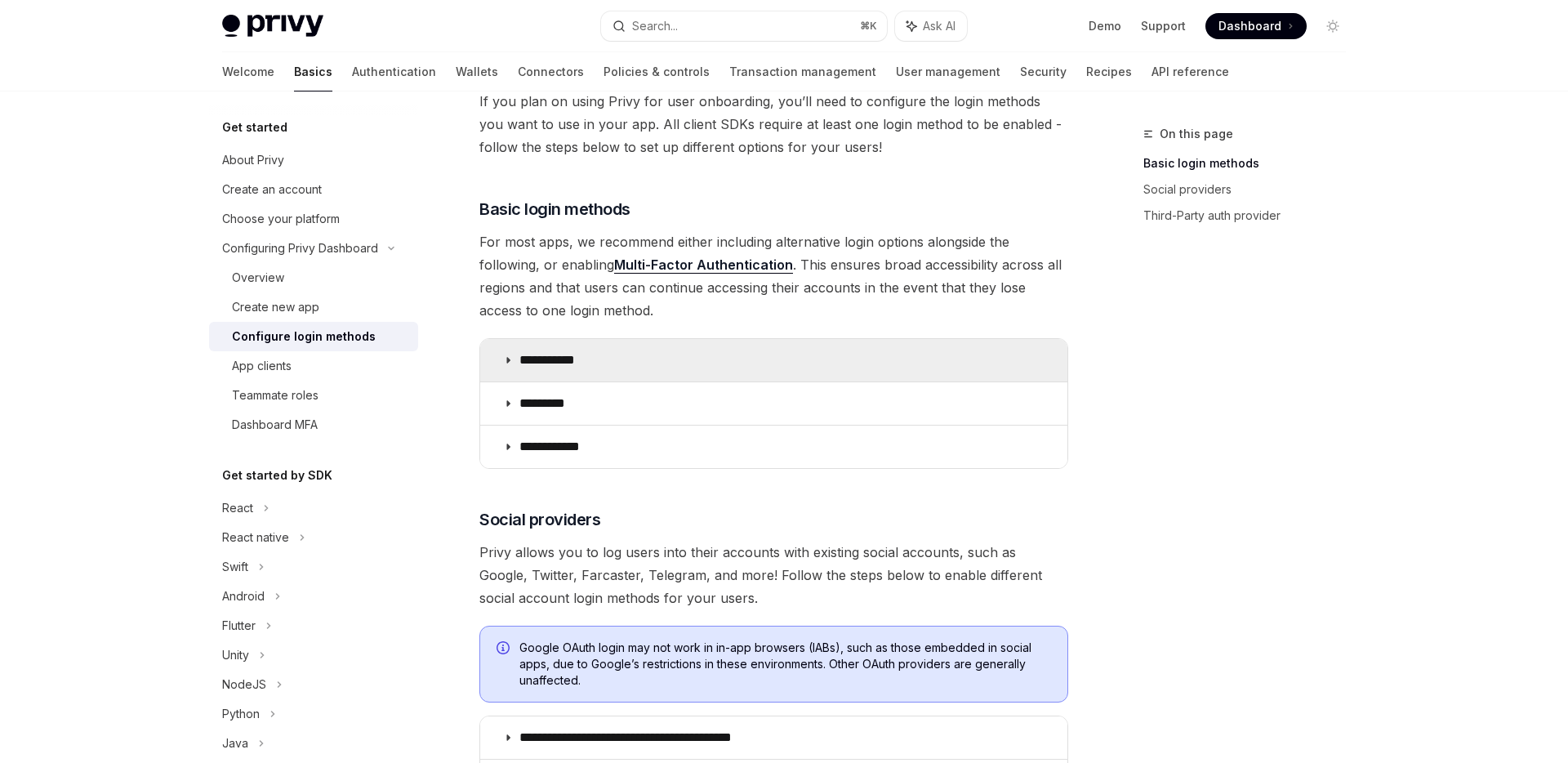
click at [613, 368] on summary "**********" at bounding box center [773, 360] width 587 height 42
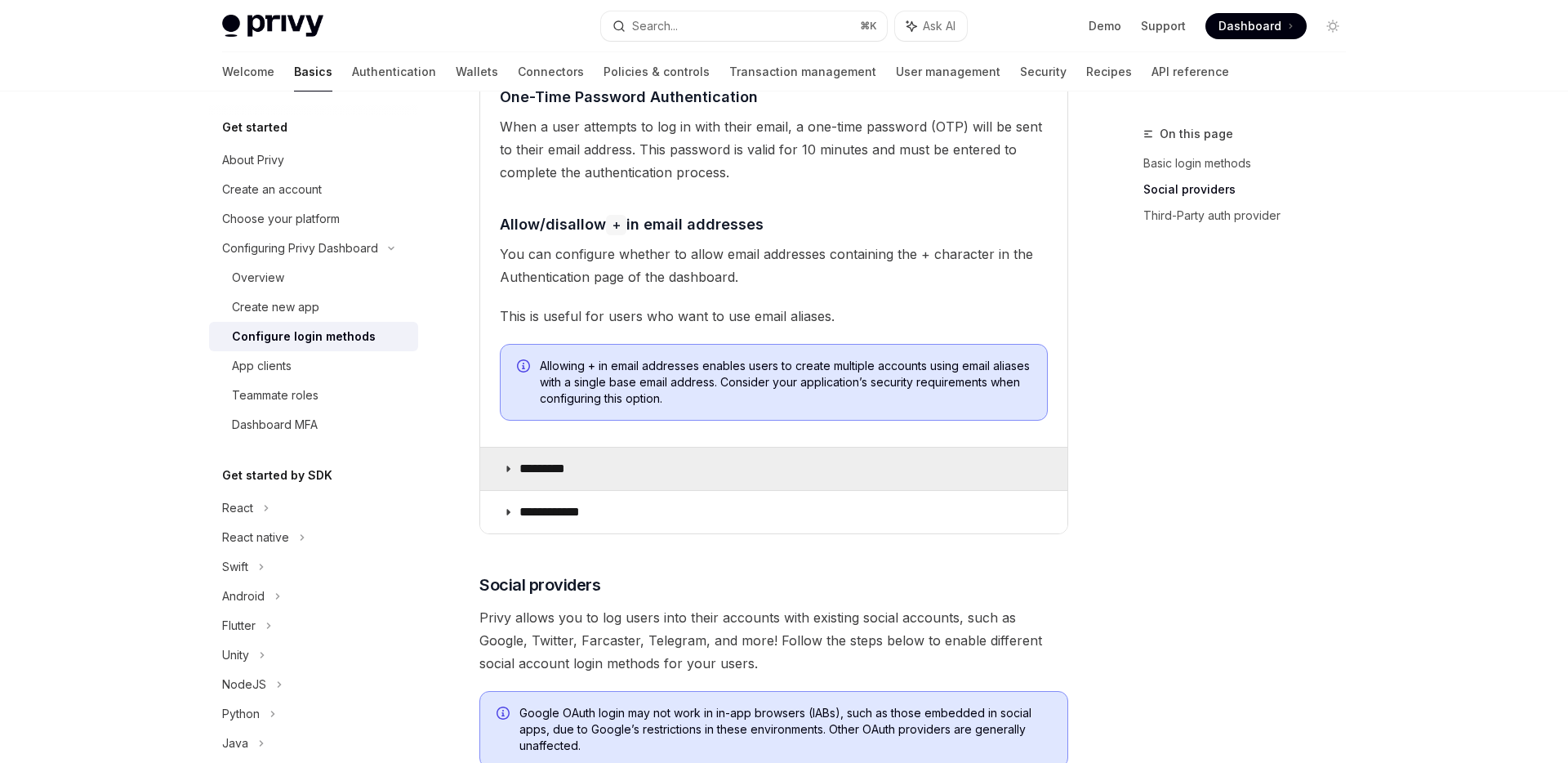
click at [644, 457] on summary "*********" at bounding box center [773, 469] width 587 height 42
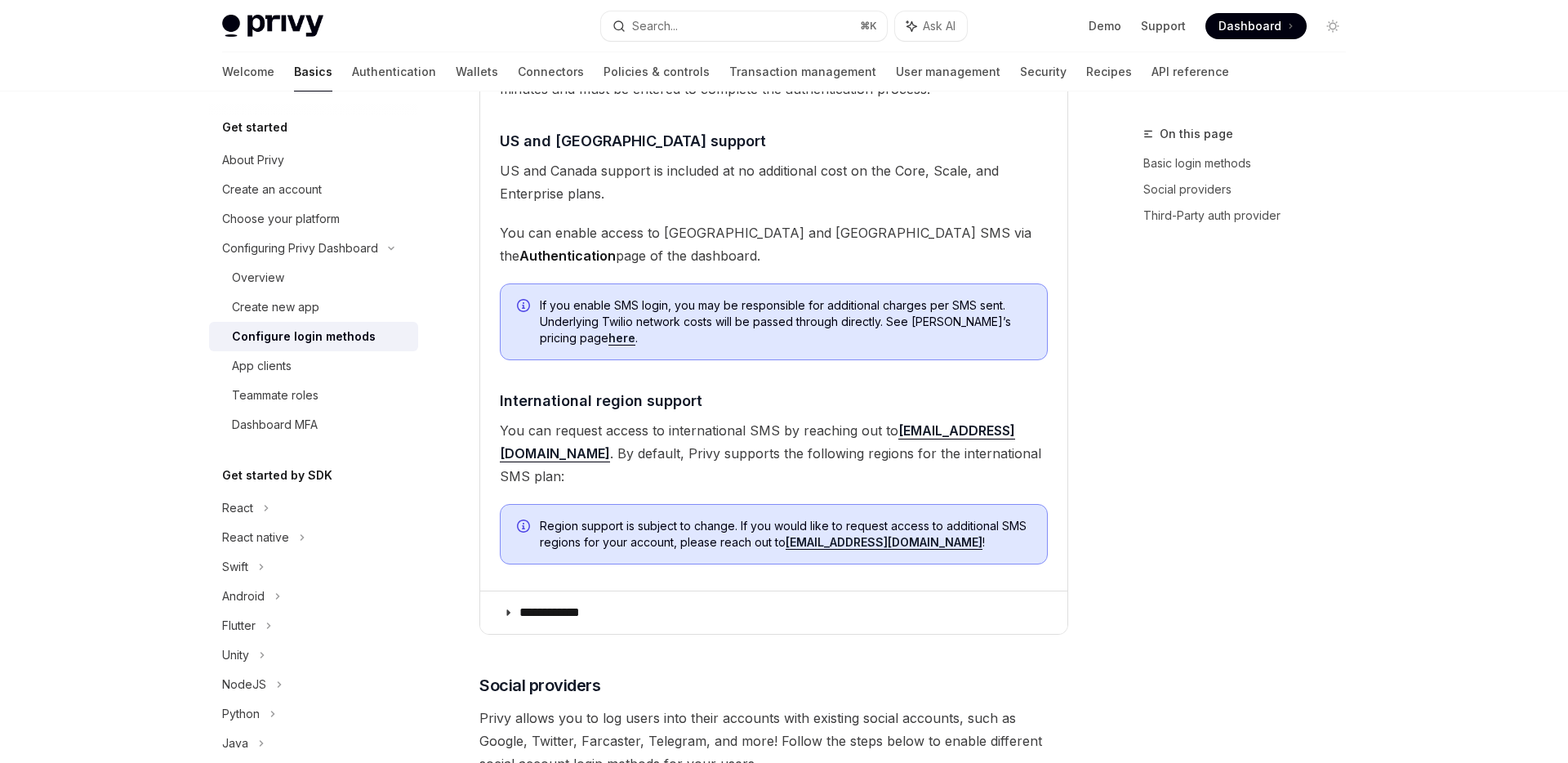
scroll to position [1280, 0]
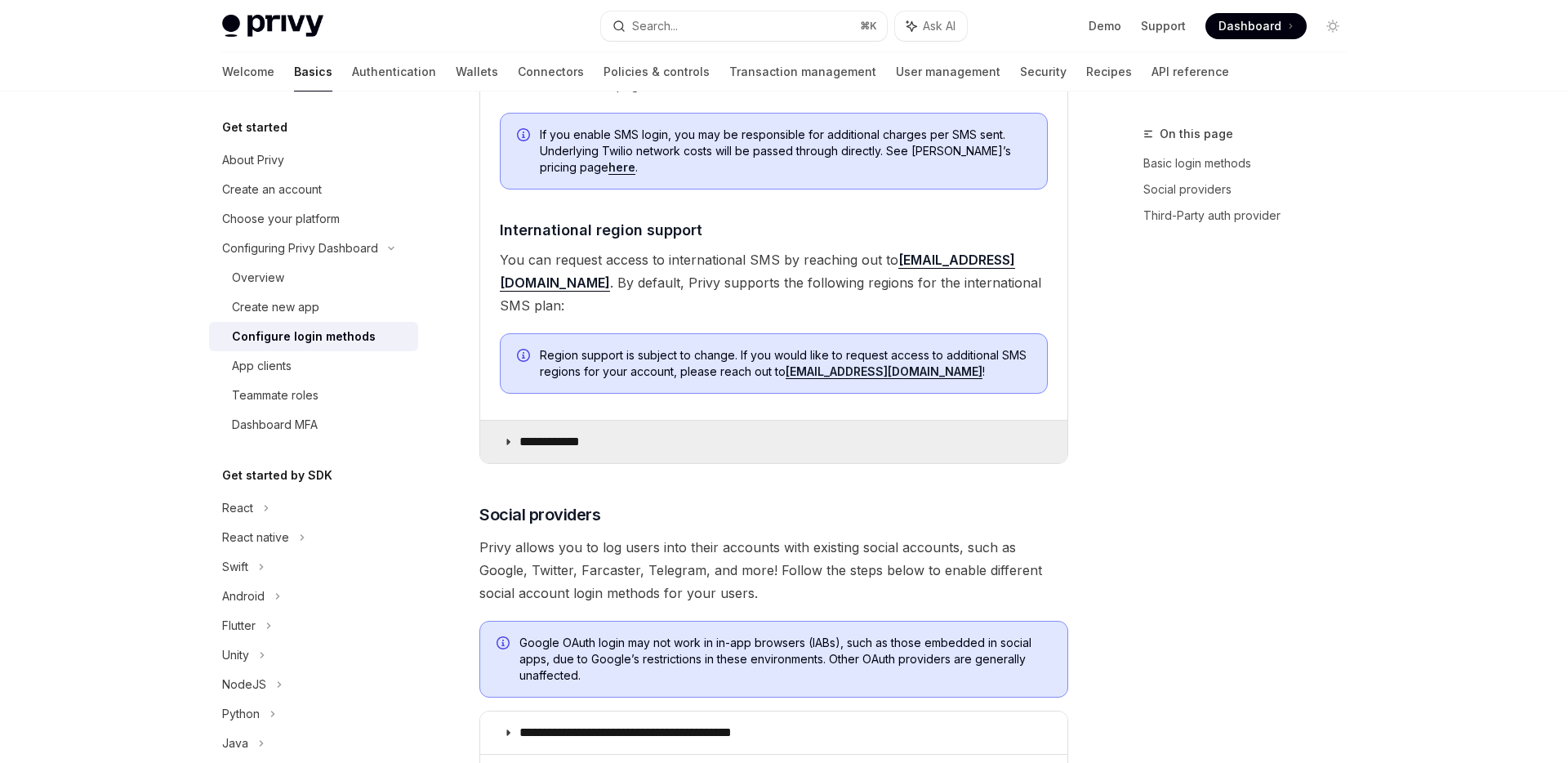
click at [645, 424] on summary "**********" at bounding box center [773, 442] width 587 height 42
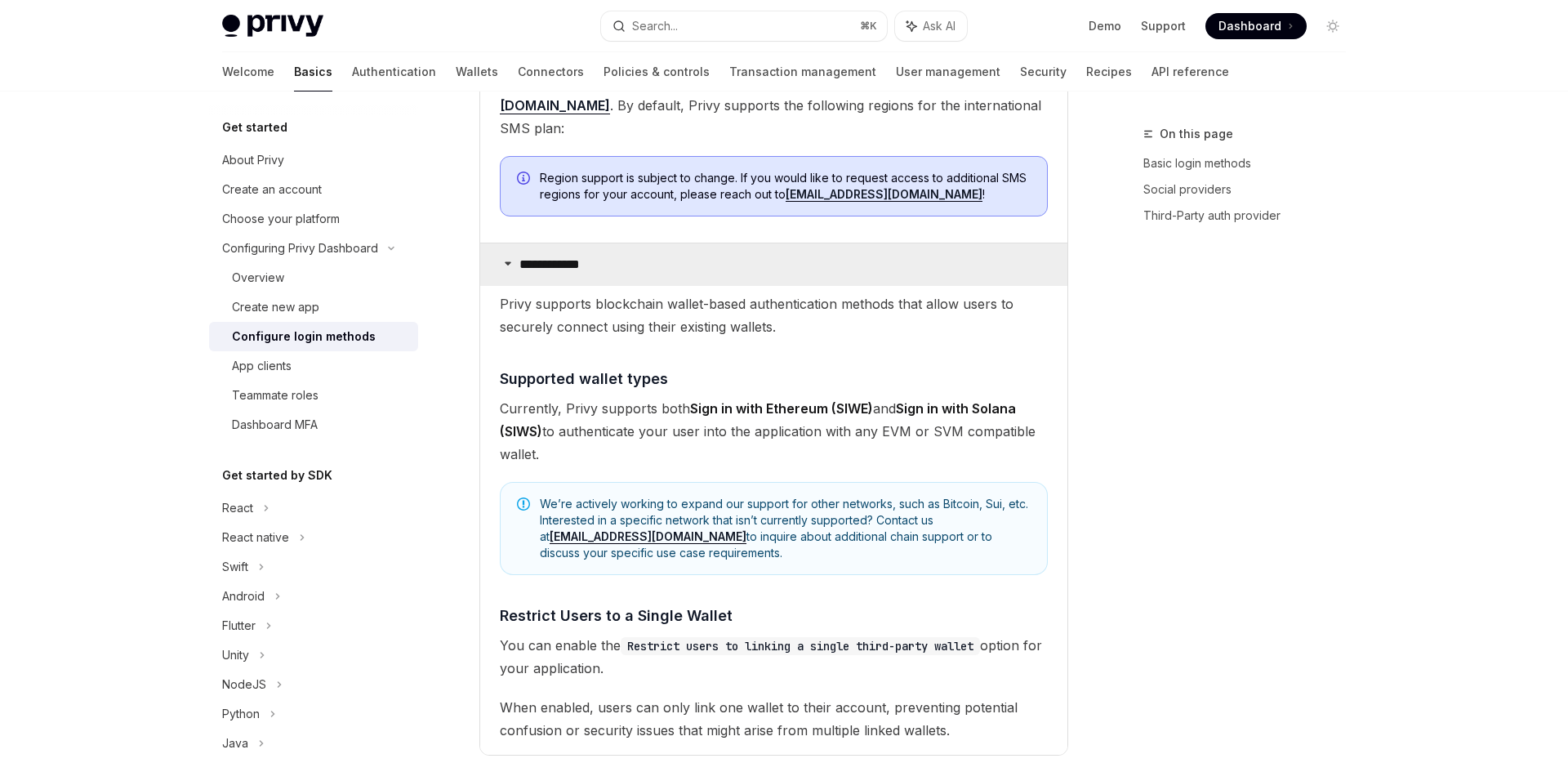
scroll to position [1783, 0]
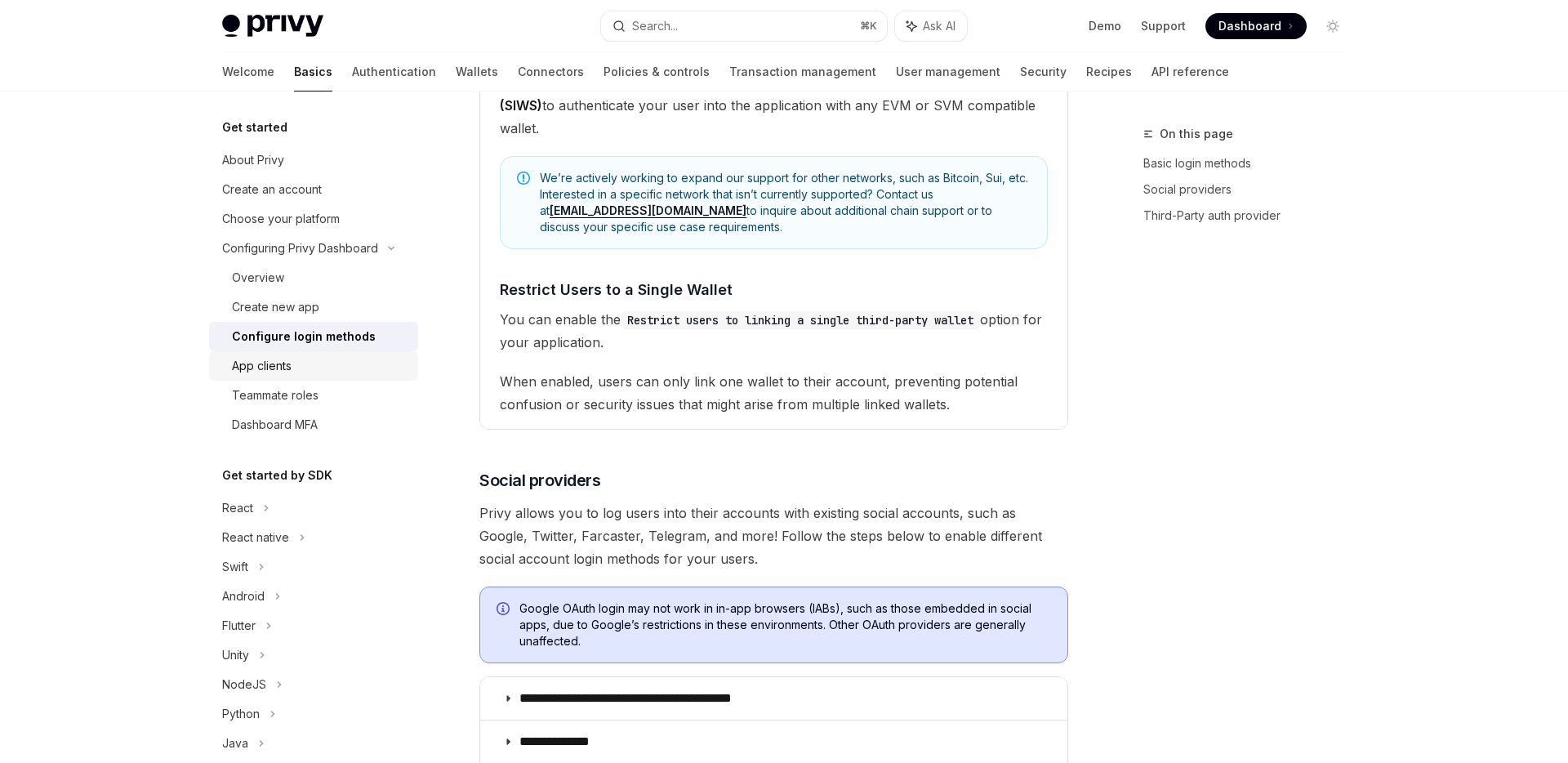
click at [311, 363] on div "App clients" at bounding box center [319, 366] width 176 height 19
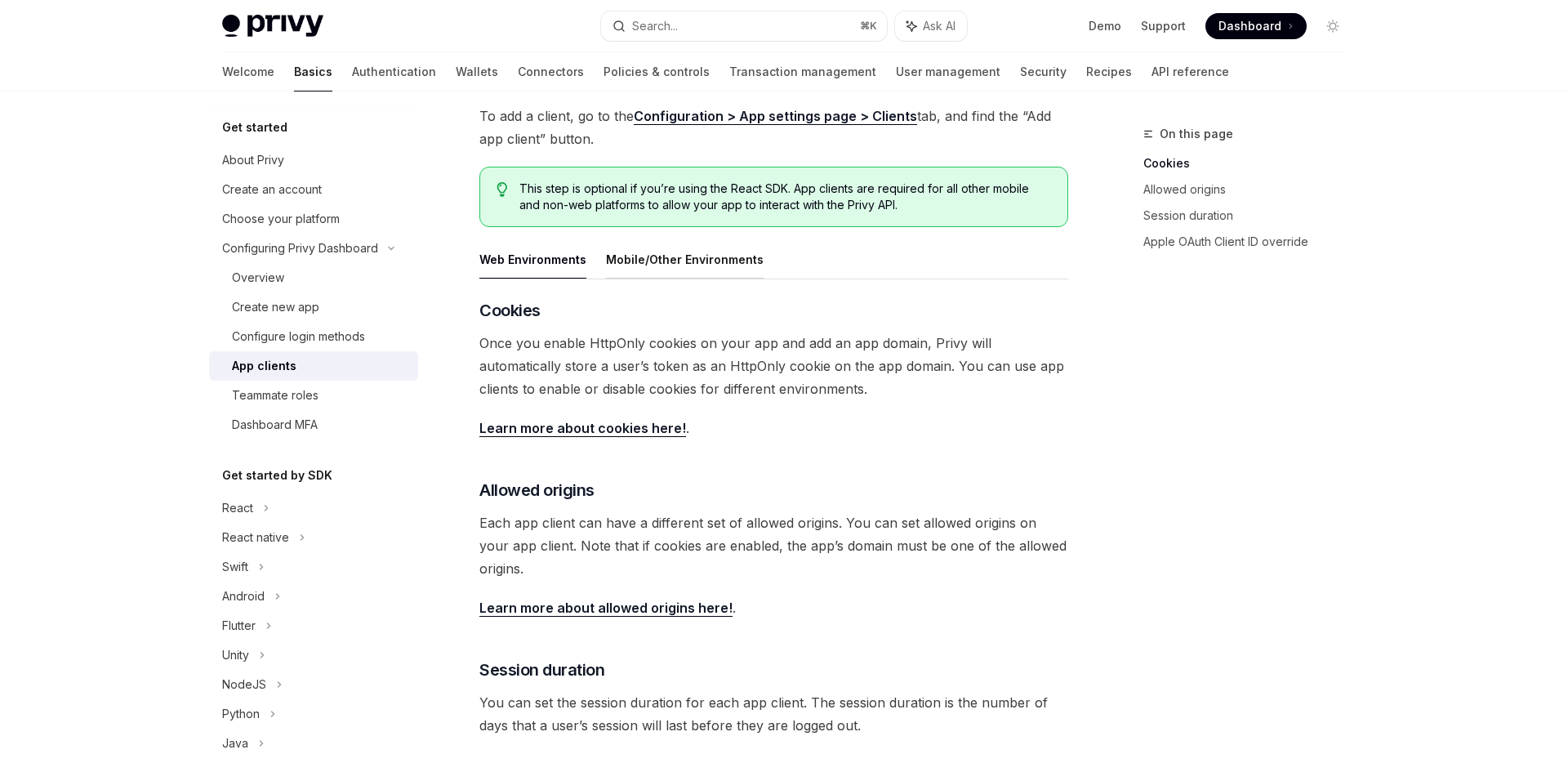
scroll to position [169, 0]
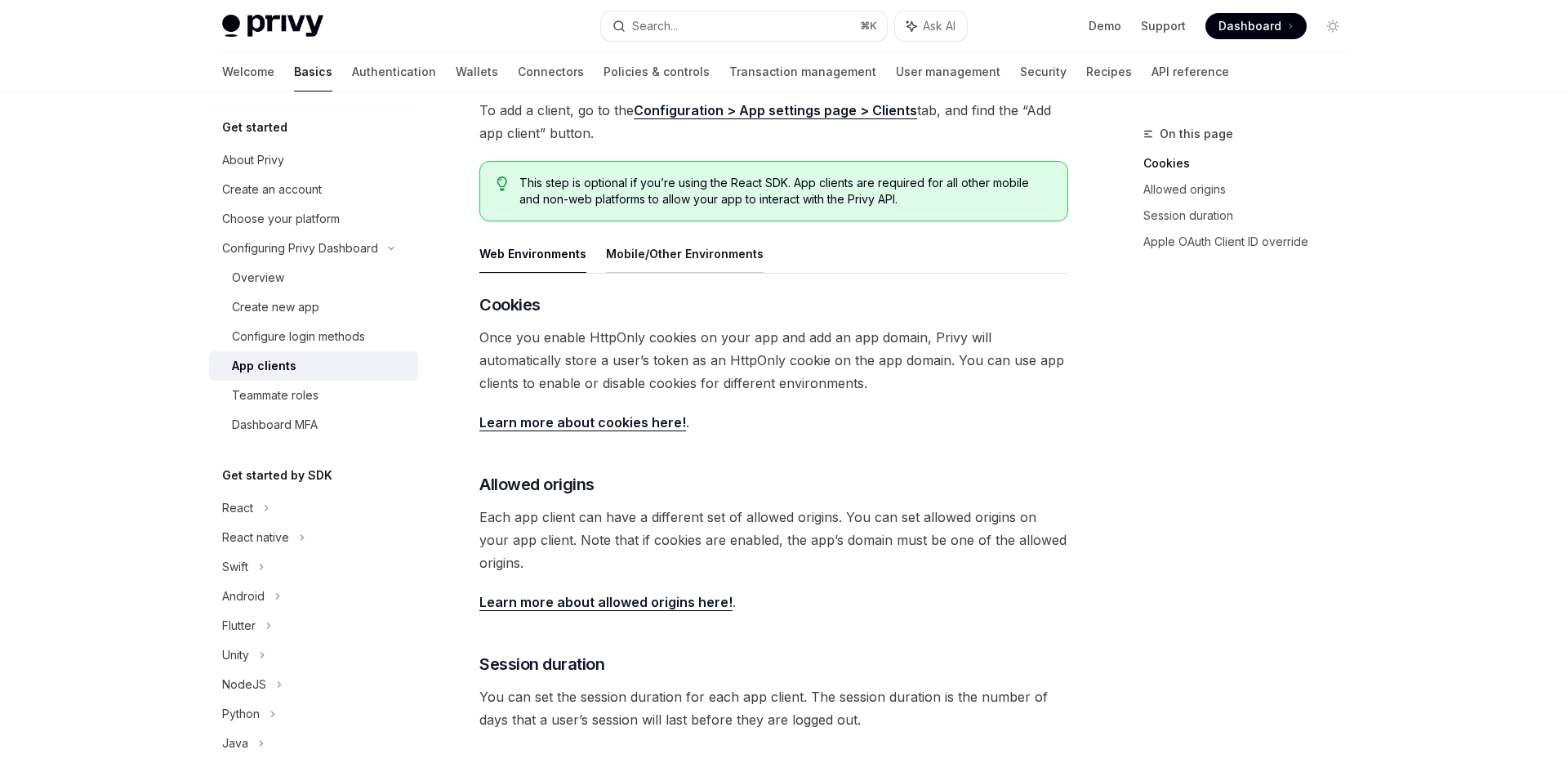
click at [700, 264] on button "Mobile/Other Environments" at bounding box center [684, 254] width 158 height 39
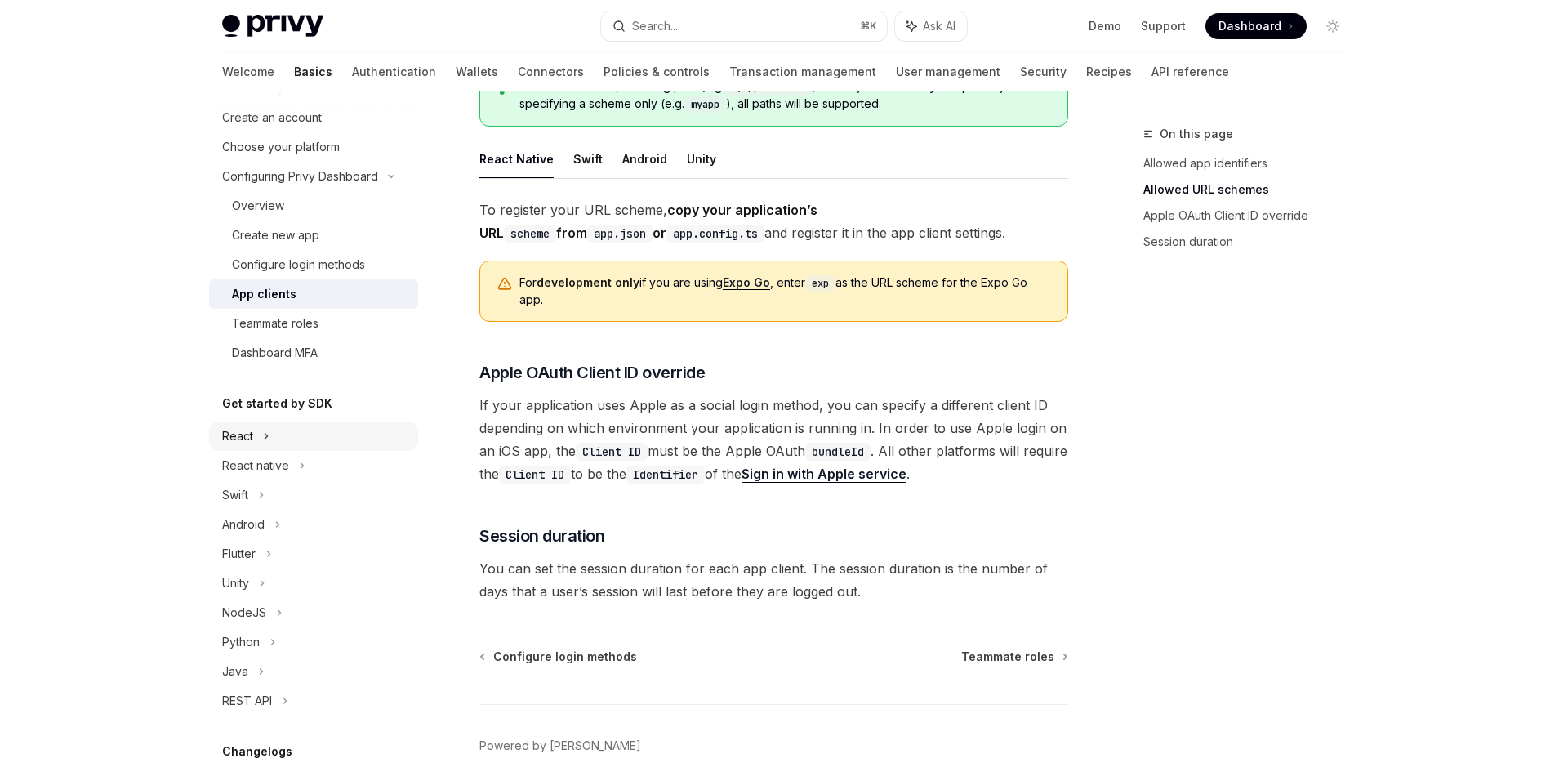
scroll to position [78, 0]
click at [286, 432] on div "React" at bounding box center [313, 430] width 209 height 30
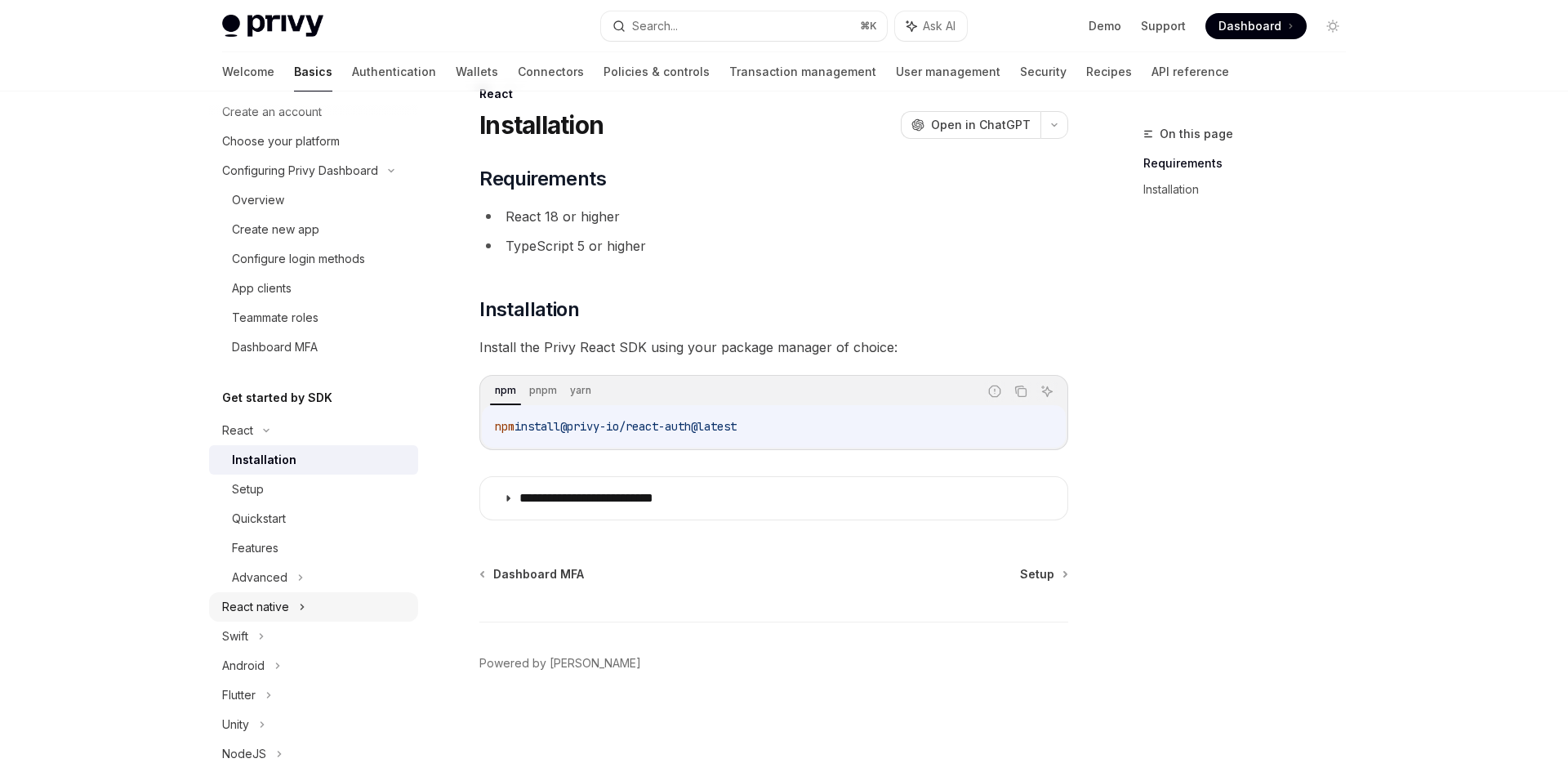
click at [276, 608] on div "React native" at bounding box center [255, 606] width 67 height 19
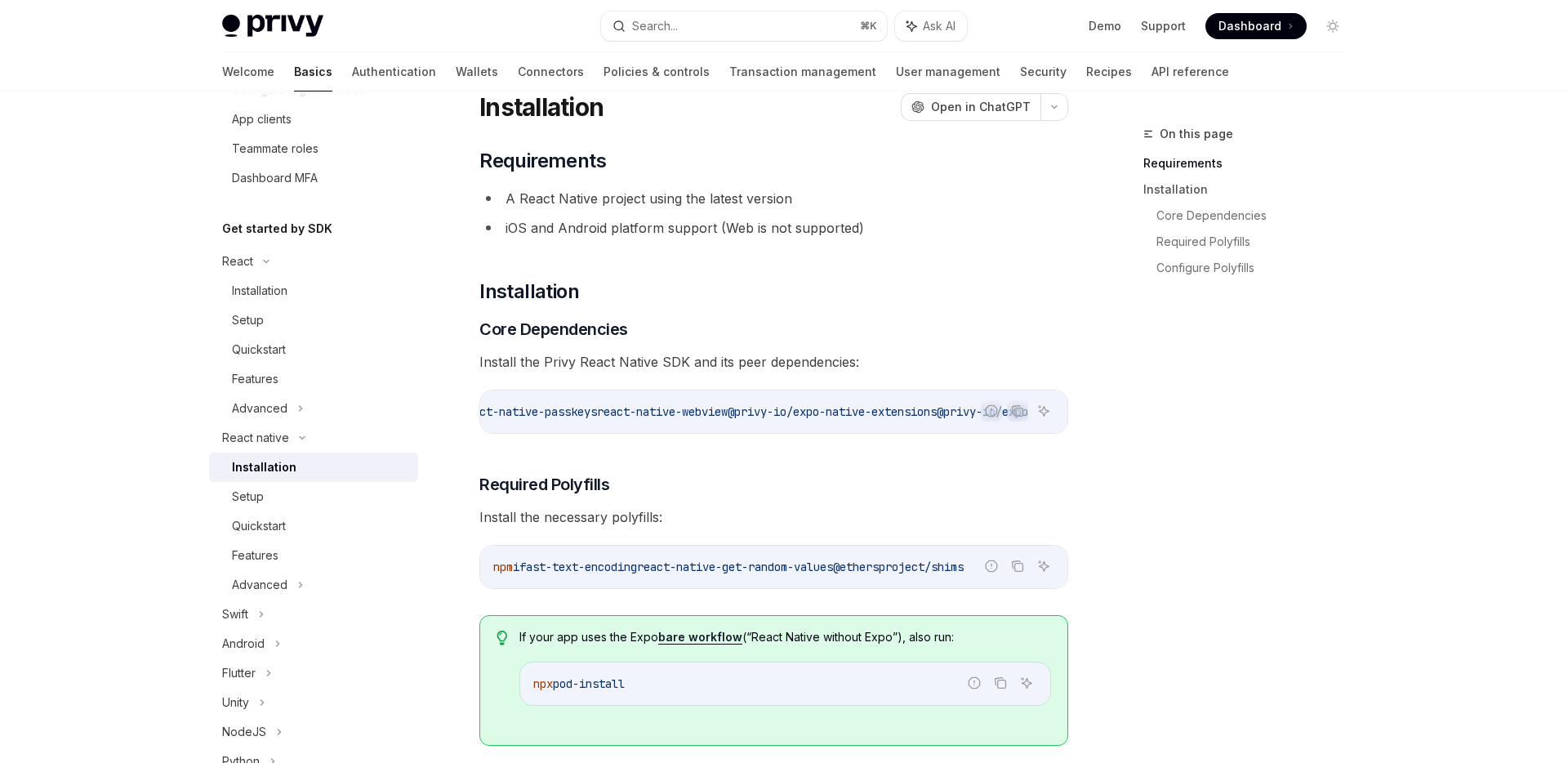
scroll to position [259, 0]
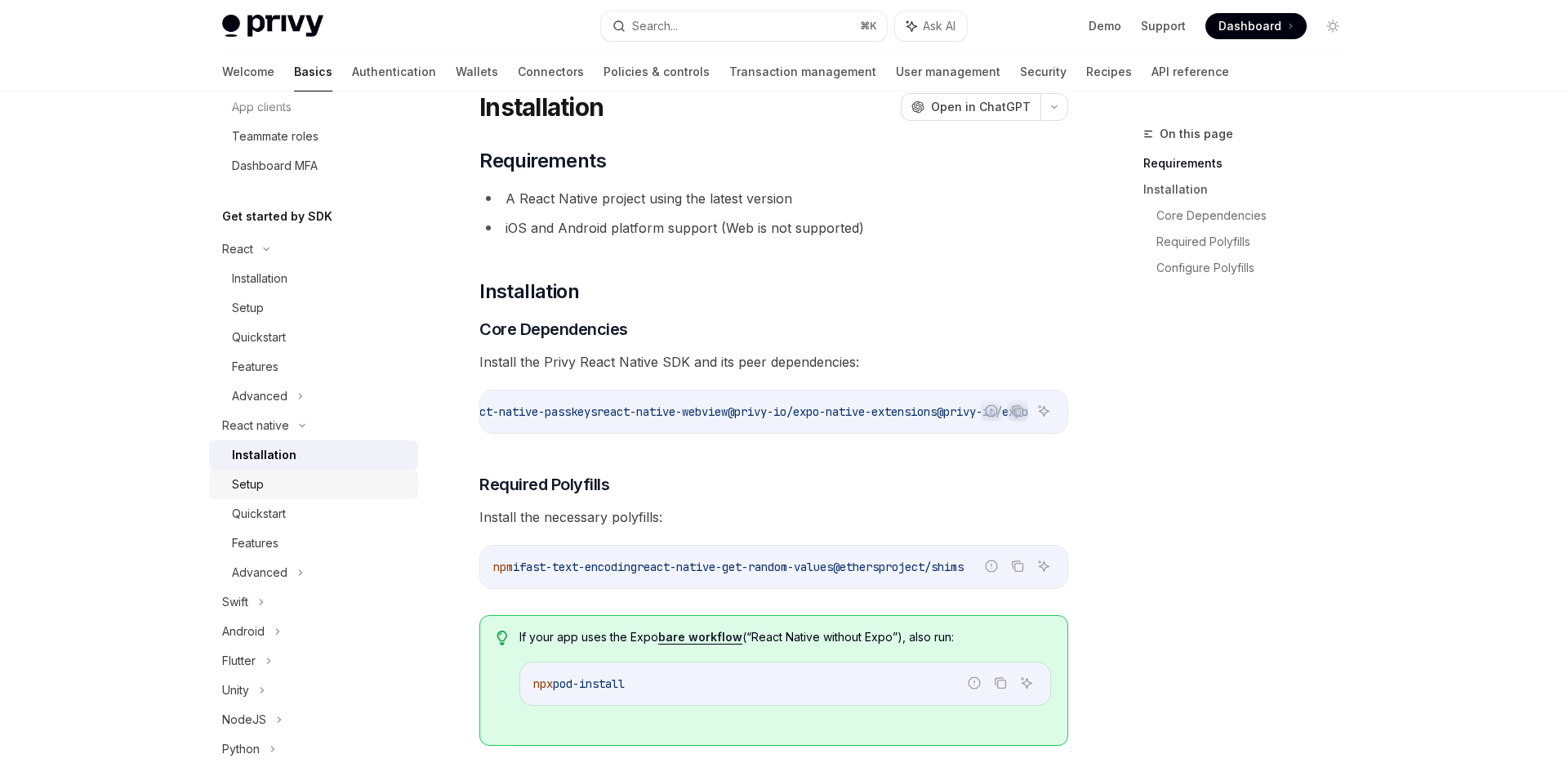
click at [302, 486] on div "Setup" at bounding box center [319, 484] width 176 height 19
type textarea "*"
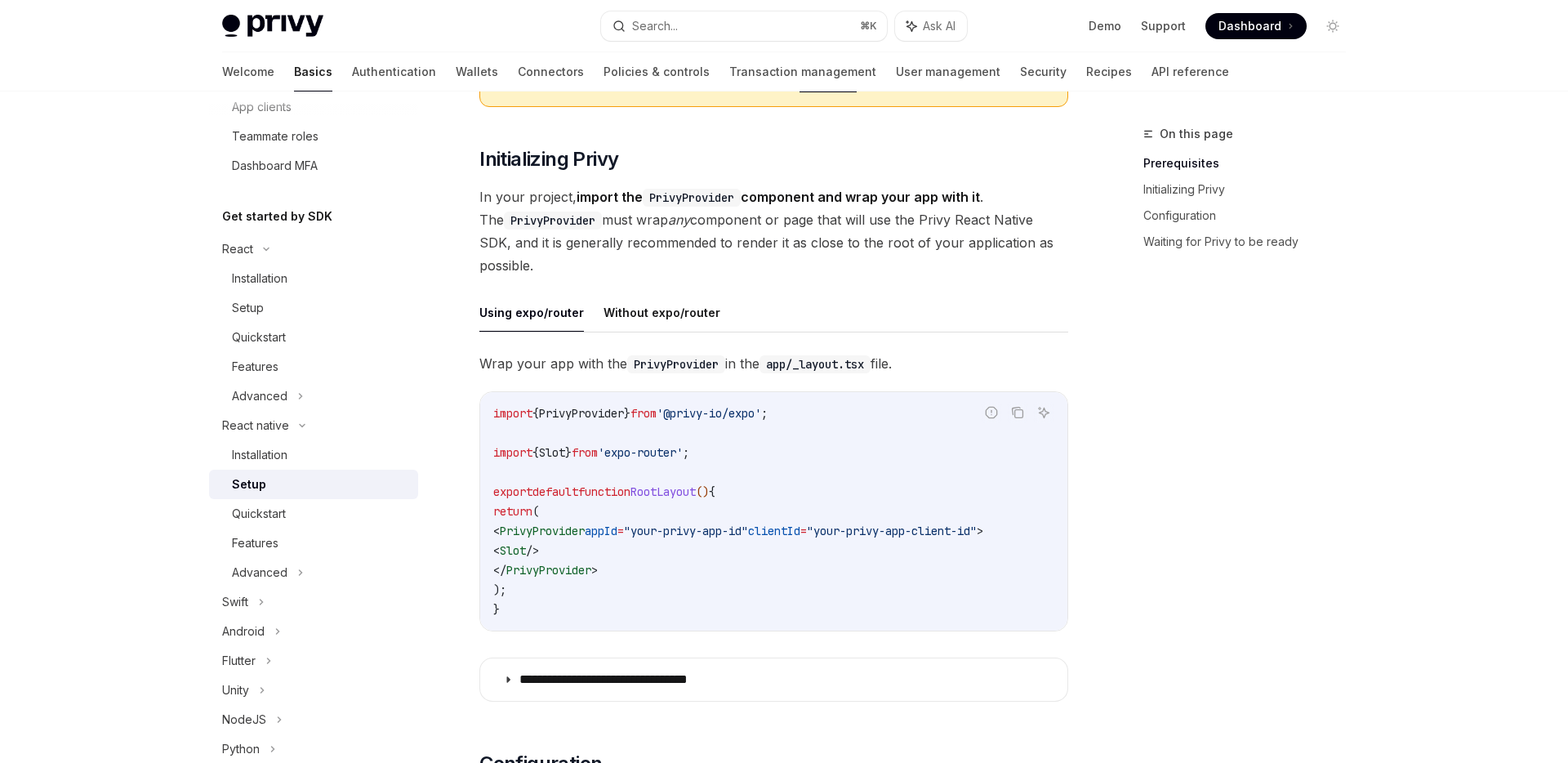
scroll to position [276, 0]
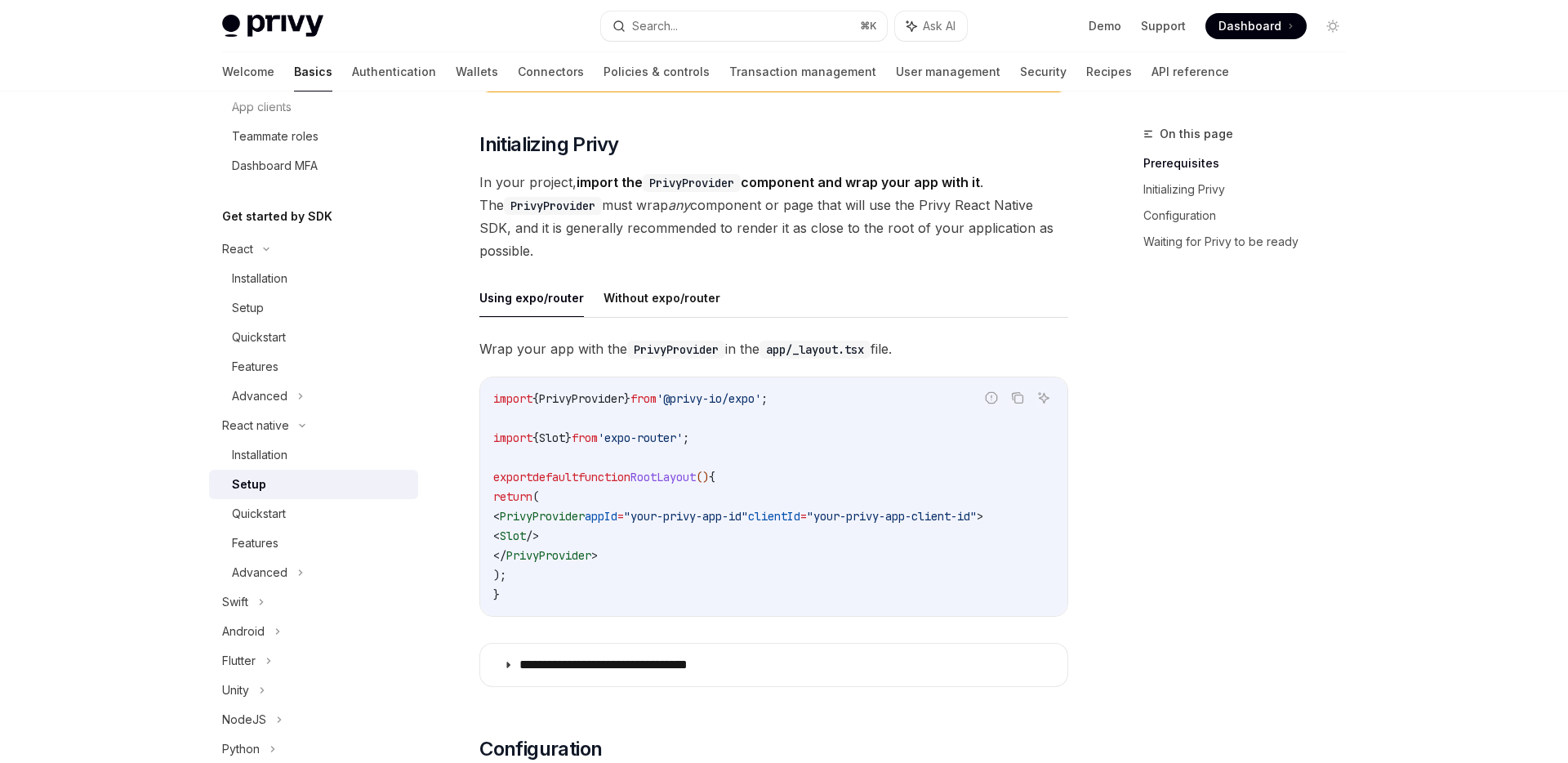
click at [590, 534] on code "import { PrivyProvider } from '@privy-io/expo' ; import { Slot } from 'expo-rou…" at bounding box center [773, 497] width 561 height 216
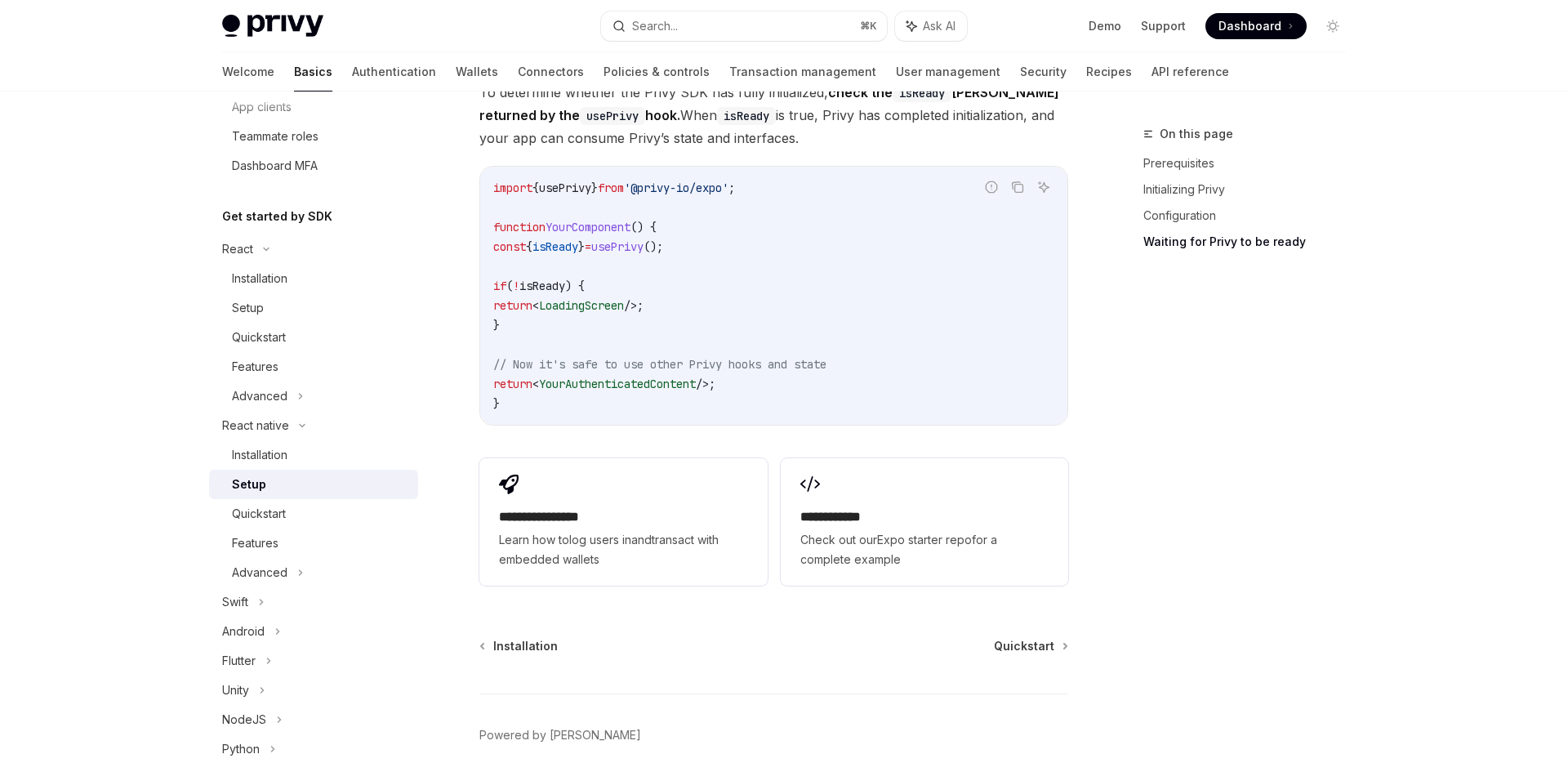
scroll to position [1394, 0]
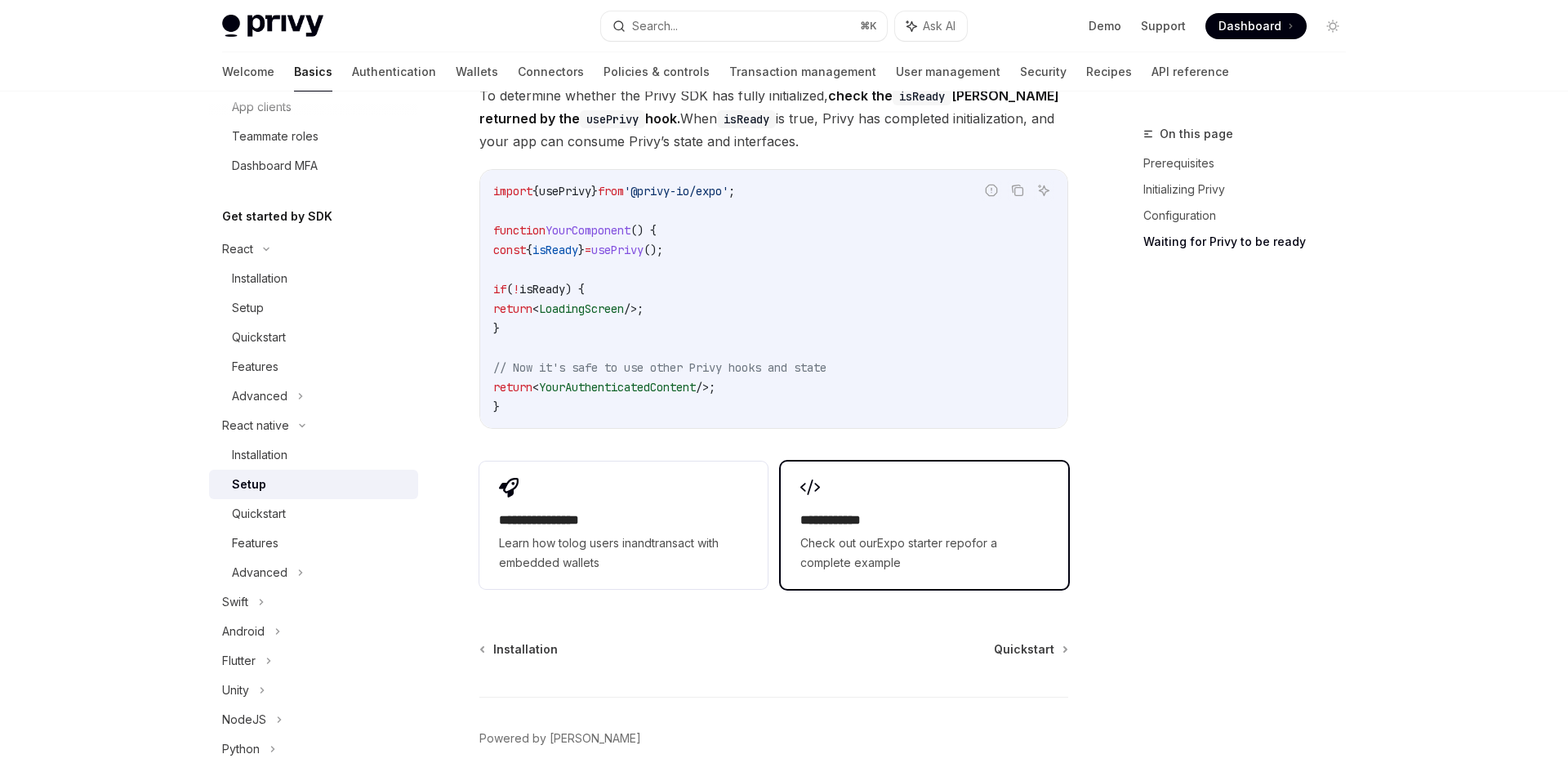
click at [929, 523] on h2 "**********" at bounding box center [924, 520] width 249 height 19
